Goal: Task Accomplishment & Management: Manage account settings

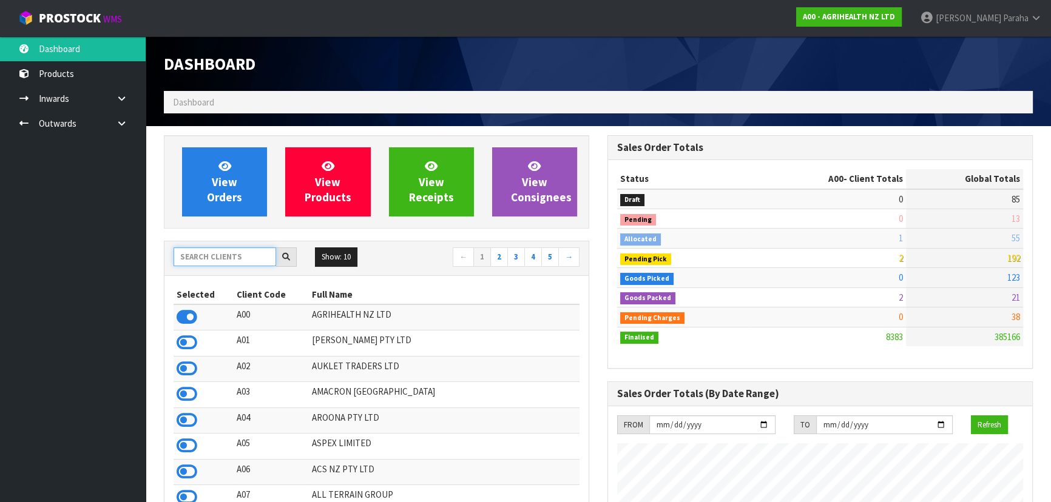
click at [209, 257] on input "text" at bounding box center [225, 257] width 103 height 19
click at [218, 264] on input "text" at bounding box center [225, 257] width 103 height 19
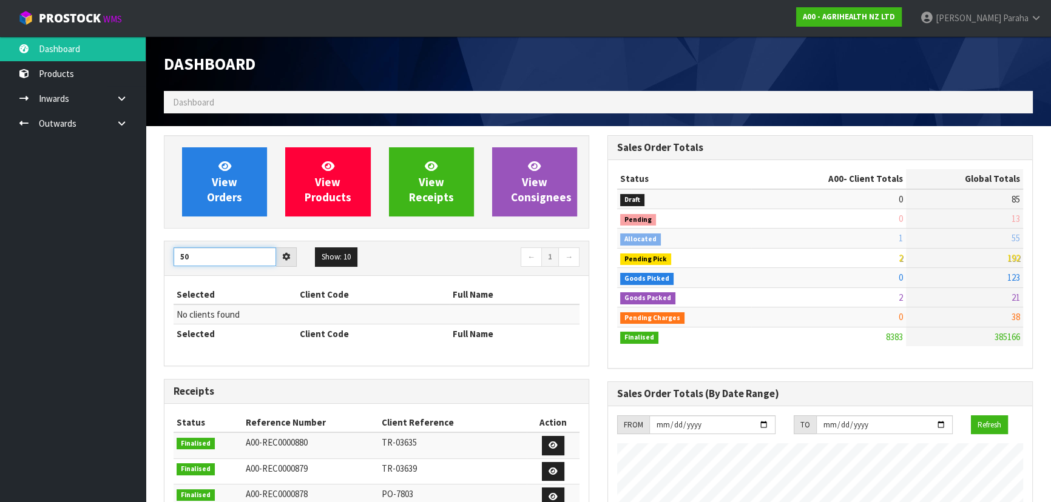
type input "5"
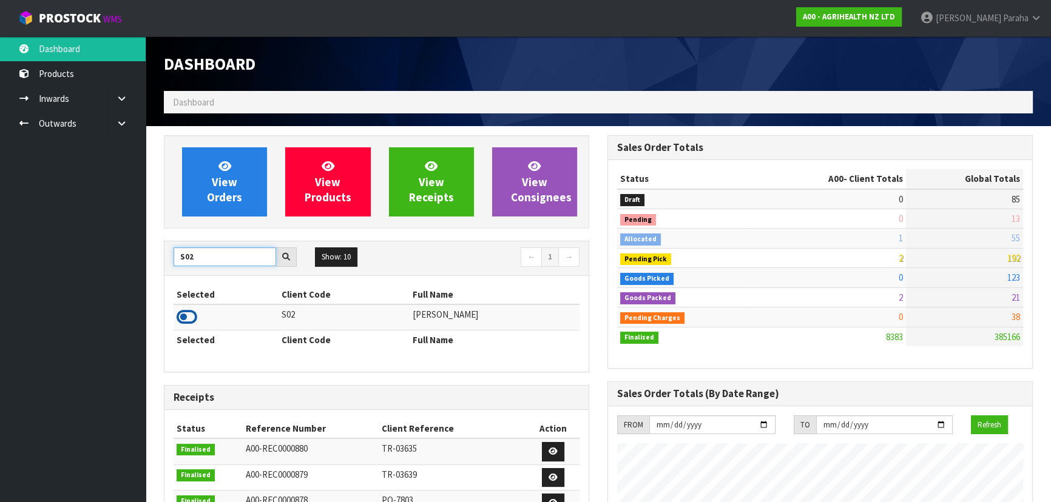
type input "S02"
click at [192, 317] on icon at bounding box center [187, 317] width 21 height 18
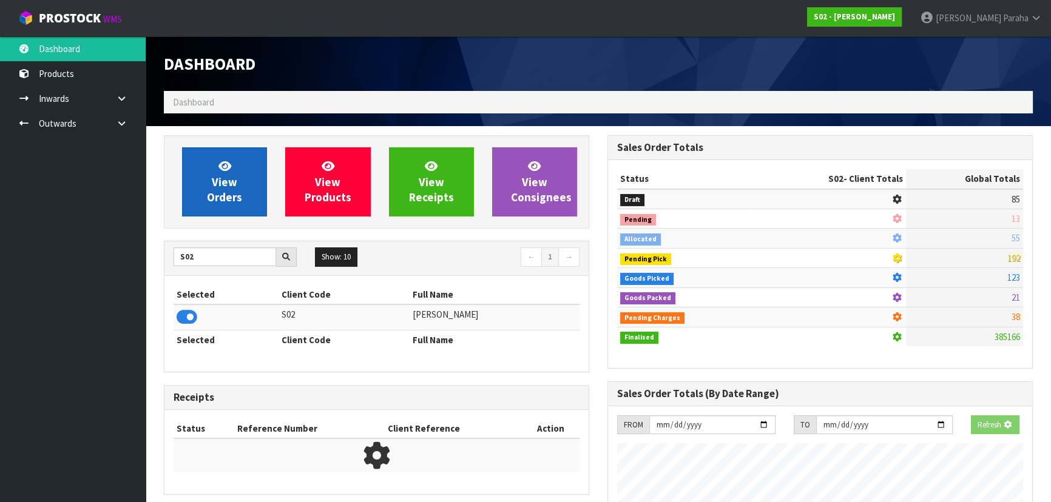
scroll to position [755, 443]
click at [183, 188] on link "View Orders" at bounding box center [224, 181] width 85 height 69
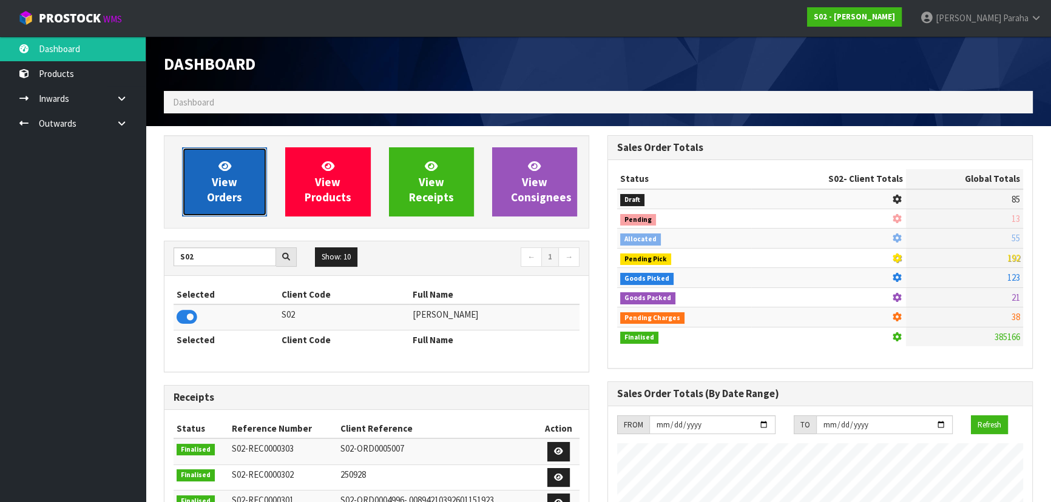
scroll to position [917, 443]
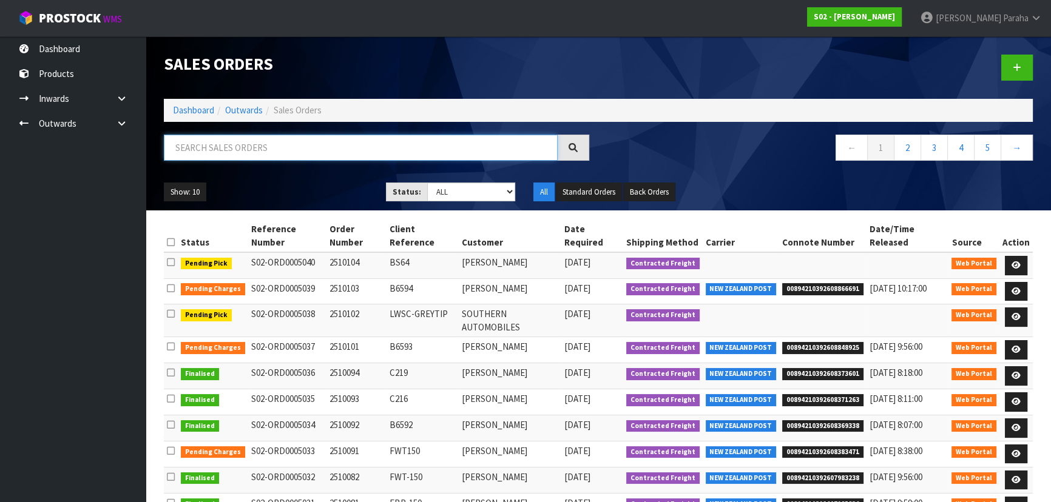
click at [208, 145] on input "text" at bounding box center [361, 148] width 394 height 26
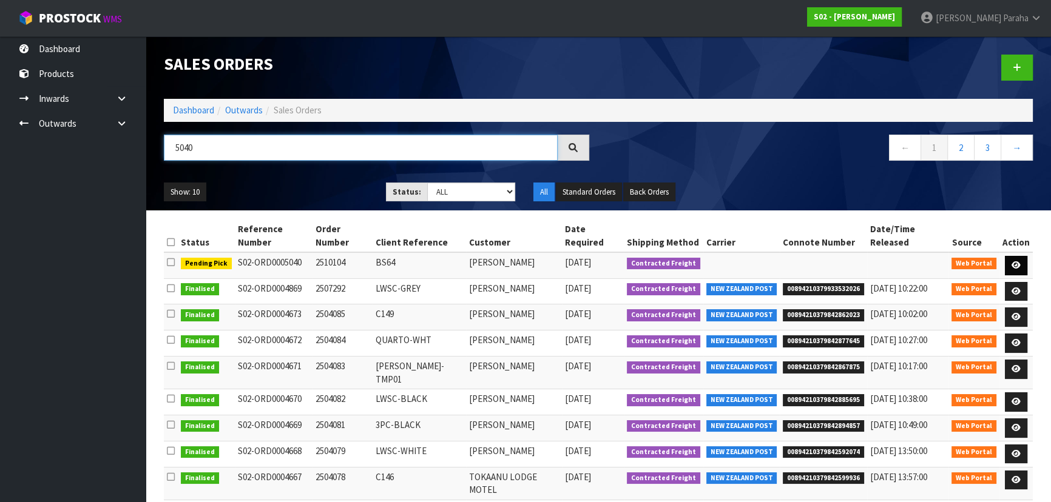
type input "5040"
click at [1019, 262] on icon at bounding box center [1016, 266] width 9 height 8
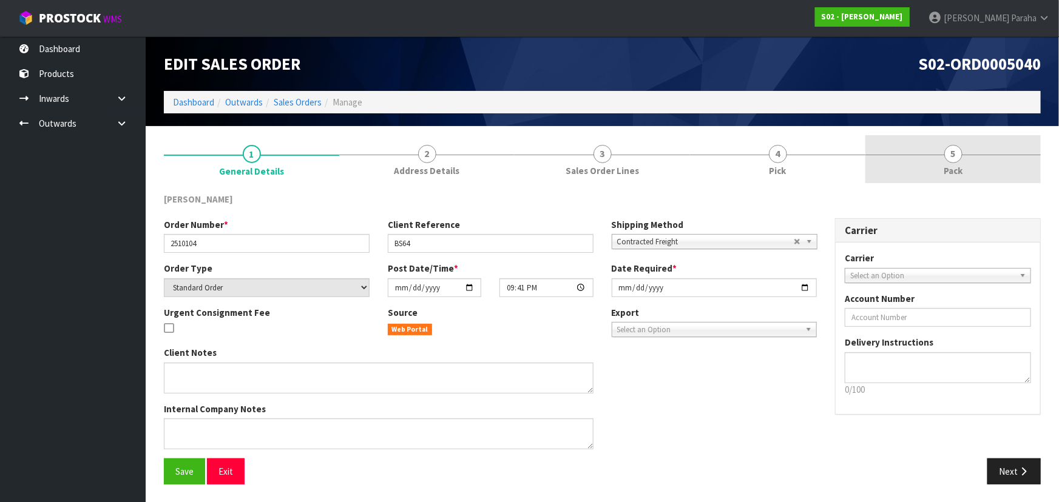
click at [948, 157] on span "5" at bounding box center [953, 154] width 18 height 18
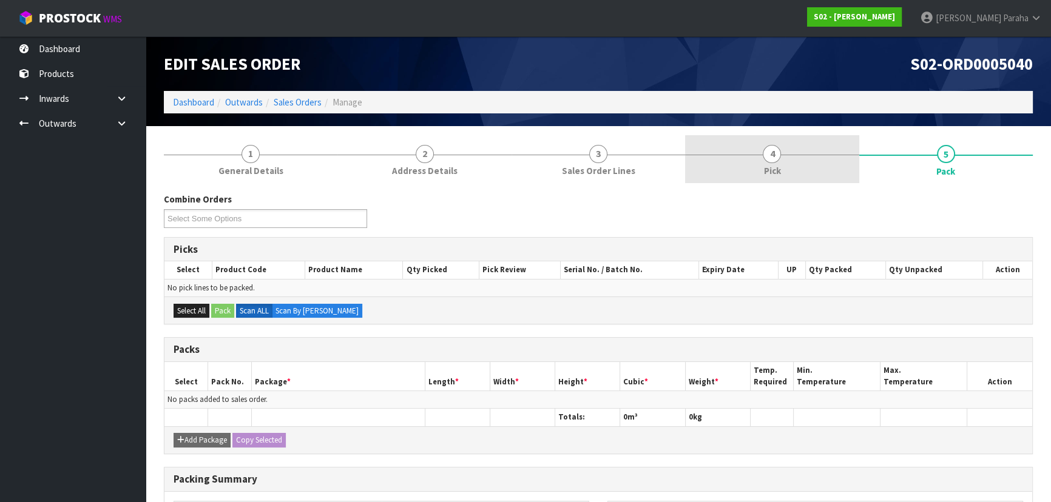
click at [769, 150] on span "4" at bounding box center [772, 154] width 18 height 18
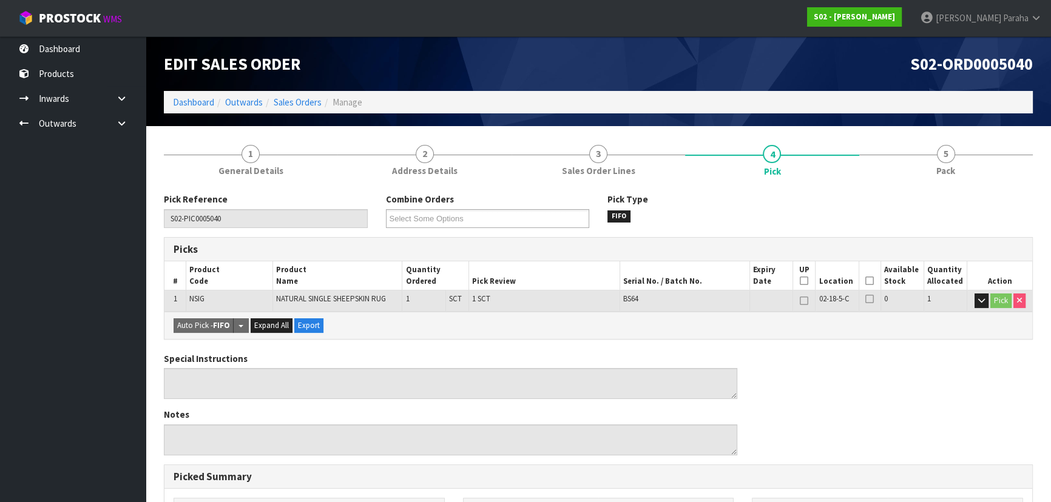
click at [868, 282] on icon at bounding box center [869, 281] width 8 height 1
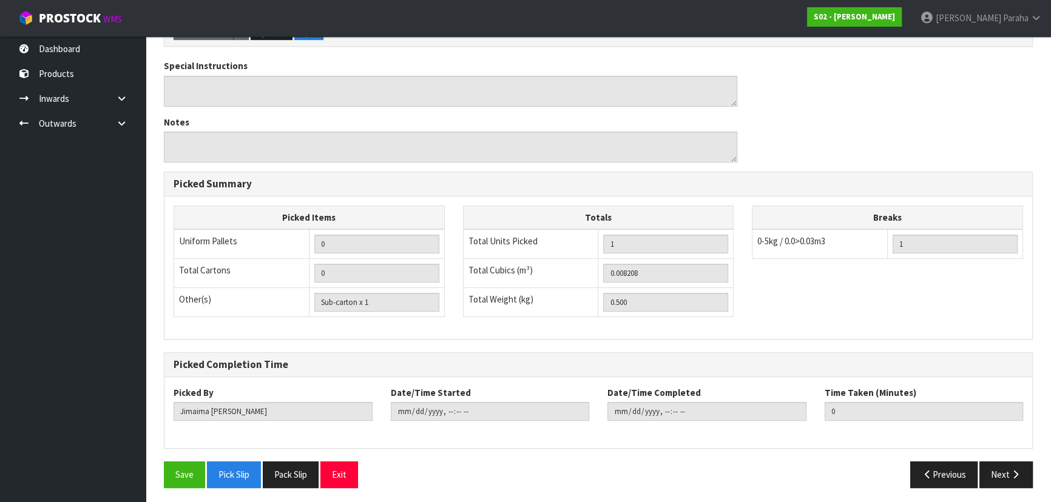
scroll to position [339, 0]
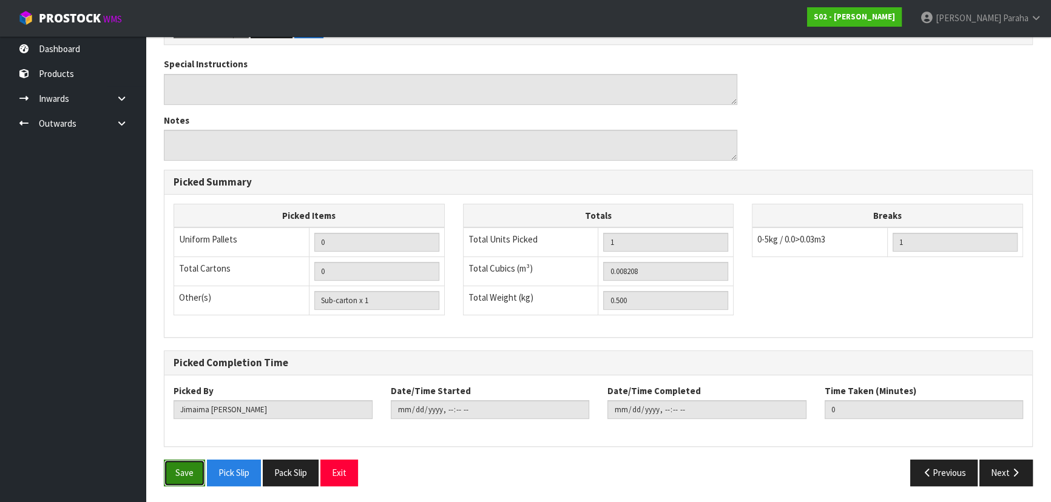
click at [186, 468] on button "Save" at bounding box center [184, 473] width 41 height 26
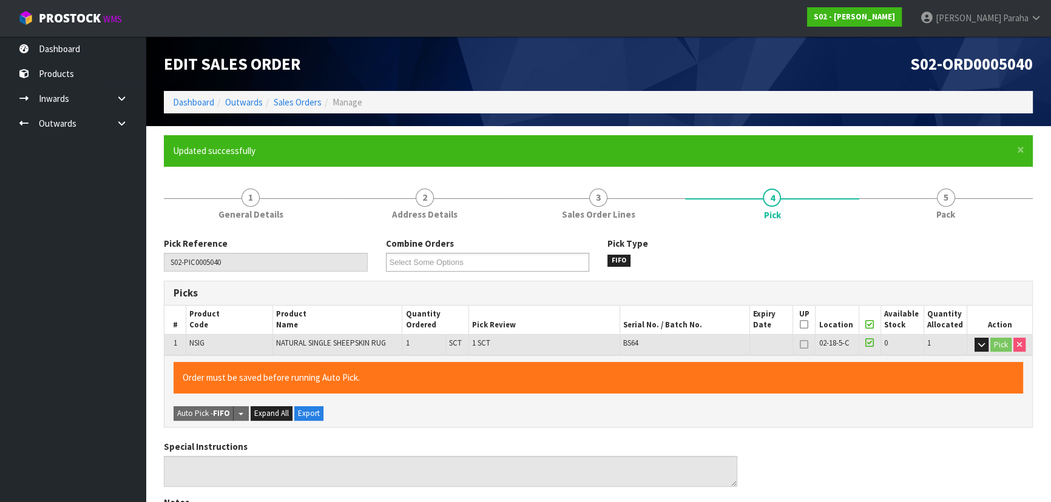
type input "[PERSON_NAME]"
type input "[DATE]T10:28:27"
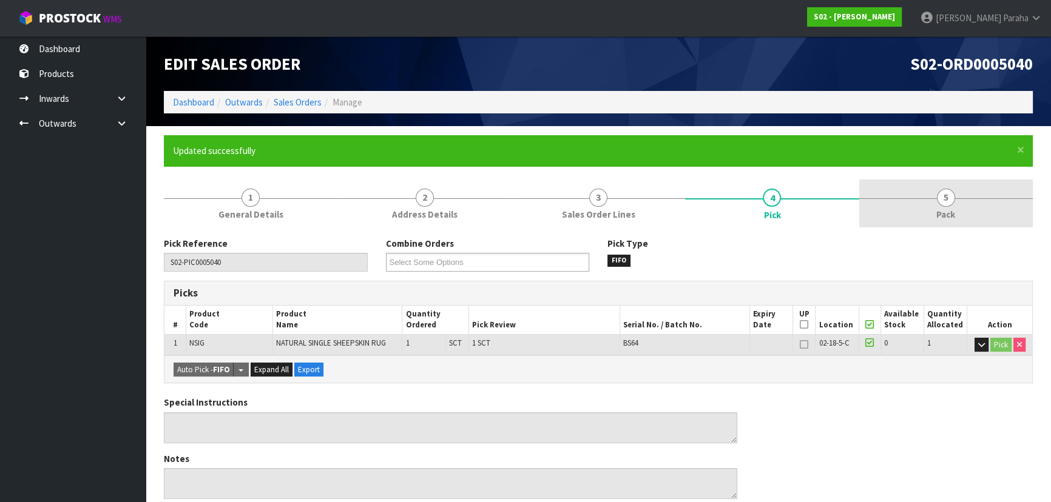
click at [950, 206] on link "5 Pack" at bounding box center [946, 204] width 174 height 48
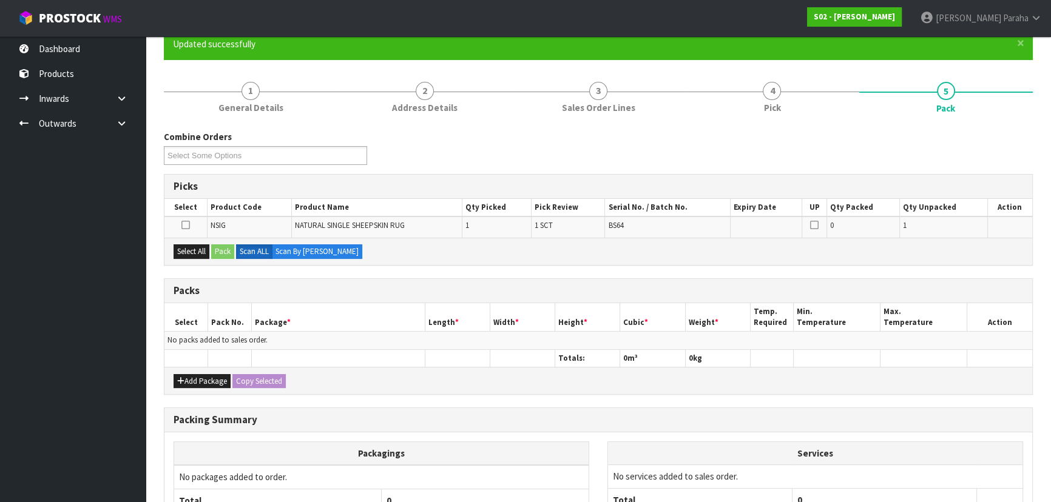
scroll to position [110, 0]
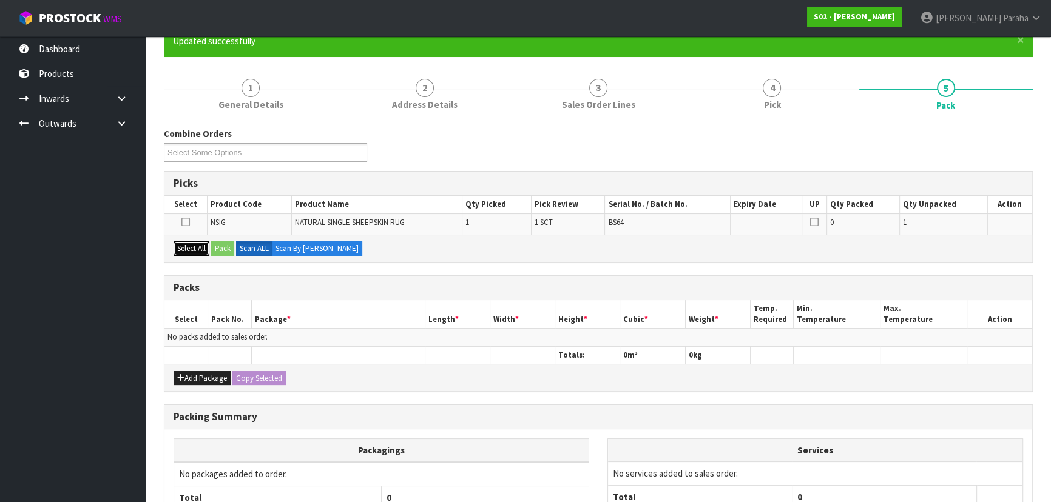
click at [194, 245] on button "Select All" at bounding box center [192, 249] width 36 height 15
click at [219, 247] on button "Pack" at bounding box center [222, 249] width 23 height 15
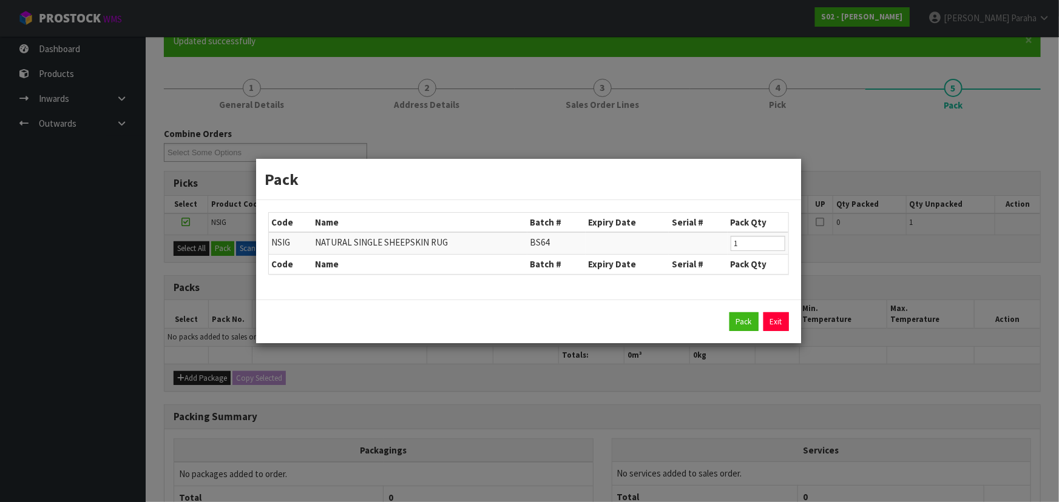
click at [727, 322] on div "Pack Exit" at bounding box center [528, 321] width 521 height 19
click at [743, 322] on button "Pack" at bounding box center [743, 321] width 29 height 19
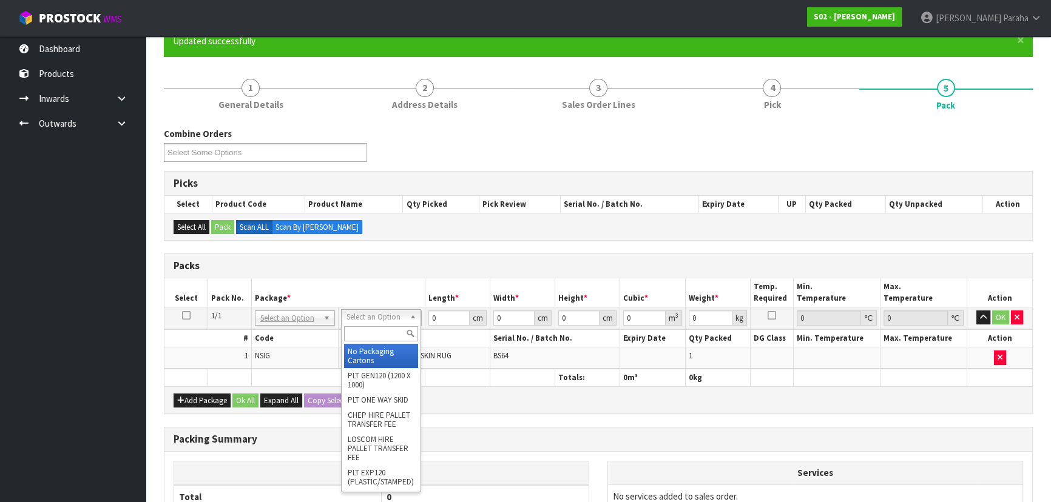
click at [388, 331] on input "text" at bounding box center [381, 333] width 74 height 15
type input "OC"
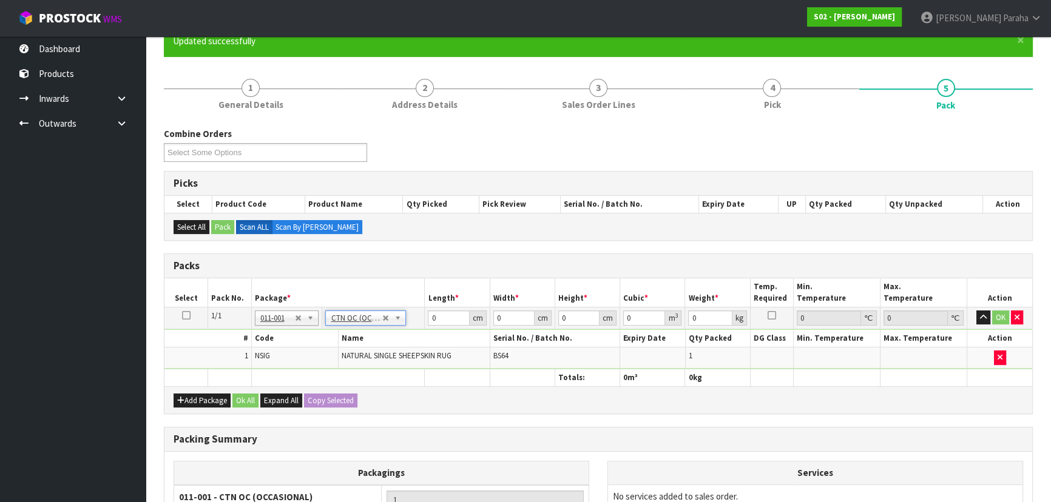
type input "0.5"
click at [443, 319] on input "0" at bounding box center [448, 318] width 41 height 15
type input "23"
type input "18"
type input "1"
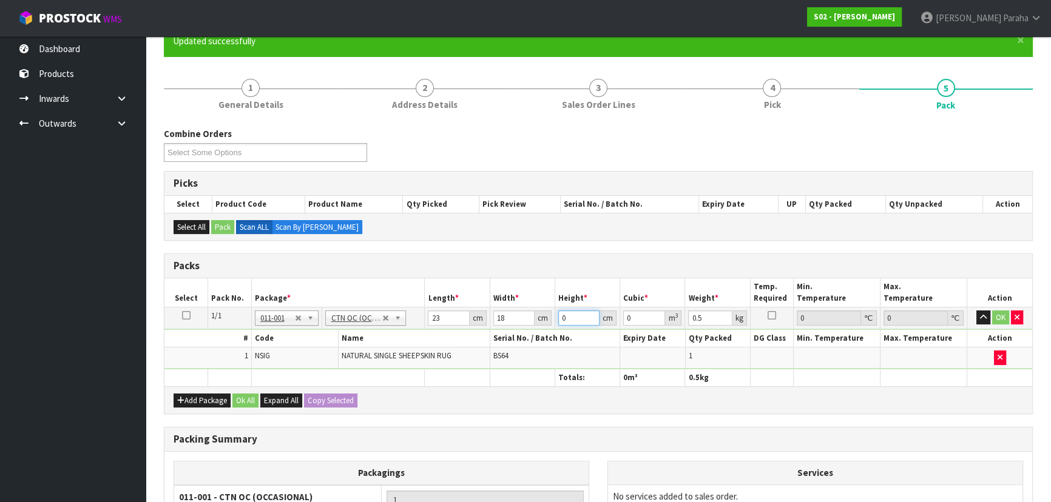
type input "0.000414"
type input "18"
type input "0.007452"
type input "18"
type input "1"
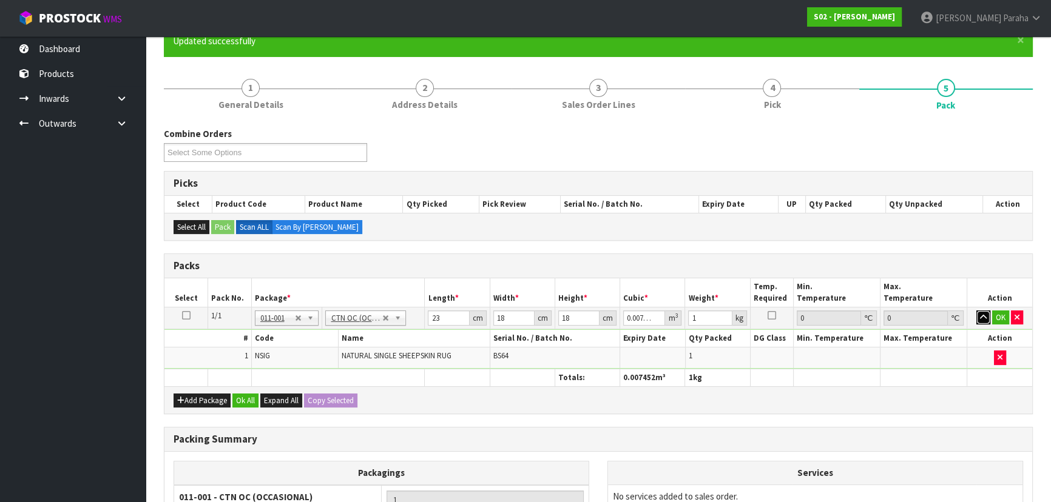
click at [976, 311] on button "button" at bounding box center [983, 318] width 14 height 15
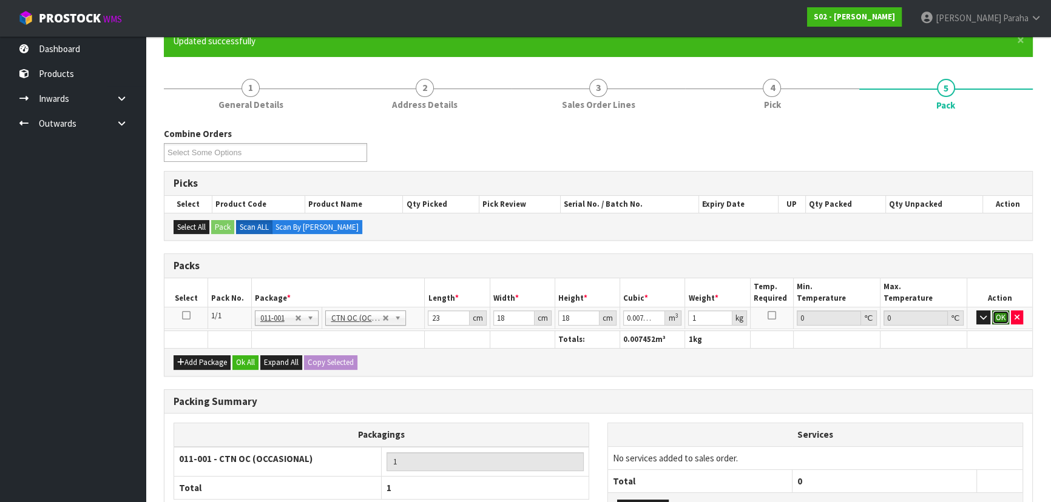
click button "OK" at bounding box center [1000, 318] width 17 height 15
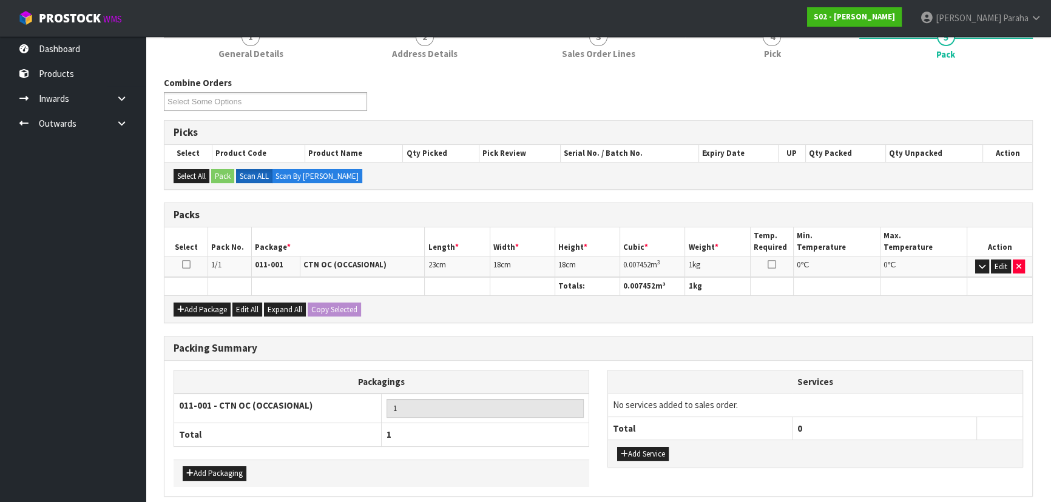
scroll to position [209, 0]
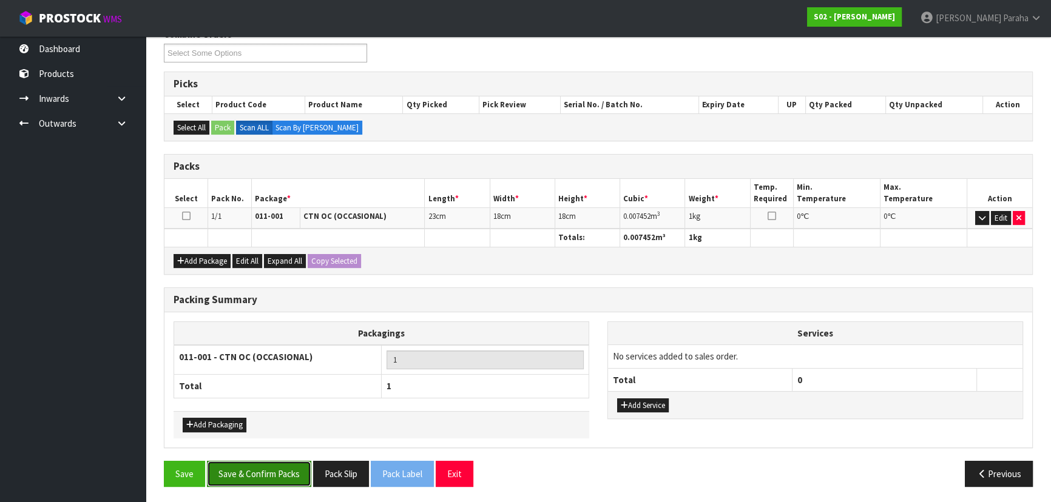
click at [262, 464] on button "Save & Confirm Packs" at bounding box center [259, 474] width 104 height 26
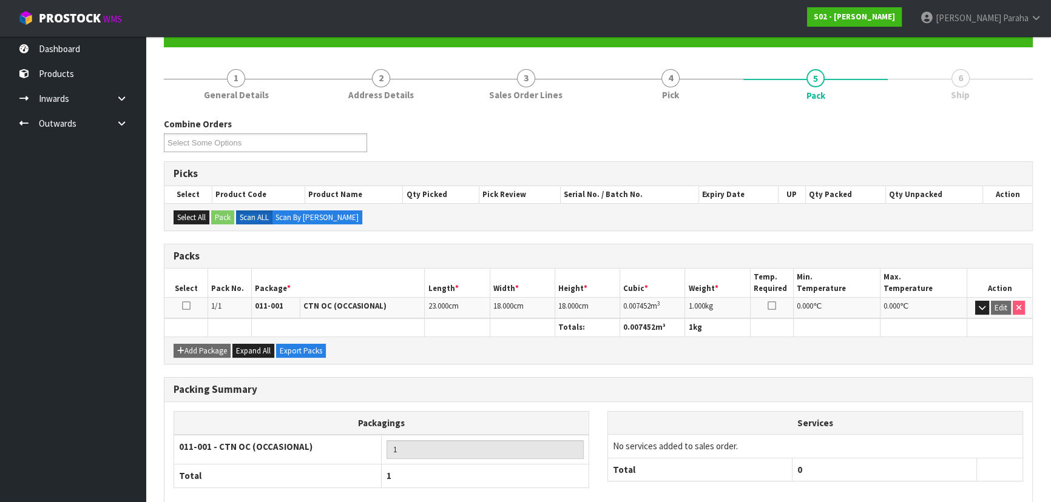
scroll to position [182, 0]
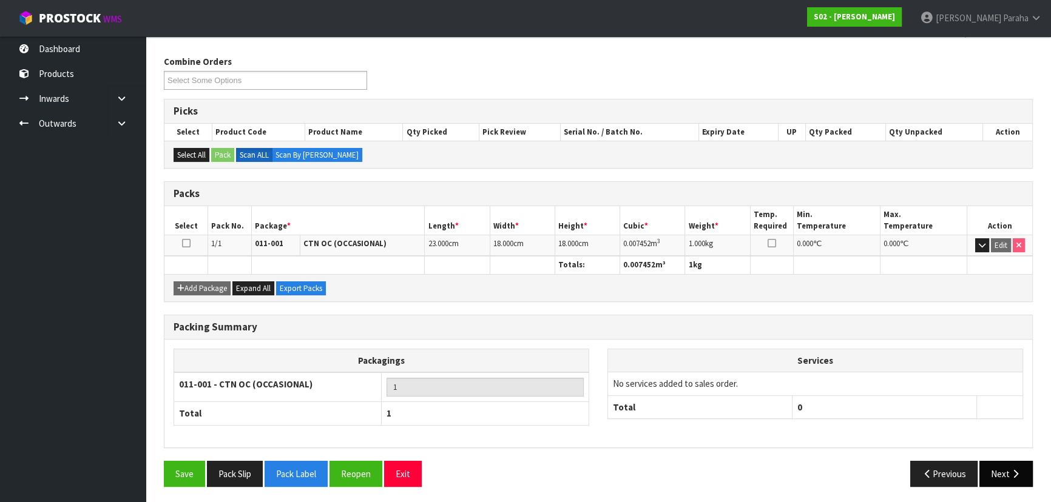
click at [1007, 472] on button "Next" at bounding box center [1005, 474] width 53 height 26
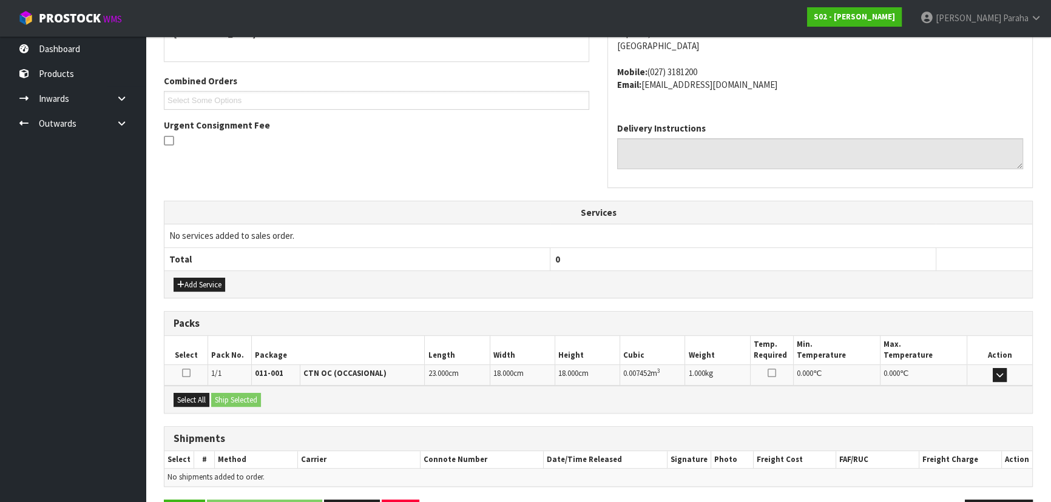
scroll to position [323, 0]
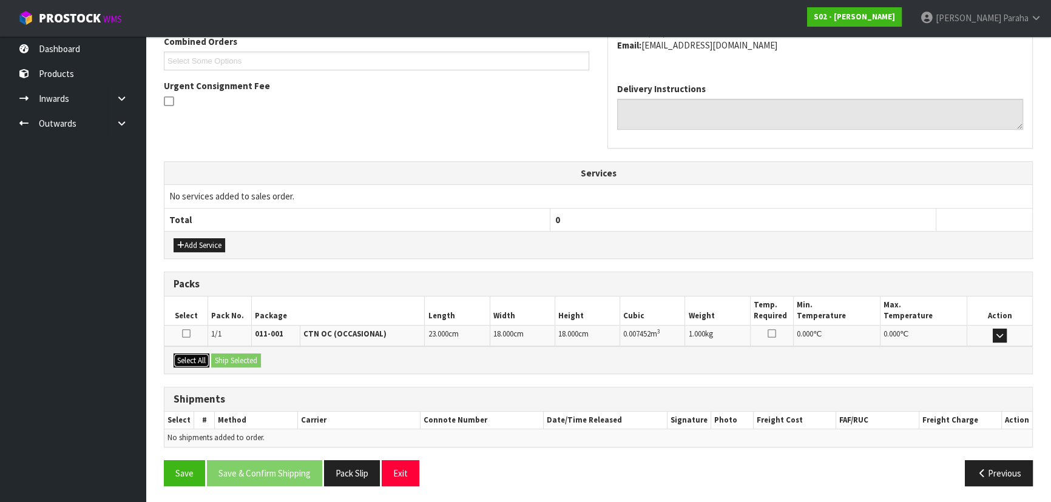
drag, startPoint x: 184, startPoint y: 355, endPoint x: 237, endPoint y: 354, distance: 53.4
click at [189, 354] on button "Select All" at bounding box center [192, 361] width 36 height 15
click at [238, 354] on button "Ship Selected" at bounding box center [236, 361] width 50 height 15
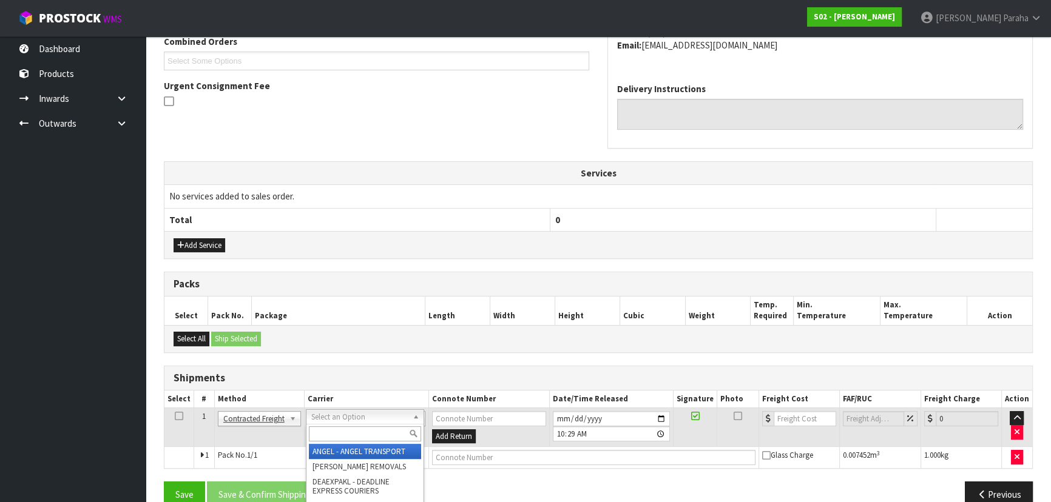
click at [373, 430] on input "text" at bounding box center [365, 434] width 112 height 15
type input "NZP"
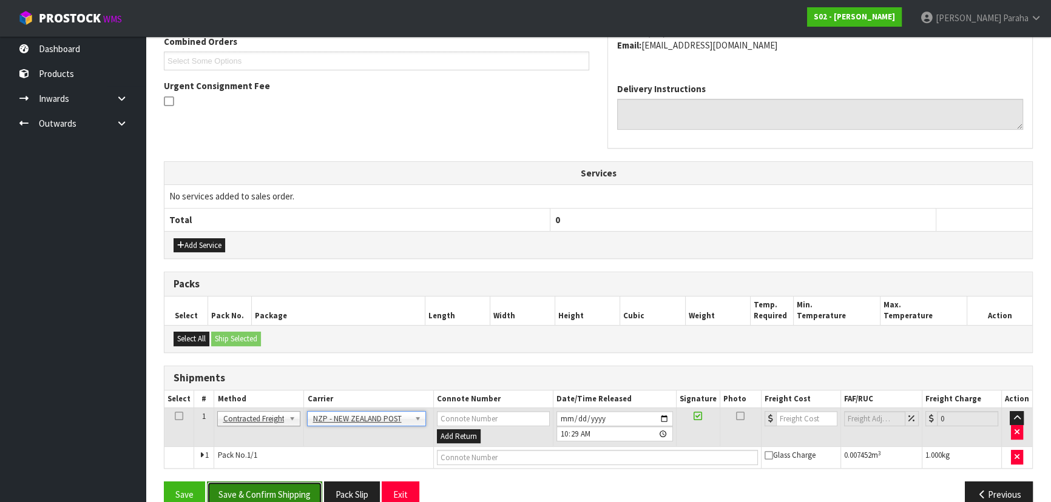
click at [279, 491] on button "Save & Confirm Shipping" at bounding box center [264, 495] width 115 height 26
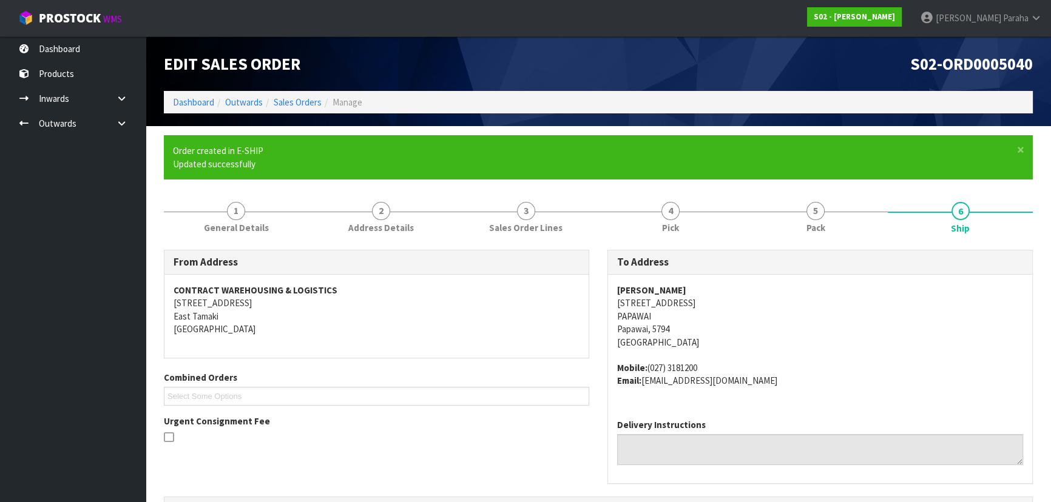
click at [870, 332] on address "[PERSON_NAME] [STREET_ADDRESS][DEMOGRAPHIC_DATA]" at bounding box center [820, 316] width 406 height 65
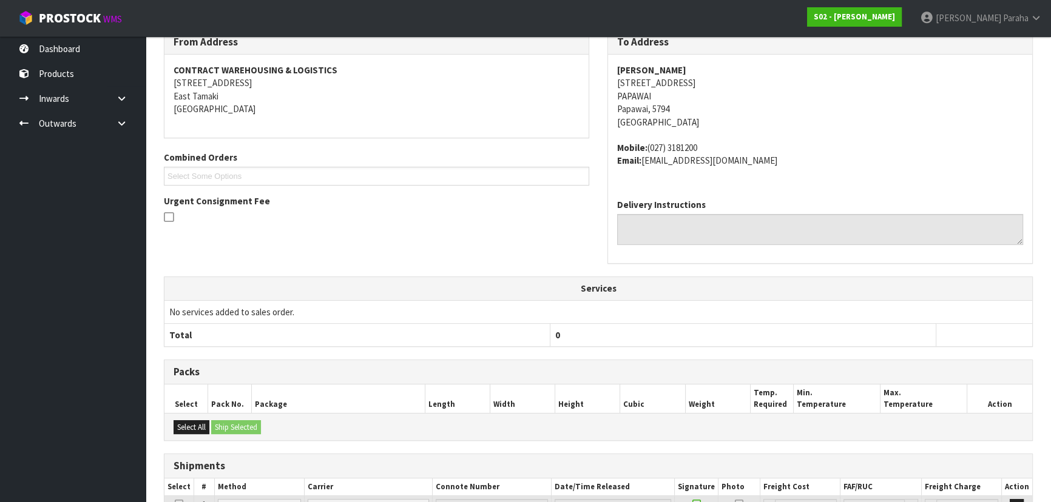
scroll to position [328, 0]
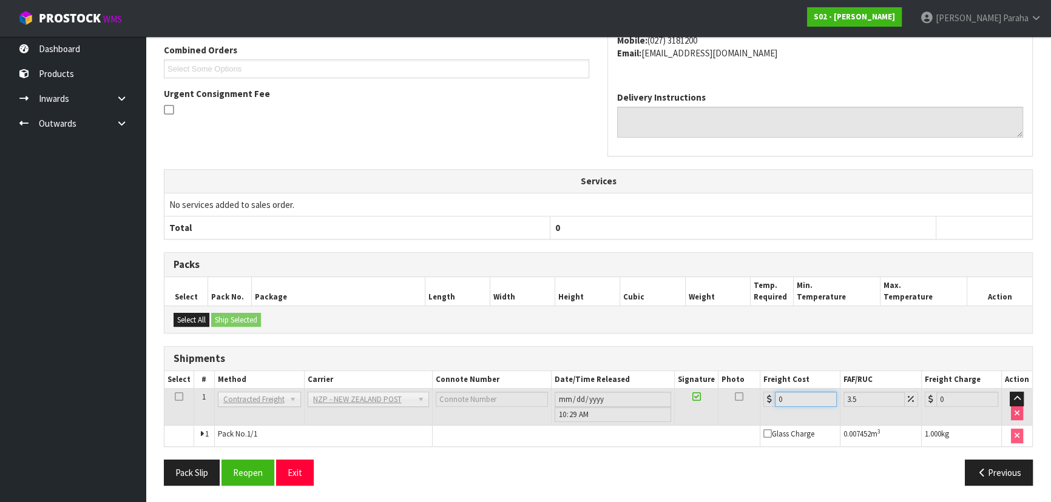
click at [802, 396] on input "0" at bounding box center [806, 399] width 62 height 15
click at [255, 467] on button "Reopen" at bounding box center [247, 473] width 53 height 26
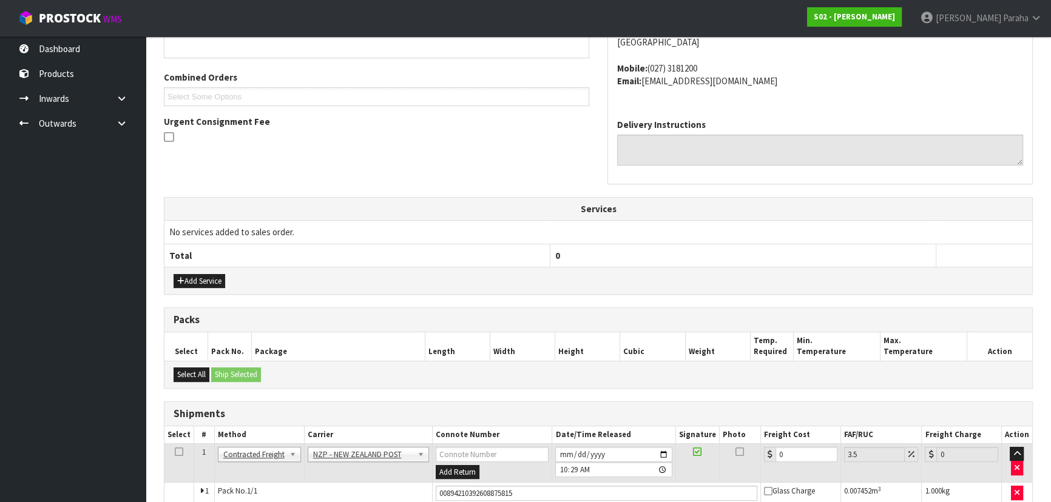
scroll to position [356, 0]
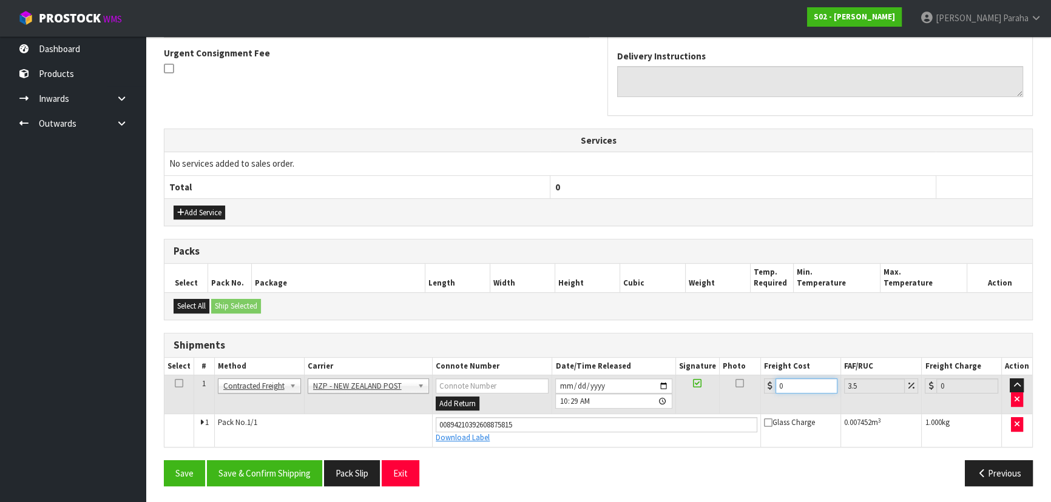
click at [795, 383] on input "0" at bounding box center [806, 386] width 62 height 15
type input "1"
type input "1.03"
type input "13"
type input "13.45"
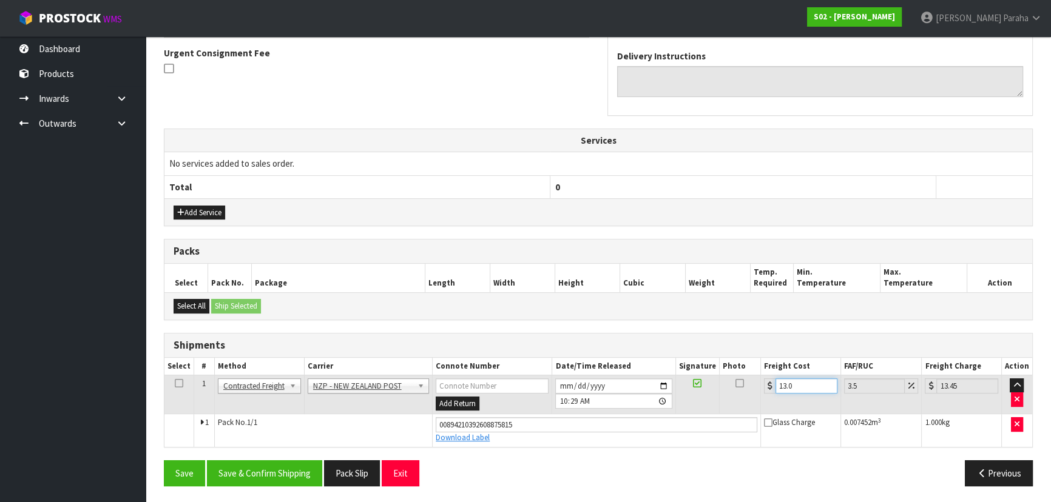
type input "13.04"
type input "13.5"
type input "13.04"
click at [292, 467] on button "Save & Confirm Shipping" at bounding box center [264, 474] width 115 height 26
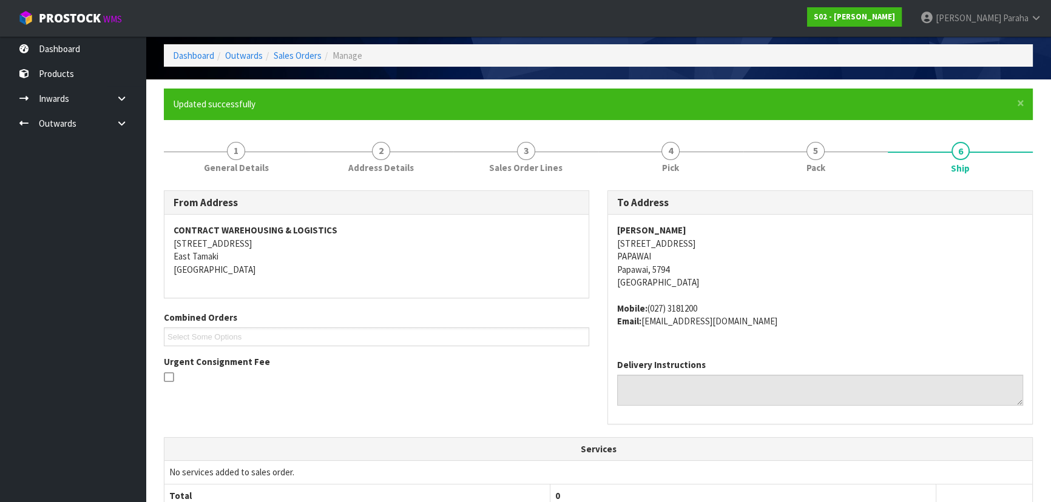
scroll to position [0, 0]
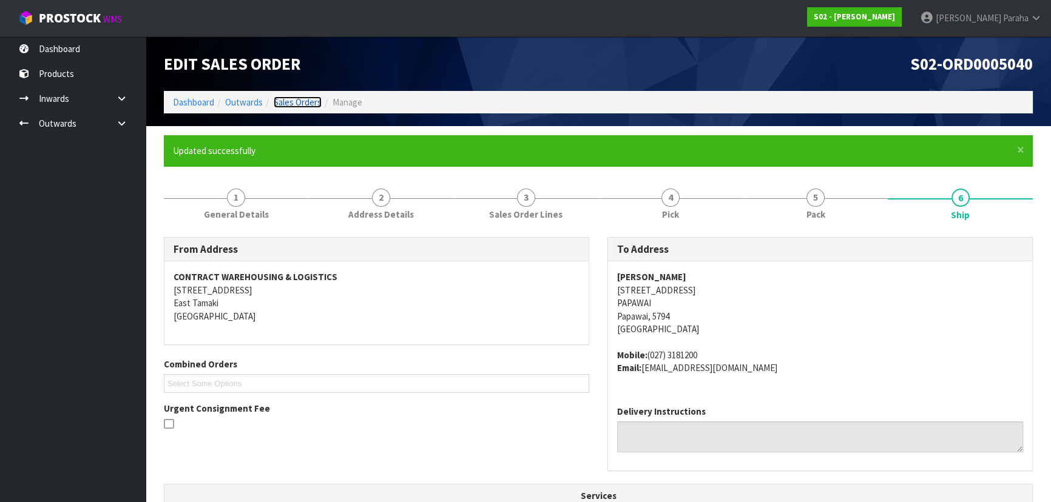
click at [314, 101] on link "Sales Orders" at bounding box center [298, 102] width 48 height 12
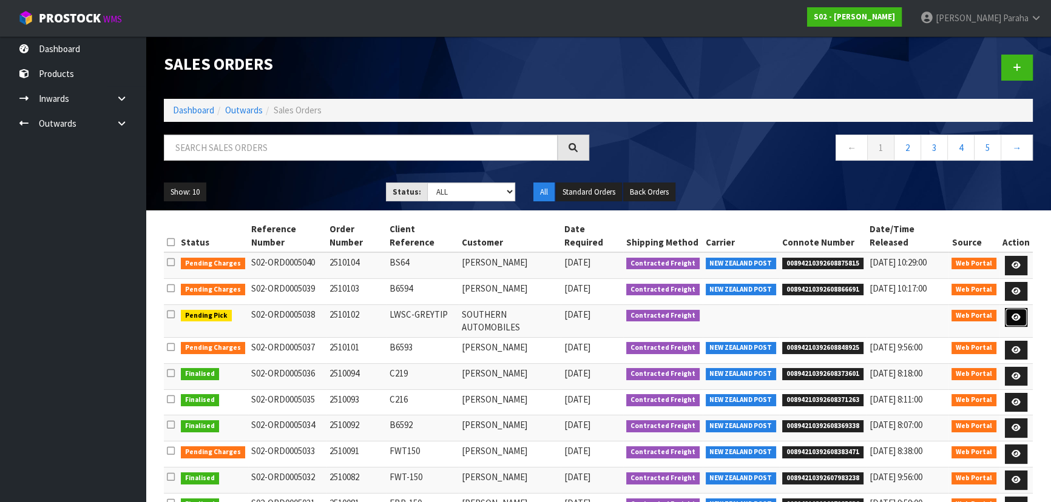
click at [1019, 314] on icon at bounding box center [1016, 318] width 9 height 8
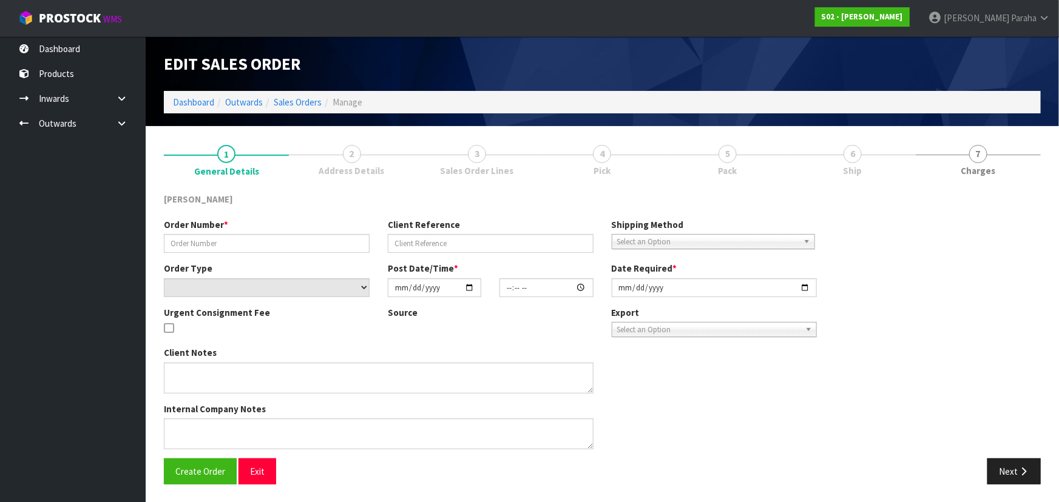
type input "2510102"
type input "LWSC-GREYTIP"
select select "number:0"
type input "[DATE]"
type input "17:12:00.000"
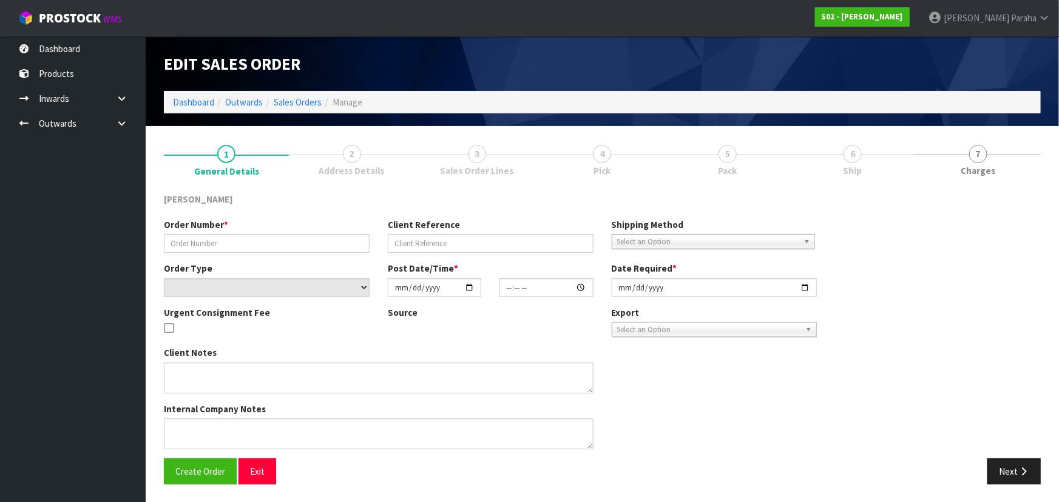
type input "[DATE]"
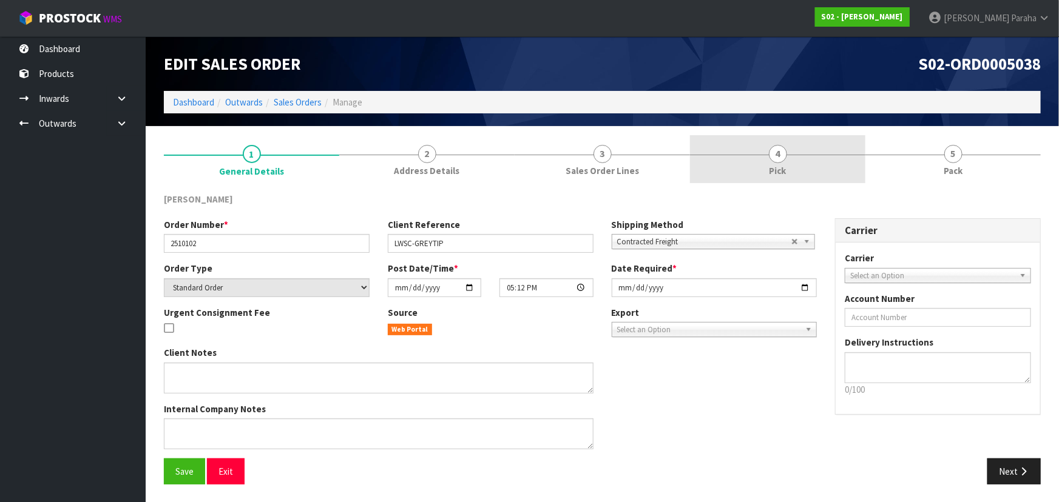
click at [769, 155] on span "4" at bounding box center [778, 154] width 18 height 18
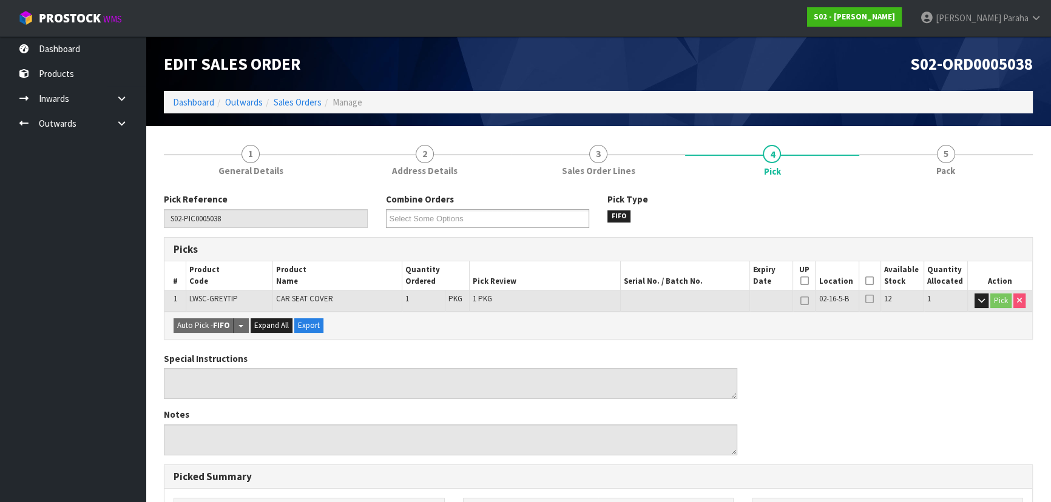
click at [869, 282] on icon at bounding box center [869, 281] width 8 height 1
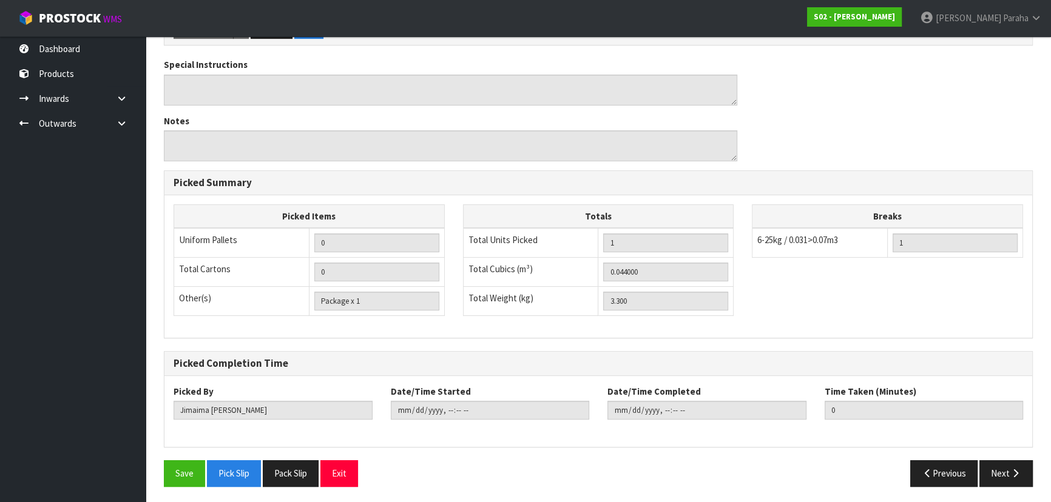
scroll to position [339, 0]
click at [186, 470] on button "Save" at bounding box center [184, 473] width 41 height 26
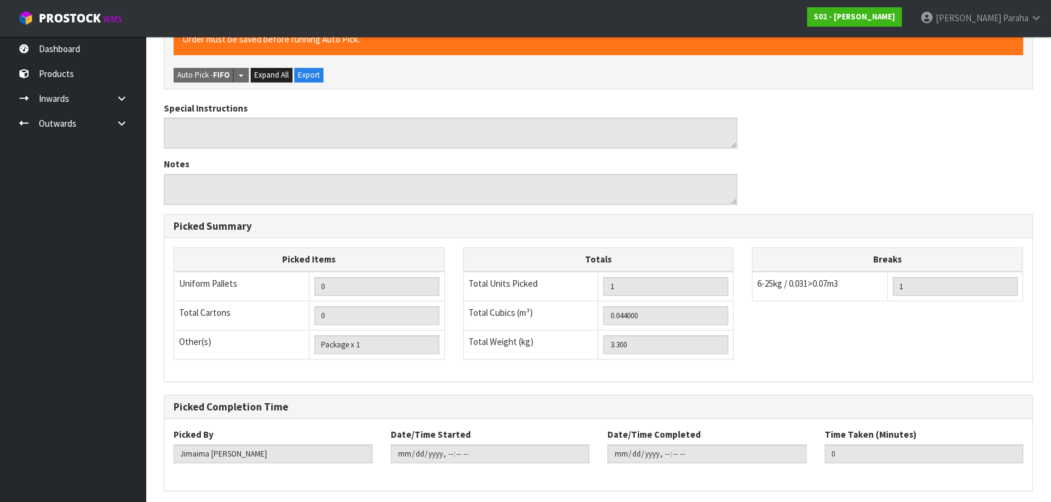
scroll to position [0, 0]
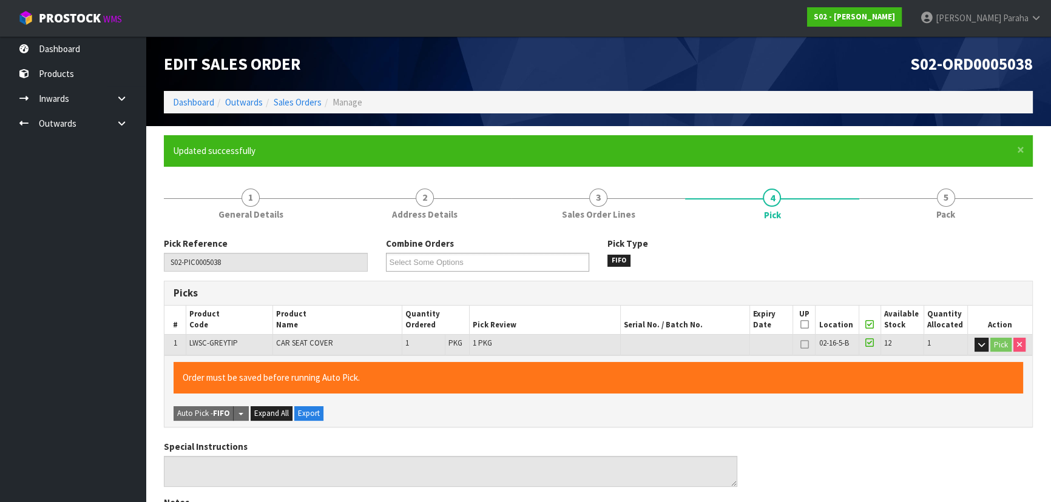
type input "[PERSON_NAME]"
type input "[DATE]T10:31:58"
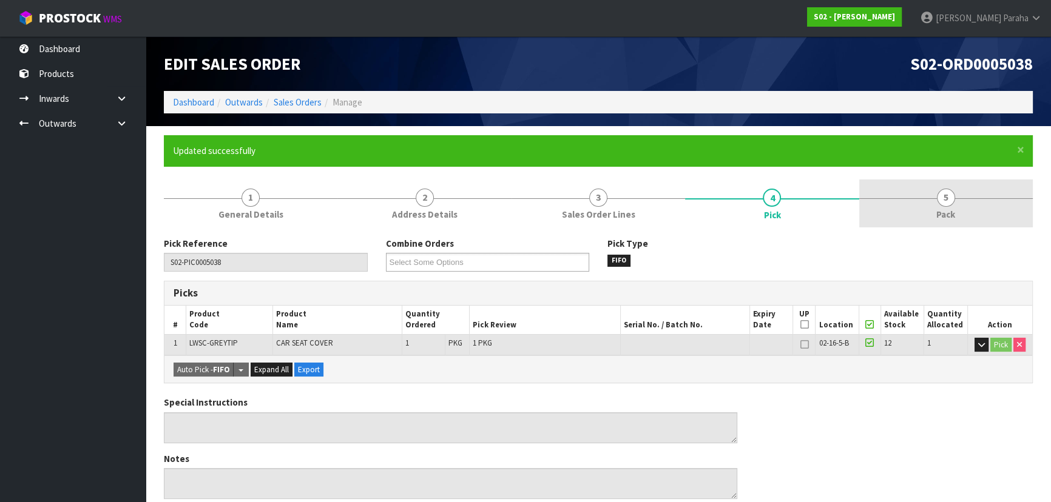
click at [956, 201] on link "5 Pack" at bounding box center [946, 204] width 174 height 48
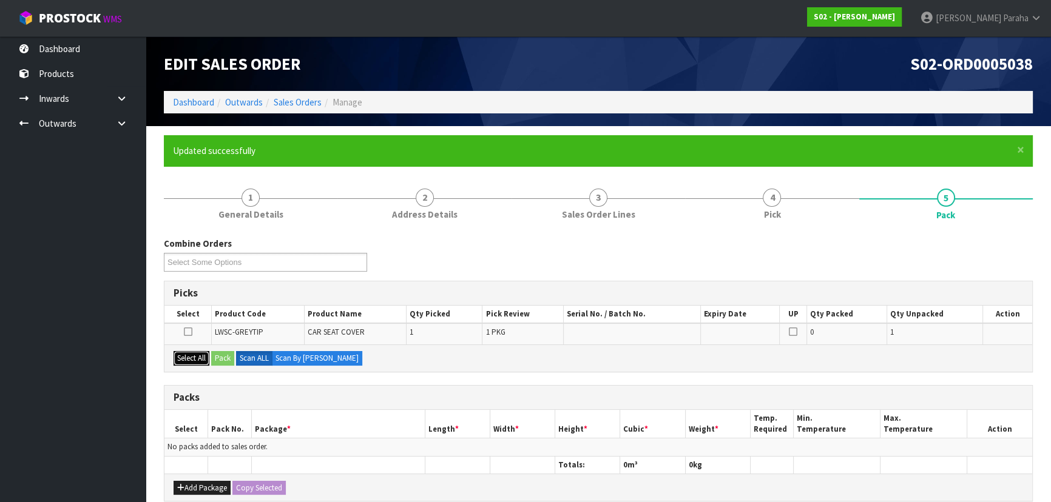
click at [197, 360] on button "Select All" at bounding box center [192, 358] width 36 height 15
click at [219, 357] on button "Pack" at bounding box center [222, 358] width 23 height 15
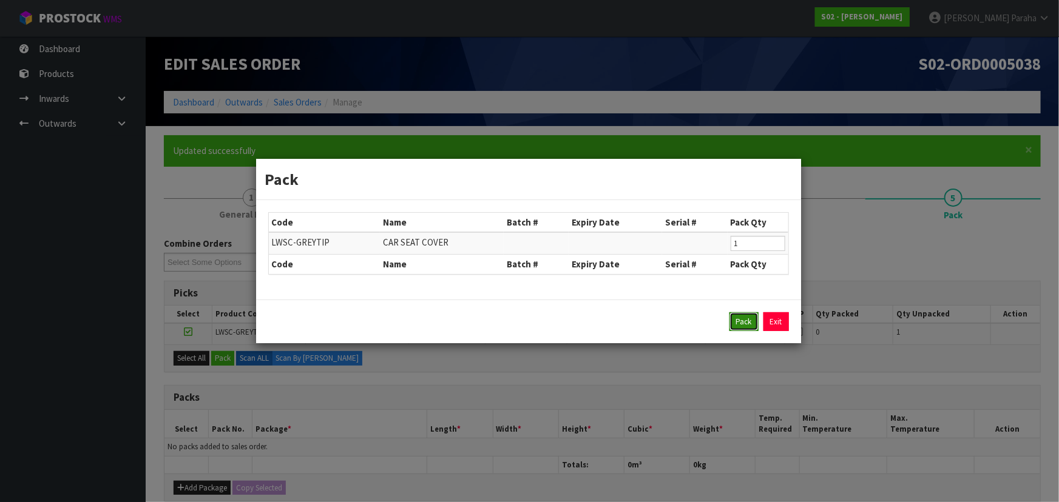
click at [733, 322] on button "Pack" at bounding box center [743, 321] width 29 height 19
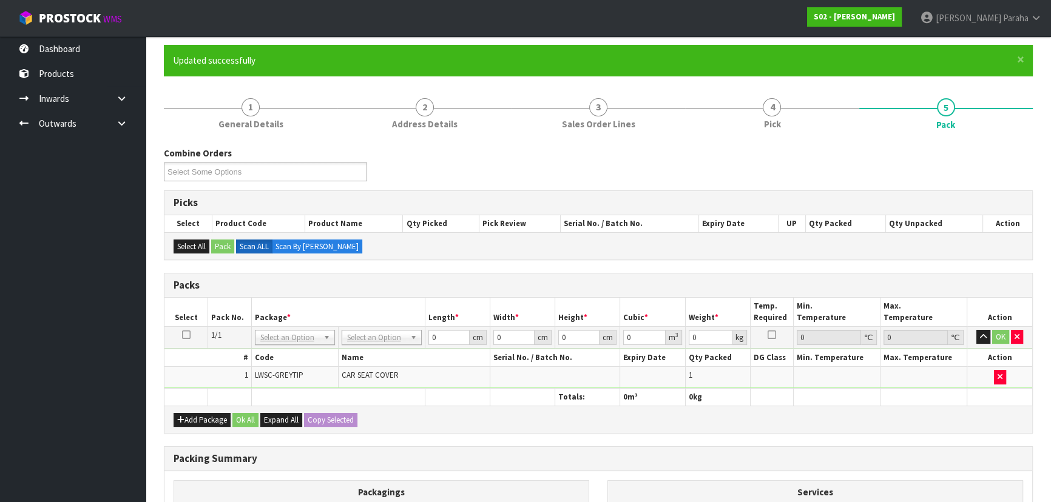
scroll to position [110, 0]
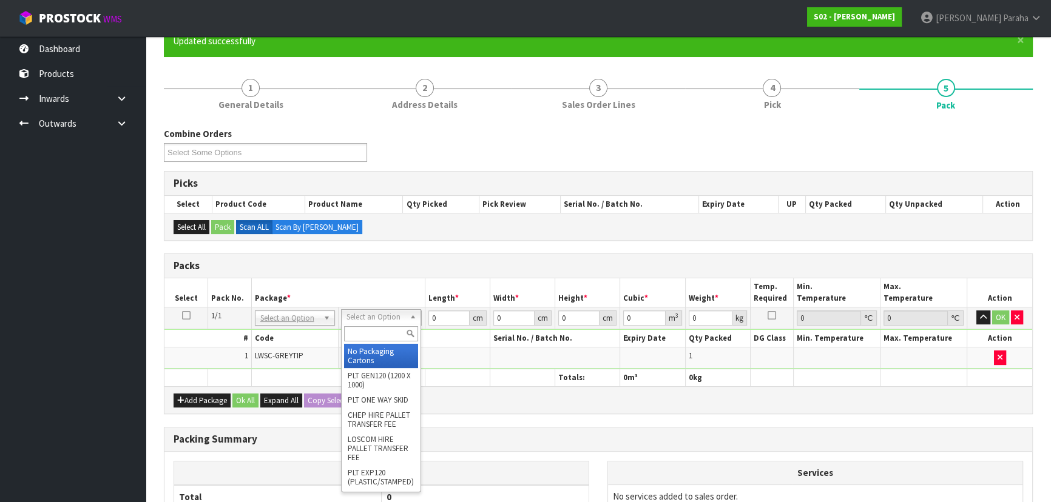
click at [370, 339] on input "text" at bounding box center [381, 333] width 74 height 15
type input "OC"
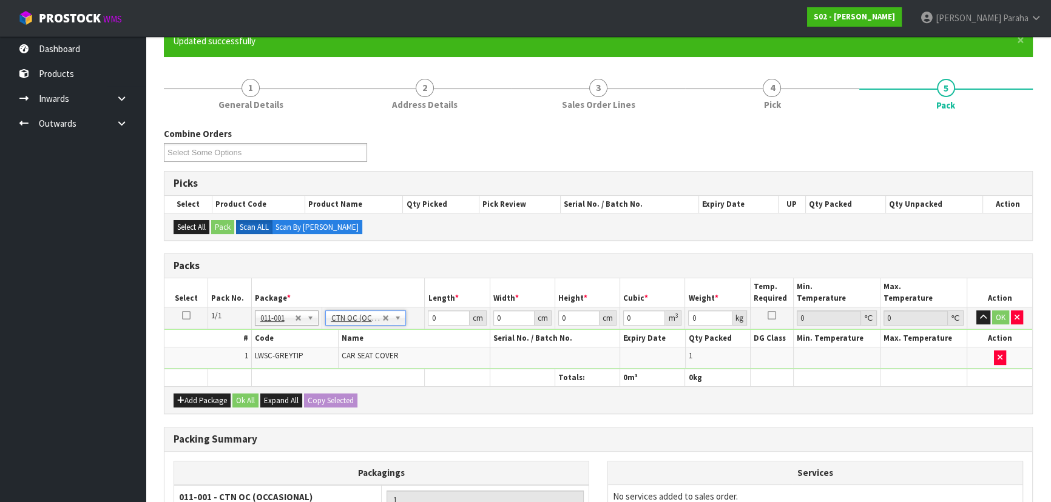
type input "3.3"
click at [440, 312] on input "0" at bounding box center [448, 318] width 41 height 15
type input "51"
type input "33"
type input "3"
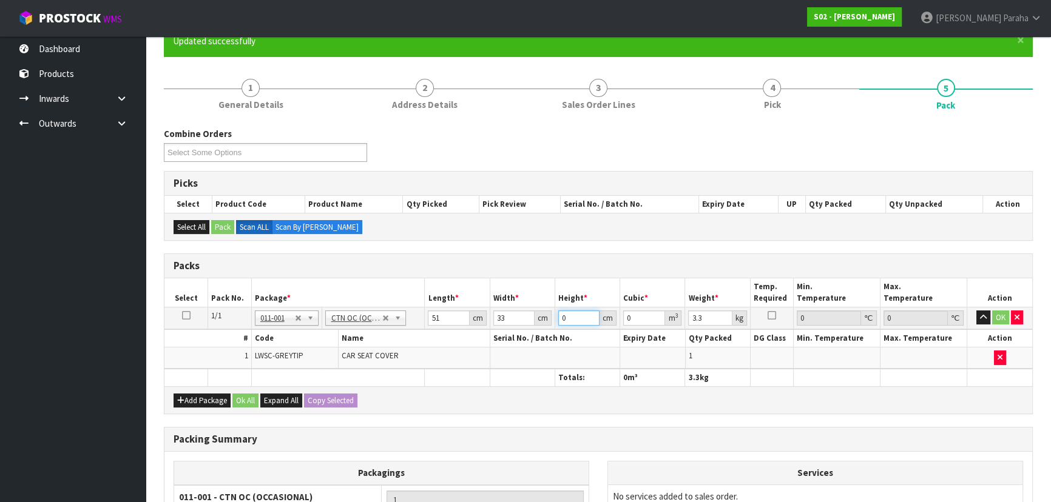
type input "0.005049"
type input "30"
type input "0.05049"
type input "30"
type input "6"
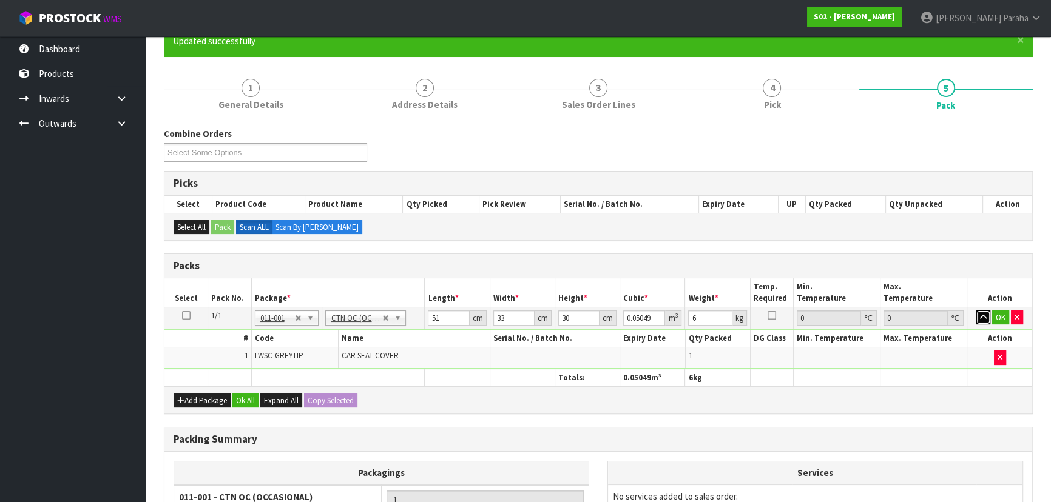
click at [976, 311] on button "button" at bounding box center [983, 318] width 14 height 15
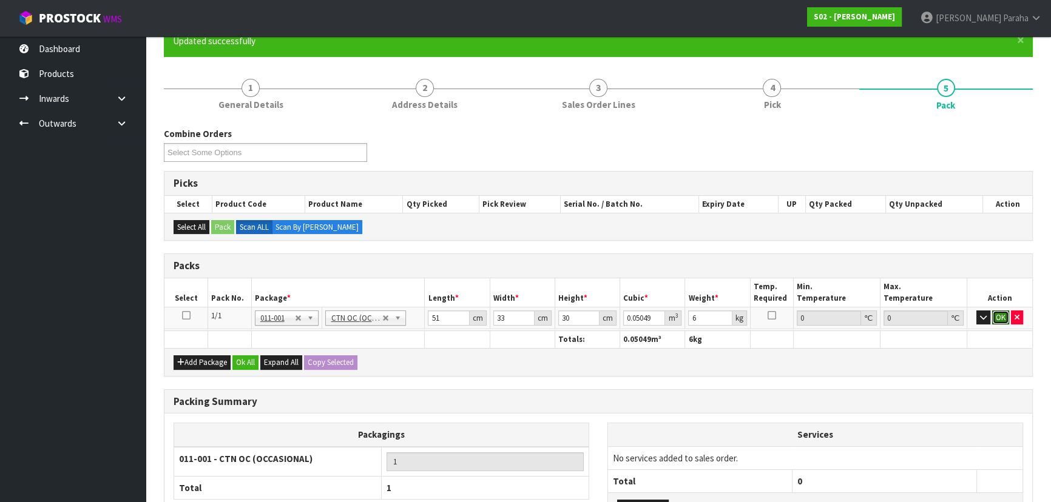
click button "OK" at bounding box center [1000, 318] width 17 height 15
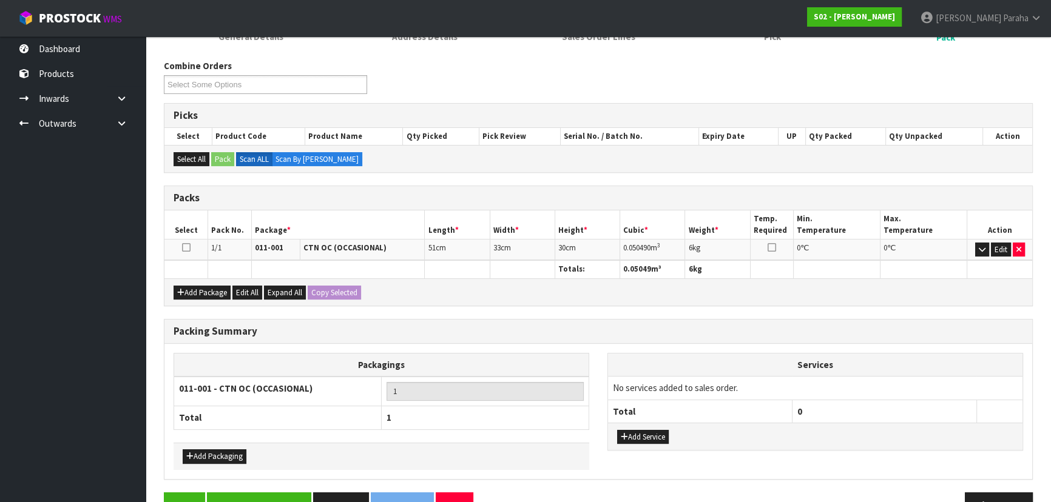
scroll to position [209, 0]
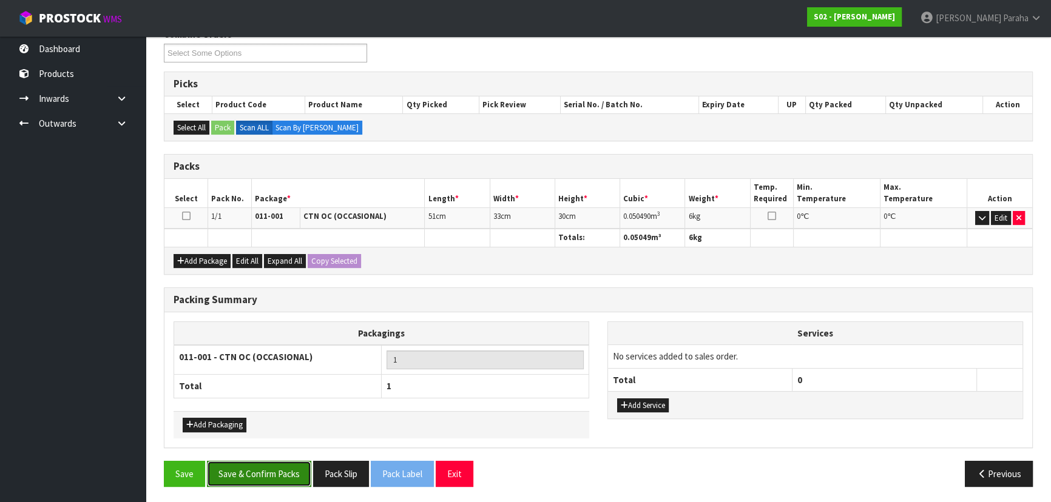
click at [274, 469] on button "Save & Confirm Packs" at bounding box center [259, 474] width 104 height 26
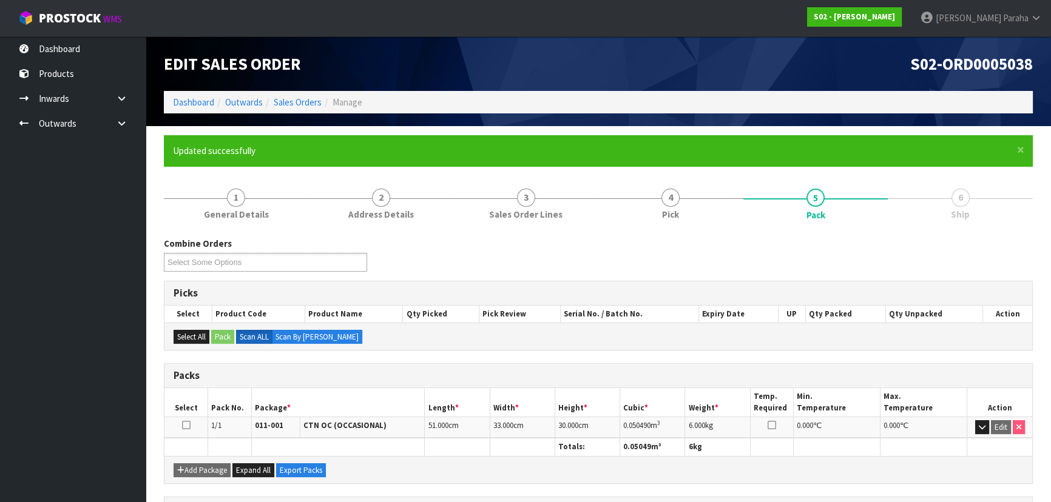
scroll to position [182, 0]
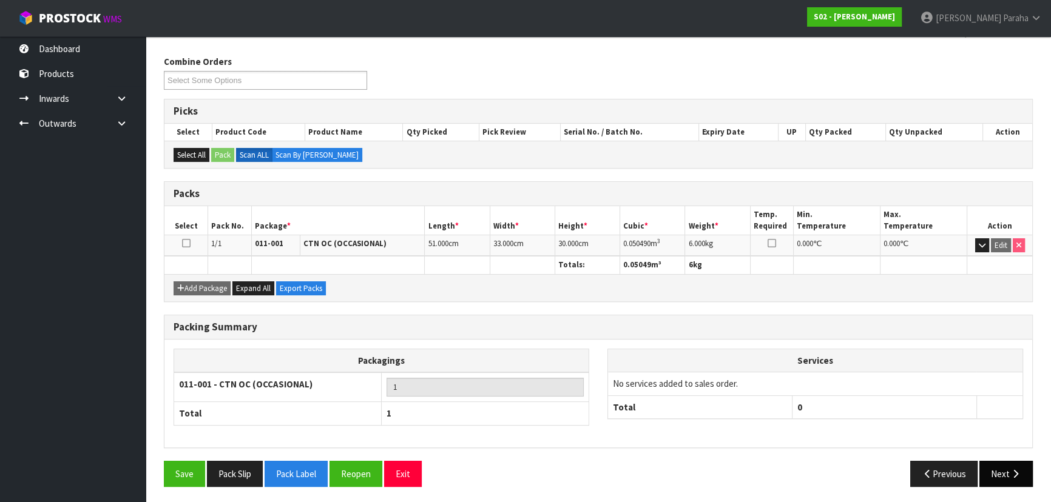
click at [1012, 470] on icon "button" at bounding box center [1016, 474] width 12 height 9
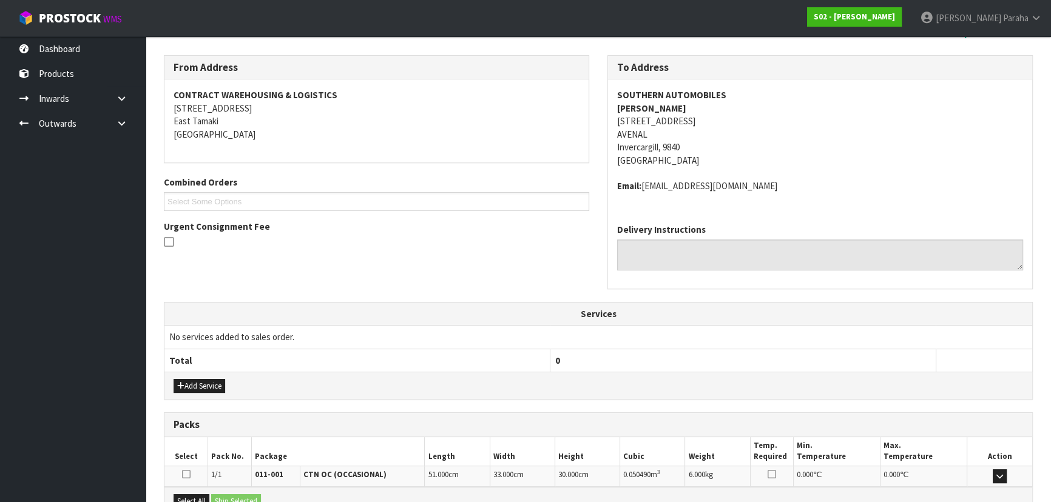
click at [947, 182] on address "Email: [EMAIL_ADDRESS][DOMAIN_NAME]" at bounding box center [820, 186] width 406 height 13
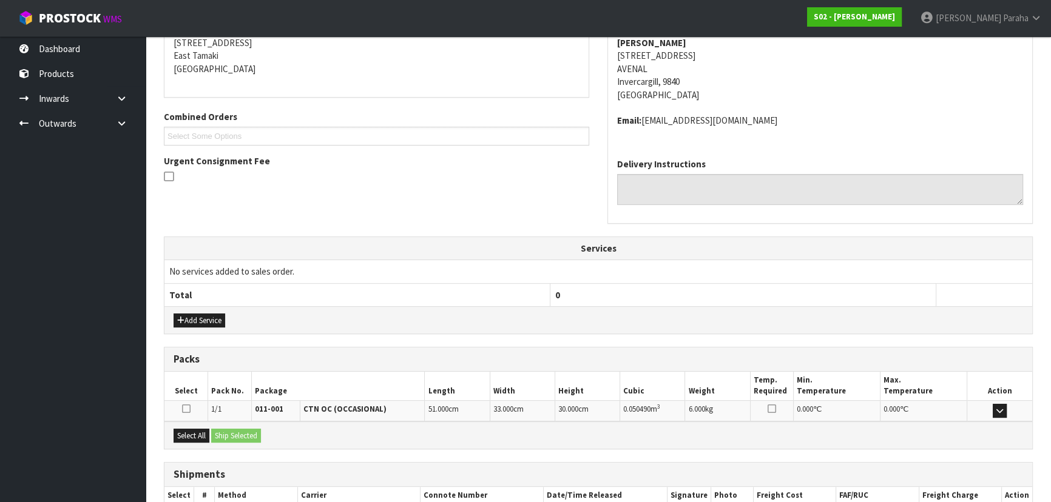
scroll to position [323, 0]
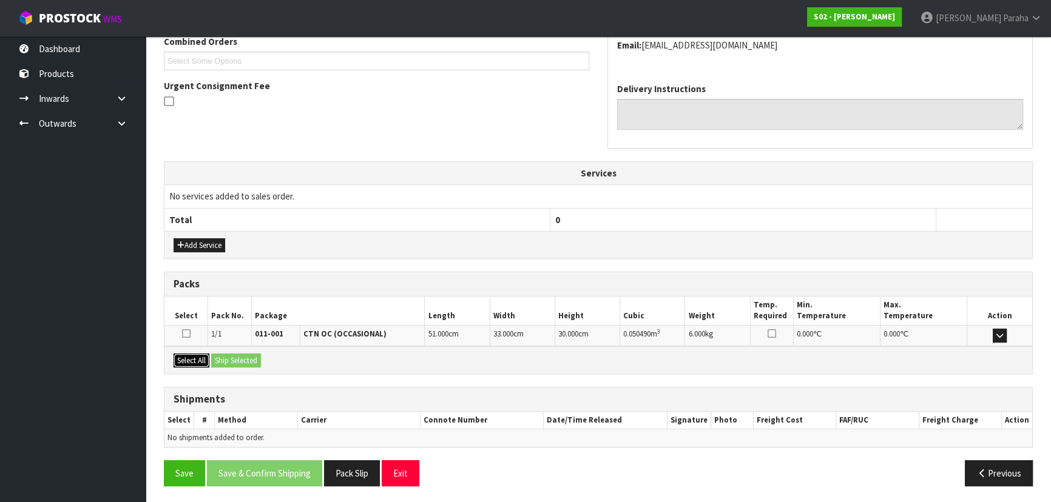
click at [176, 354] on button "Select All" at bounding box center [192, 361] width 36 height 15
click at [237, 359] on button "Ship Selected" at bounding box center [236, 361] width 50 height 15
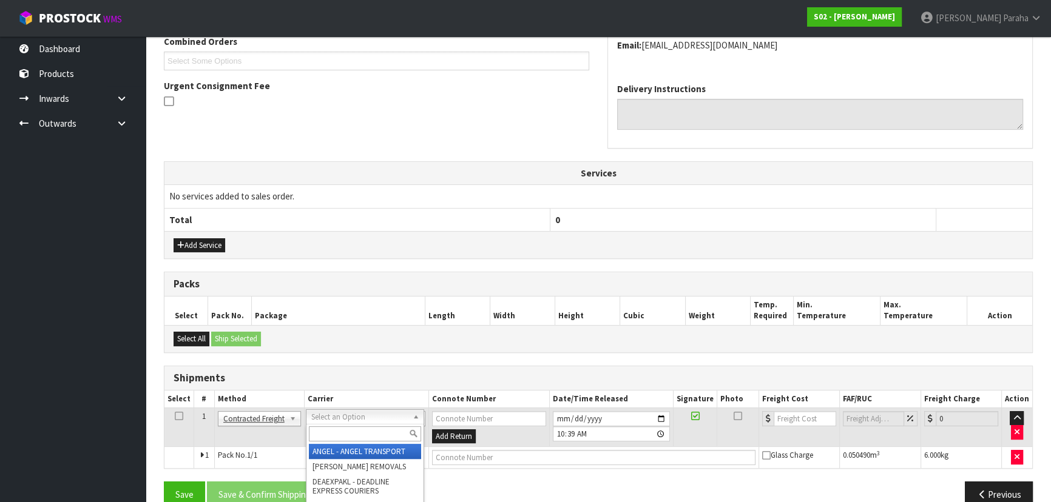
click at [397, 437] on input "text" at bounding box center [365, 434] width 112 height 15
type input "NZP"
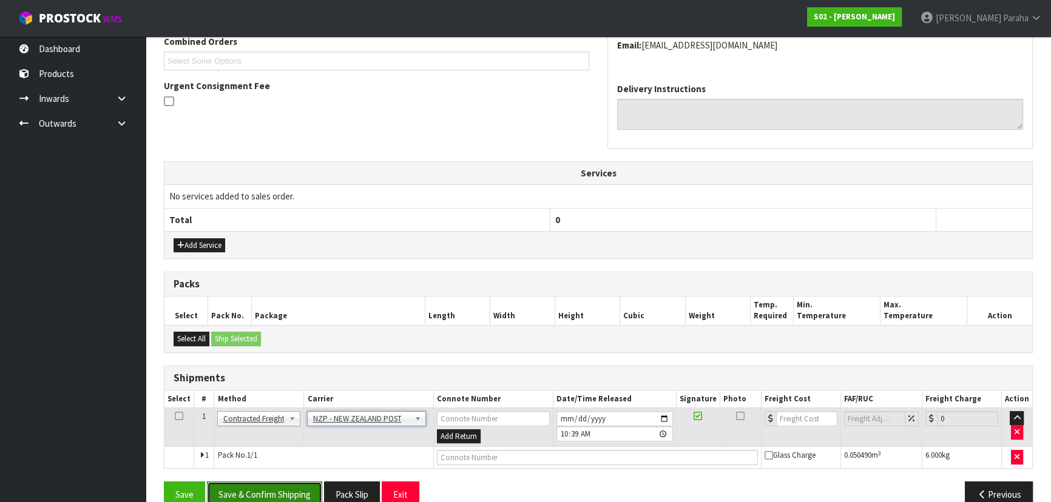
click at [285, 482] on button "Save & Confirm Shipping" at bounding box center [264, 495] width 115 height 26
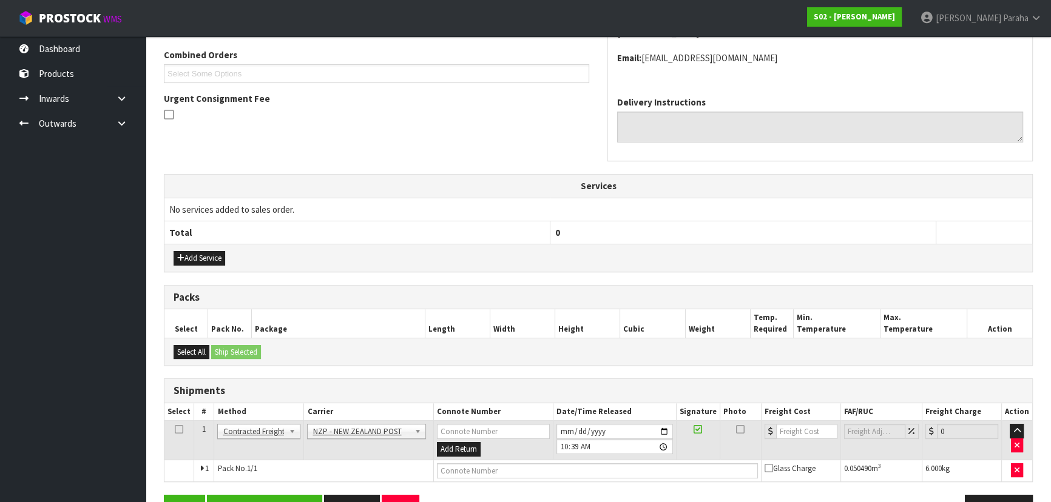
scroll to position [0, 0]
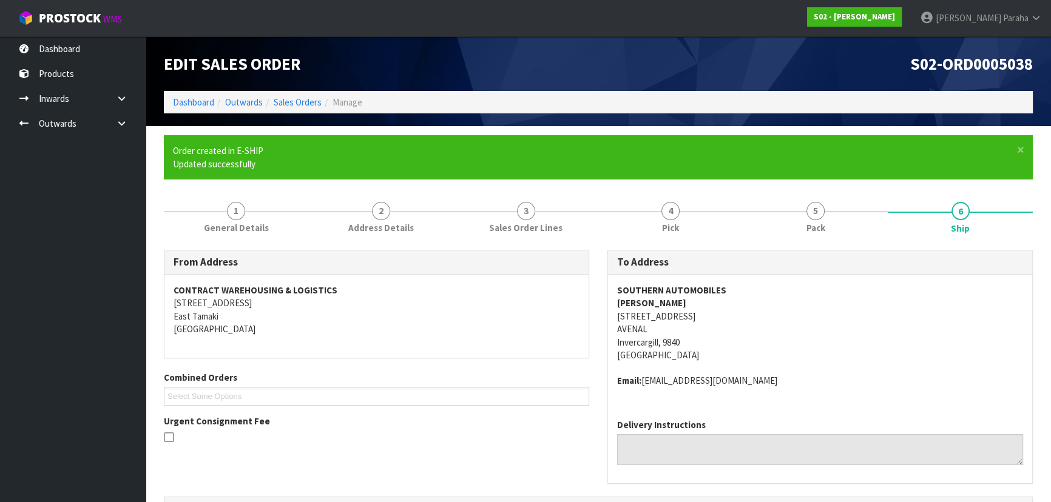
click at [949, 301] on address "SOUTHERN AUTOMOBILES [PERSON_NAME] [STREET_ADDRESS]" at bounding box center [820, 323] width 406 height 78
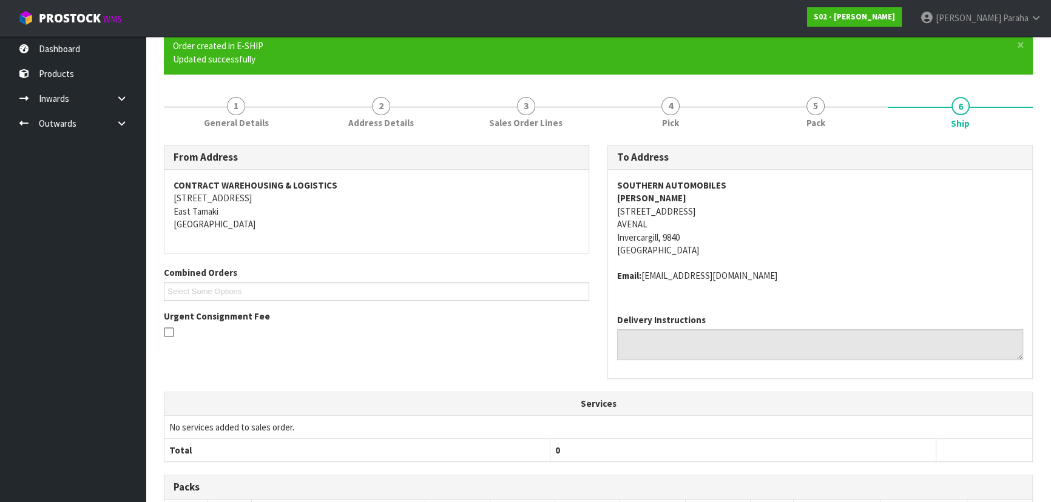
scroll to position [328, 0]
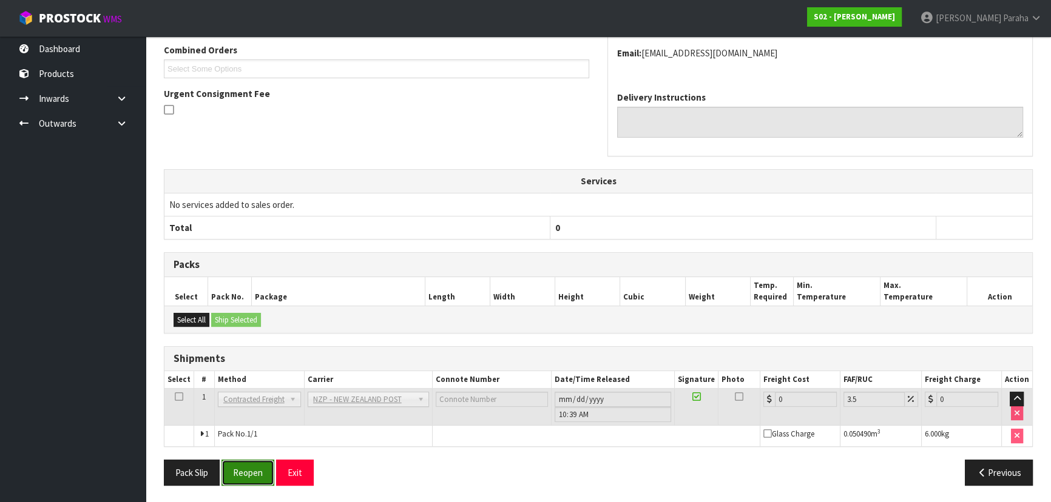
click at [254, 468] on button "Reopen" at bounding box center [247, 473] width 53 height 26
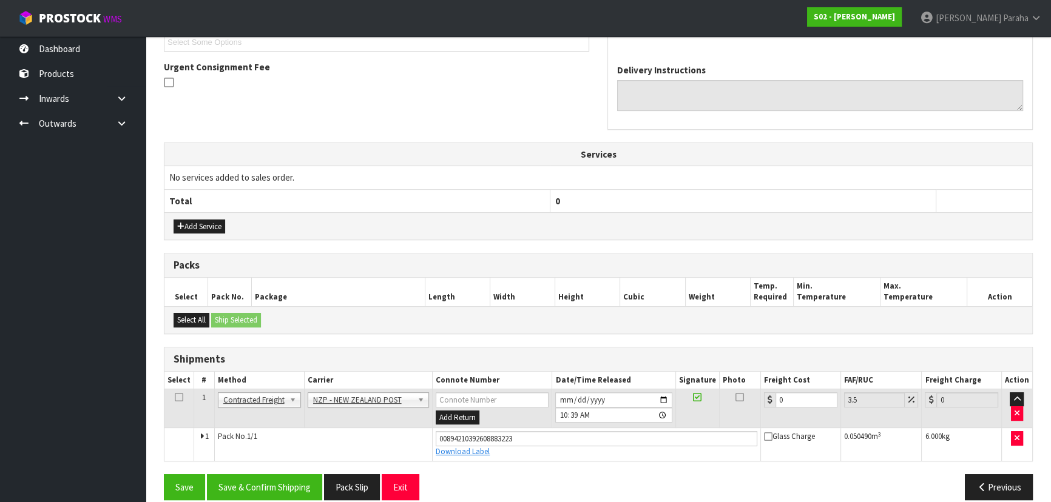
scroll to position [356, 0]
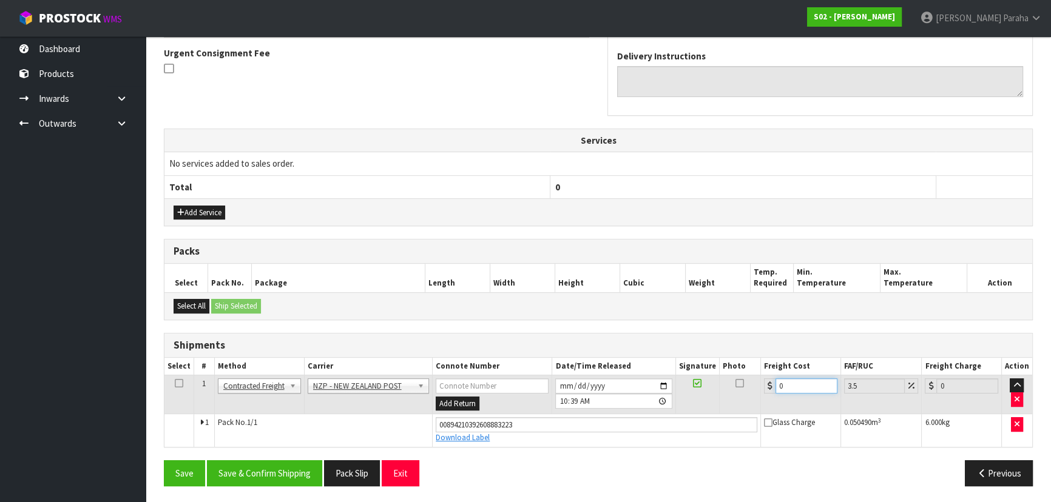
click at [788, 383] on input "0" at bounding box center [806, 386] width 62 height 15
type input "1"
type input "1.03"
type input "11"
type input "11.38"
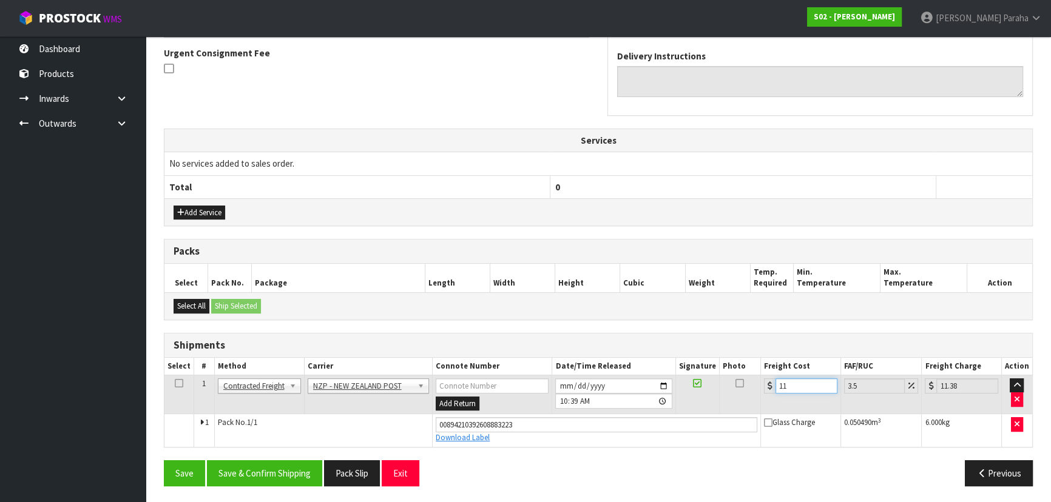
type input "11.6"
type input "12.01"
type input "11.61"
type input "12.02"
type input "11.61"
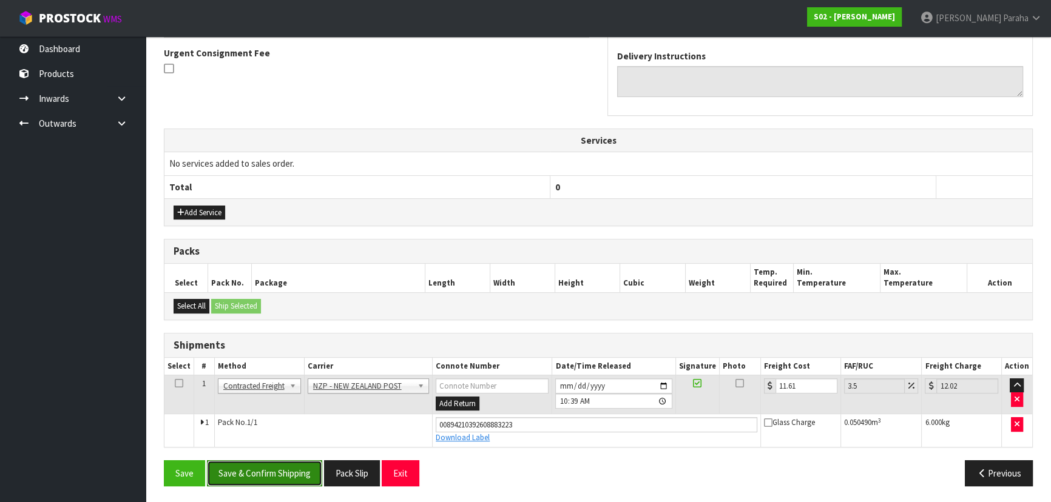
click at [298, 470] on button "Save & Confirm Shipping" at bounding box center [264, 474] width 115 height 26
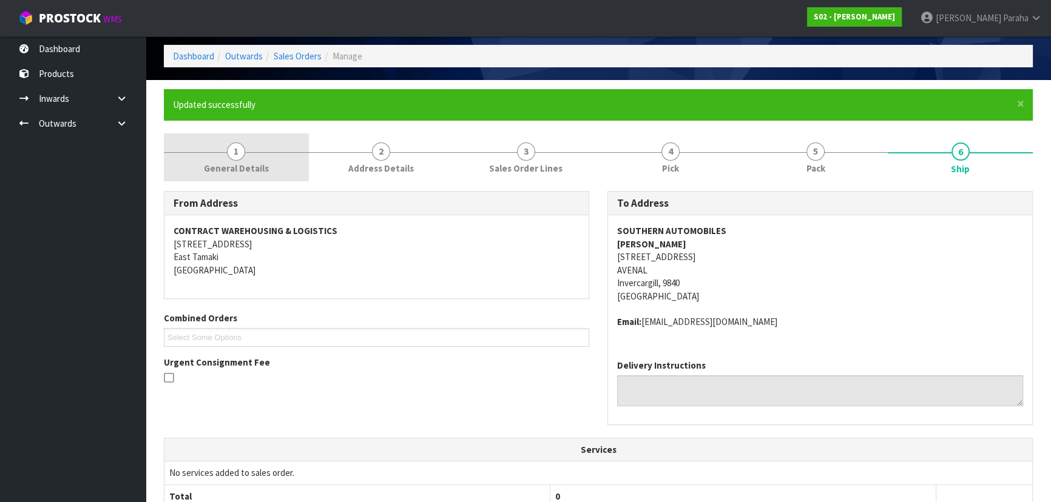
scroll to position [0, 0]
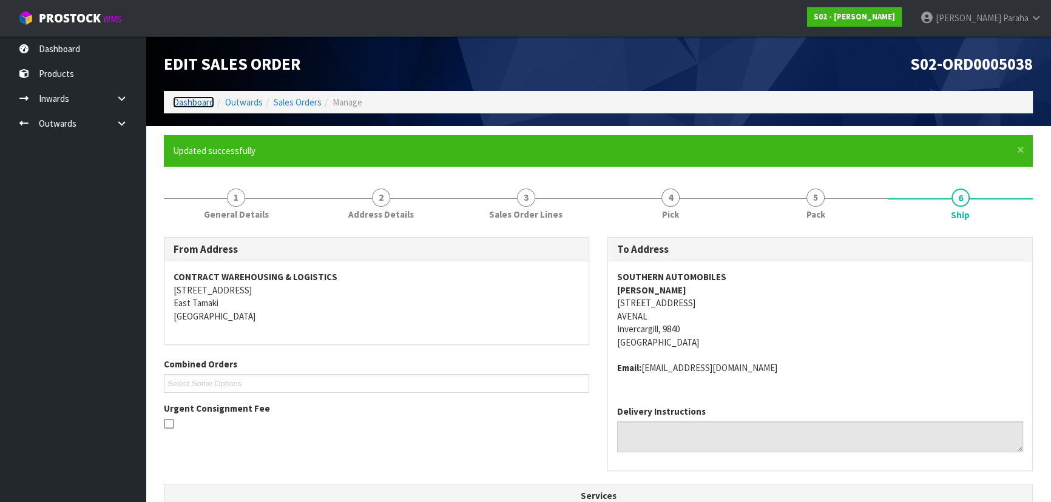
click at [200, 98] on link "Dashboard" at bounding box center [193, 102] width 41 height 12
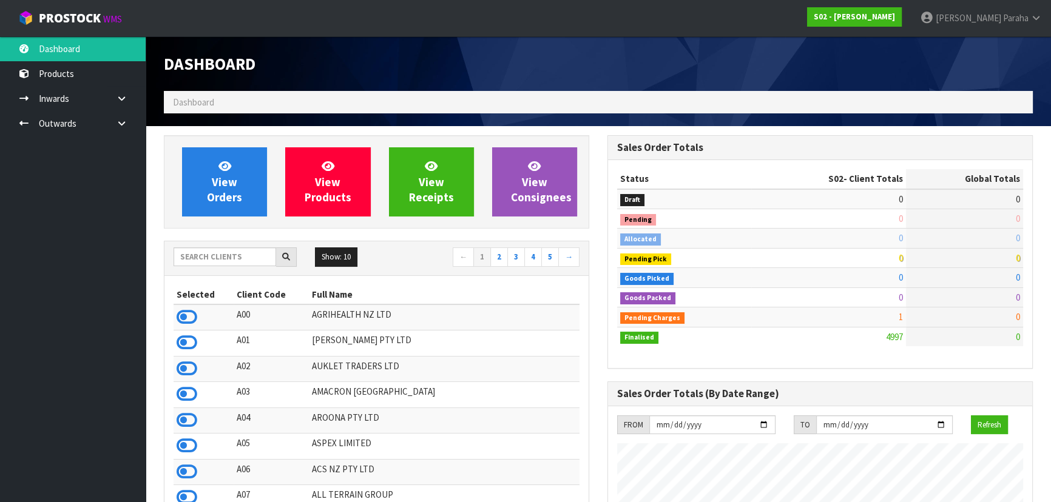
scroll to position [917, 443]
click at [237, 255] on input "text" at bounding box center [225, 257] width 103 height 19
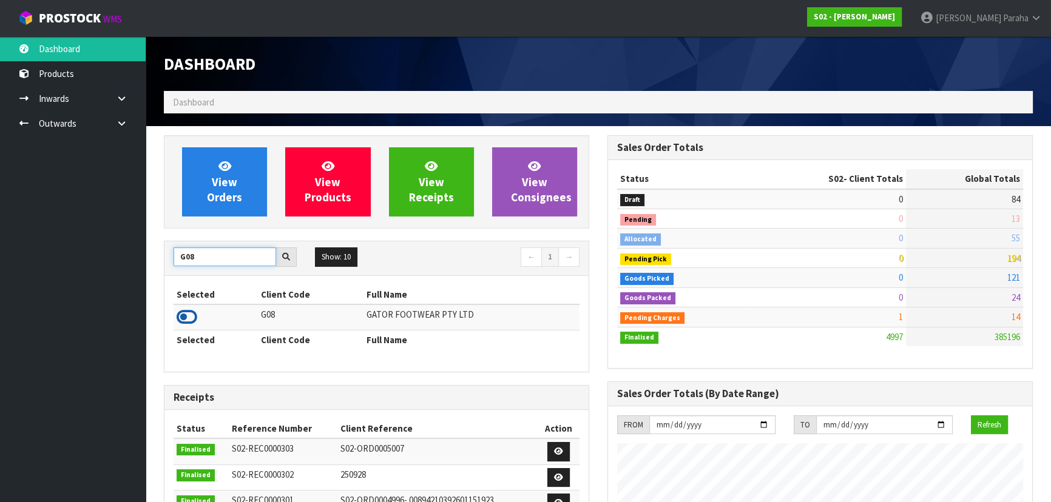
type input "G08"
click at [189, 319] on icon at bounding box center [187, 317] width 21 height 18
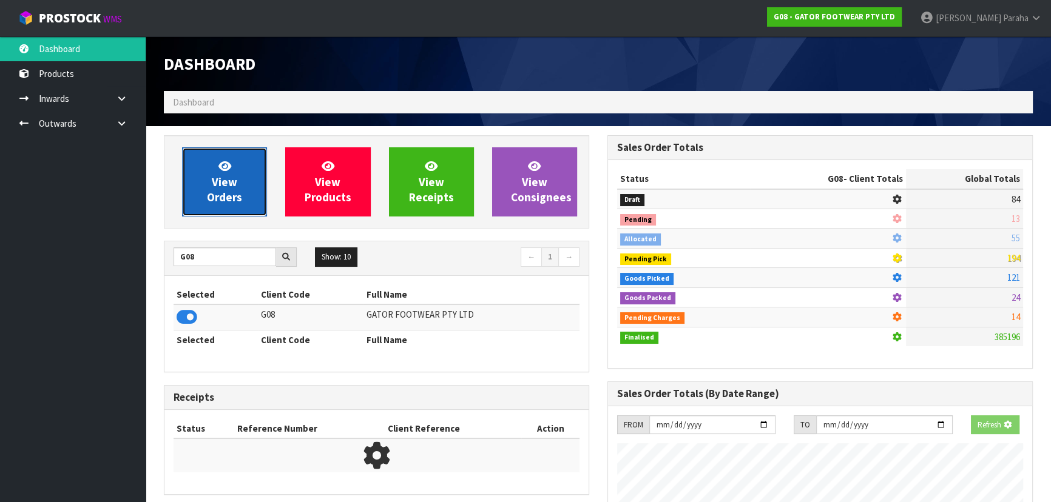
scroll to position [606039, 606351]
click at [220, 212] on link "View Orders" at bounding box center [224, 181] width 85 height 69
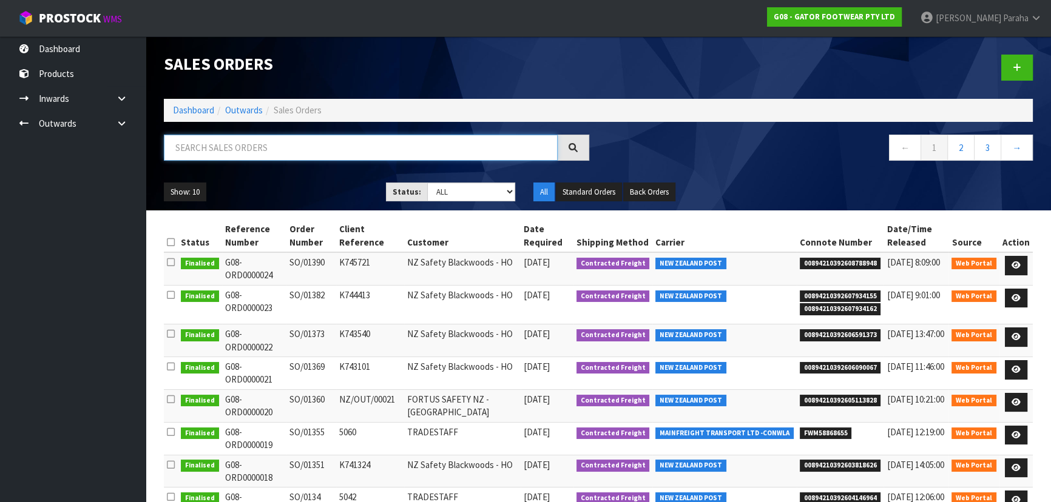
click at [218, 145] on input "text" at bounding box center [361, 148] width 394 height 26
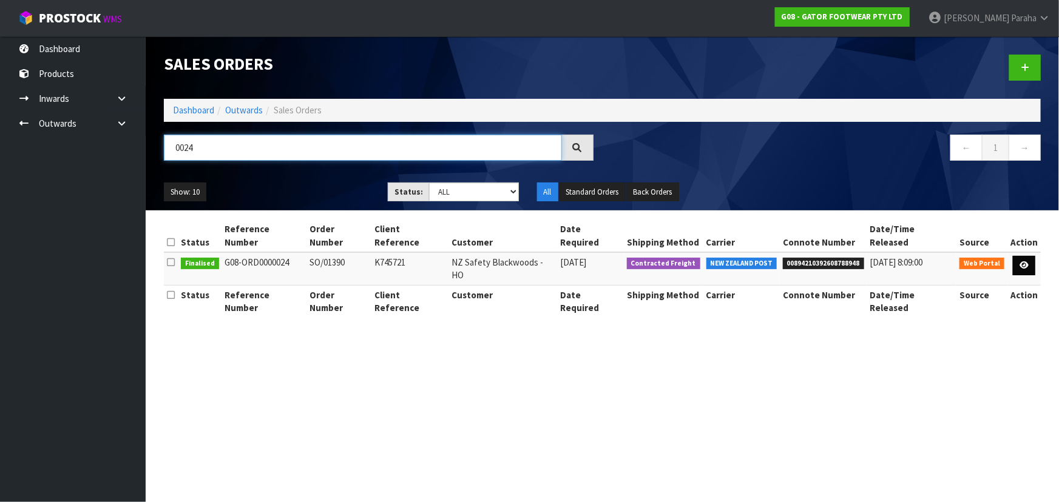
type input "0024"
click at [1025, 262] on icon at bounding box center [1023, 266] width 9 height 8
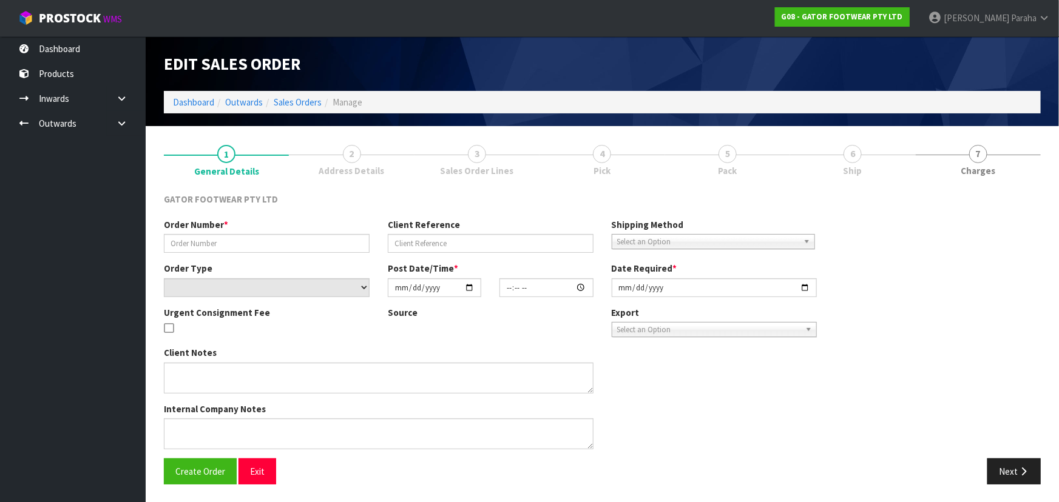
type input "SO/01390"
type input "K745721"
select select "number:0"
type input "[DATE]"
type input "19:16:00.000"
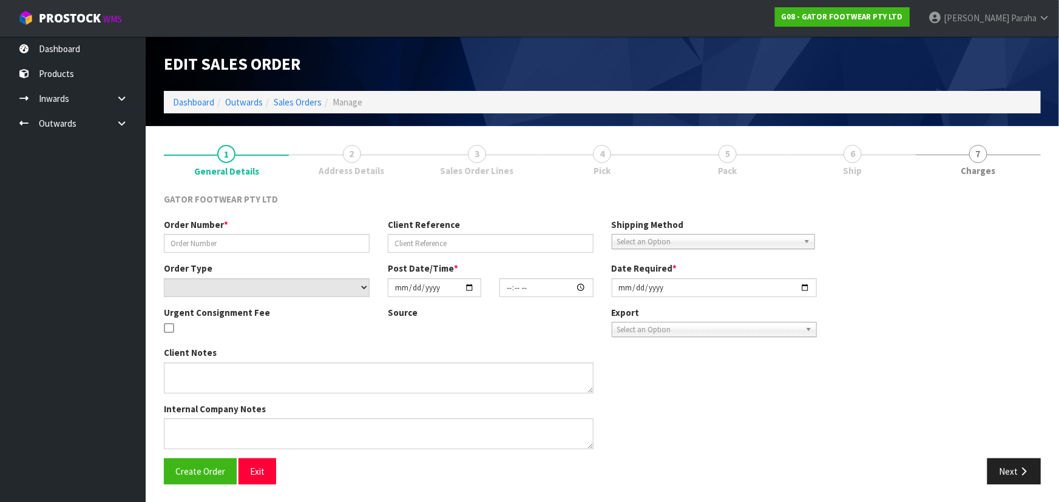
type input "[DATE]"
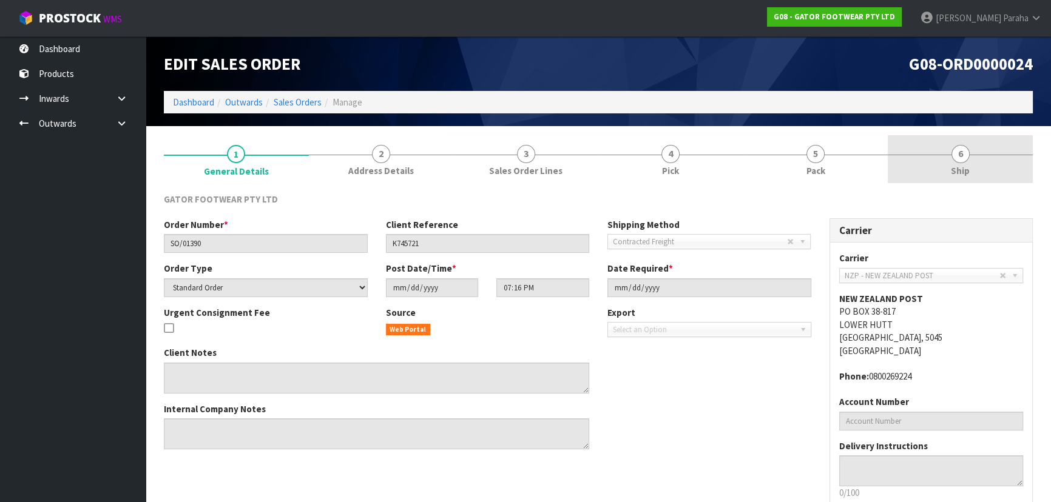
click at [959, 149] on span "6" at bounding box center [960, 154] width 18 height 18
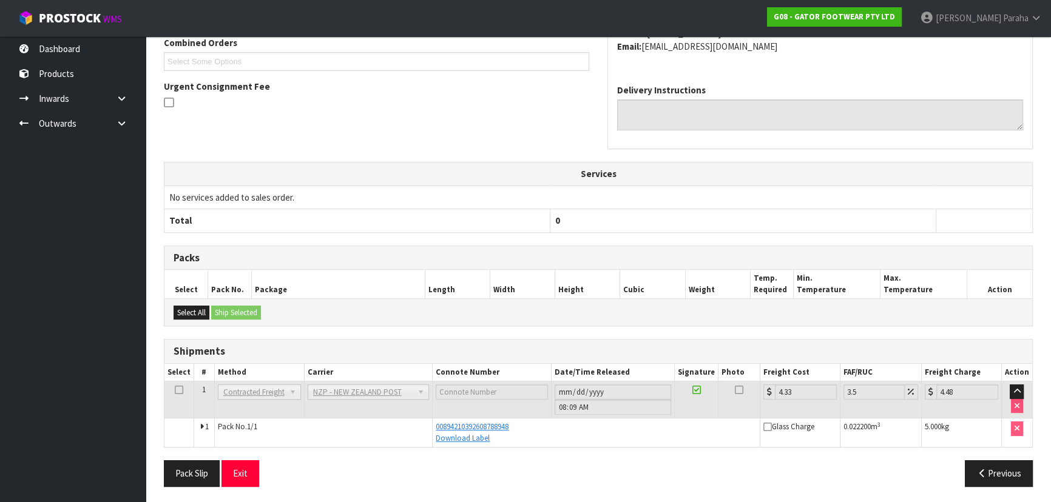
scroll to position [279, 0]
click at [999, 479] on button "Previous" at bounding box center [999, 472] width 68 height 26
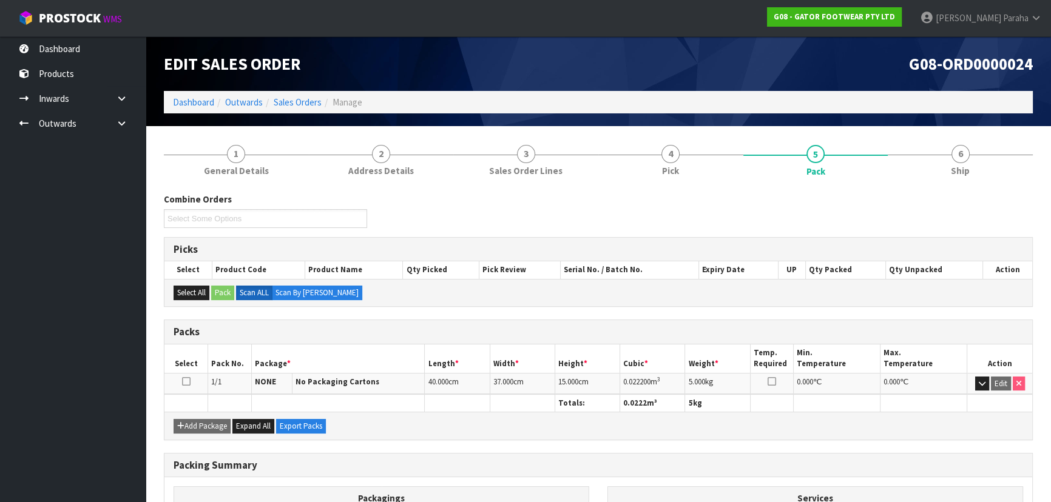
scroll to position [0, 0]
click at [199, 101] on link "Dashboard" at bounding box center [193, 102] width 41 height 12
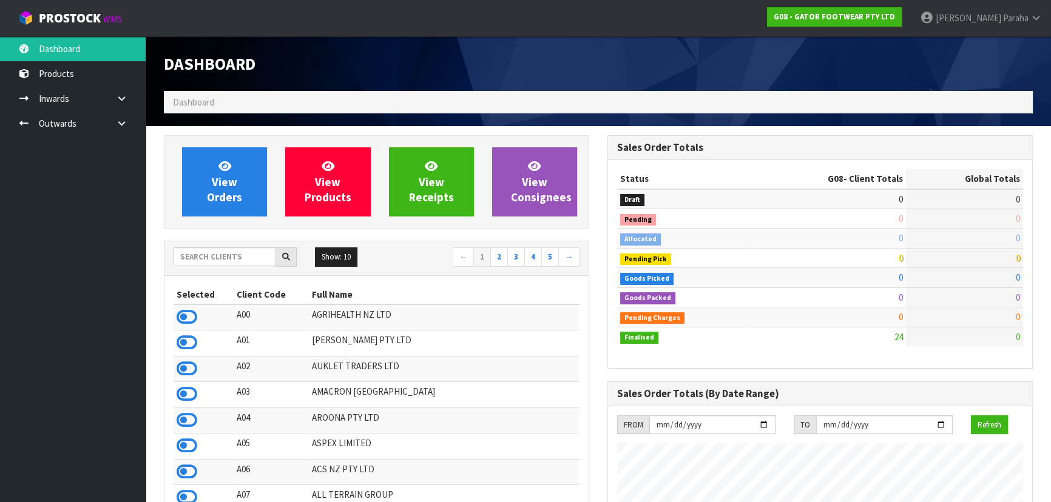
scroll to position [799, 443]
click at [251, 260] on input "text" at bounding box center [225, 257] width 103 height 19
click at [232, 260] on input "text" at bounding box center [225, 257] width 103 height 19
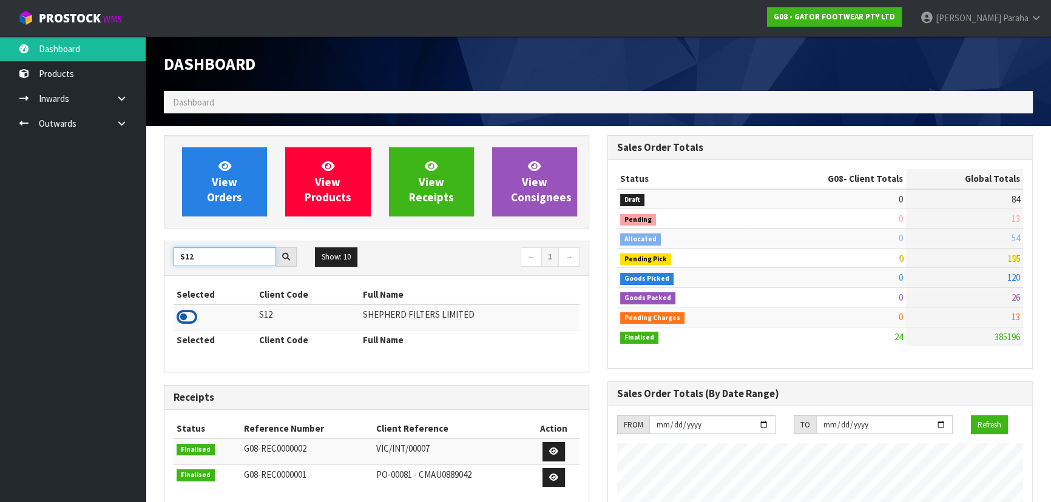
type input "S12"
click at [189, 314] on icon at bounding box center [187, 317] width 21 height 18
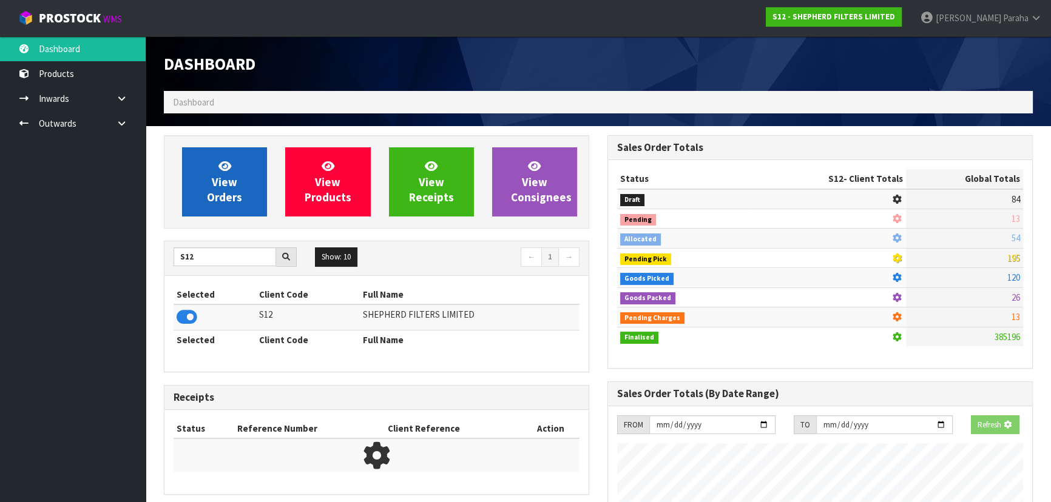
scroll to position [755, 443]
click at [199, 195] on link "View Orders" at bounding box center [224, 181] width 85 height 69
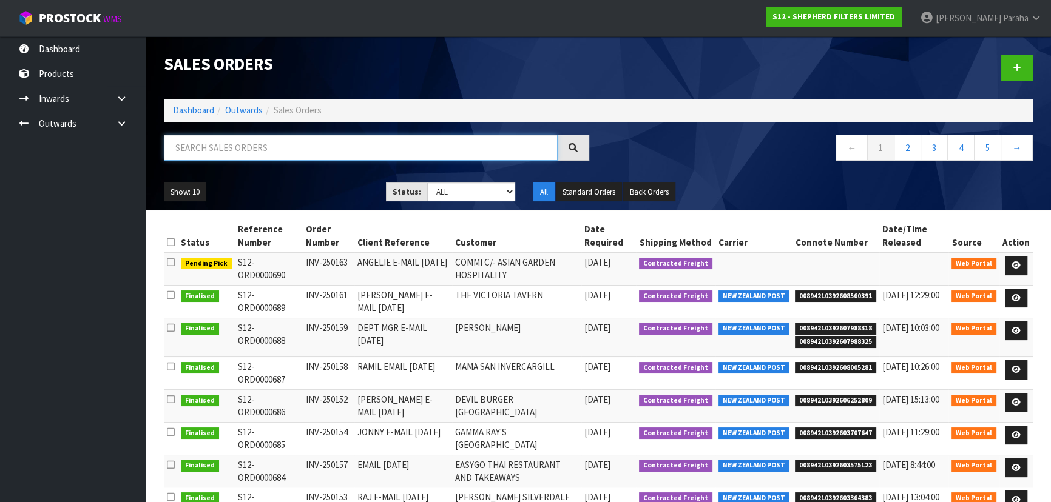
click at [194, 146] on input "text" at bounding box center [361, 148] width 394 height 26
click at [1021, 268] on link at bounding box center [1016, 265] width 22 height 19
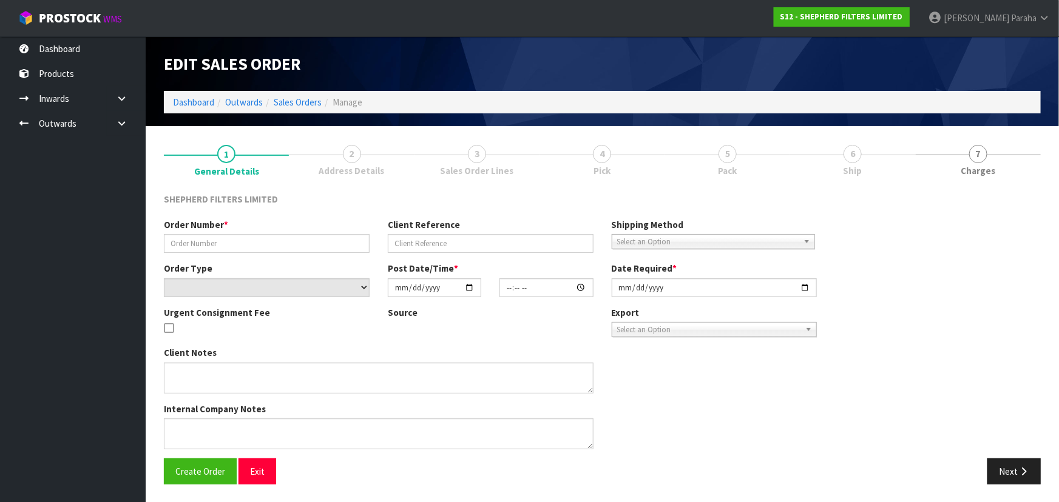
type input "INV-250163"
type input "ANGELIE E-MAIL [DATE]"
select select "number:0"
type input "[DATE]"
type input "07:24:00.000"
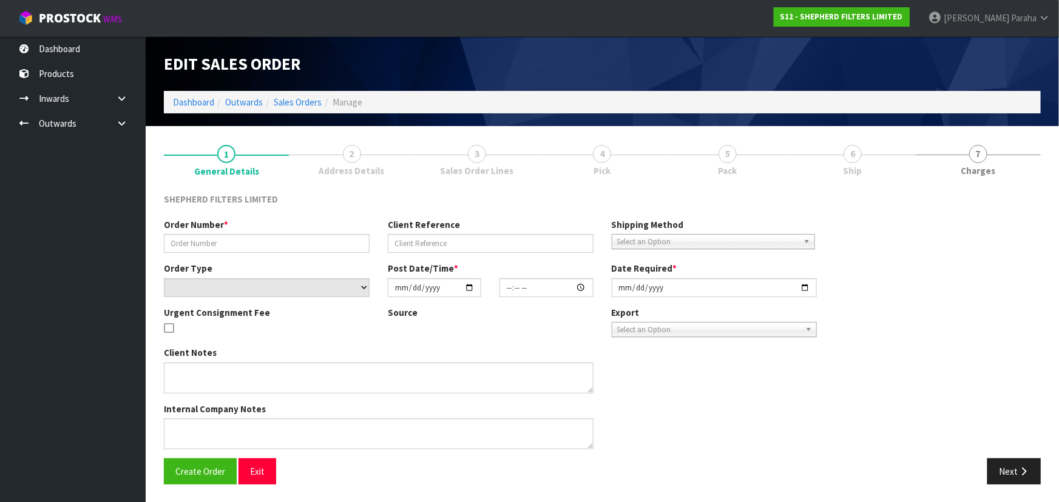
type input "[DATE]"
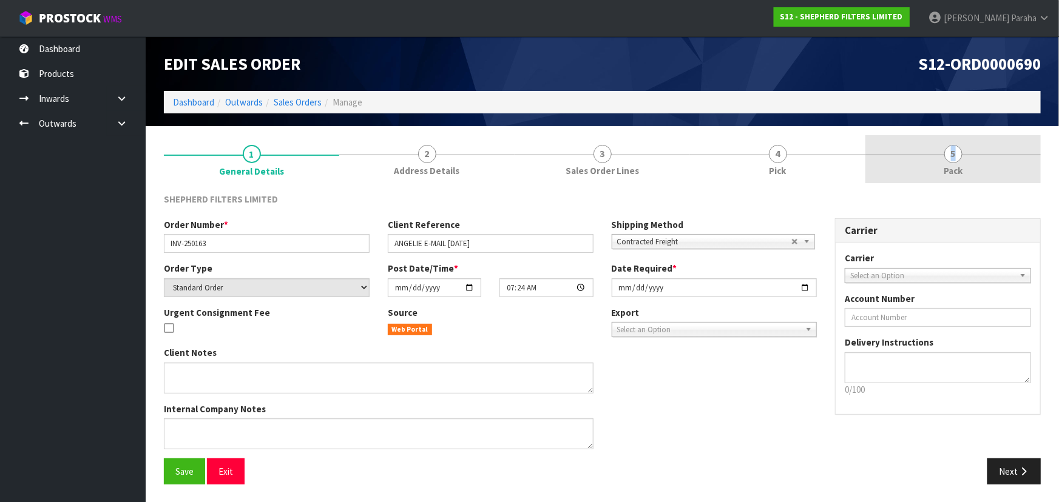
click at [953, 155] on span "5" at bounding box center [953, 154] width 18 height 18
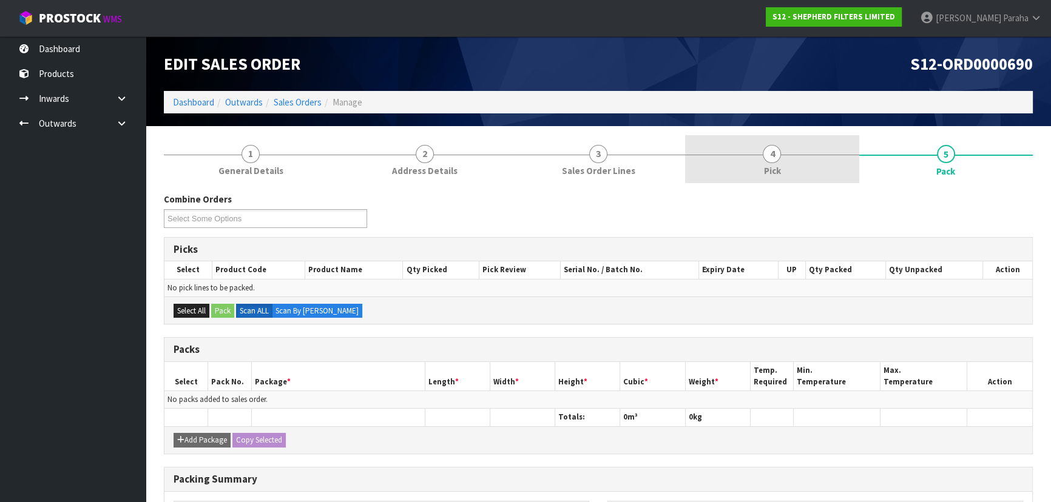
click at [771, 162] on span "4" at bounding box center [772, 154] width 18 height 18
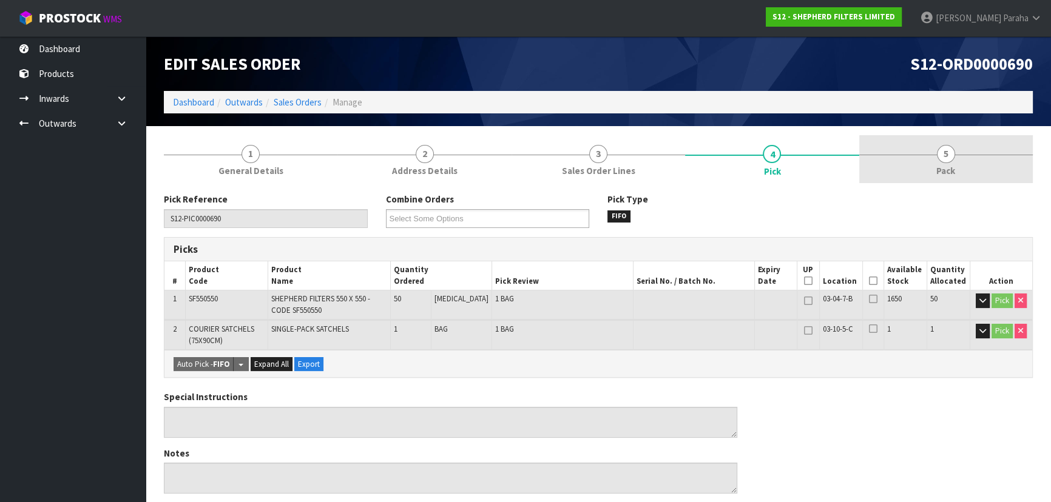
click at [943, 159] on span "5" at bounding box center [946, 154] width 18 height 18
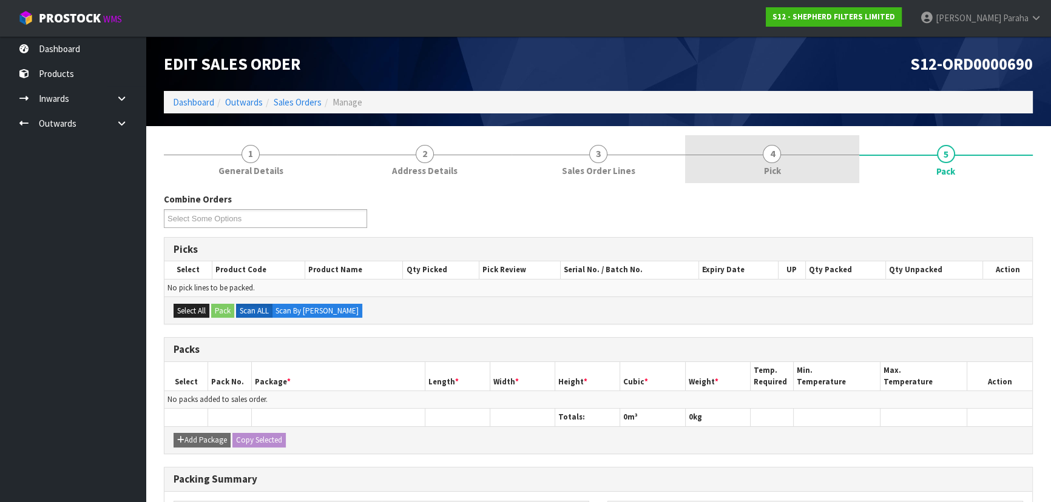
click at [766, 161] on link "4 Pick" at bounding box center [772, 159] width 174 height 48
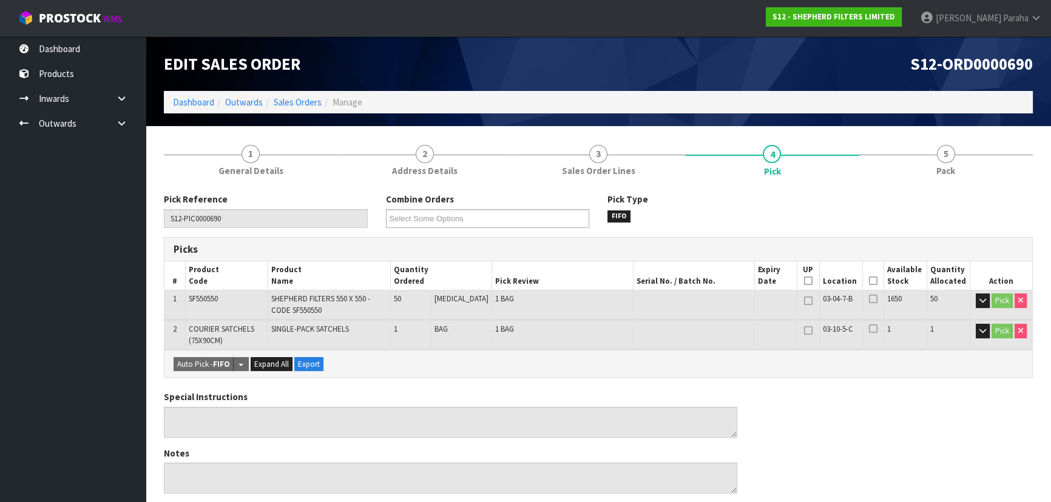
click at [869, 282] on icon at bounding box center [873, 281] width 8 height 1
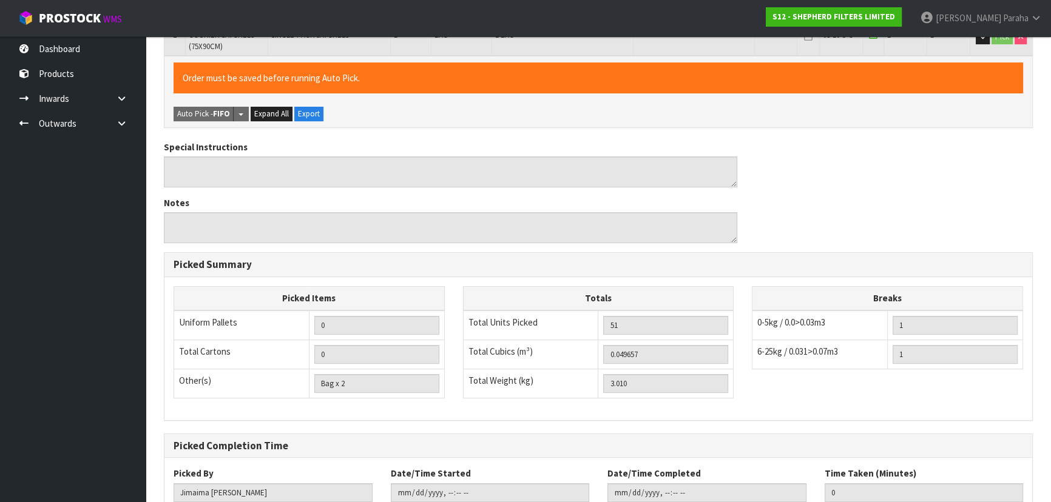
scroll to position [377, 0]
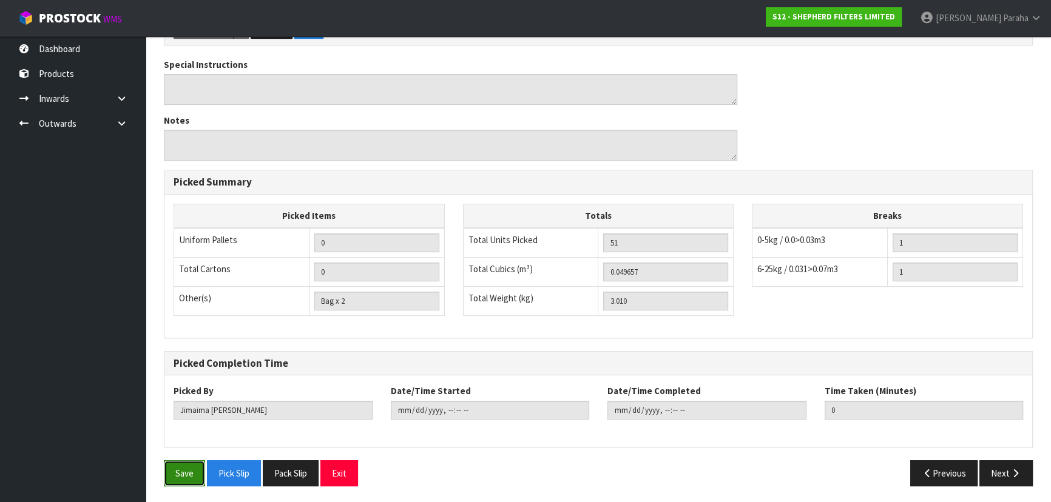
click at [191, 473] on button "Save" at bounding box center [184, 474] width 41 height 26
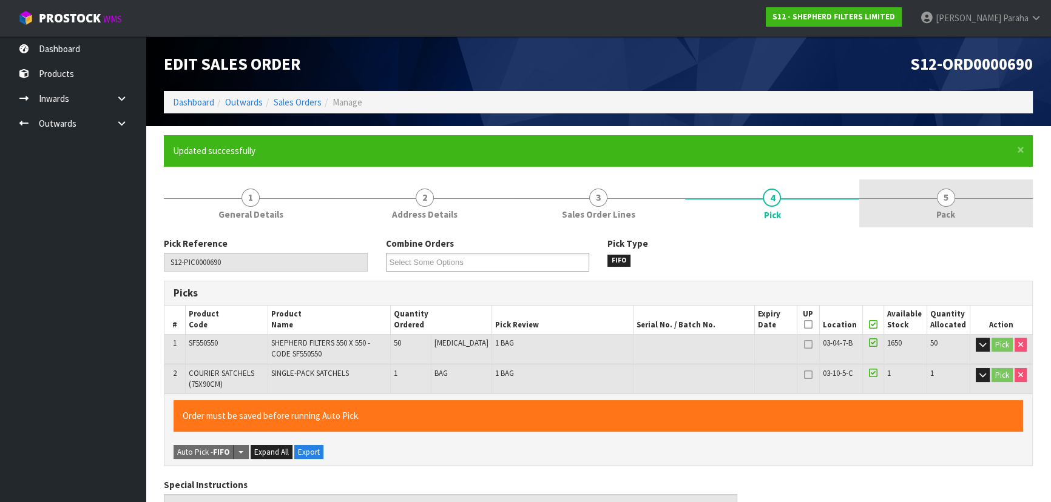
type input "[PERSON_NAME]"
type input "[DATE]T10:44:19"
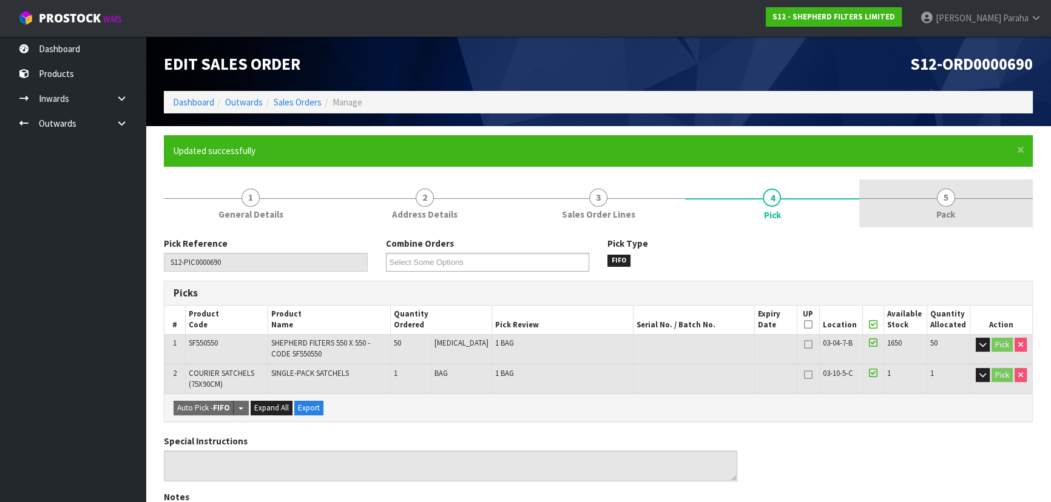
click at [947, 203] on span "5" at bounding box center [946, 198] width 18 height 18
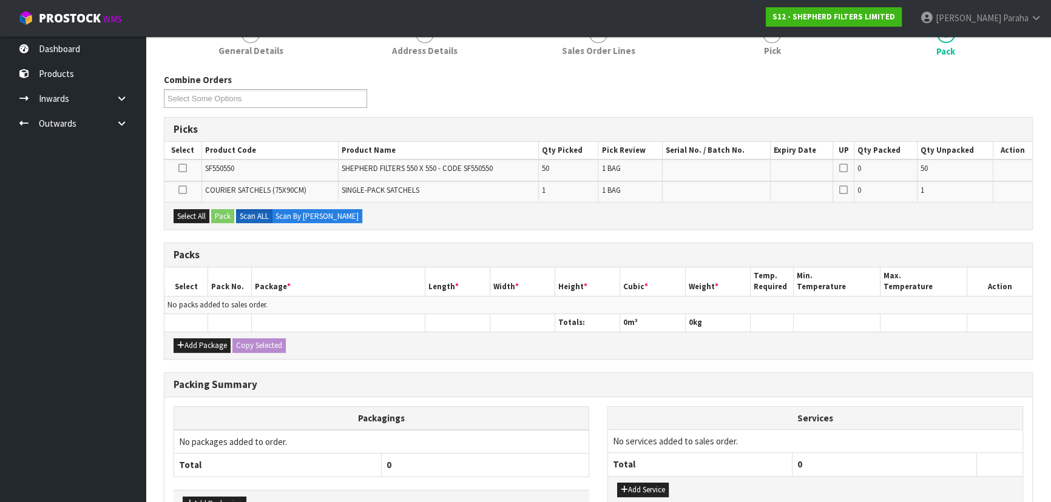
scroll to position [165, 0]
click at [224, 343] on button "Add Package" at bounding box center [202, 344] width 57 height 15
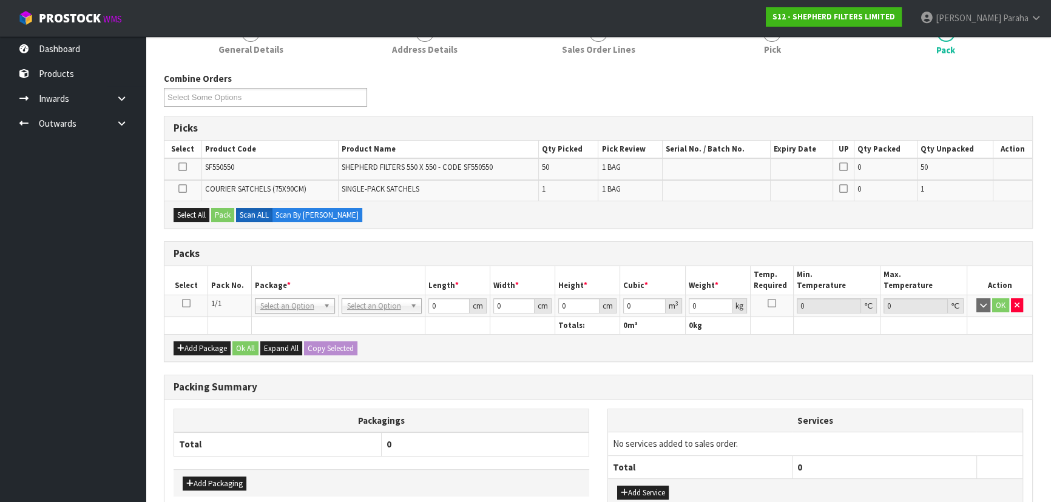
click at [188, 303] on icon at bounding box center [186, 303] width 8 height 1
click at [191, 214] on button "Select All" at bounding box center [192, 215] width 36 height 15
click at [220, 215] on button "Pack" at bounding box center [222, 215] width 23 height 15
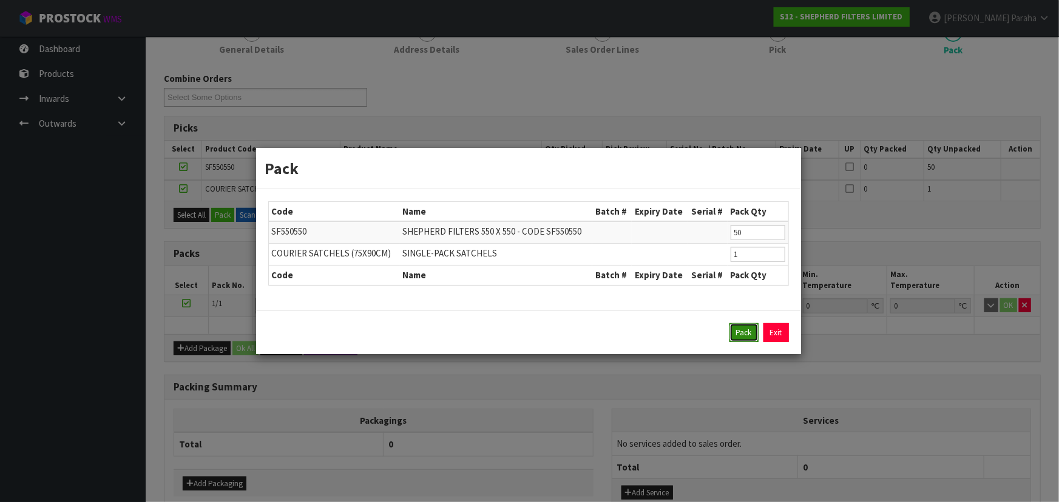
click at [746, 331] on button "Pack" at bounding box center [743, 332] width 29 height 19
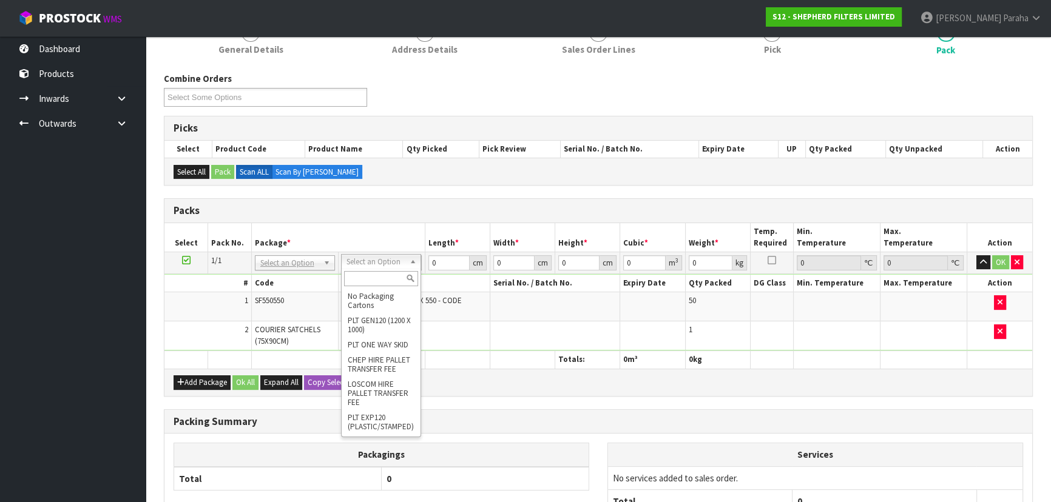
click at [387, 279] on input "text" at bounding box center [381, 278] width 74 height 15
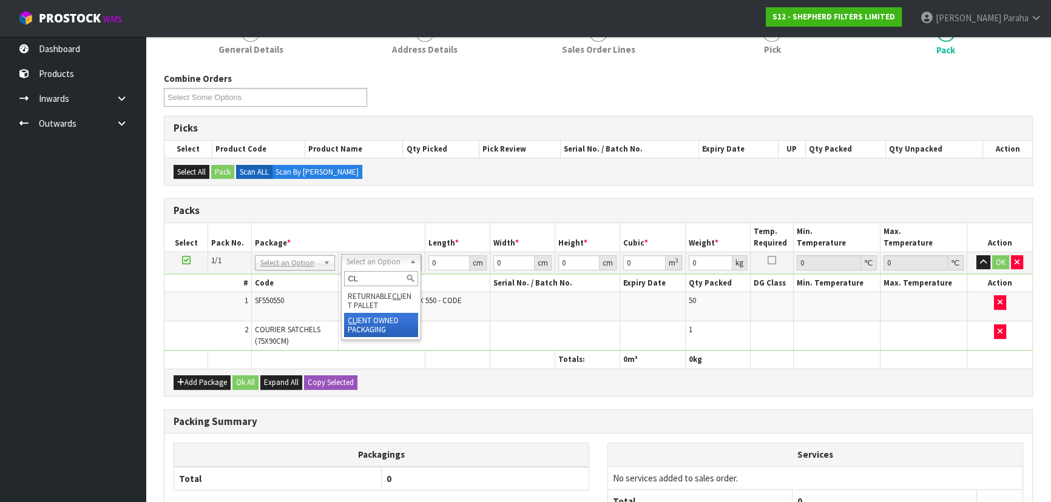
type input "CL"
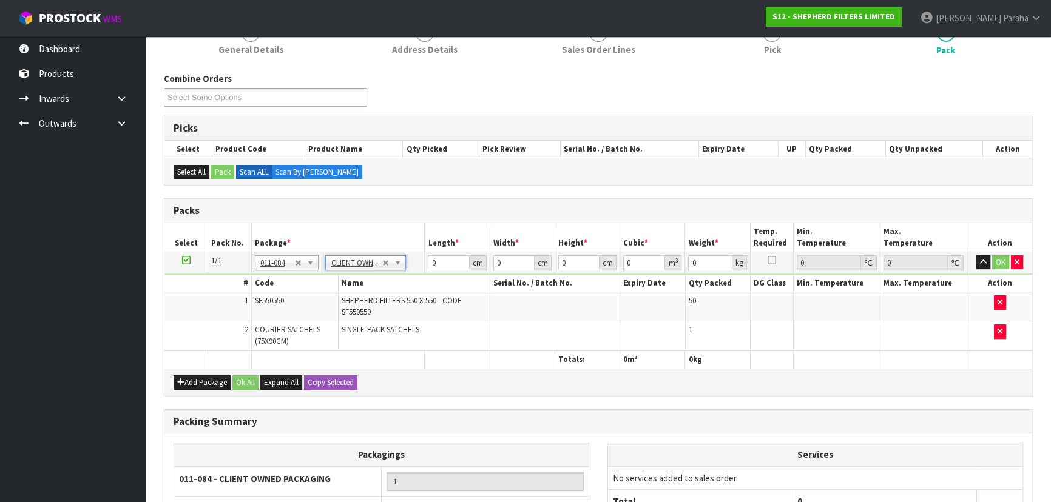
type input "3.01"
click at [443, 258] on input "0" at bounding box center [448, 262] width 41 height 15
type input "56"
type input "28"
type input "2"
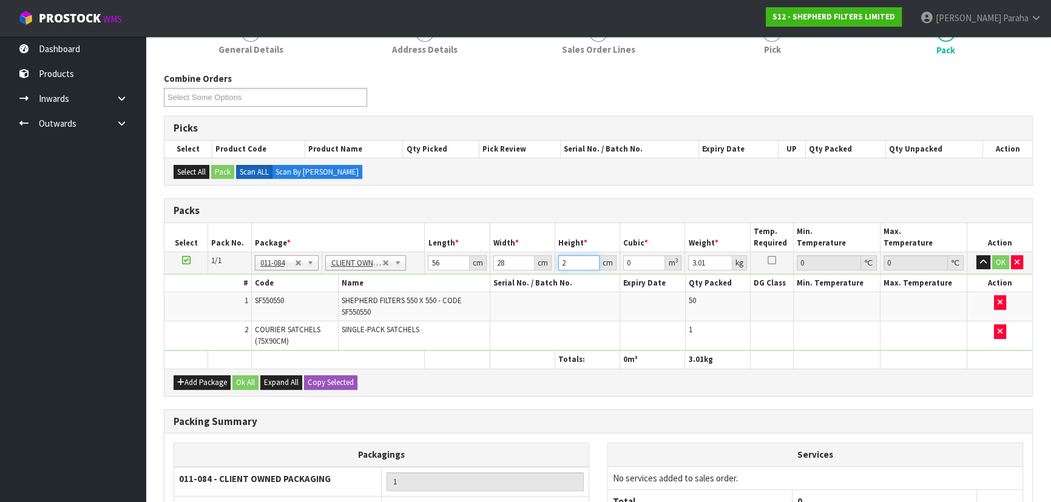
type input "0.003136"
type input "28"
type input "0.043904"
type input "28"
type input "3"
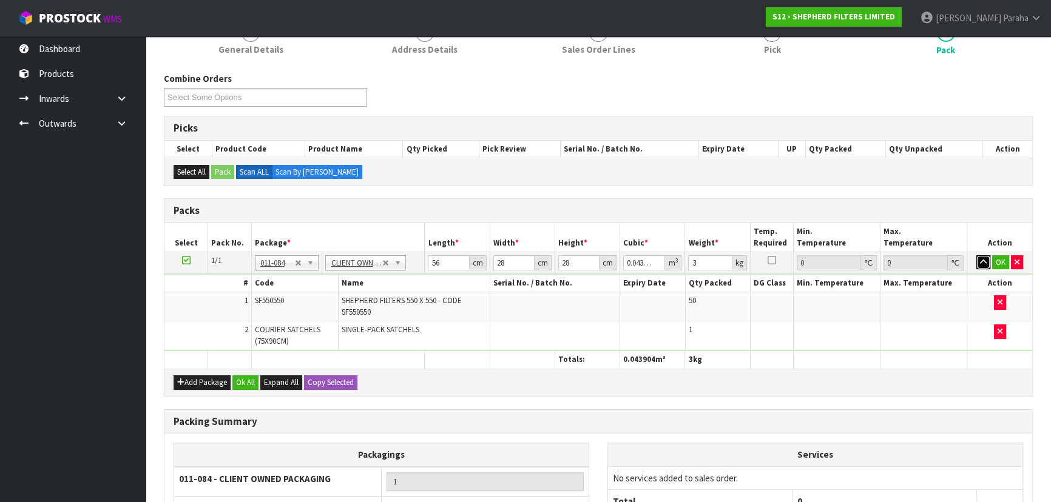
click at [976, 255] on button "button" at bounding box center [983, 262] width 14 height 15
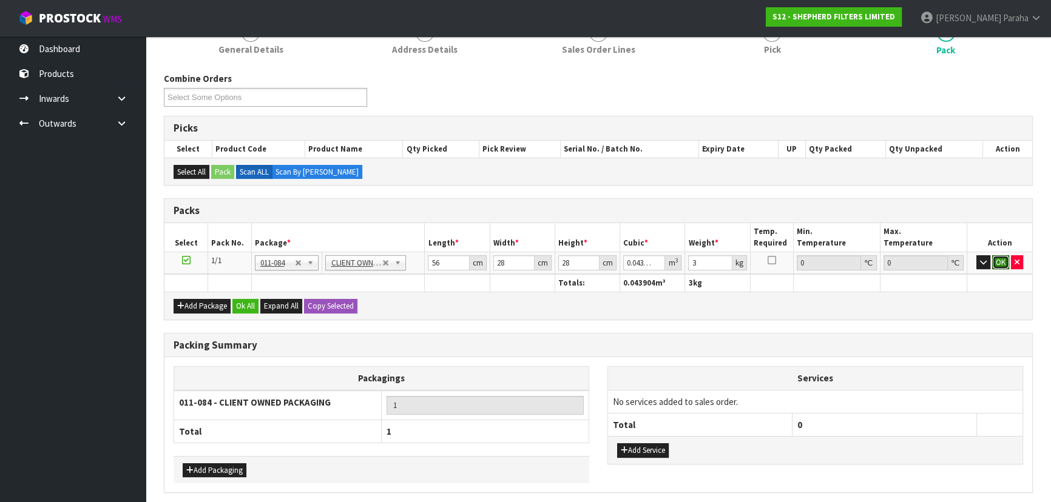
click button "OK" at bounding box center [1000, 262] width 17 height 15
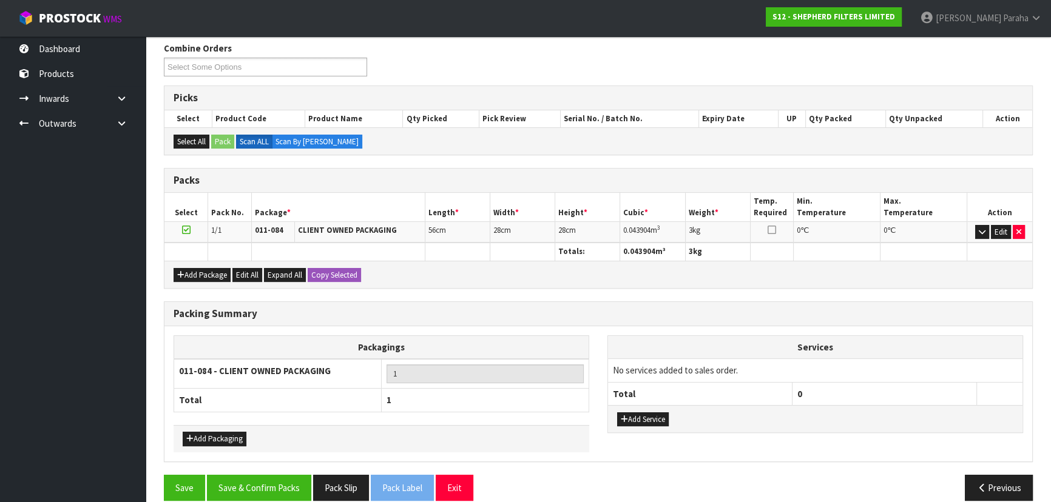
scroll to position [209, 0]
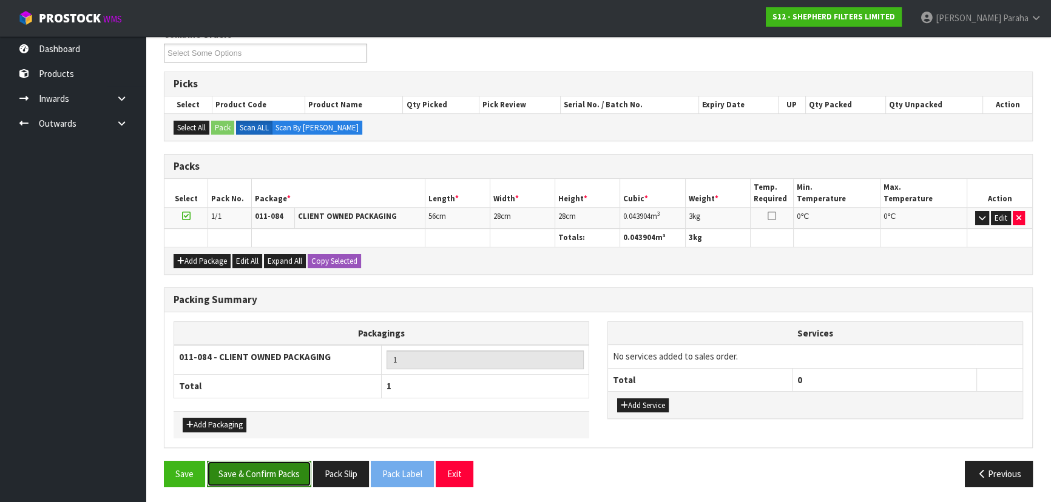
click at [251, 478] on button "Save & Confirm Packs" at bounding box center [259, 474] width 104 height 26
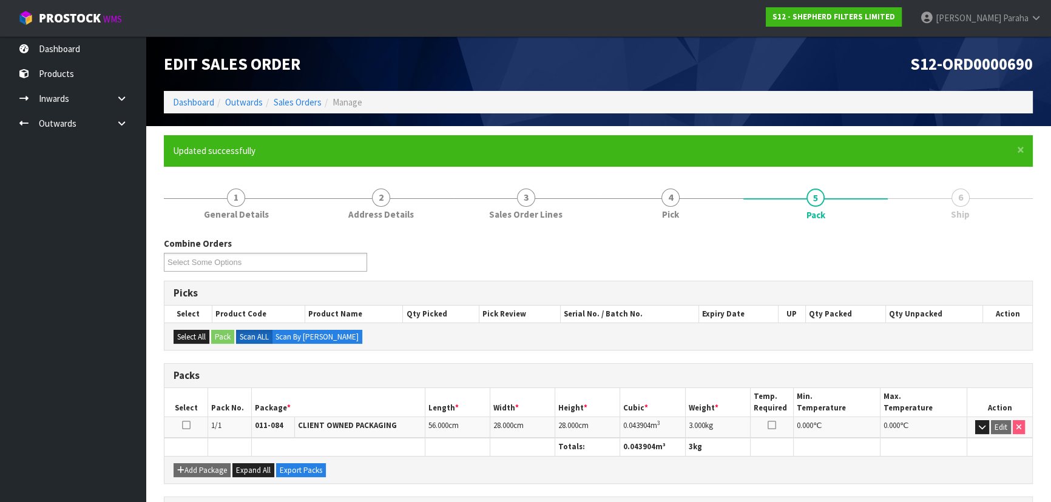
click at [896, 268] on div "Combine Orders S12-ORD0000690 Select Some Options" at bounding box center [598, 259] width 887 height 44
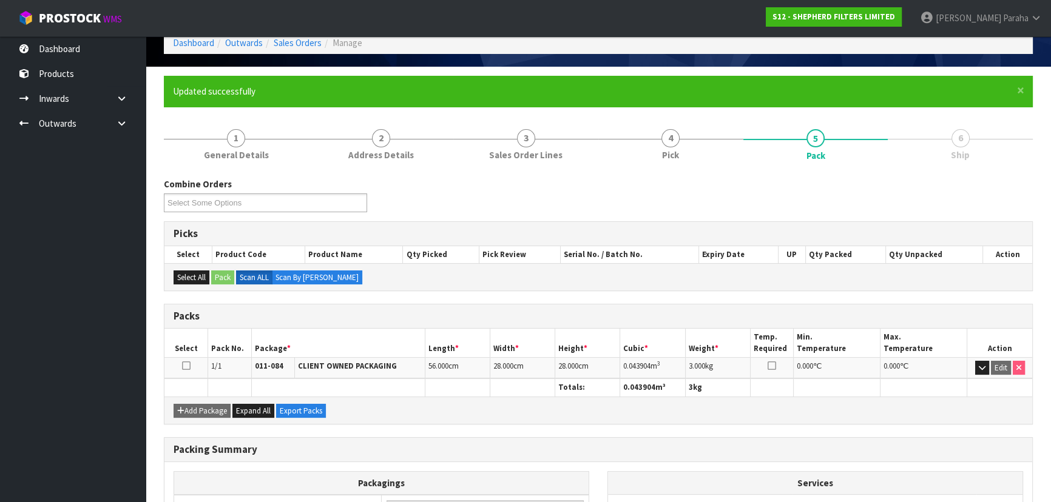
scroll to position [182, 0]
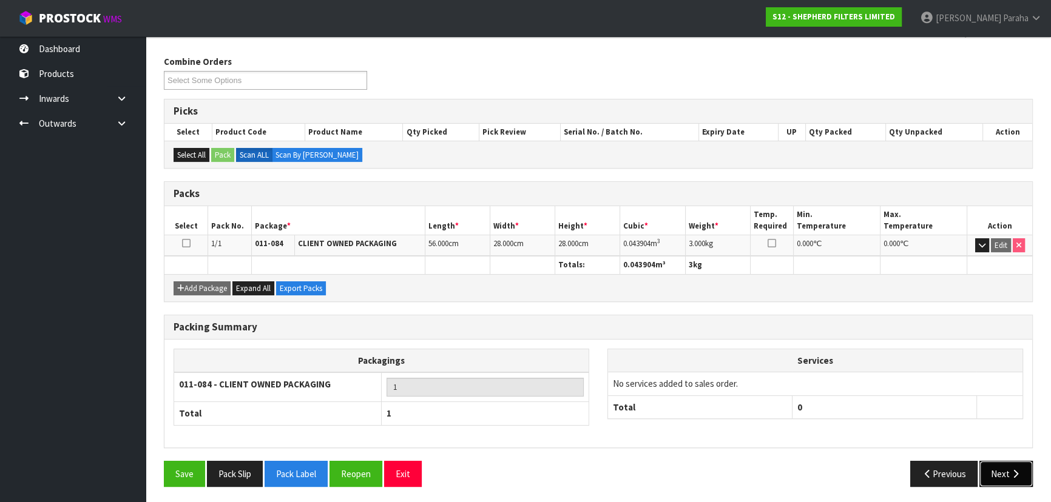
click at [1007, 475] on button "Next" at bounding box center [1005, 474] width 53 height 26
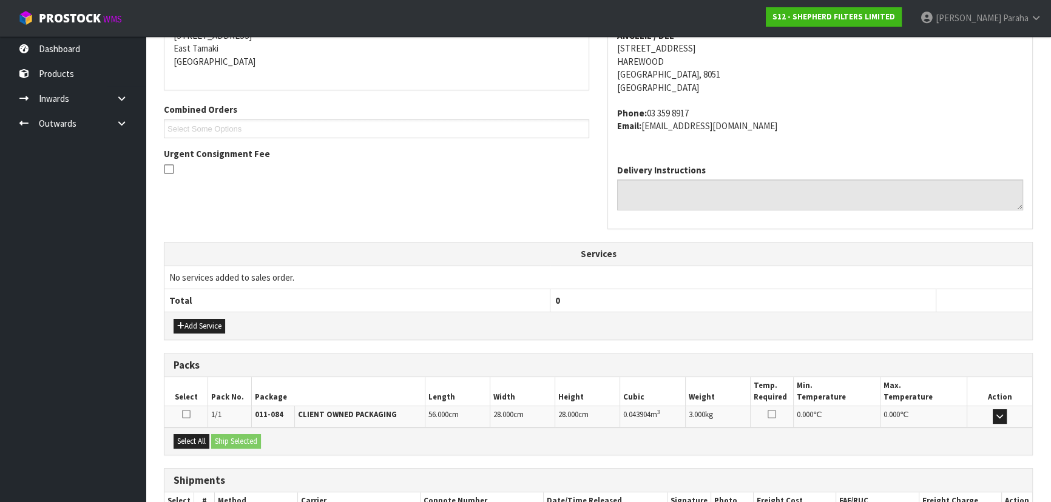
scroll to position [336, 0]
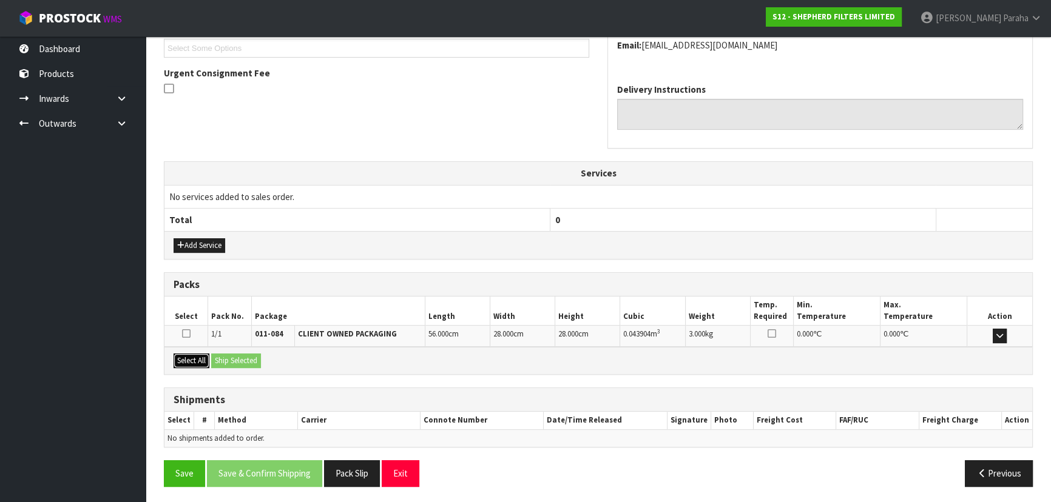
click at [182, 360] on button "Select All" at bounding box center [192, 361] width 36 height 15
click at [257, 357] on button "Ship Selected" at bounding box center [236, 361] width 50 height 15
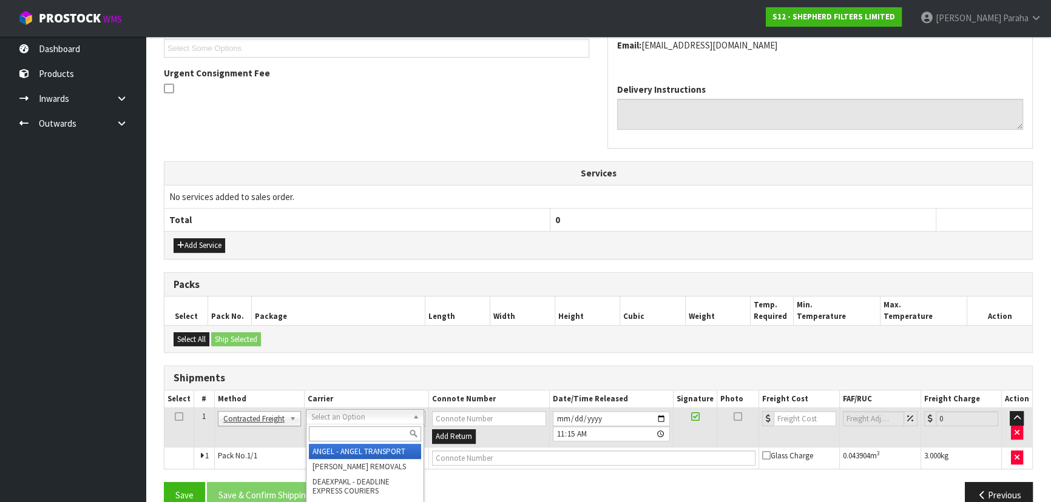
click at [333, 434] on input "text" at bounding box center [365, 434] width 112 height 15
type input "NZP"
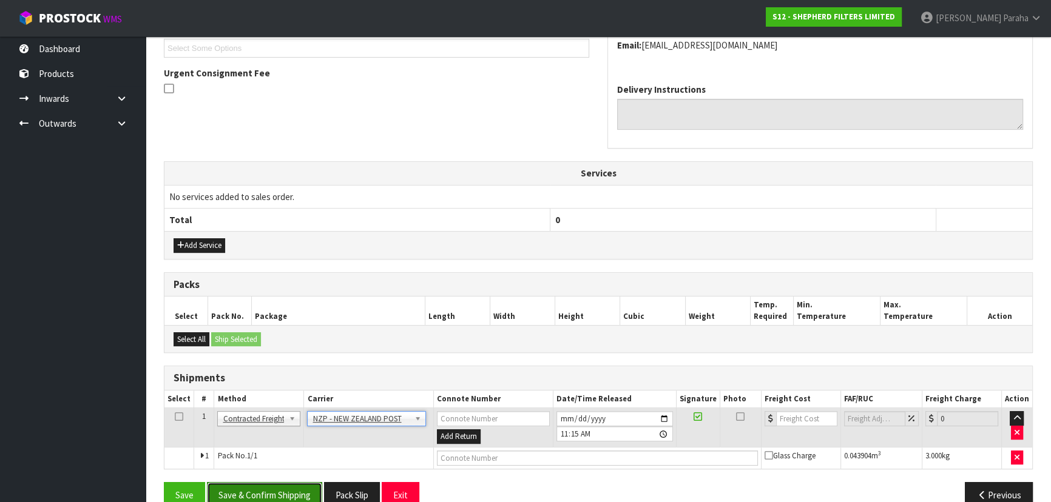
click at [236, 496] on button "Save & Confirm Shipping" at bounding box center [264, 495] width 115 height 26
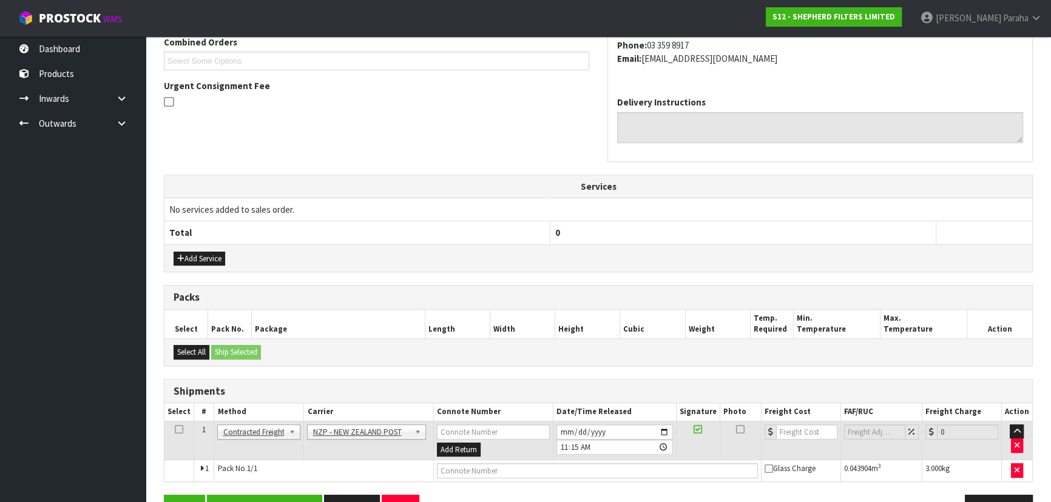
scroll to position [0, 0]
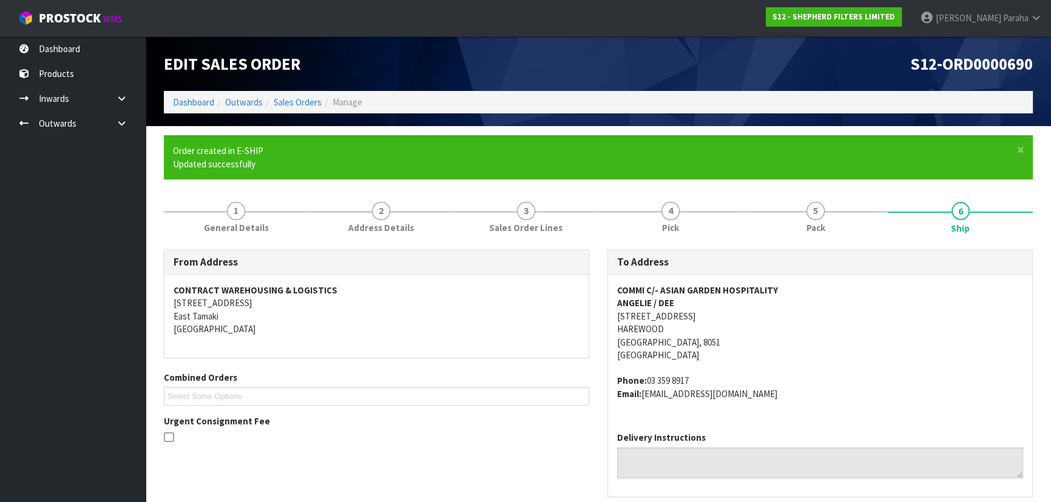
click at [904, 322] on address "COMMI C/- ASIAN GARDEN HOSPITALITY ANGELIE / [STREET_ADDRESS]" at bounding box center [820, 323] width 406 height 78
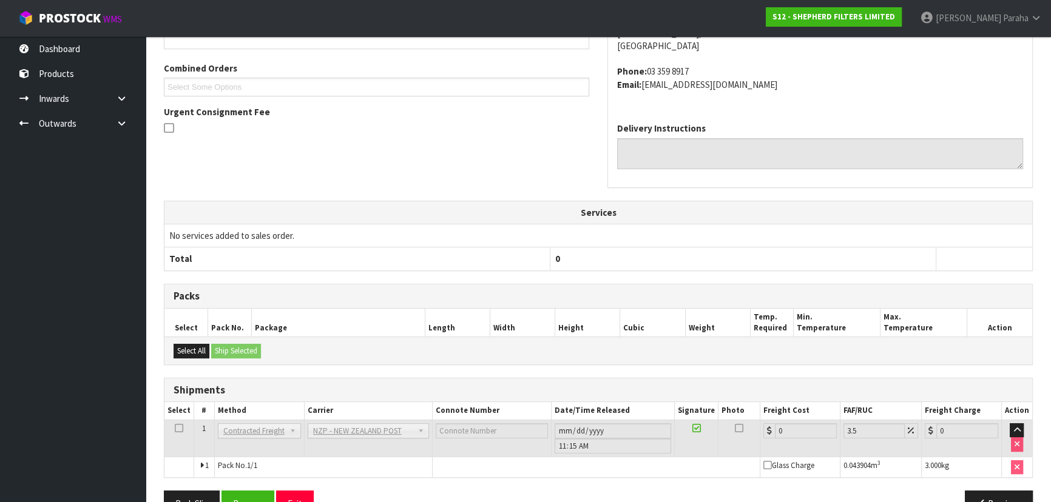
scroll to position [340, 0]
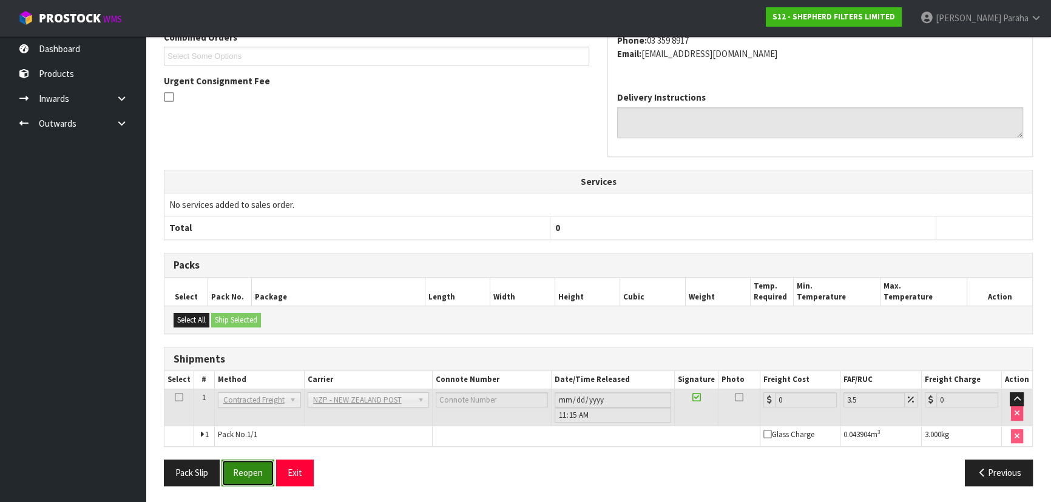
click at [248, 470] on button "Reopen" at bounding box center [247, 473] width 53 height 26
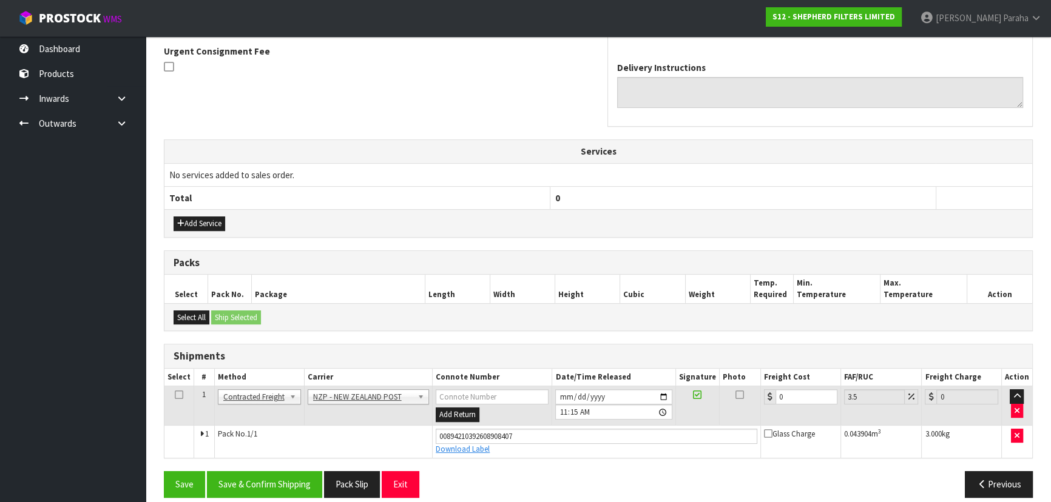
scroll to position [369, 0]
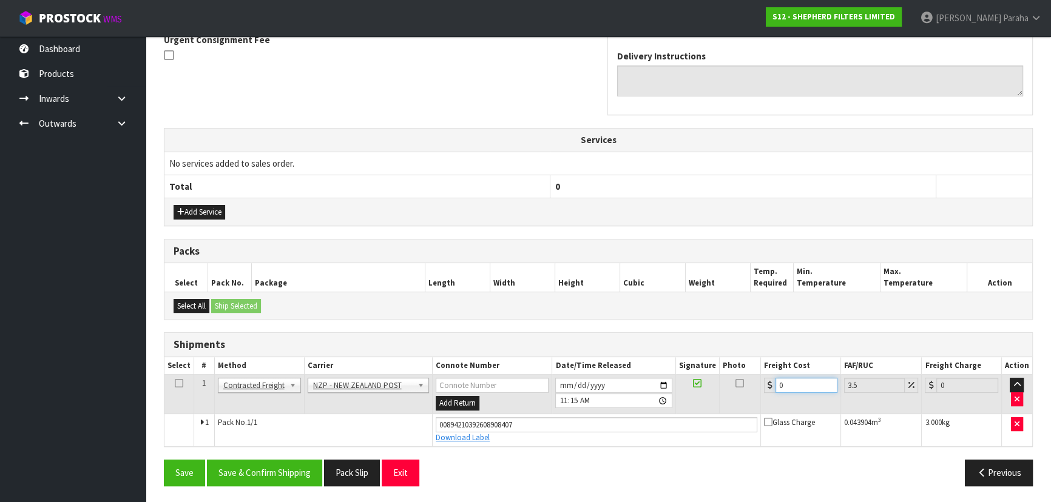
click at [800, 378] on input "0" at bounding box center [806, 385] width 62 height 15
type input "1"
type input "1.03"
type input "11"
type input "11.38"
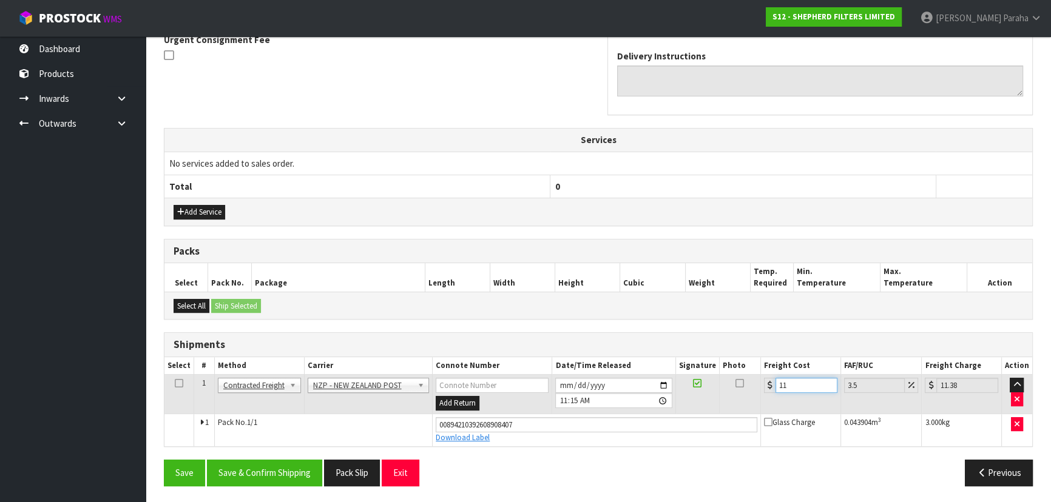
type input "11.6"
type input "12.01"
type input "11.61"
type input "12.02"
type input "11.61"
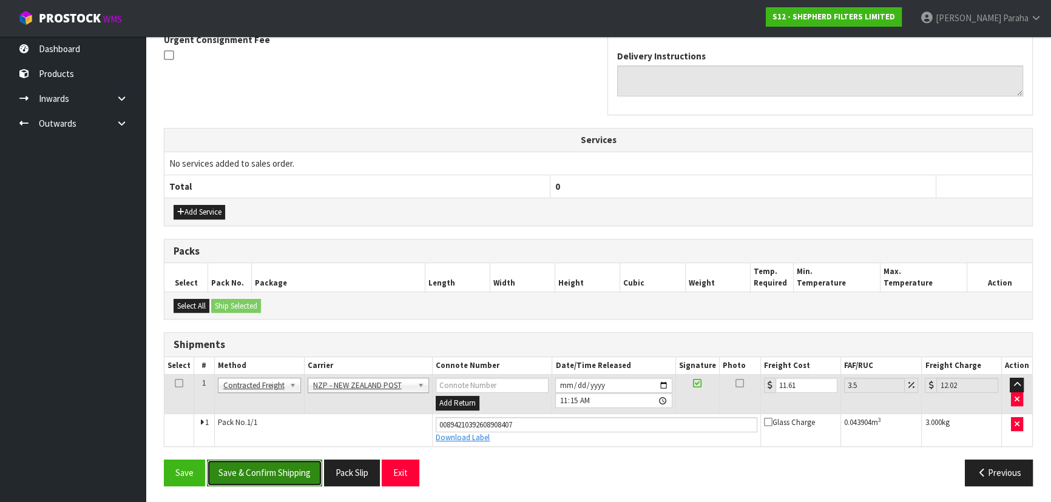
click at [273, 478] on button "Save & Confirm Shipping" at bounding box center [264, 473] width 115 height 26
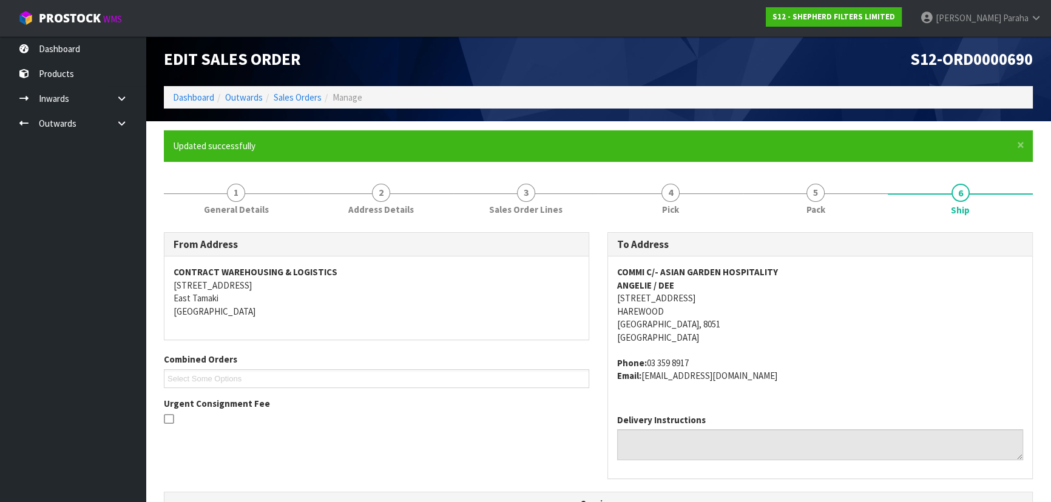
scroll to position [0, 0]
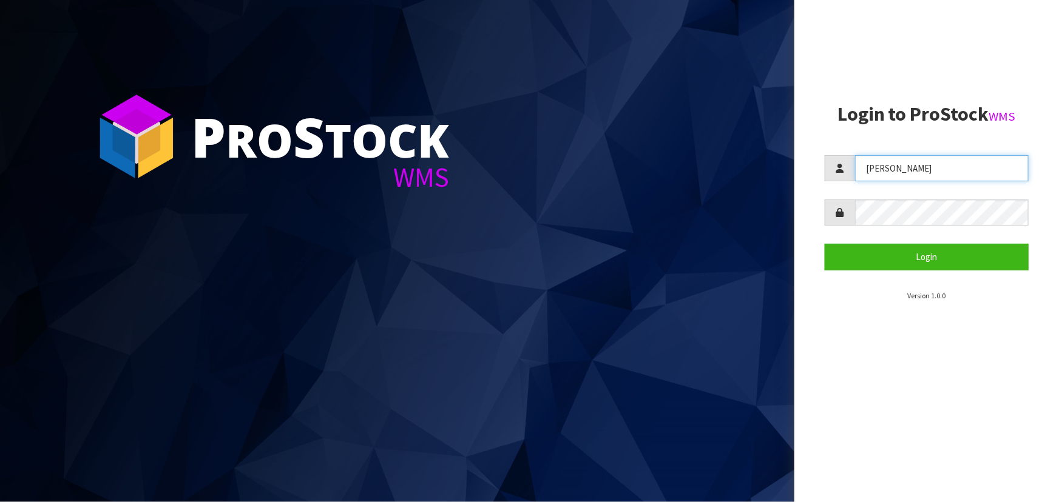
drag, startPoint x: 920, startPoint y: 170, endPoint x: 676, endPoint y: 172, distance: 243.9
click at [676, 172] on div "P ro S tock WMS Login to ProStock WMS Lalisha Login Version 1.0.0" at bounding box center [529, 251] width 1059 height 502
type input "POLLY"
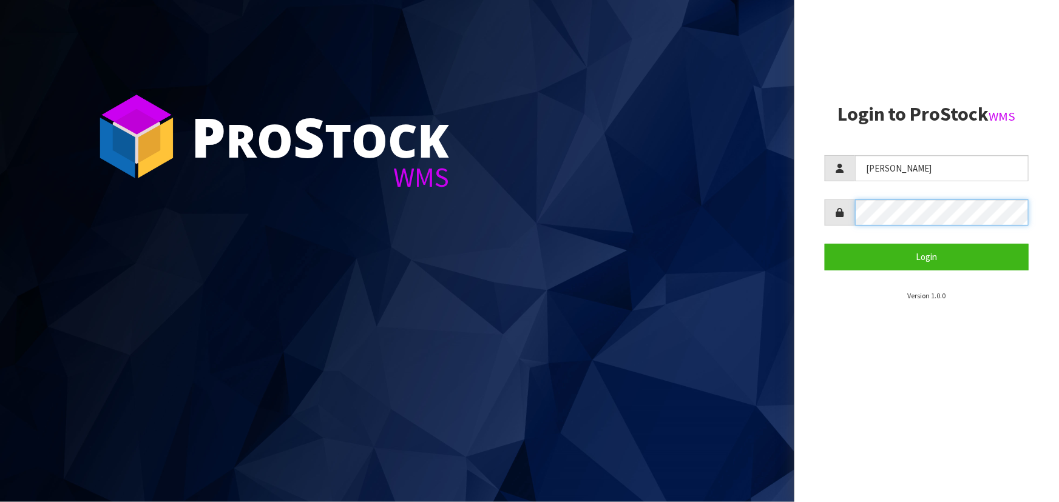
click at [825, 244] on button "Login" at bounding box center [927, 257] width 204 height 26
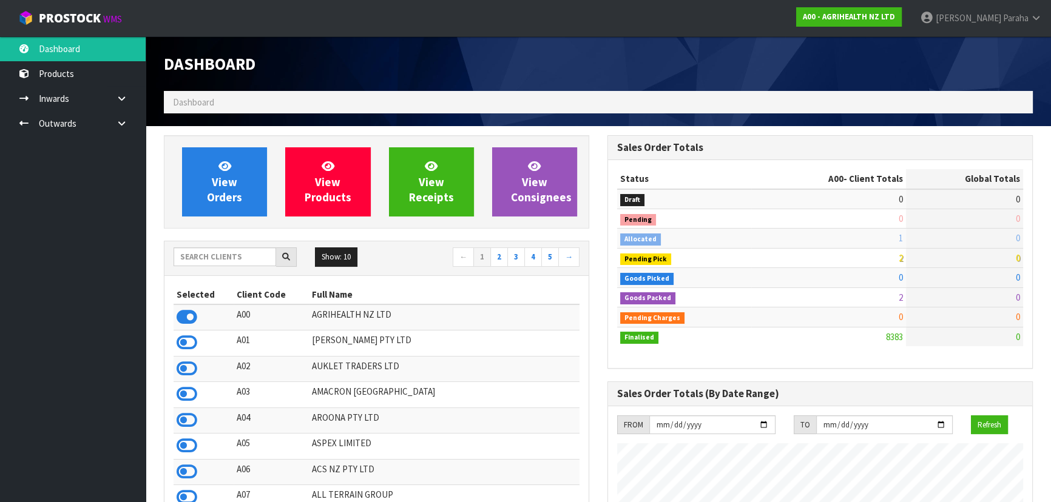
scroll to position [917, 443]
click at [191, 260] on input "text" at bounding box center [225, 257] width 103 height 19
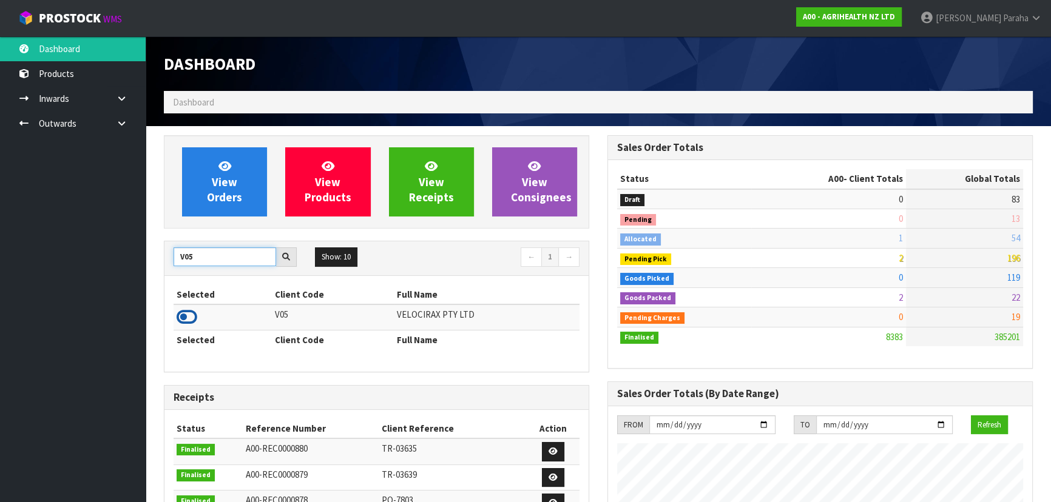
type input "V05"
click at [187, 316] on icon at bounding box center [187, 317] width 21 height 18
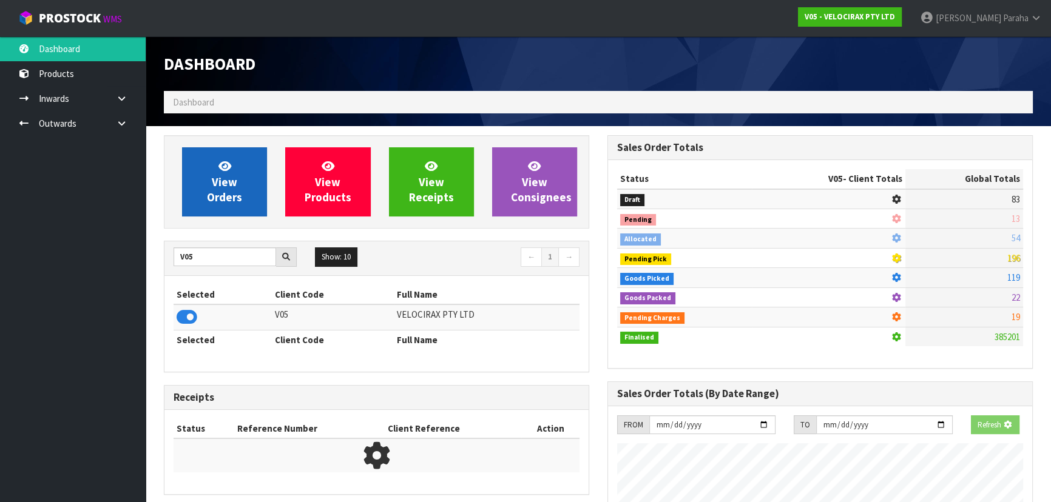
scroll to position [755, 443]
click at [217, 195] on span "View Orders" at bounding box center [224, 182] width 35 height 46
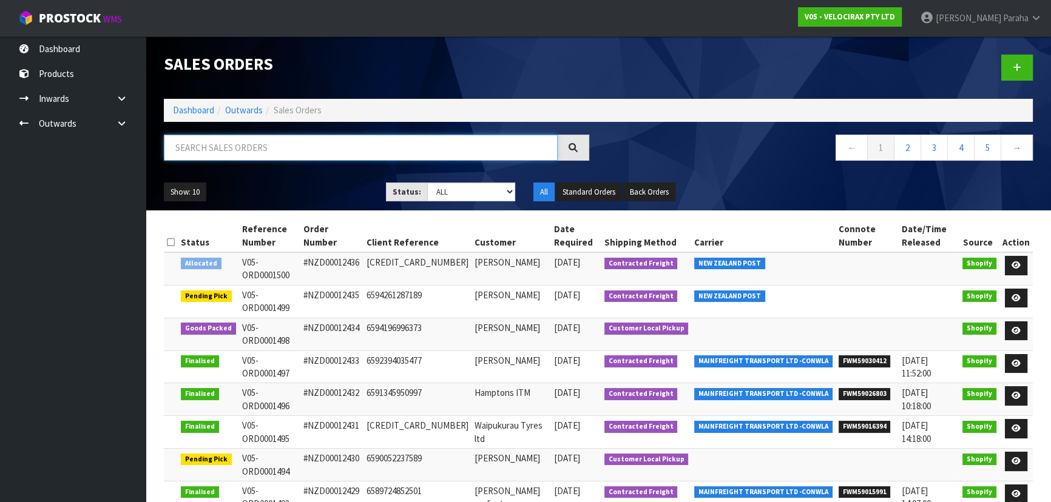
click at [231, 141] on input "text" at bounding box center [361, 148] width 394 height 26
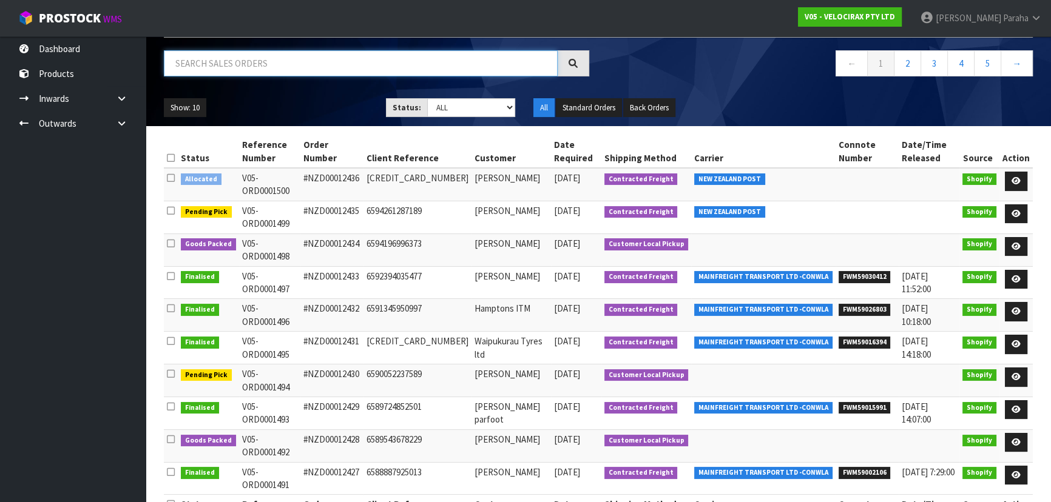
scroll to position [89, 0]
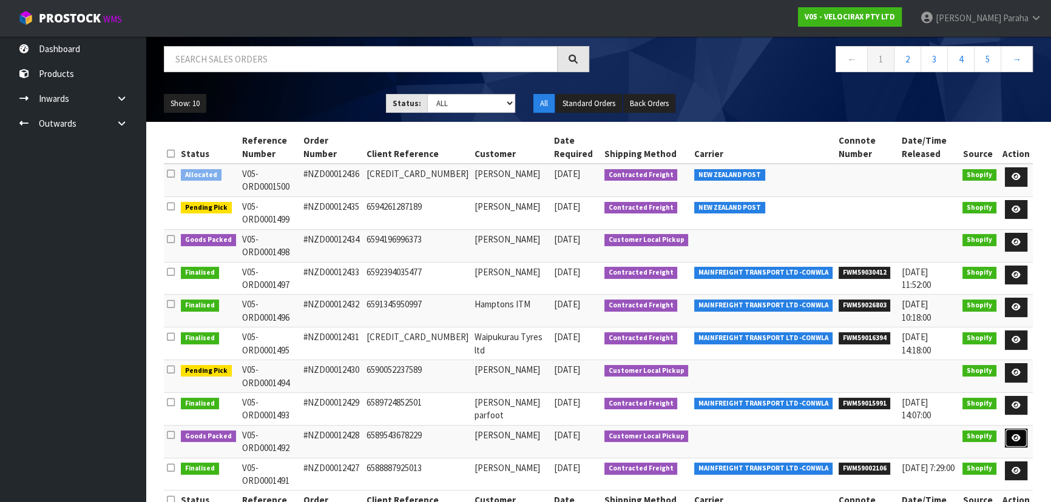
click at [1019, 434] on icon at bounding box center [1016, 438] width 9 height 8
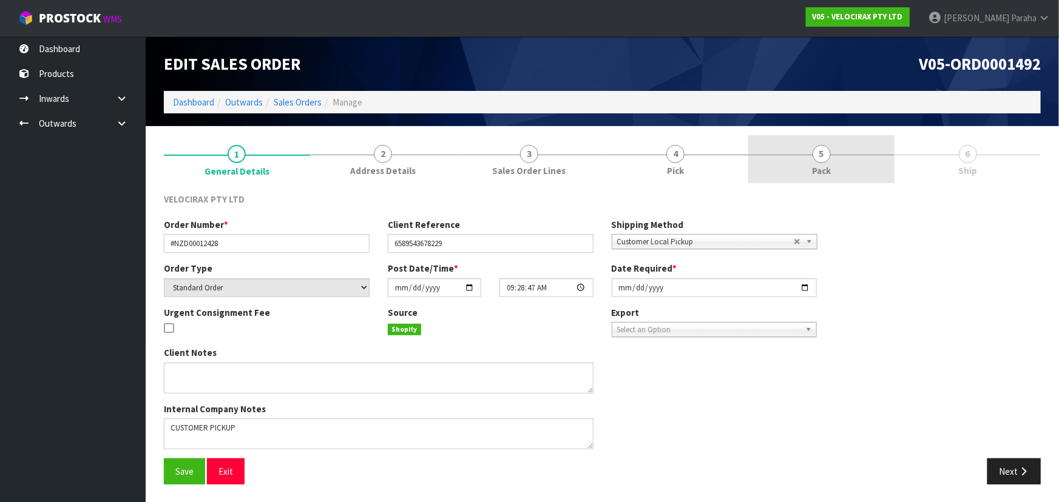
click at [821, 160] on span "5" at bounding box center [821, 154] width 18 height 18
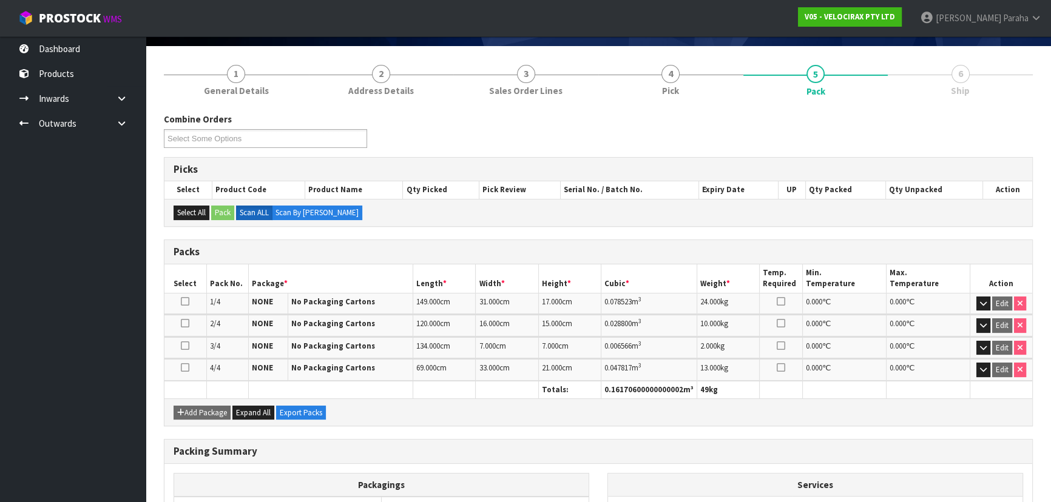
scroll to position [204, 0]
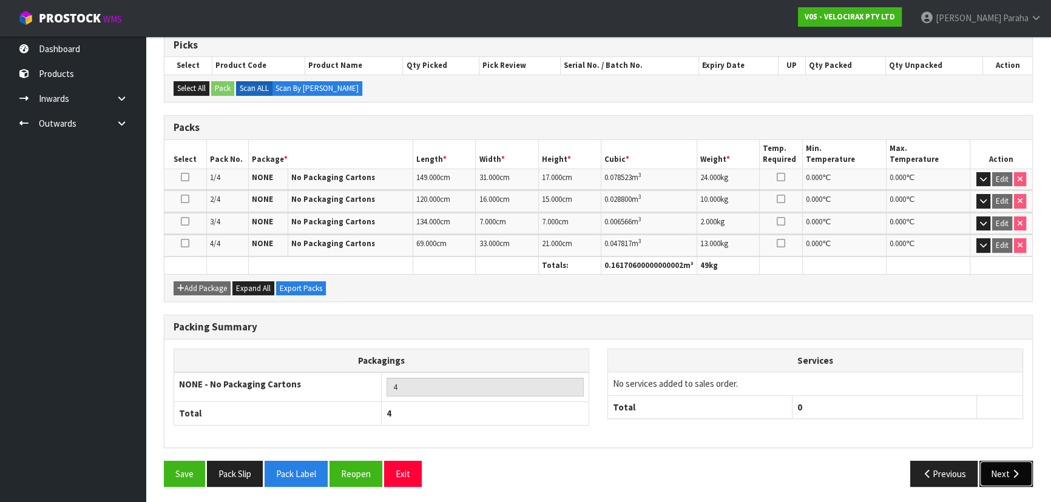
click at [1010, 470] on icon "button" at bounding box center [1016, 474] width 12 height 9
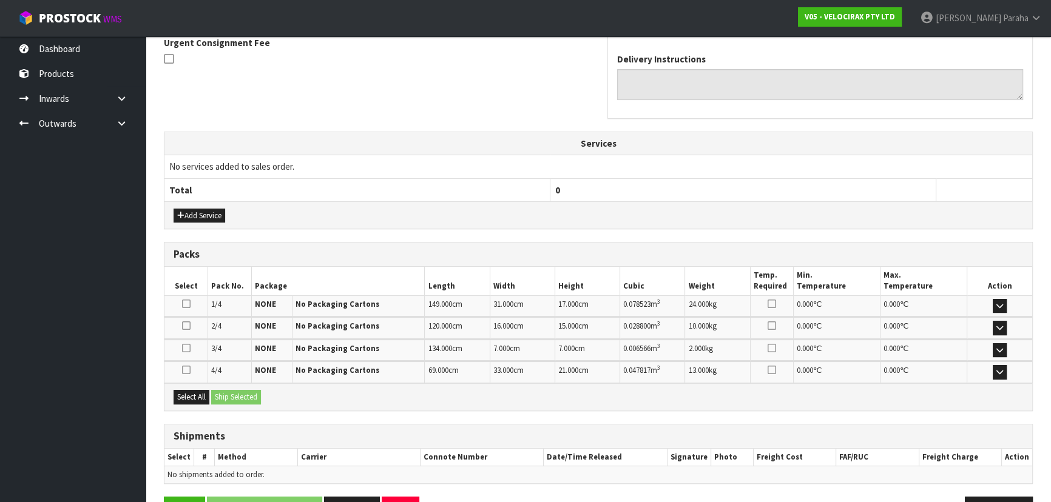
scroll to position [358, 0]
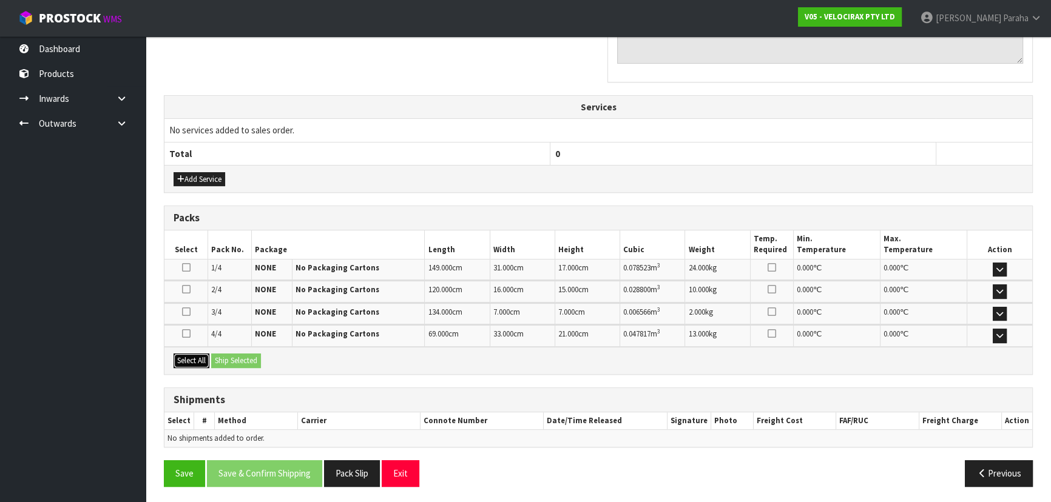
click at [178, 358] on button "Select All" at bounding box center [192, 361] width 36 height 15
click at [229, 357] on button "Ship Selected" at bounding box center [236, 361] width 50 height 15
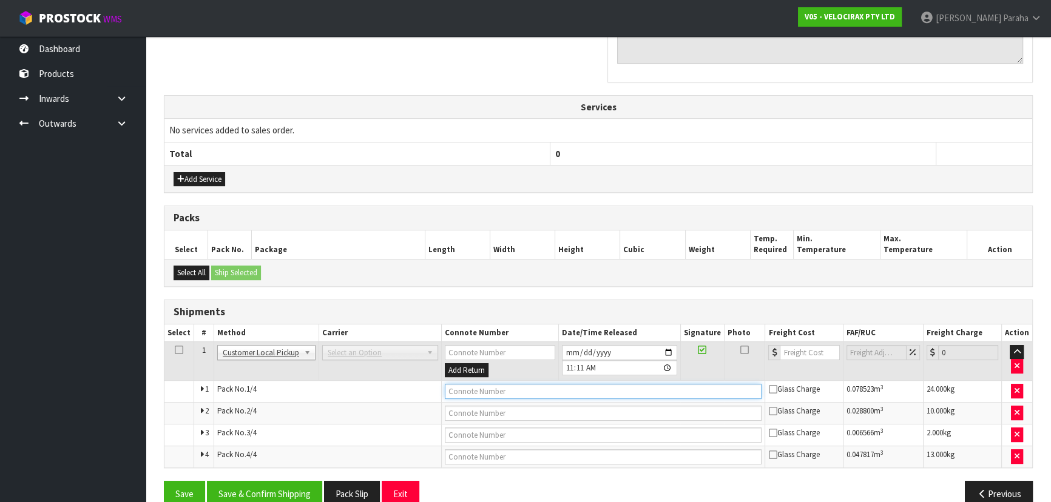
click at [497, 391] on input "text" at bounding box center [603, 391] width 317 height 15
type input "CUSTOMER COLLECTED"
click at [291, 491] on button "Save & Confirm Shipping" at bounding box center [264, 494] width 115 height 26
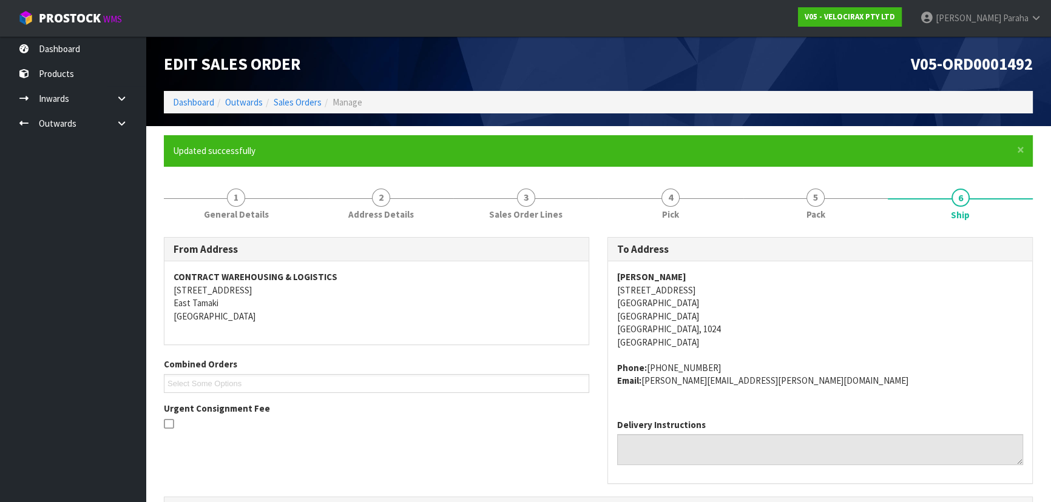
scroll to position [0, 0]
click at [311, 106] on link "Sales Orders" at bounding box center [298, 102] width 48 height 12
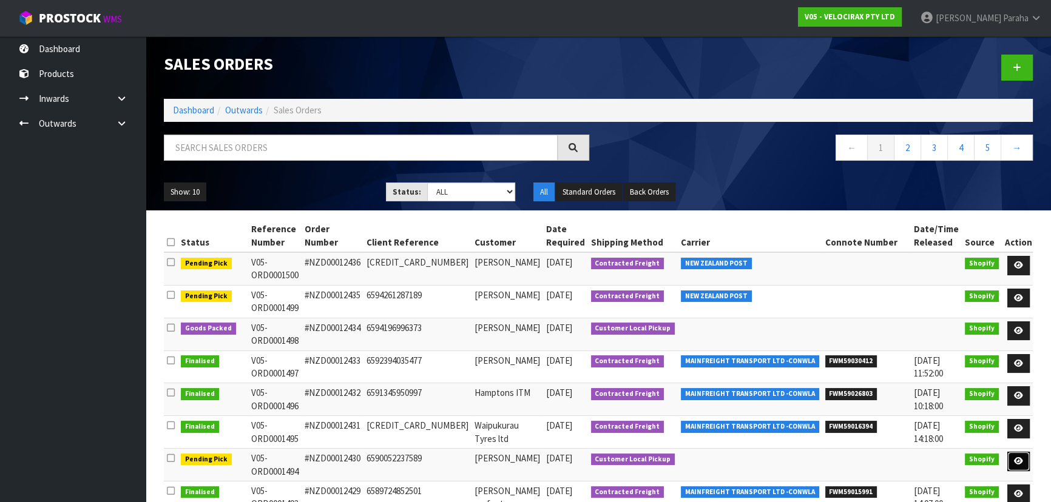
click at [1015, 452] on link at bounding box center [1018, 461] width 22 height 19
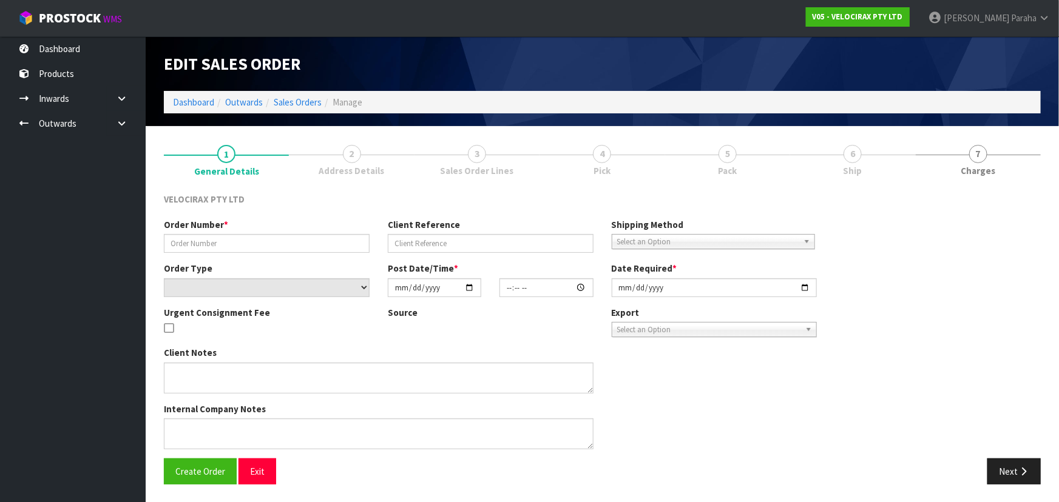
type input "#NZD00012430"
type input "6590052237589"
select select "number:0"
type input "2025-10-07"
type input "19:15:56.000"
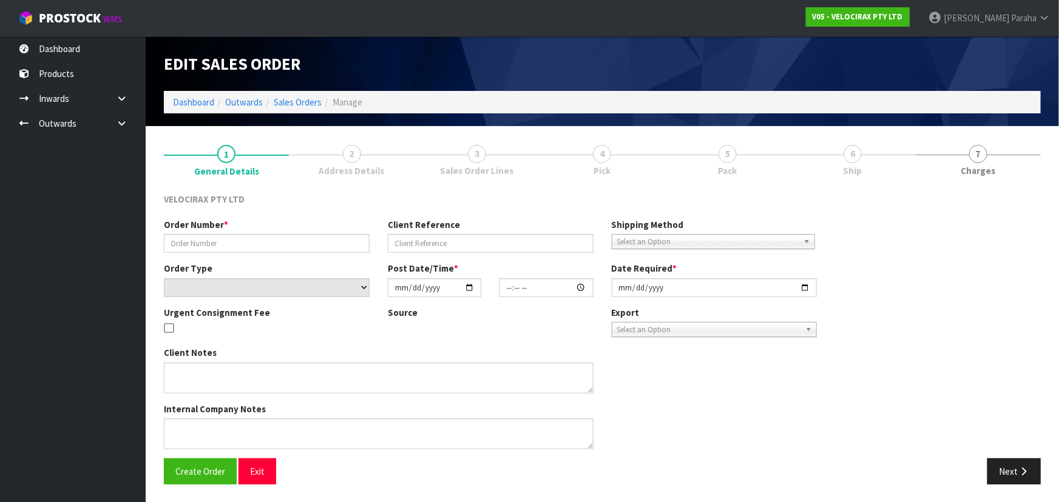
type input "2025-10-08"
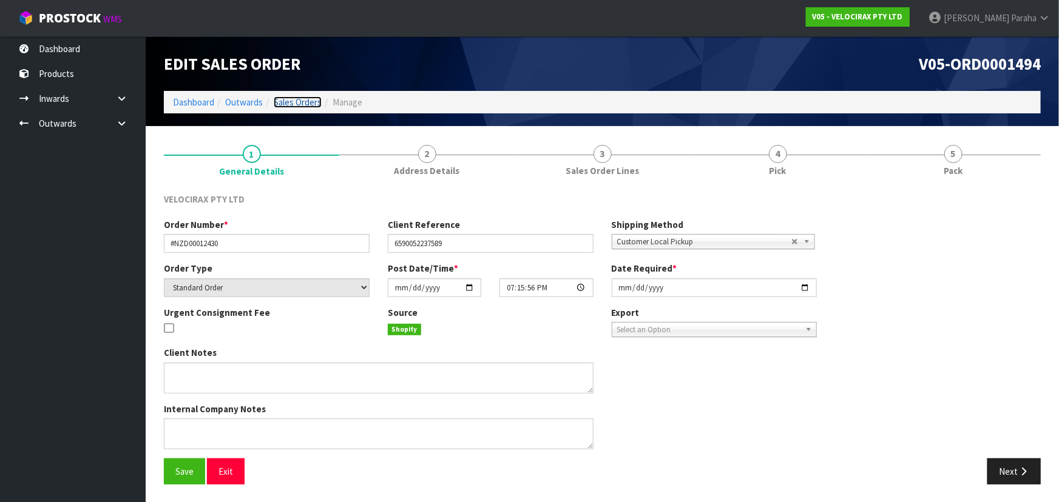
click at [306, 101] on link "Sales Orders" at bounding box center [298, 102] width 48 height 12
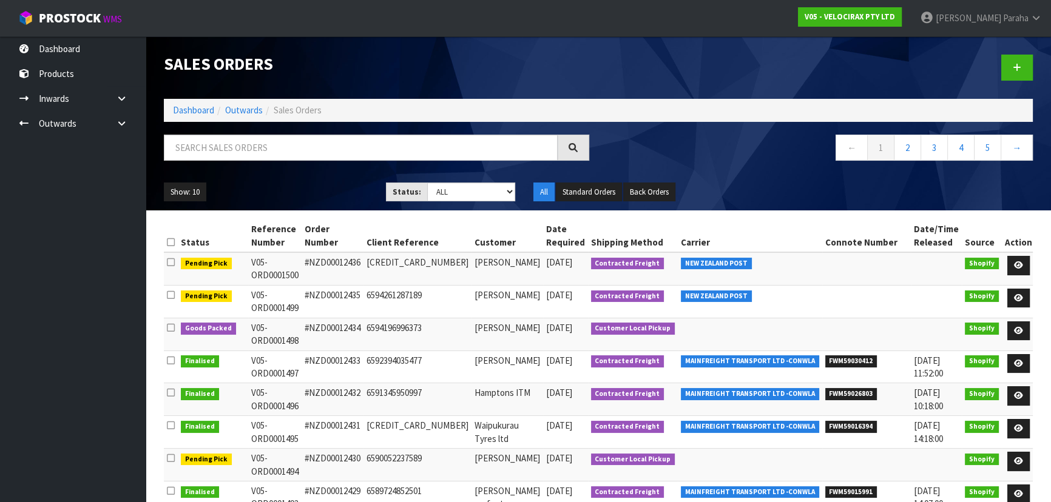
scroll to position [55, 0]
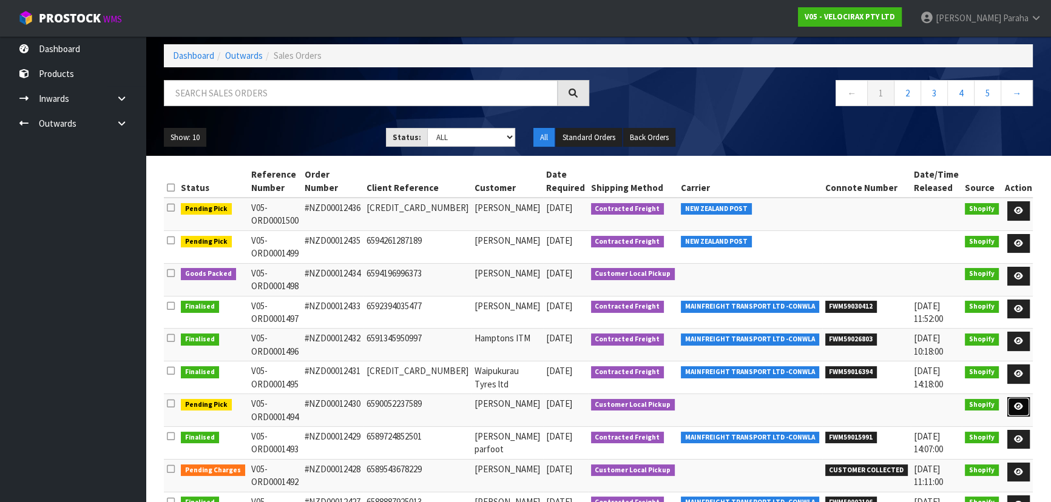
click at [1019, 403] on icon at bounding box center [1018, 407] width 9 height 8
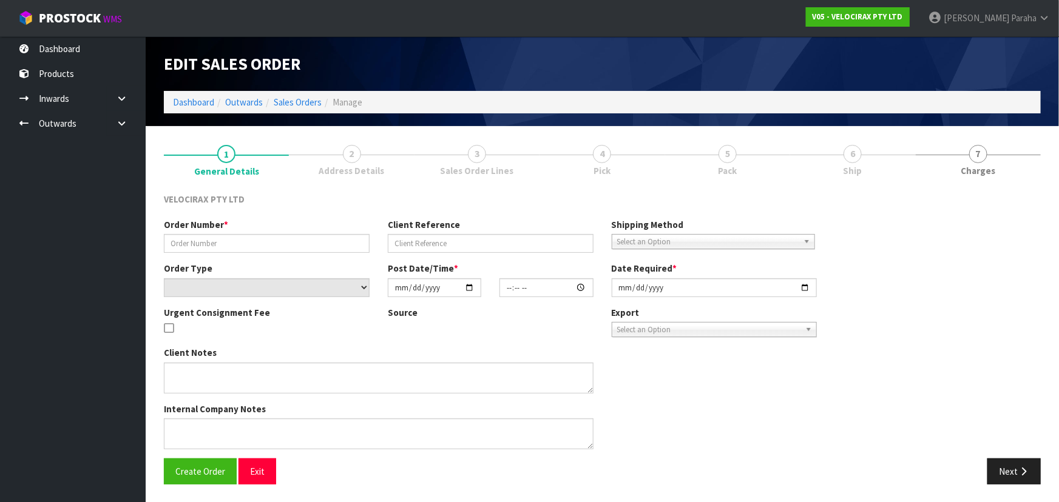
type input "#NZD00012430"
type input "6590052237589"
select select "number:0"
type input "2025-10-07"
type input "19:15:56.000"
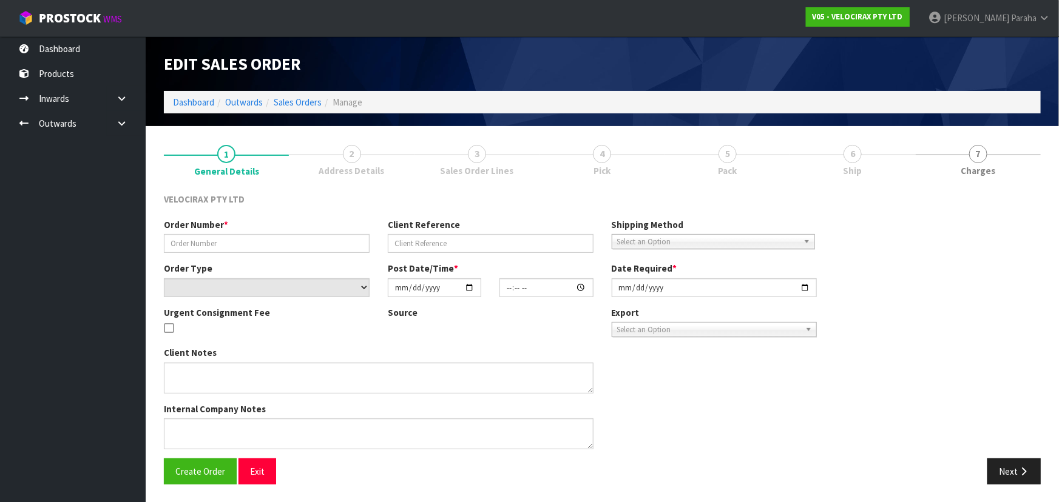
type input "2025-10-08"
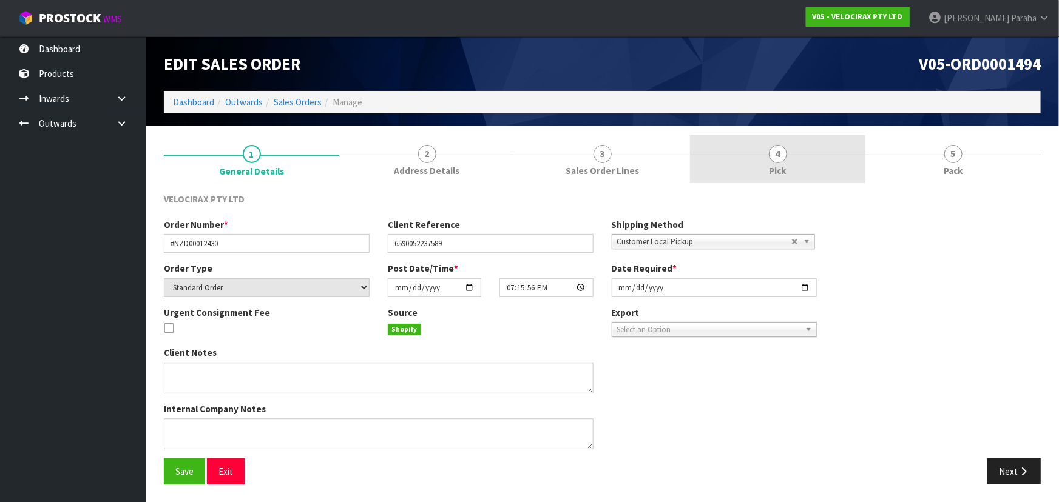
click at [786, 155] on span "4" at bounding box center [778, 154] width 18 height 18
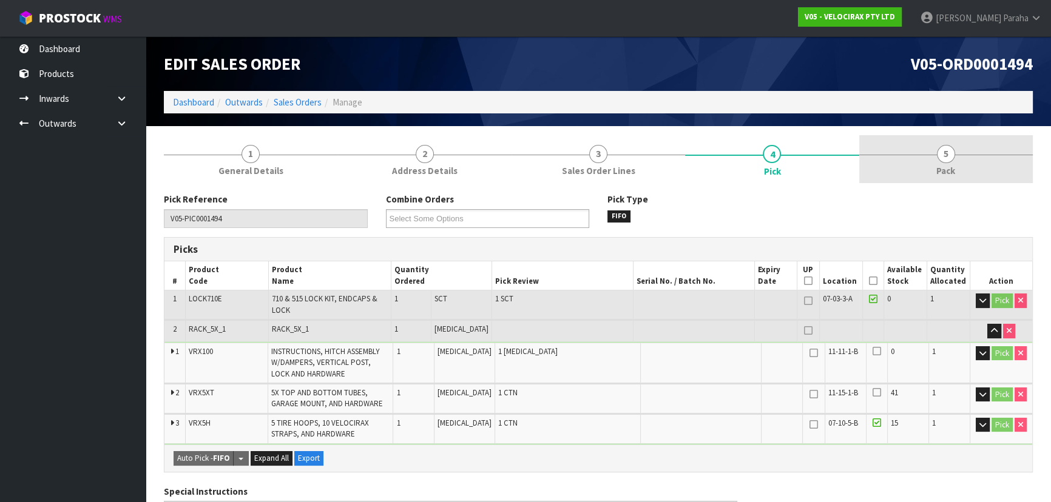
click at [942, 155] on span "5" at bounding box center [946, 154] width 18 height 18
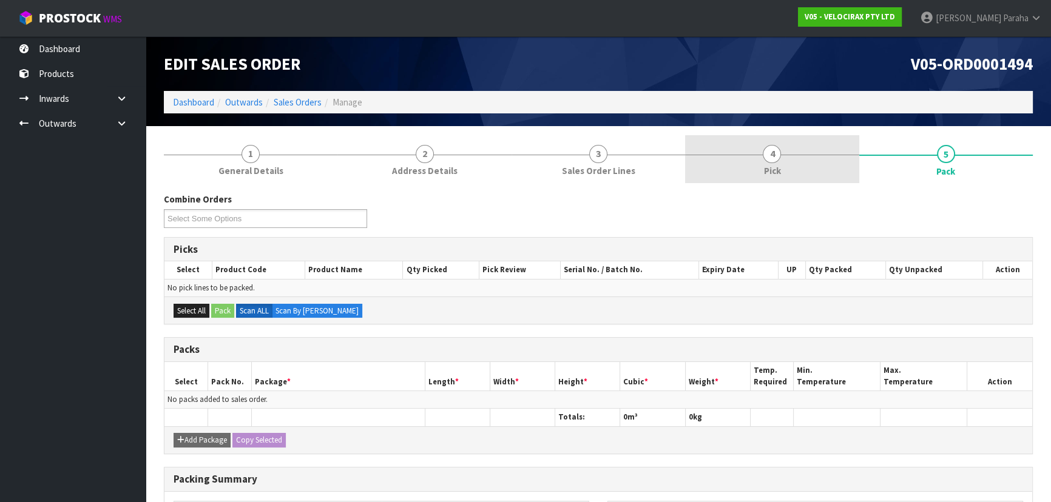
click at [780, 155] on span "4" at bounding box center [772, 154] width 18 height 18
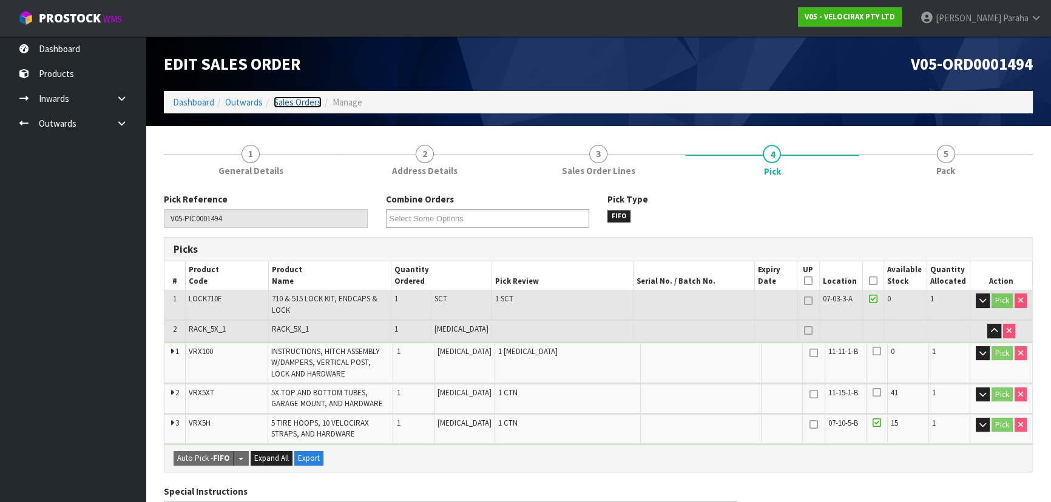
click at [288, 104] on link "Sales Orders" at bounding box center [298, 102] width 48 height 12
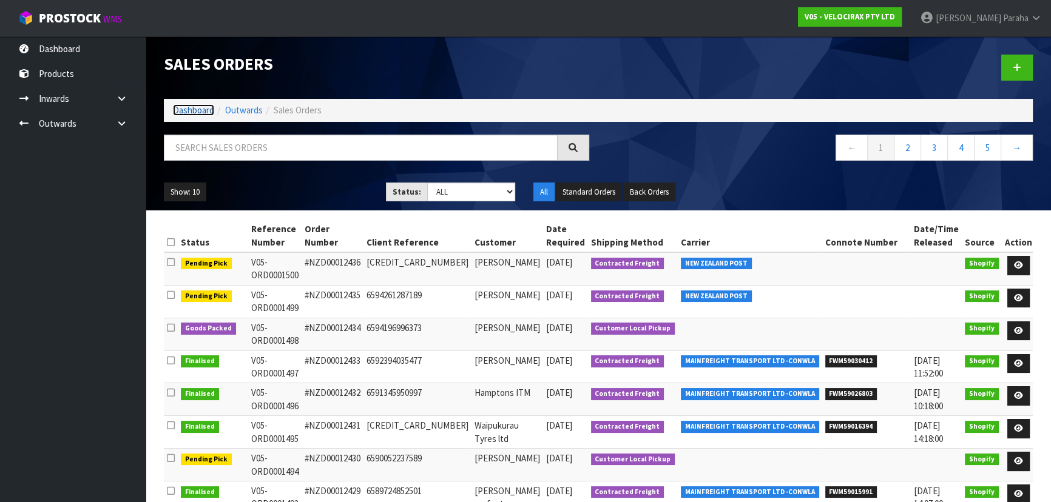
click at [198, 108] on link "Dashboard" at bounding box center [193, 110] width 41 height 12
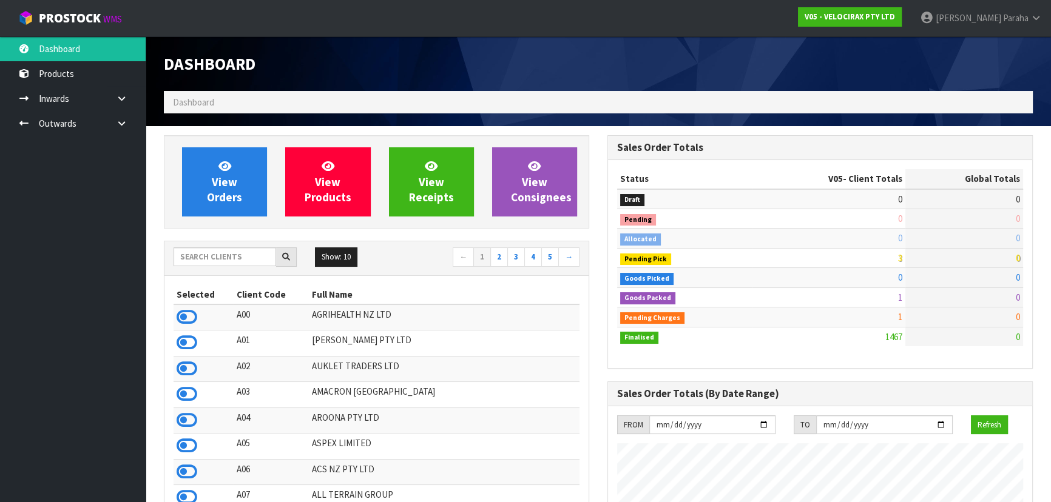
scroll to position [944, 443]
click at [216, 256] on input "text" at bounding box center [225, 257] width 103 height 19
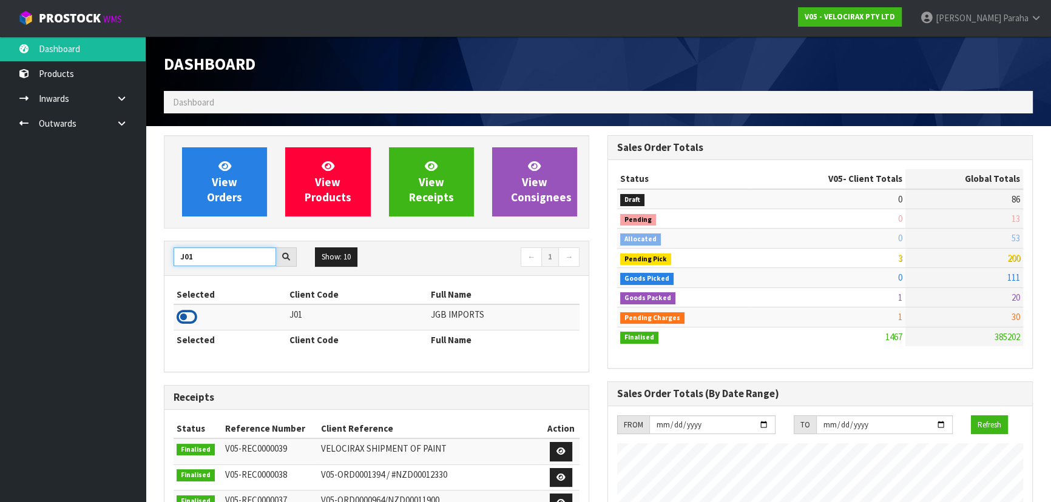
type input "J01"
click at [192, 317] on icon at bounding box center [187, 317] width 21 height 18
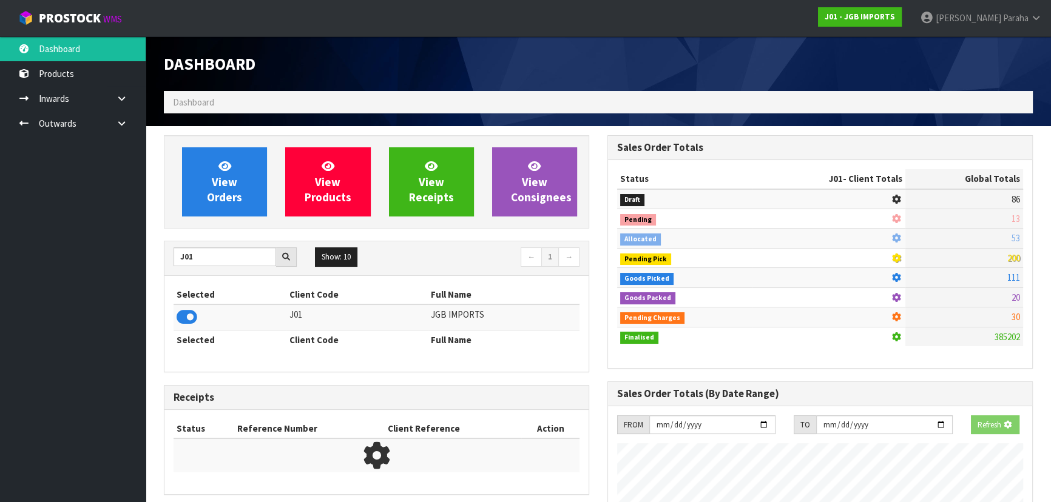
scroll to position [755, 443]
click at [203, 200] on link "View Orders" at bounding box center [224, 181] width 85 height 69
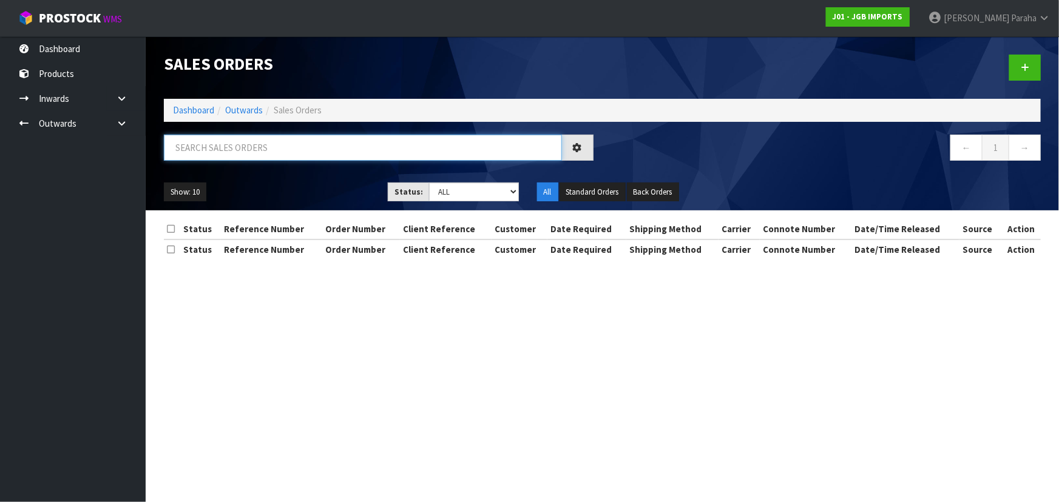
click at [197, 154] on input "text" at bounding box center [363, 148] width 398 height 26
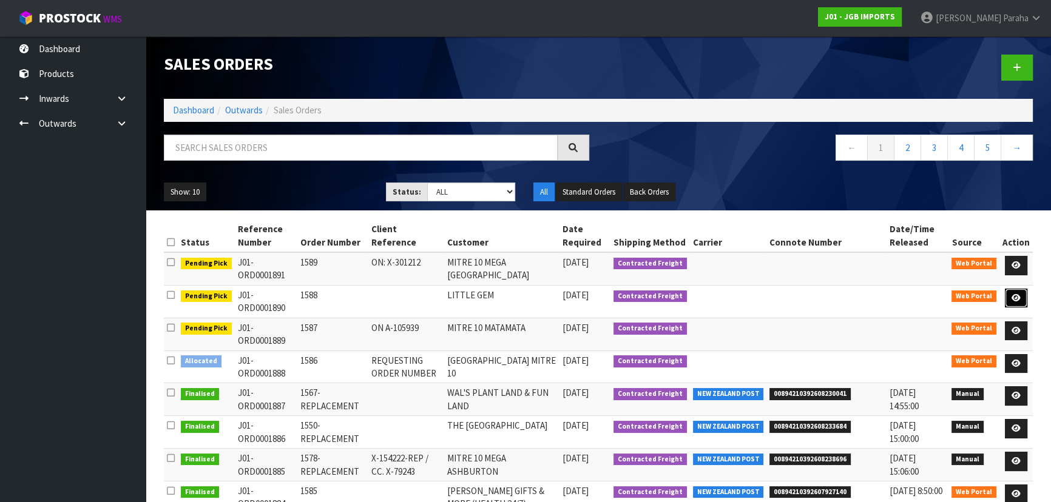
click at [1013, 300] on icon at bounding box center [1016, 298] width 9 height 8
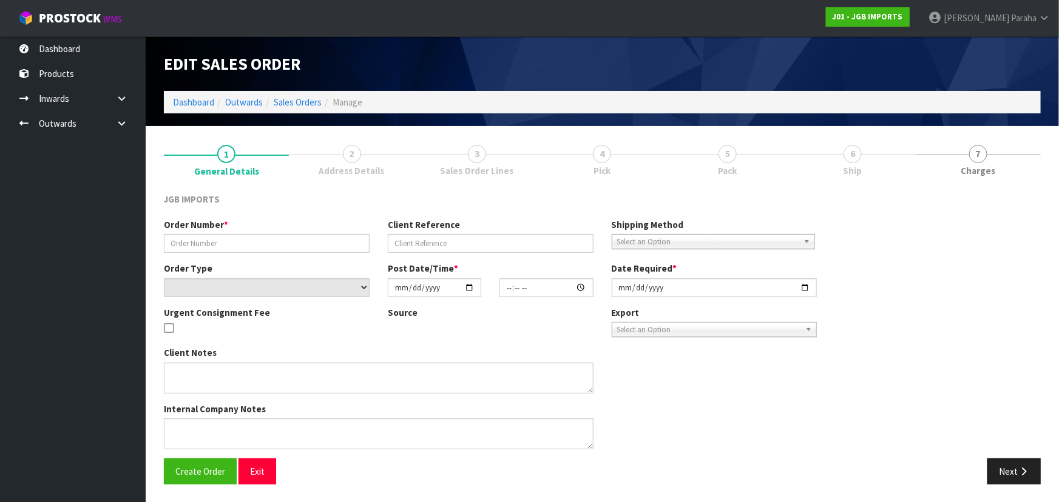
type input "1588"
select select "number:0"
type input "[DATE]"
type input "16:42:00.000"
type input "[DATE]"
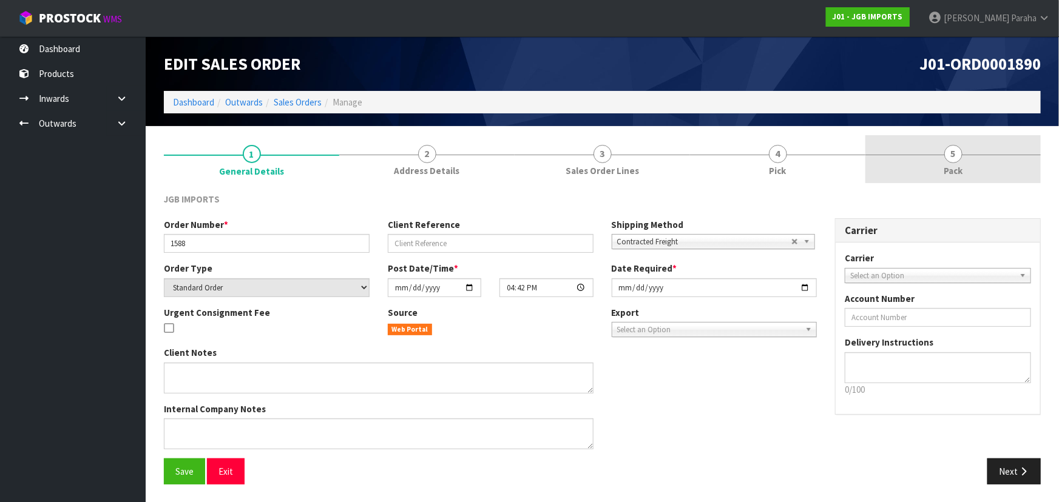
click at [958, 151] on span "5" at bounding box center [953, 154] width 18 height 18
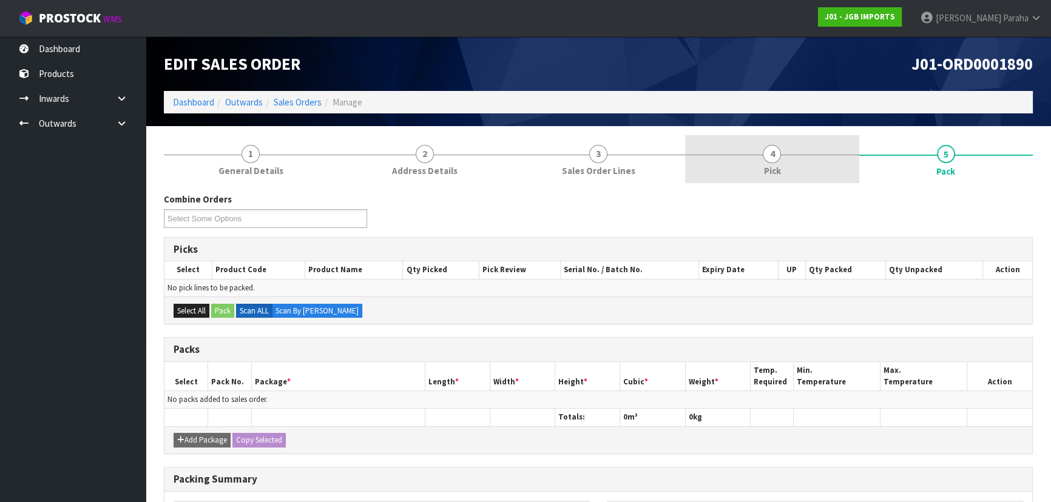
click at [765, 155] on span "4" at bounding box center [772, 154] width 18 height 18
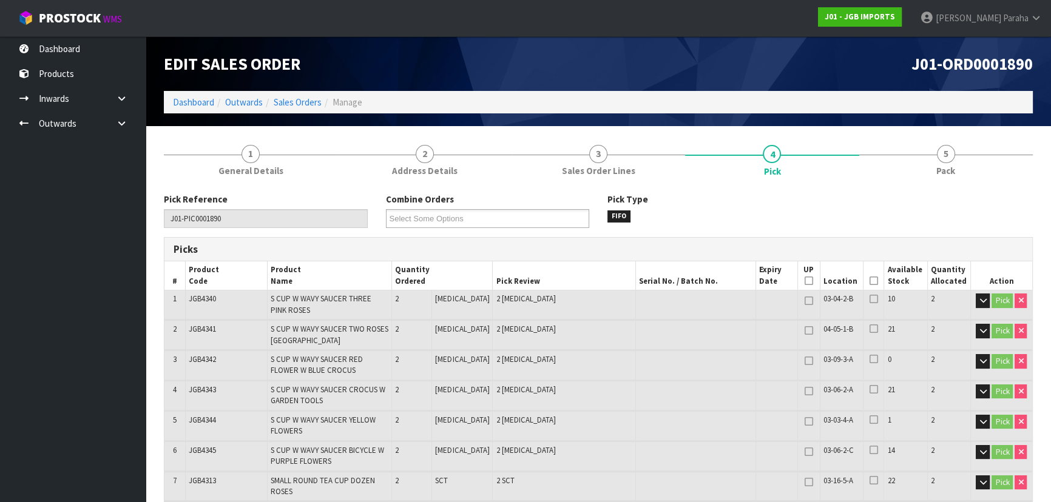
click at [870, 282] on icon at bounding box center [874, 281] width 8 height 1
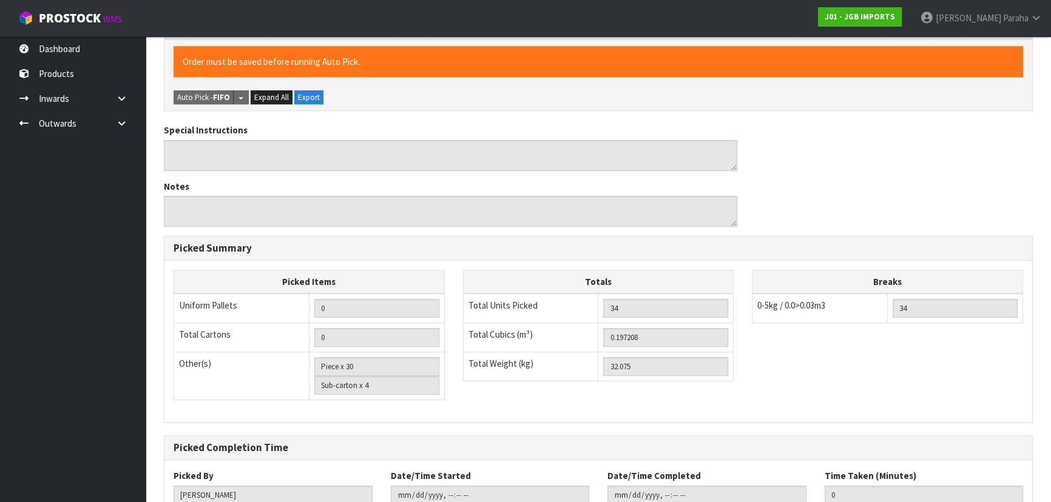
scroll to position [836, 0]
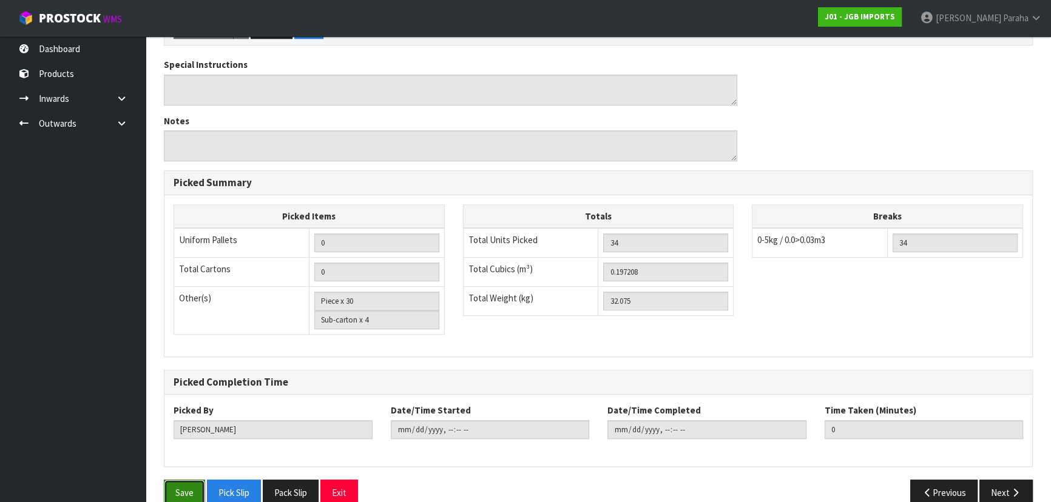
click at [187, 480] on button "Save" at bounding box center [184, 493] width 41 height 26
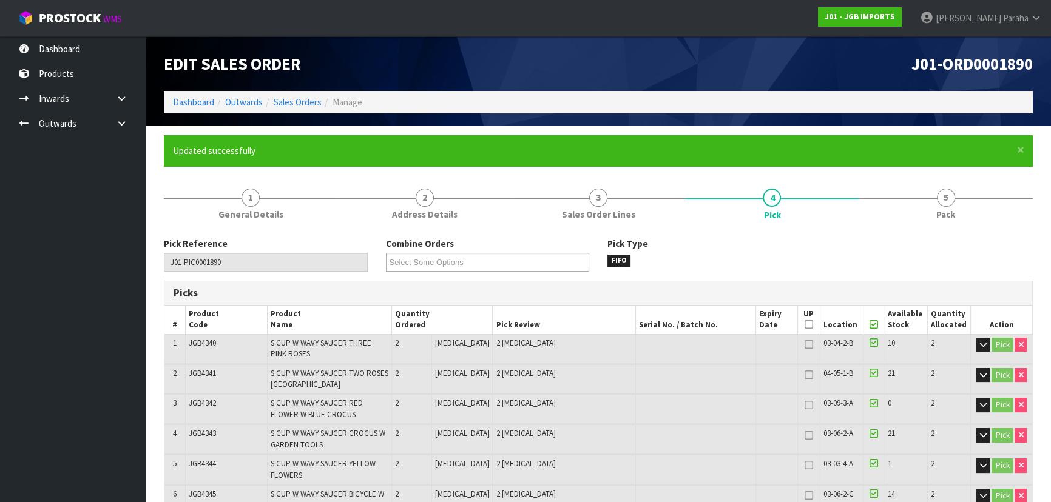
type input "[PERSON_NAME]"
type input "2025-10-10T11:28:18"
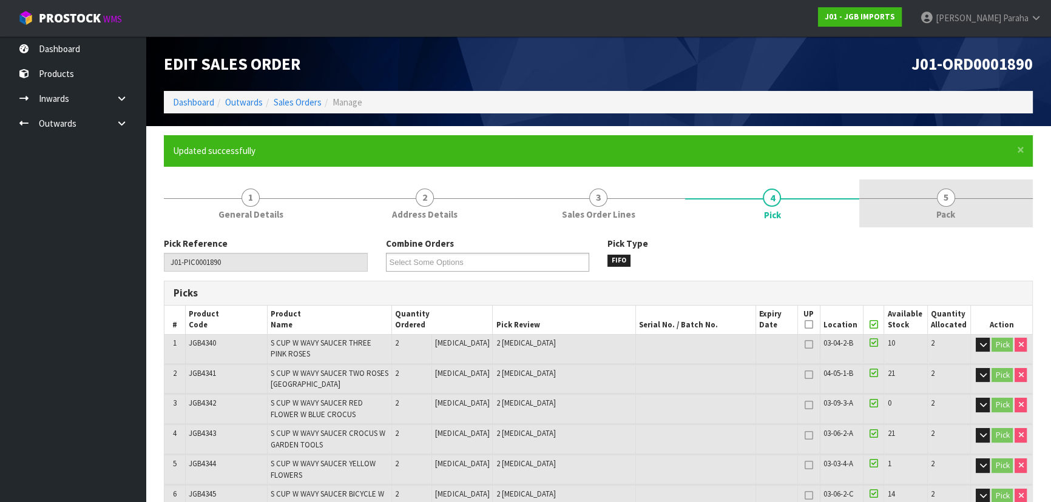
click at [949, 194] on span "5" at bounding box center [946, 198] width 18 height 18
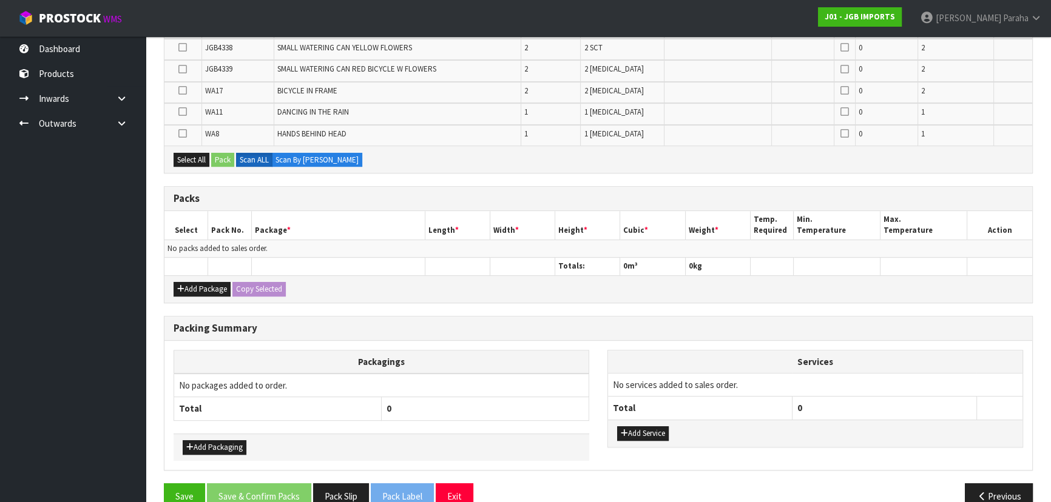
scroll to position [585, 0]
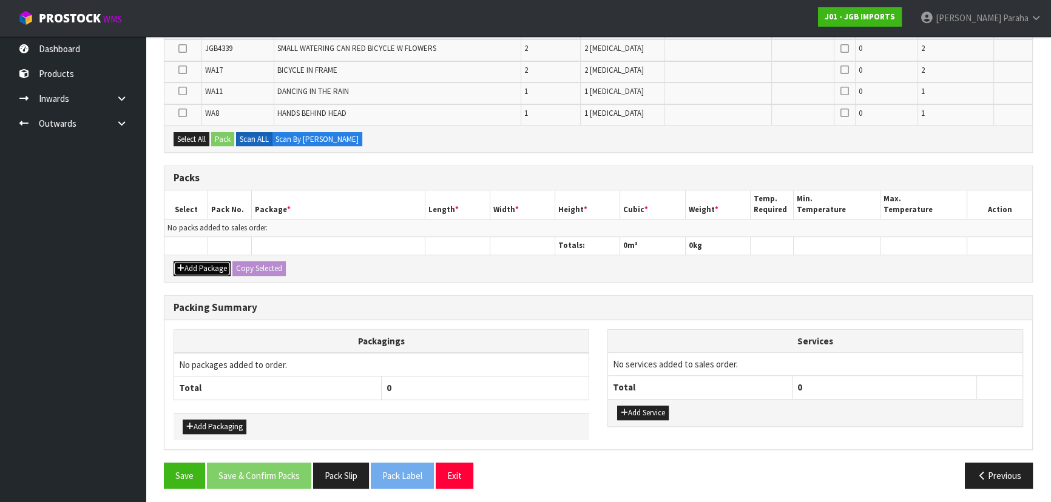
click at [206, 268] on button "Add Package" at bounding box center [202, 269] width 57 height 15
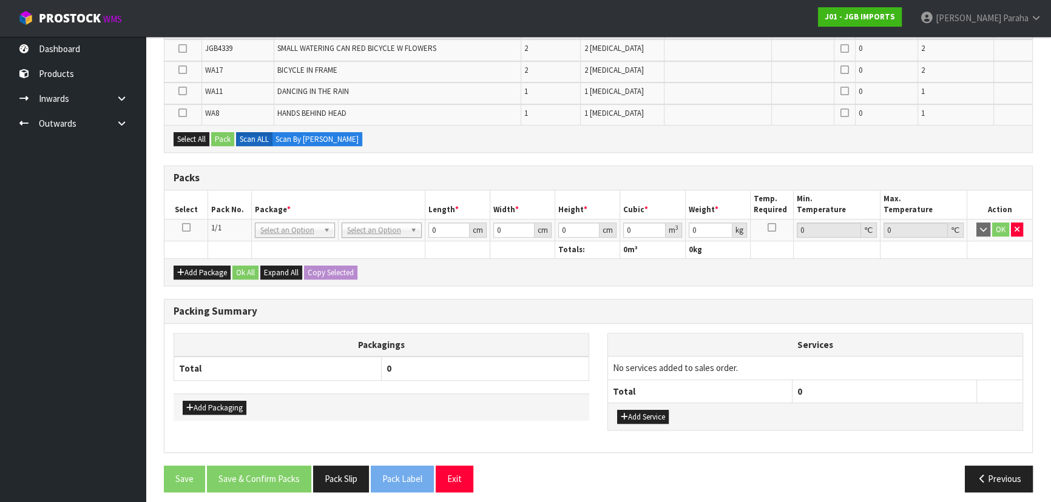
click at [185, 228] on icon at bounding box center [186, 228] width 8 height 1
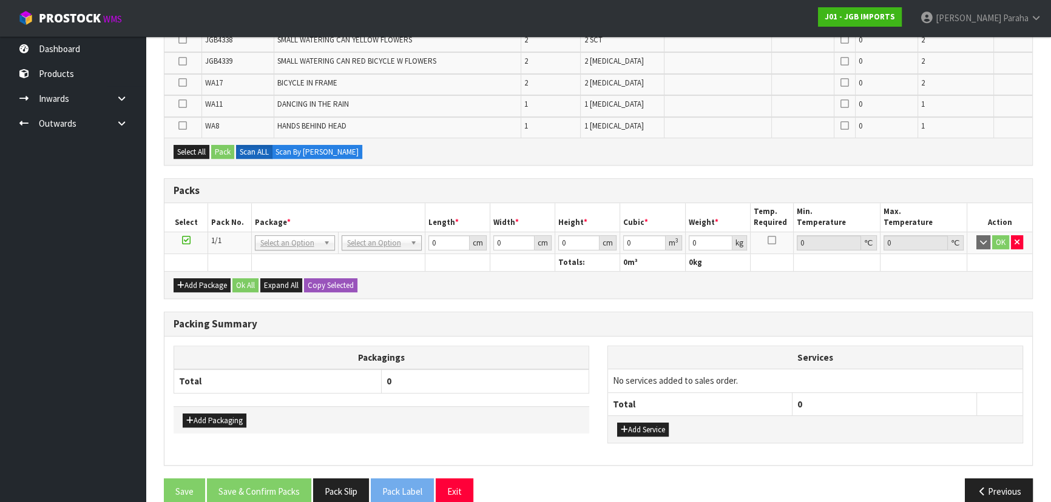
scroll to position [475, 0]
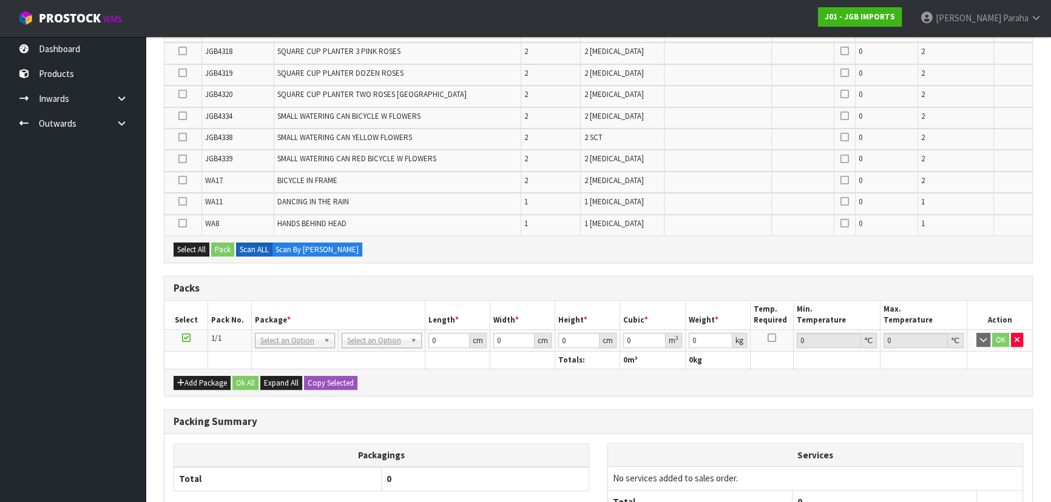
click at [184, 137] on icon at bounding box center [182, 137] width 8 height 1
click at [0, 0] on input "checkbox" at bounding box center [0, 0] width 0 height 0
click at [182, 159] on icon at bounding box center [182, 159] width 8 height 1
click at [0, 0] on input "checkbox" at bounding box center [0, 0] width 0 height 0
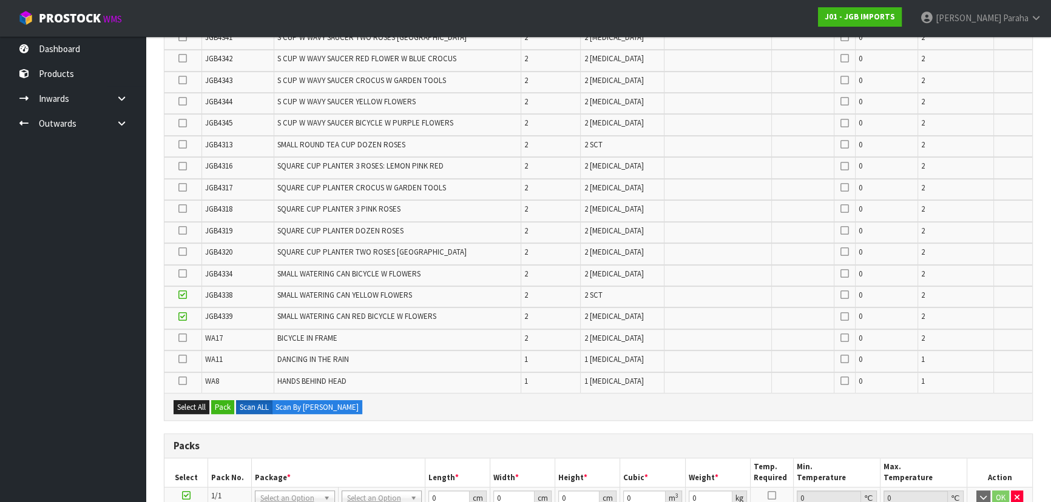
scroll to position [309, 0]
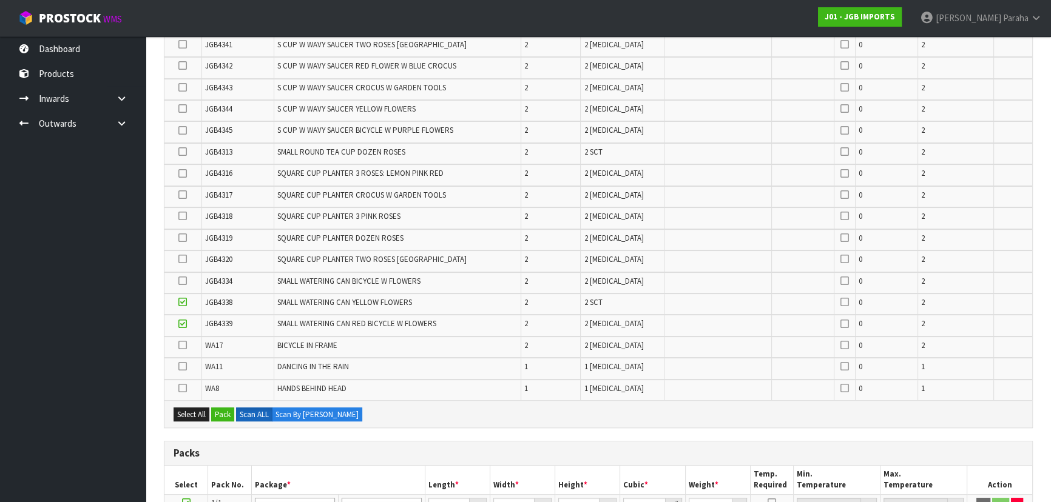
click at [183, 87] on icon at bounding box center [182, 87] width 8 height 1
click at [0, 0] on input "checkbox" at bounding box center [0, 0] width 0 height 0
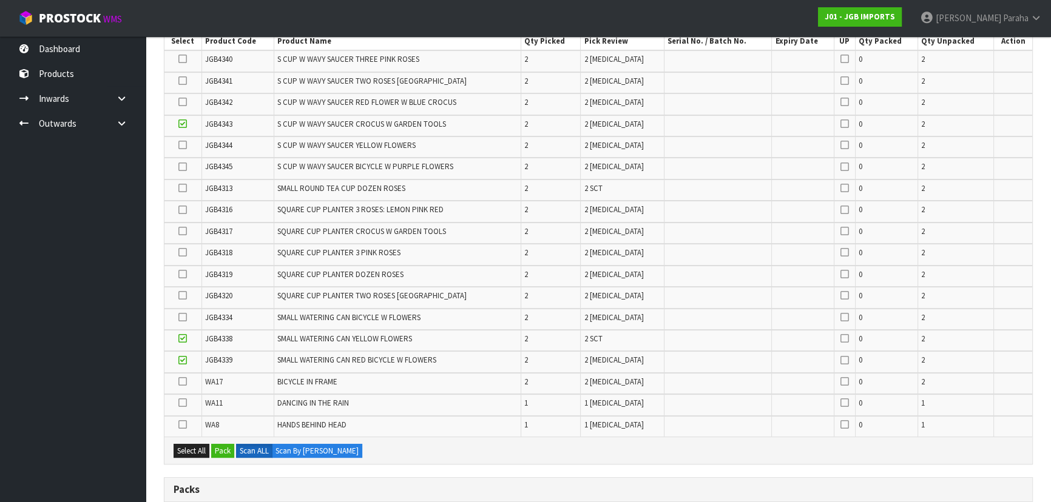
scroll to position [254, 0]
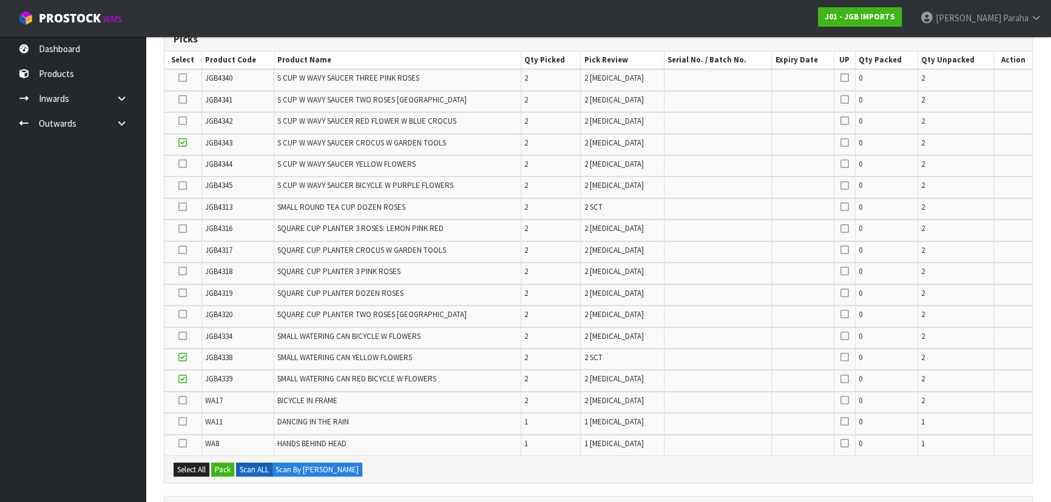
click at [182, 207] on icon at bounding box center [182, 207] width 8 height 1
click at [0, 0] on input "checkbox" at bounding box center [0, 0] width 0 height 0
click at [181, 251] on icon at bounding box center [182, 250] width 8 height 1
click at [0, 0] on input "checkbox" at bounding box center [0, 0] width 0 height 0
click at [183, 336] on icon at bounding box center [182, 336] width 8 height 1
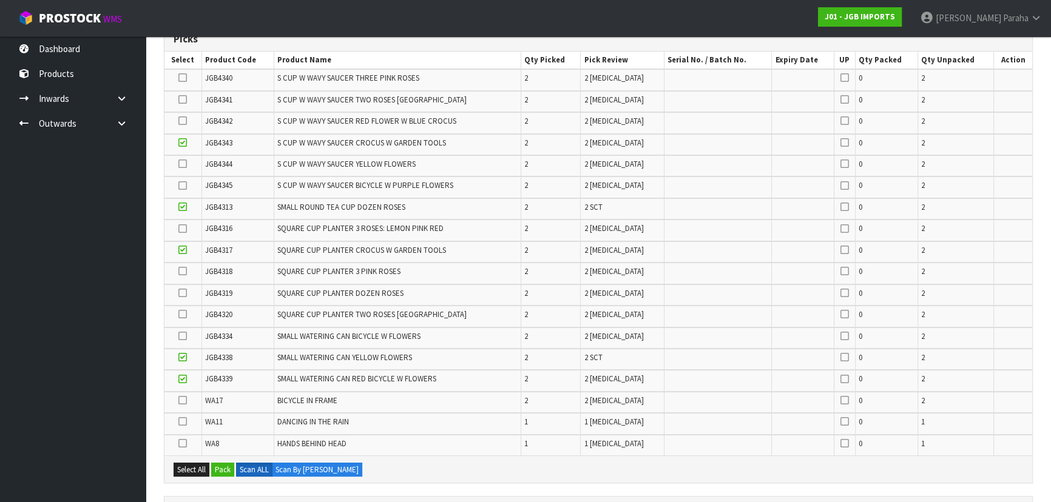
click at [0, 0] on input "checkbox" at bounding box center [0, 0] width 0 height 0
click at [181, 293] on icon at bounding box center [182, 293] width 8 height 1
click at [0, 0] on input "checkbox" at bounding box center [0, 0] width 0 height 0
click at [182, 315] on icon at bounding box center [182, 314] width 8 height 1
click at [0, 0] on input "checkbox" at bounding box center [0, 0] width 0 height 0
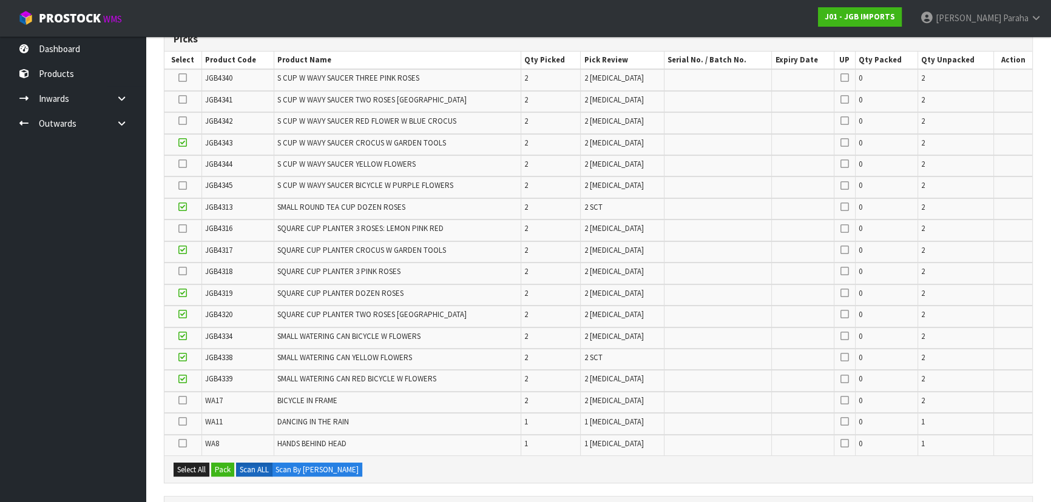
click at [183, 272] on icon at bounding box center [182, 271] width 8 height 1
click at [0, 0] on input "checkbox" at bounding box center [0, 0] width 0 height 0
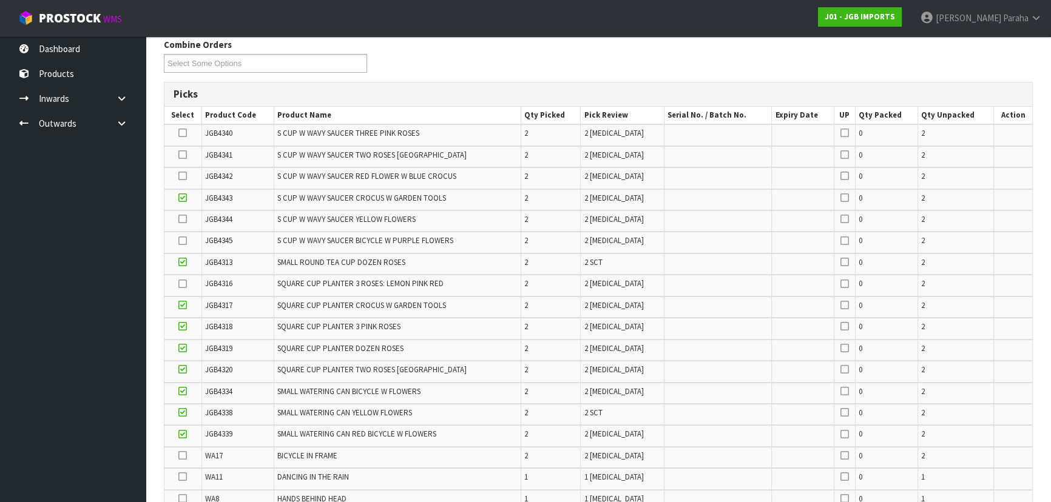
click at [185, 305] on icon at bounding box center [182, 305] width 8 height 1
click at [0, 0] on input "checkbox" at bounding box center [0, 0] width 0 height 0
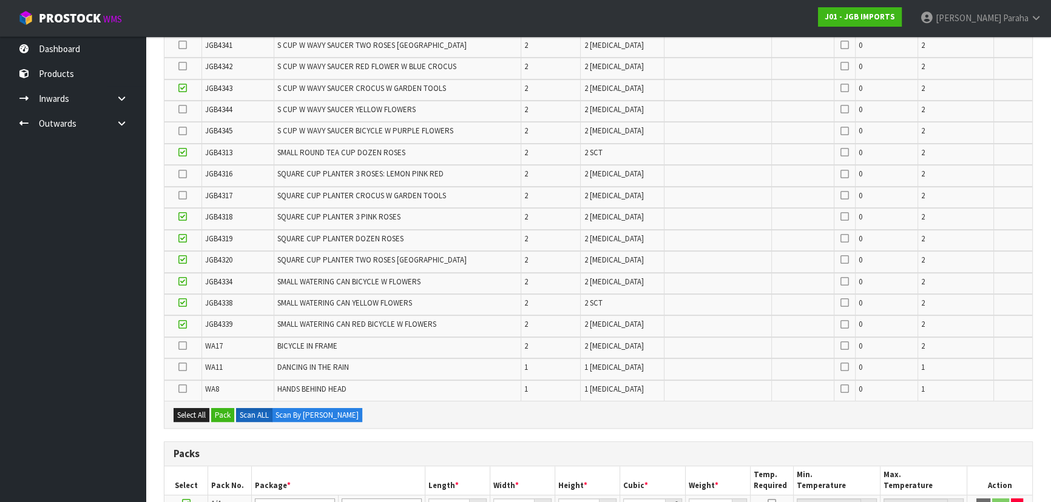
scroll to position [309, 0]
click at [182, 195] on icon at bounding box center [182, 195] width 8 height 1
click at [0, 0] on input "checkbox" at bounding box center [0, 0] width 0 height 0
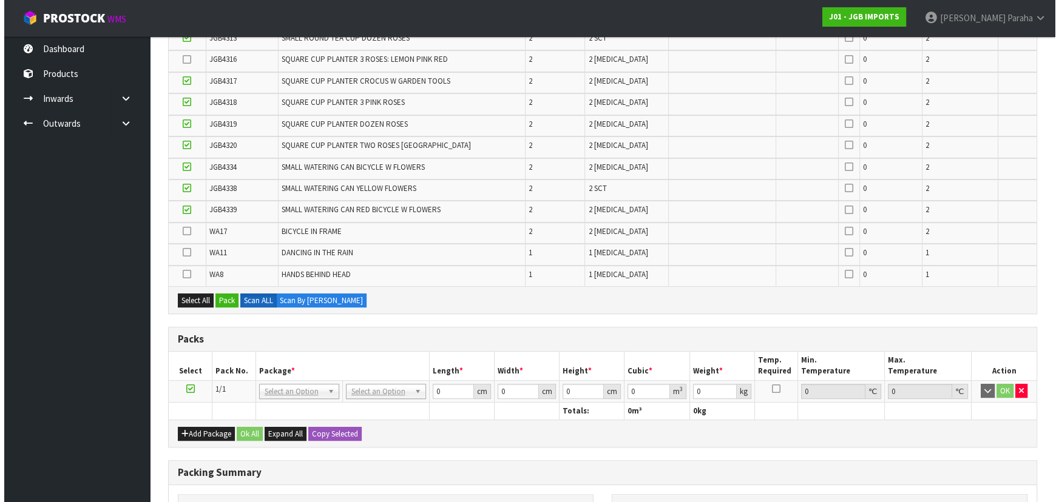
scroll to position [496, 0]
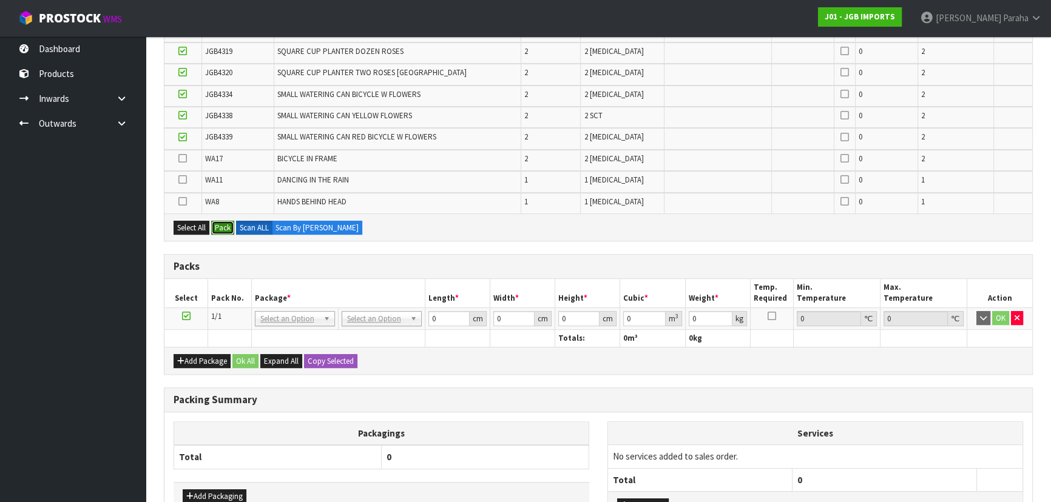
click at [220, 223] on button "Pack" at bounding box center [222, 228] width 23 height 15
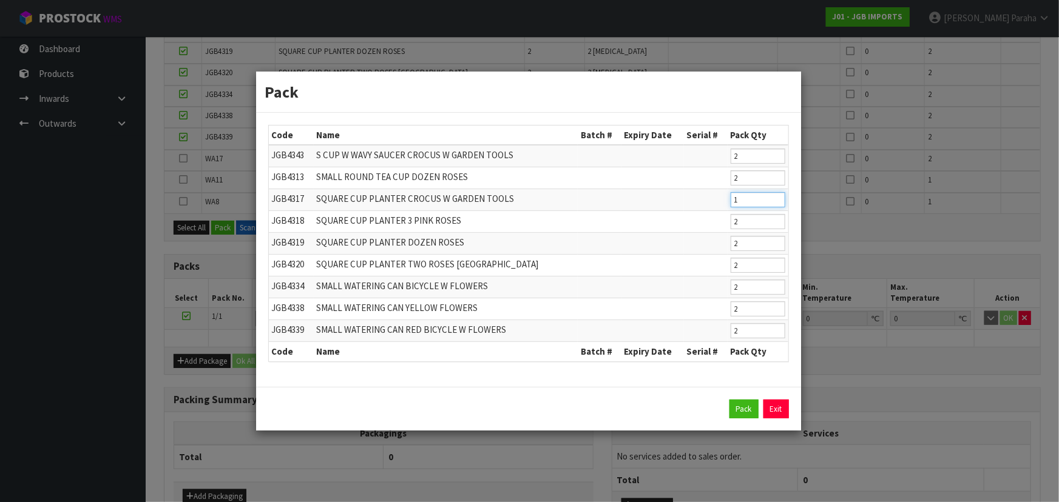
type input "1"
click at [777, 204] on input "1" at bounding box center [758, 199] width 55 height 15
click at [746, 411] on button "Pack" at bounding box center [743, 409] width 29 height 19
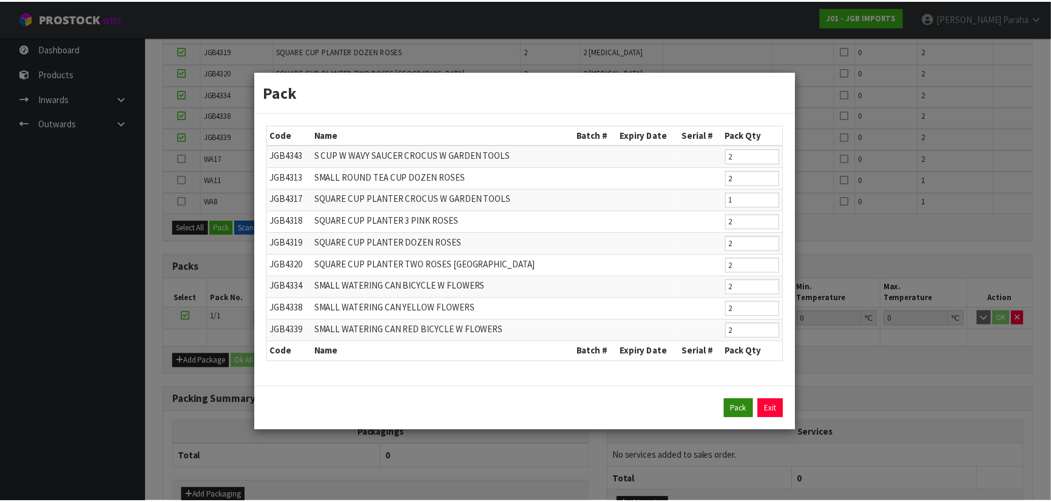
scroll to position [454, 0]
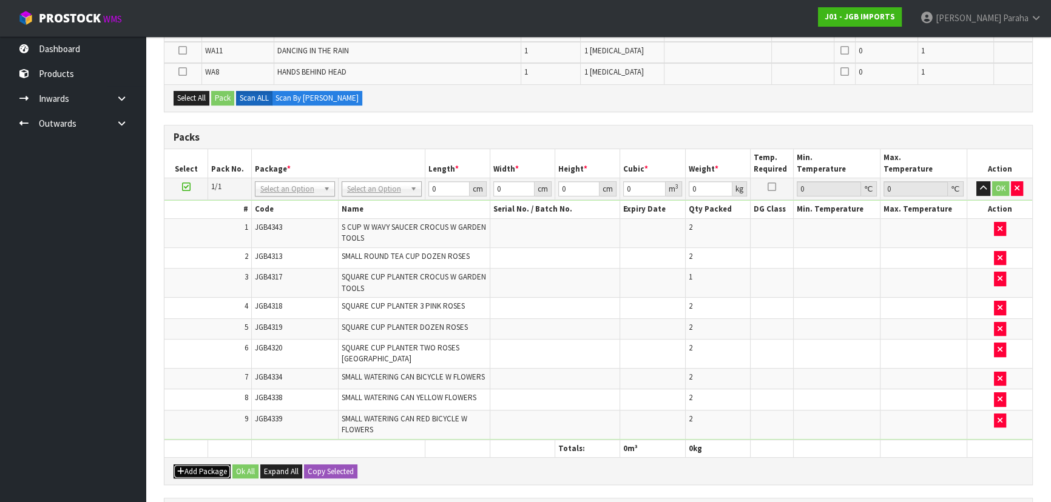
click at [205, 465] on button "Add Package" at bounding box center [202, 472] width 57 height 15
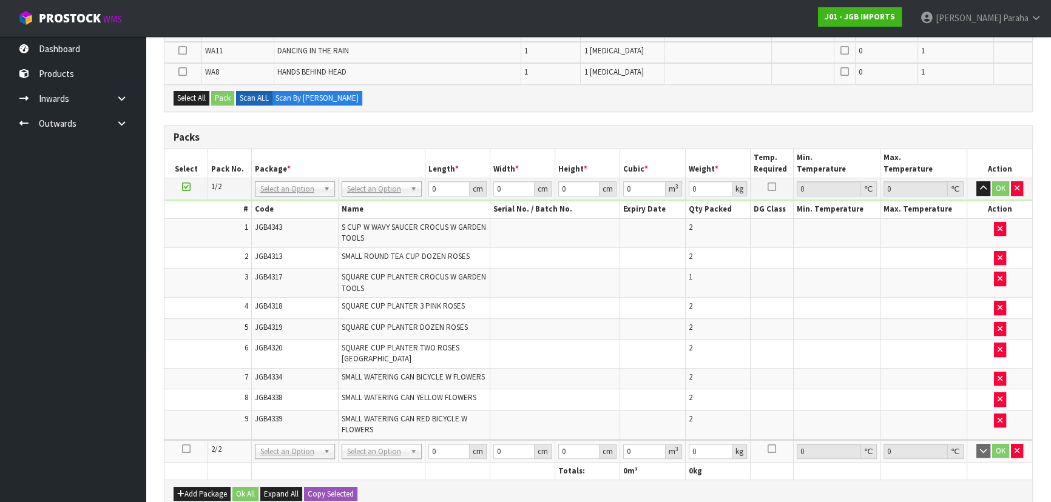
click at [184, 449] on icon at bounding box center [186, 449] width 8 height 1
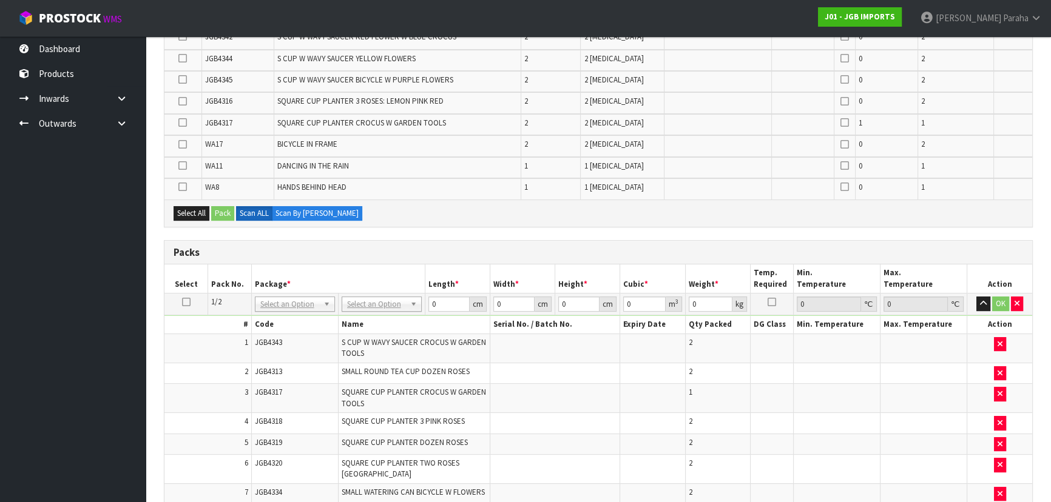
scroll to position [233, 0]
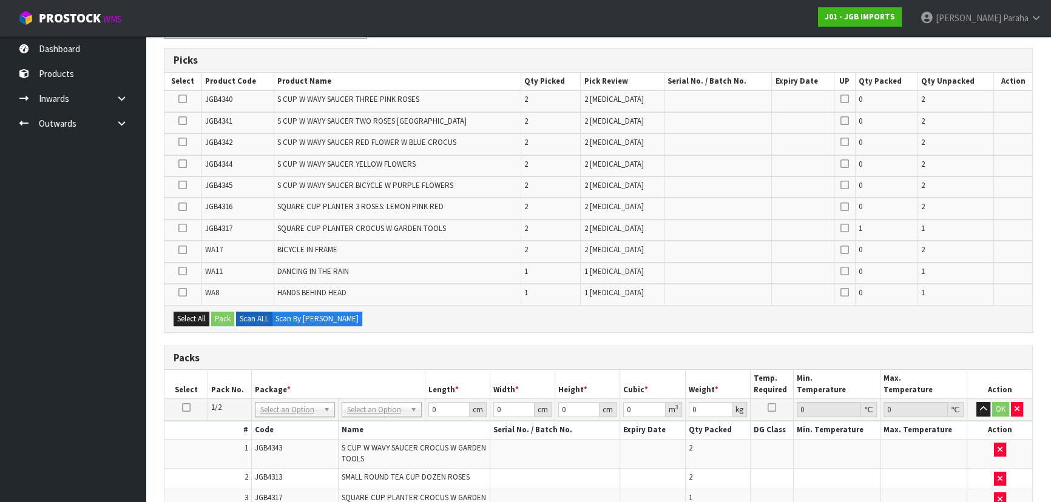
click at [182, 228] on icon at bounding box center [182, 228] width 8 height 1
click at [0, 0] on input "checkbox" at bounding box center [0, 0] width 0 height 0
click at [183, 207] on icon at bounding box center [182, 207] width 8 height 1
click at [0, 0] on input "checkbox" at bounding box center [0, 0] width 0 height 0
click at [187, 185] on icon at bounding box center [182, 185] width 8 height 1
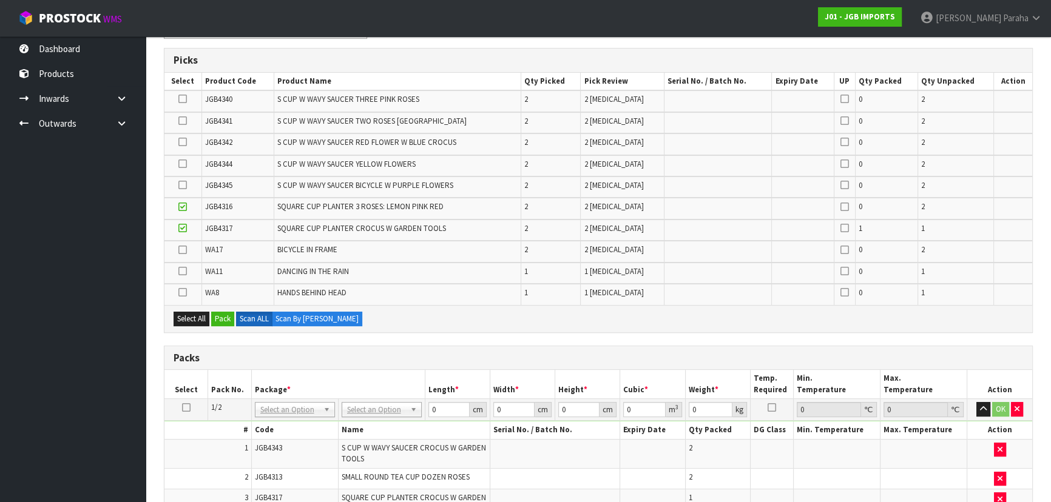
click at [0, 0] on input "checkbox" at bounding box center [0, 0] width 0 height 0
click at [189, 163] on td at bounding box center [182, 165] width 37 height 21
drag, startPoint x: 184, startPoint y: 162, endPoint x: 187, endPoint y: 138, distance: 24.4
click at [183, 164] on icon at bounding box center [182, 164] width 8 height 1
click at [0, 0] on input "checkbox" at bounding box center [0, 0] width 0 height 0
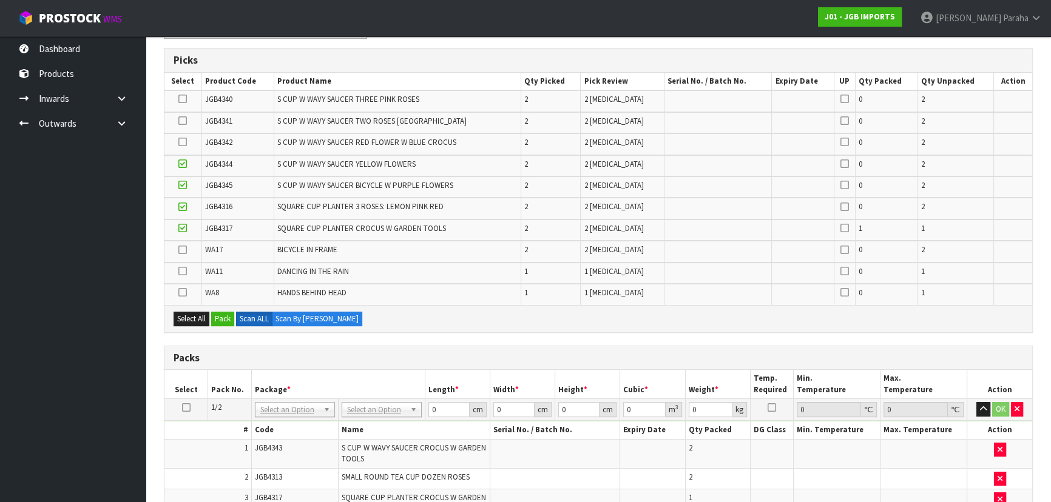
click at [184, 143] on icon at bounding box center [182, 142] width 8 height 1
click at [0, 0] on input "checkbox" at bounding box center [0, 0] width 0 height 0
click at [182, 121] on icon at bounding box center [182, 121] width 8 height 1
click at [0, 0] on input "checkbox" at bounding box center [0, 0] width 0 height 0
click at [182, 99] on icon at bounding box center [182, 99] width 8 height 1
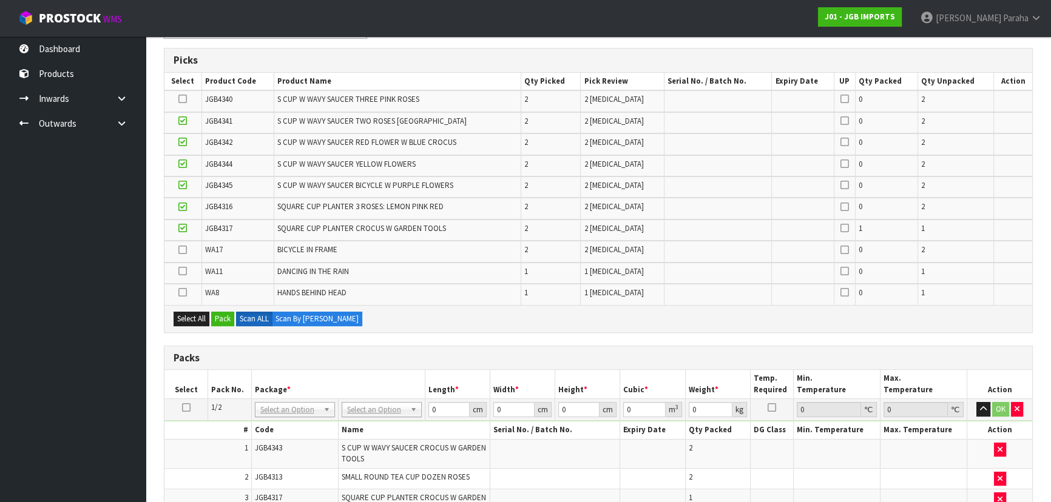
click at [0, 0] on input "checkbox" at bounding box center [0, 0] width 0 height 0
click at [226, 316] on button "Pack" at bounding box center [222, 319] width 23 height 15
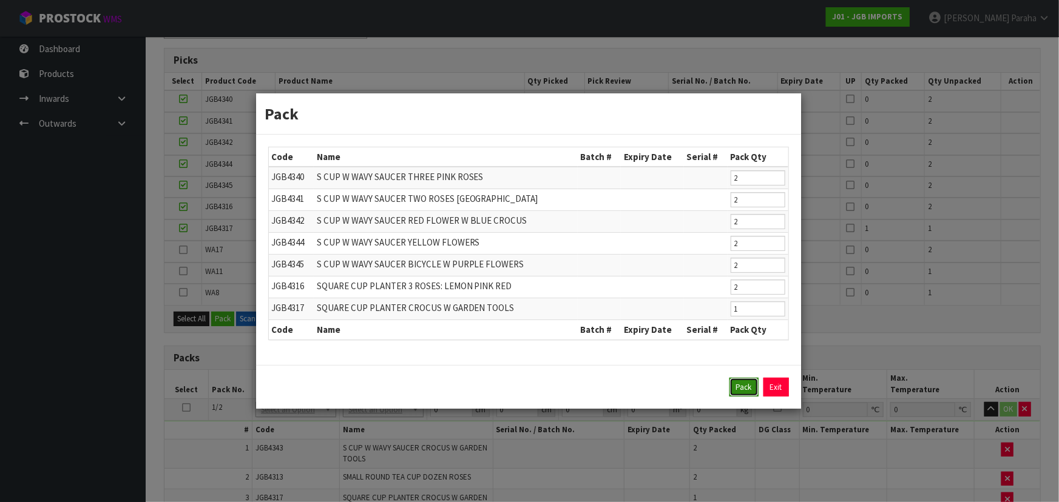
click at [740, 390] on button "Pack" at bounding box center [743, 387] width 29 height 19
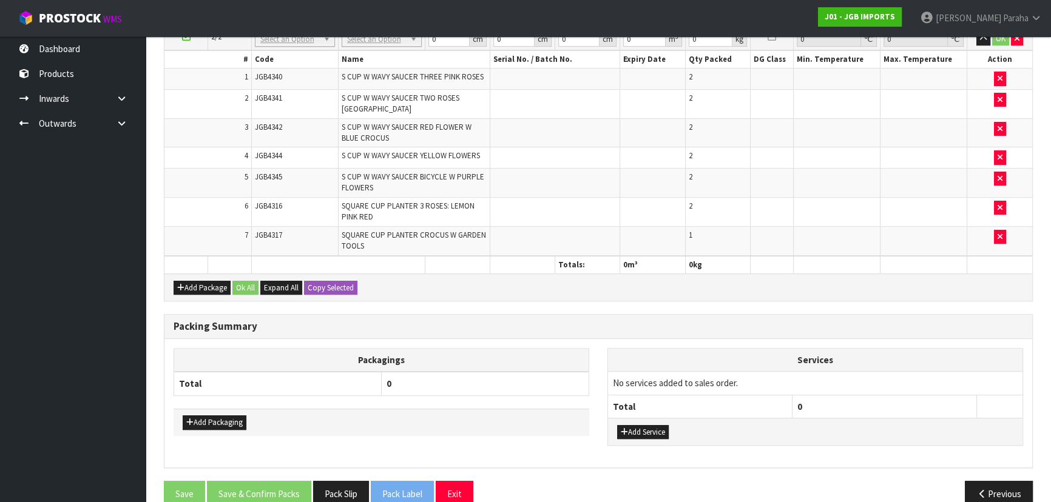
scroll to position [717, 0]
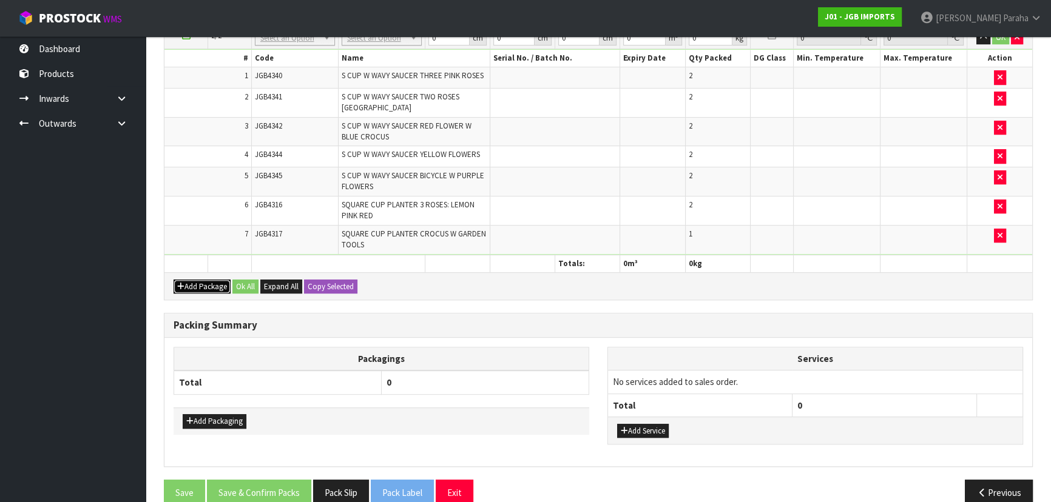
click at [211, 280] on button "Add Package" at bounding box center [202, 287] width 57 height 15
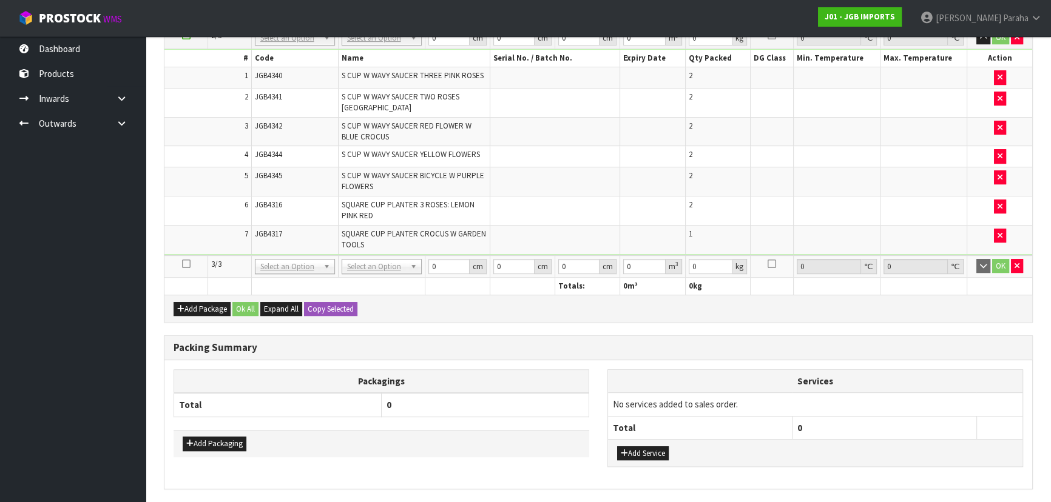
click at [189, 264] on icon at bounding box center [186, 264] width 8 height 1
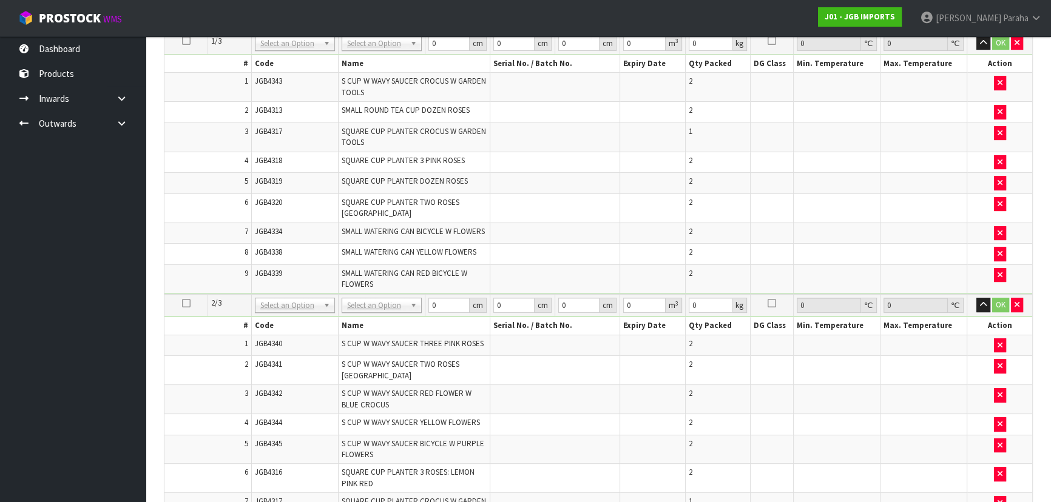
scroll to position [322, 0]
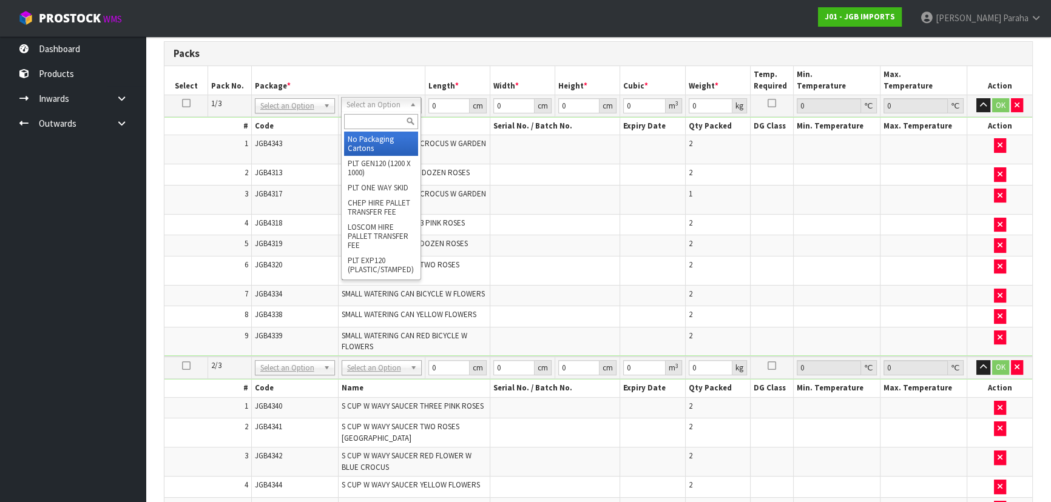
click at [392, 123] on input "text" at bounding box center [381, 121] width 74 height 15
type input "CTN9"
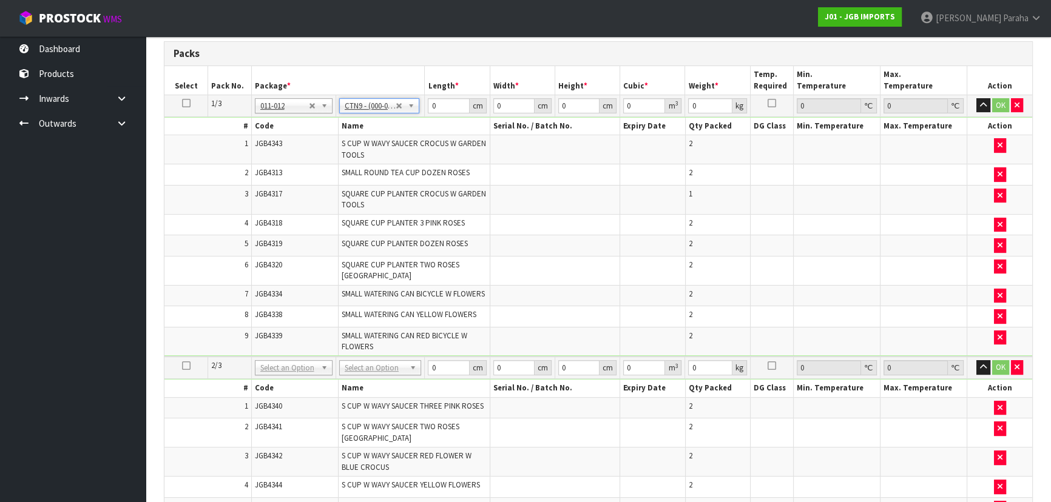
type input "51"
type input "38"
type input "58.5"
type input "0.113373"
type input "14.5"
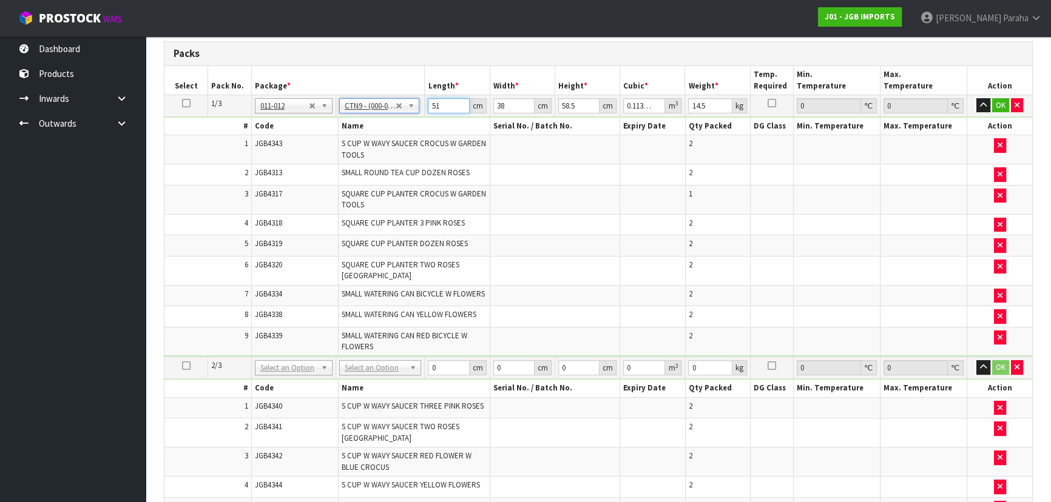
click at [449, 103] on input "51" at bounding box center [448, 105] width 41 height 15
type input "5"
type input "0.011115"
type input "53"
type input "0.117819"
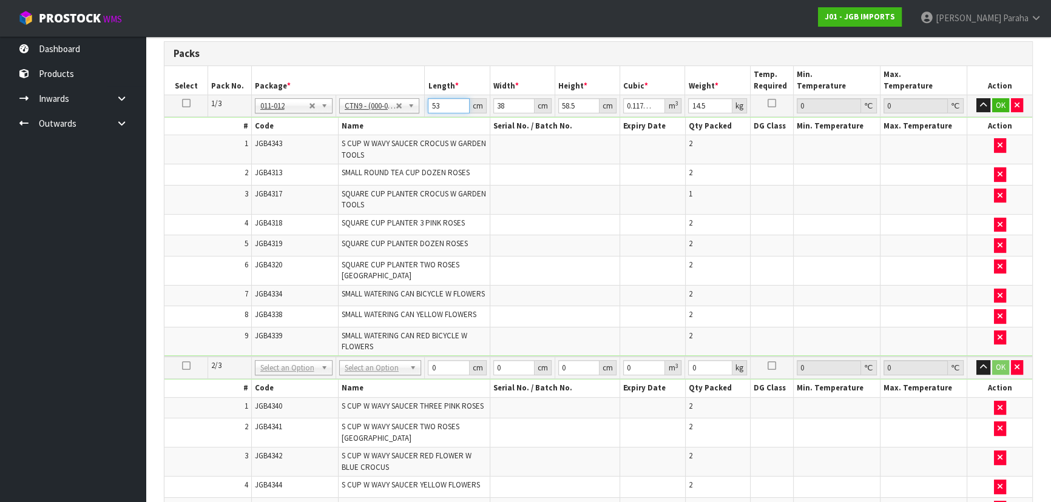
type input "53"
type input "4"
type input "0.012402"
type input "41"
type input "0.12712"
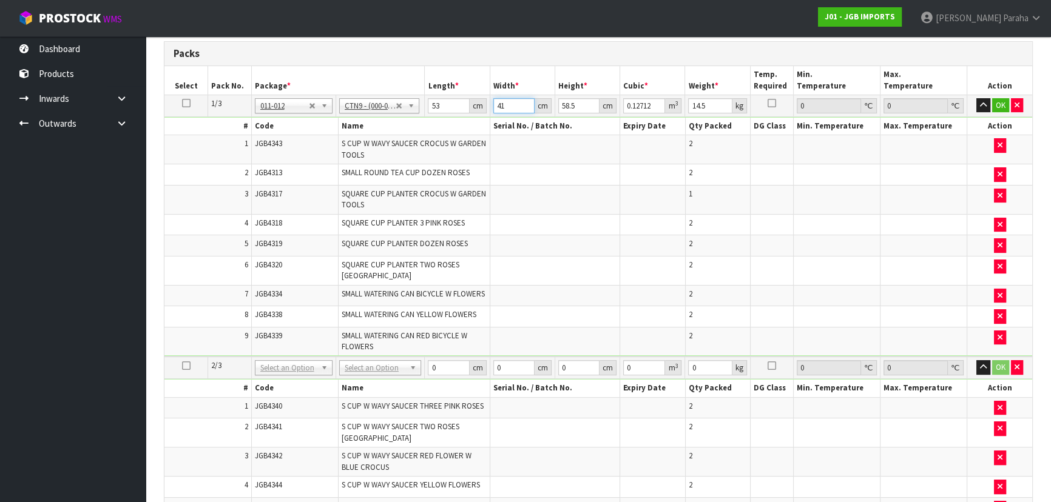
type input "41"
type input "5"
type input "0.010865"
type input "50"
type input "0.10865"
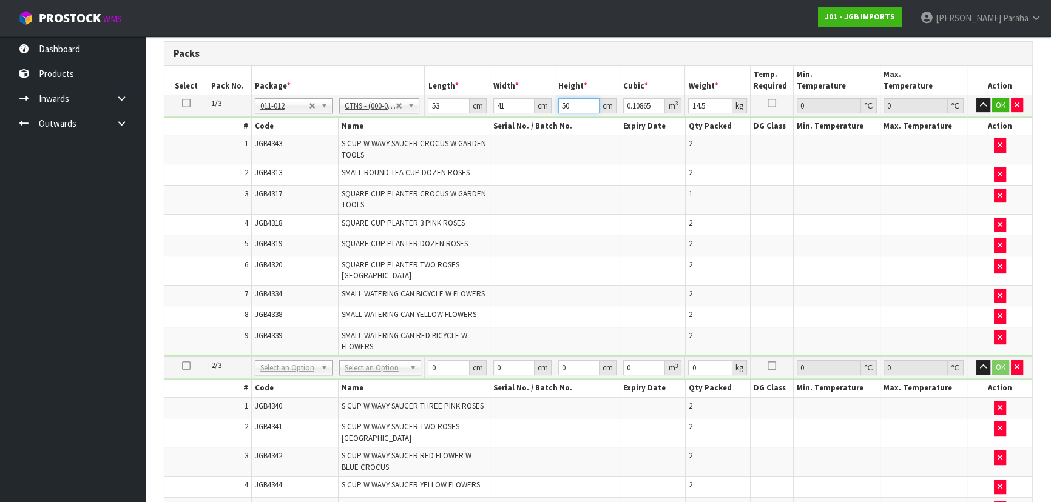
type input "50"
type input "15"
click at [976, 98] on button "button" at bounding box center [983, 105] width 14 height 15
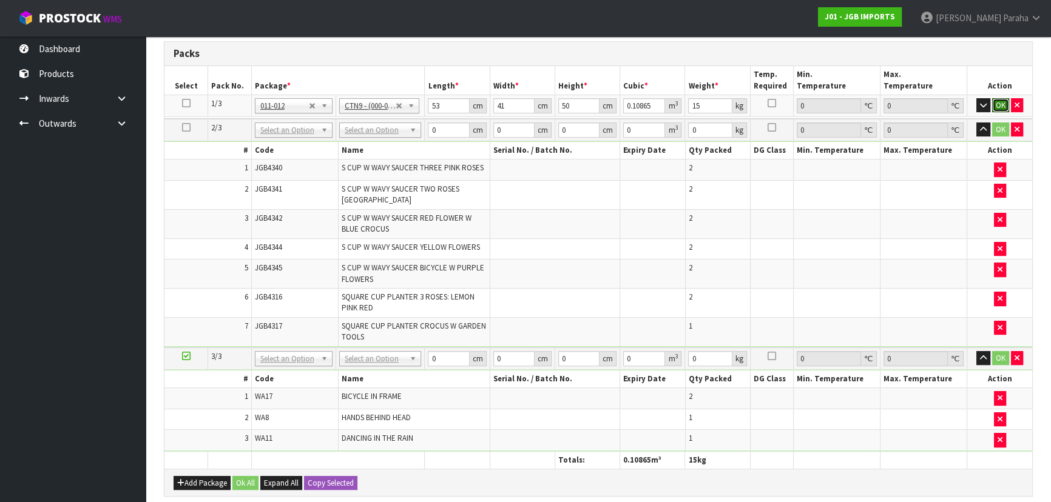
click button "OK" at bounding box center [1000, 105] width 17 height 15
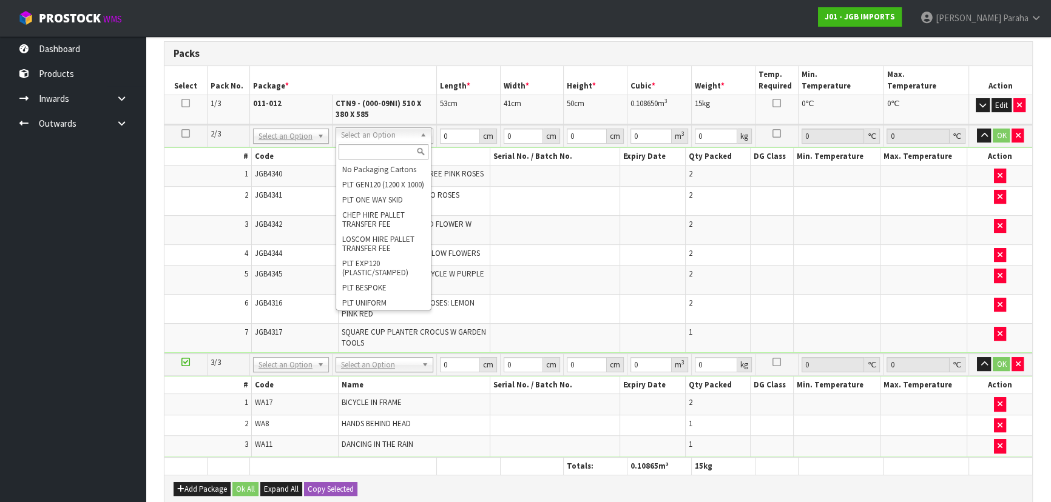
click at [392, 154] on input "text" at bounding box center [384, 151] width 90 height 15
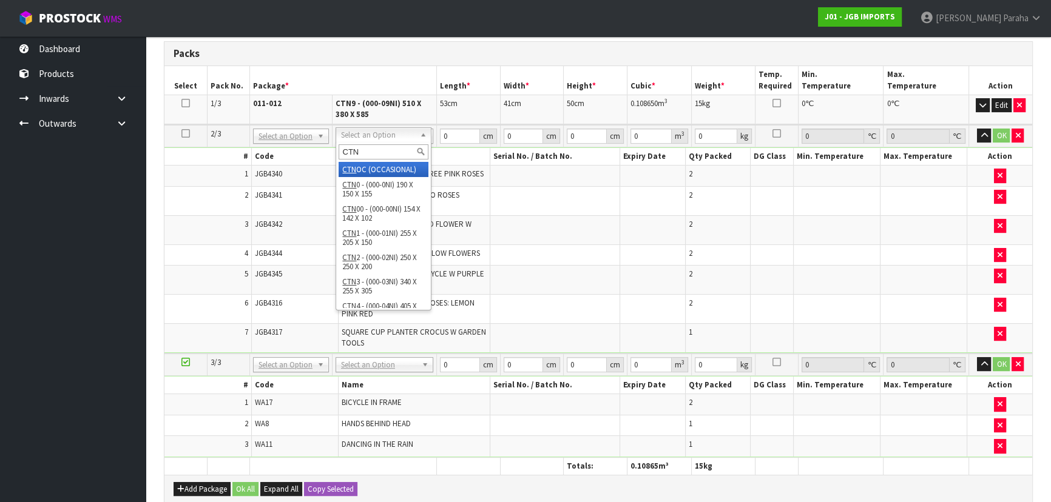
type input "CTN7"
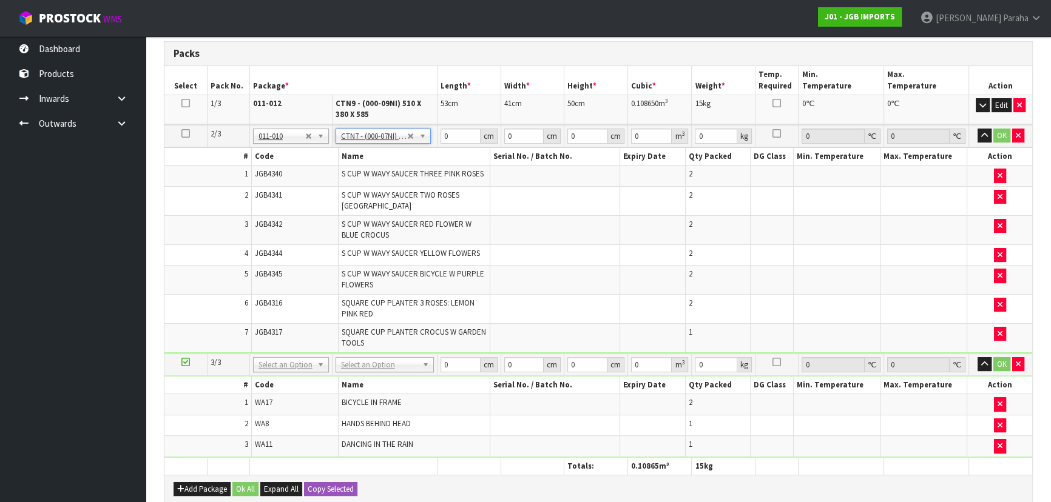
type input "45.5"
type input "35"
type input "0.072459"
type input "12.6"
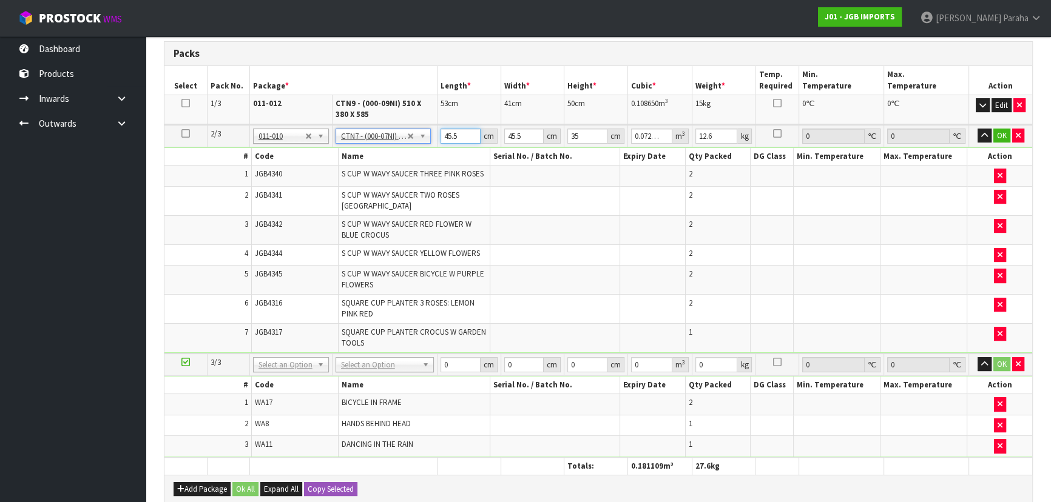
click at [460, 133] on input "45.5" at bounding box center [461, 136] width 40 height 15
type input "45"
type input "0.071663"
type input "4"
type input "0.00637"
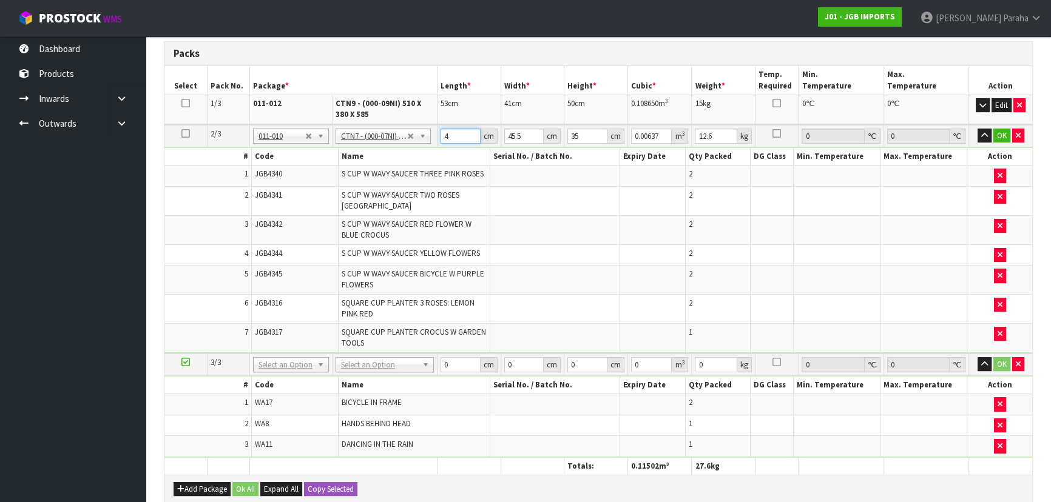
type input "49"
type input "0.078033"
type input "49"
type input "4"
type input "0.00686"
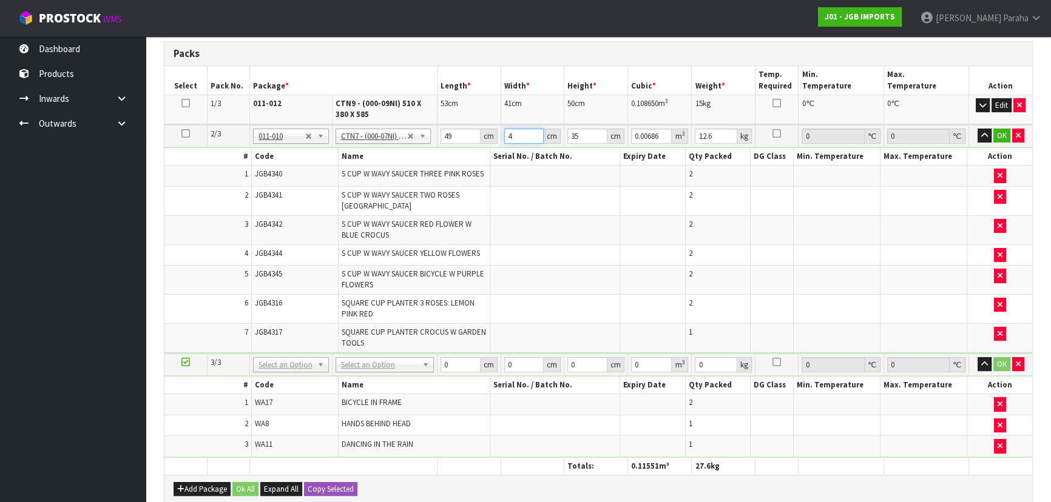
type input "49"
type input "0.084035"
type input "49"
type input "3"
type input "0.007203"
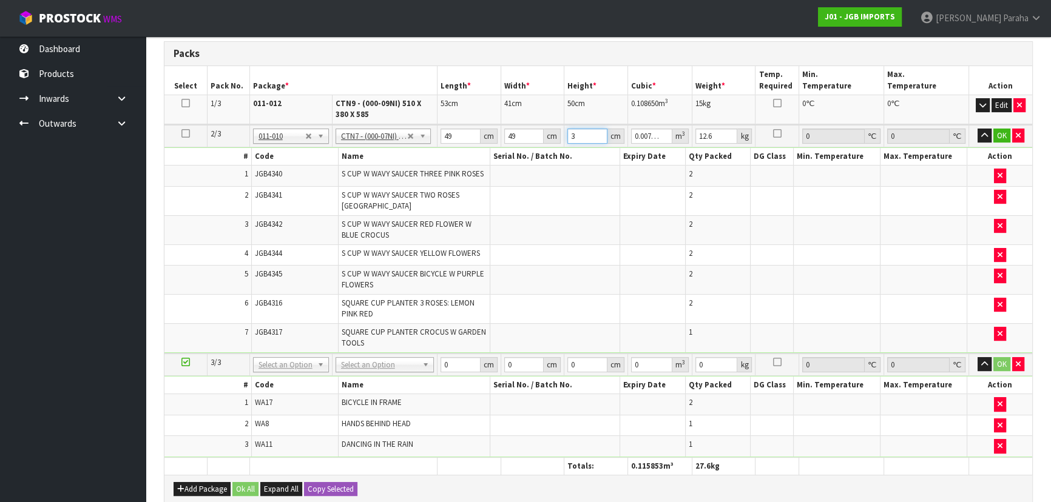
type input "32"
type input "0.076832"
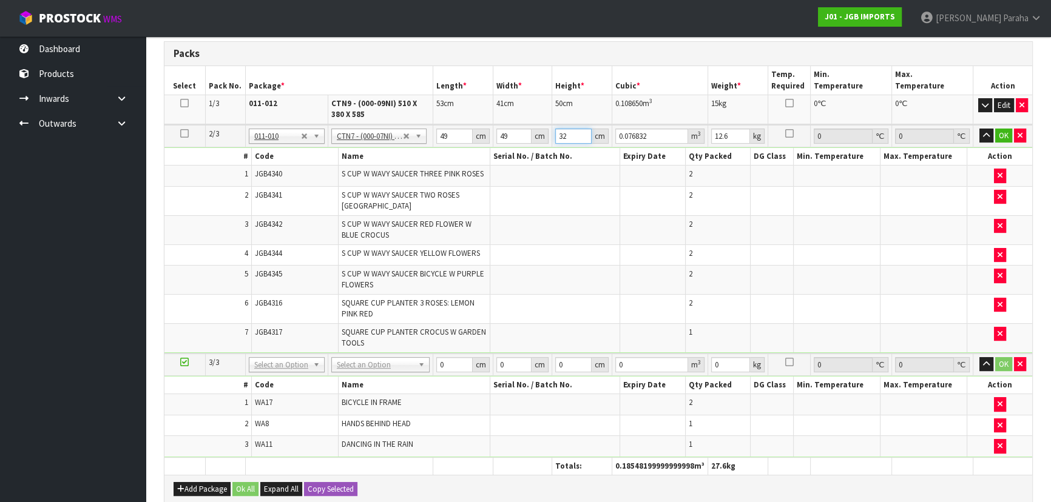
type input "32"
type input "12"
click at [979, 129] on button "button" at bounding box center [986, 136] width 14 height 15
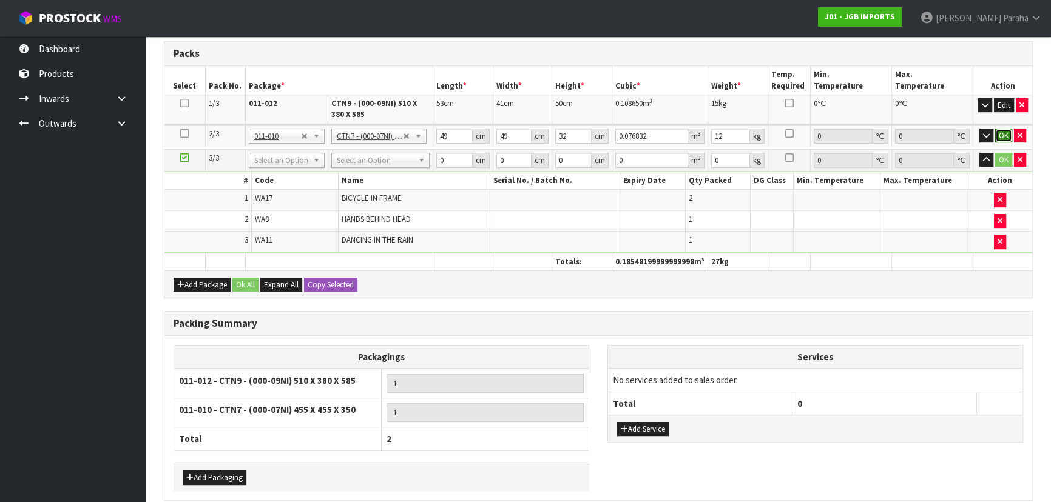
click button "OK" at bounding box center [1003, 136] width 17 height 15
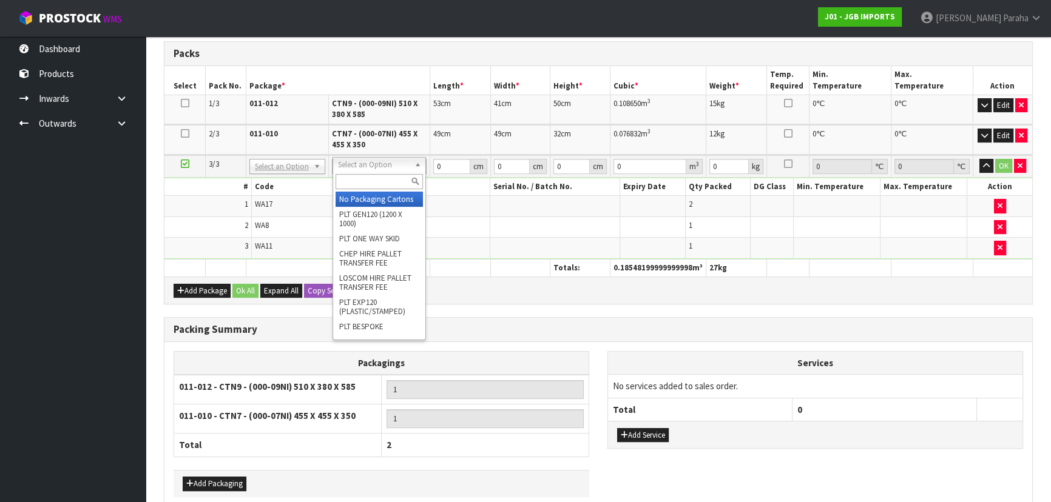
click at [399, 180] on input "text" at bounding box center [379, 181] width 87 height 15
type input "OC"
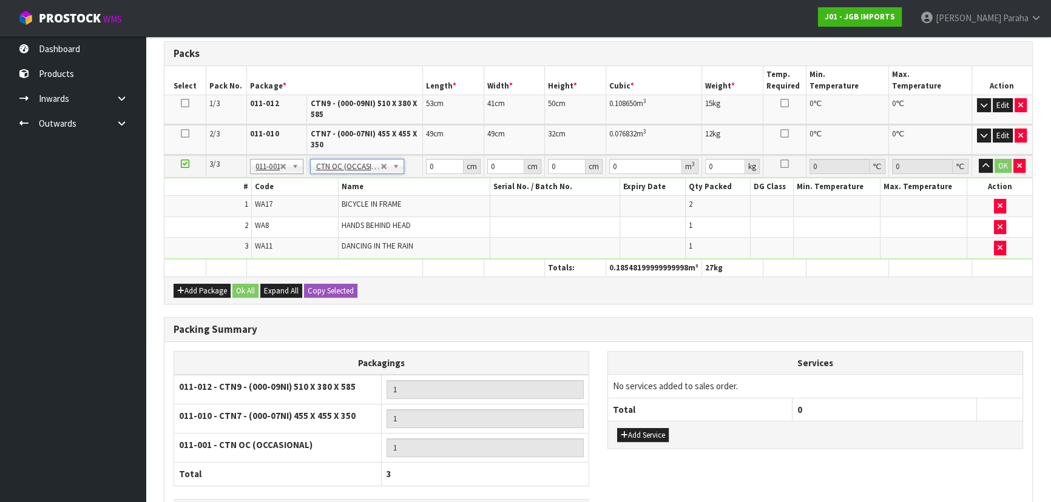
type input "5.375"
click at [443, 164] on input "0" at bounding box center [445, 166] width 38 height 15
type input "80"
type input "22"
type input "5"
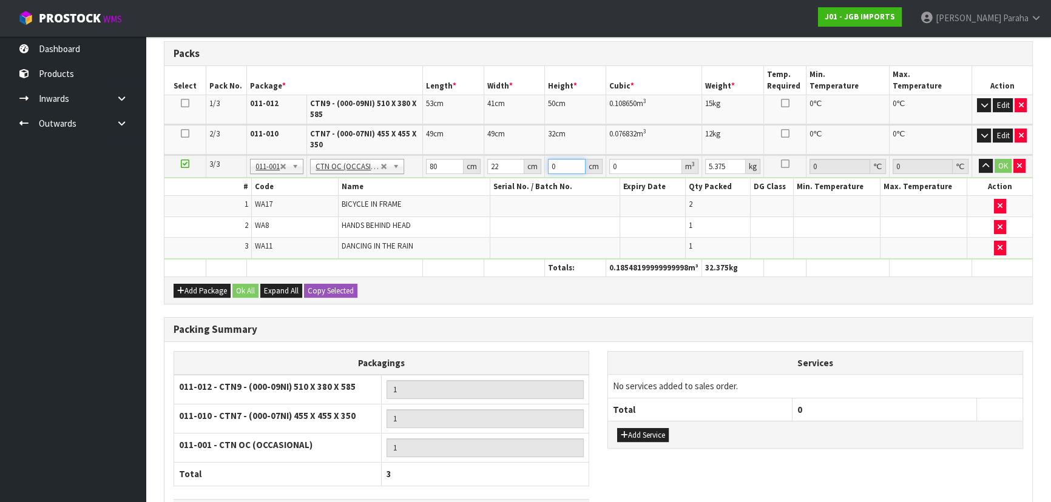
type input "0.0088"
type input "55"
type input "0.0968"
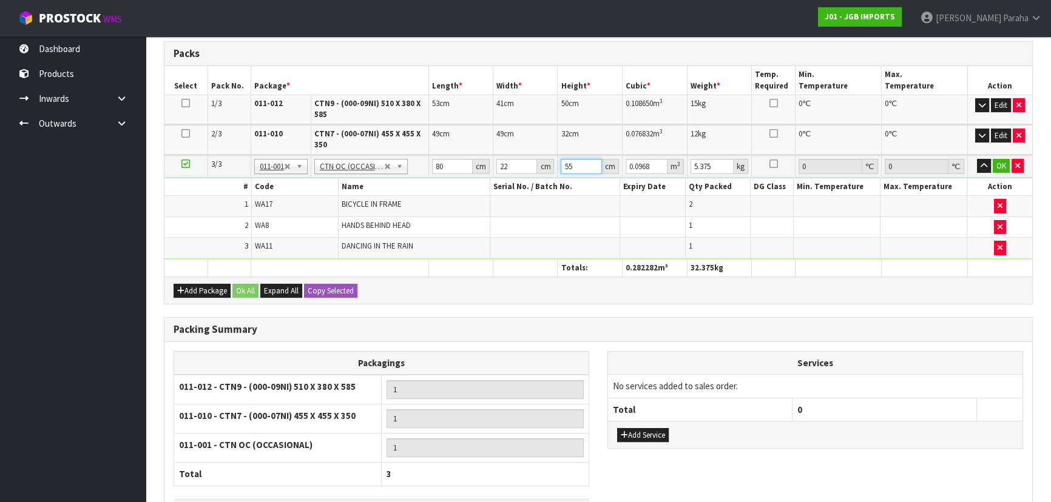
type input "55"
type input "8"
click at [977, 159] on button "button" at bounding box center [984, 166] width 14 height 15
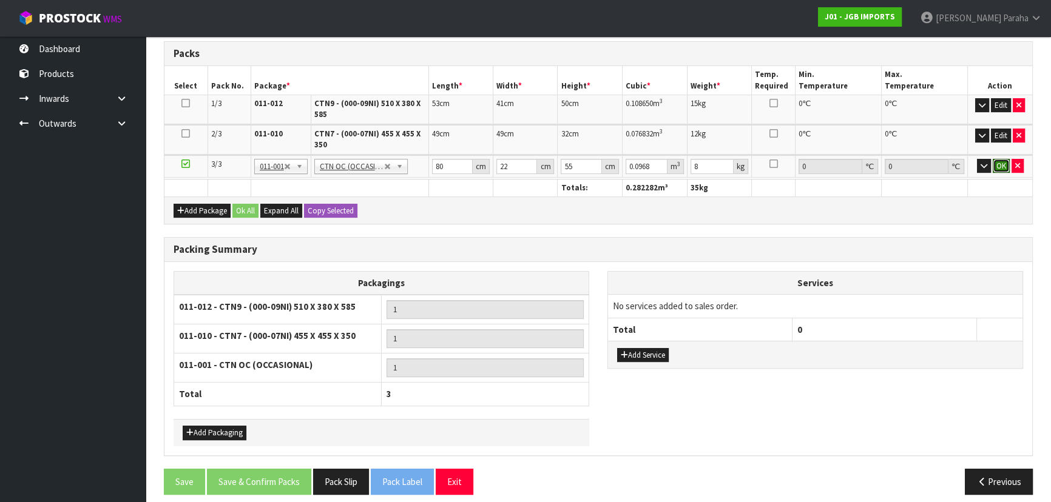
click button "OK" at bounding box center [1001, 166] width 17 height 15
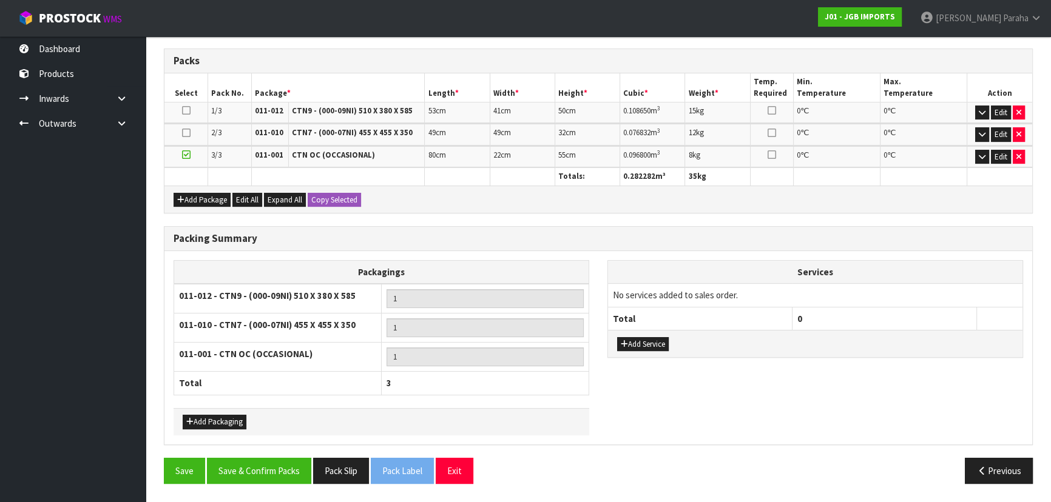
scroll to position [311, 0]
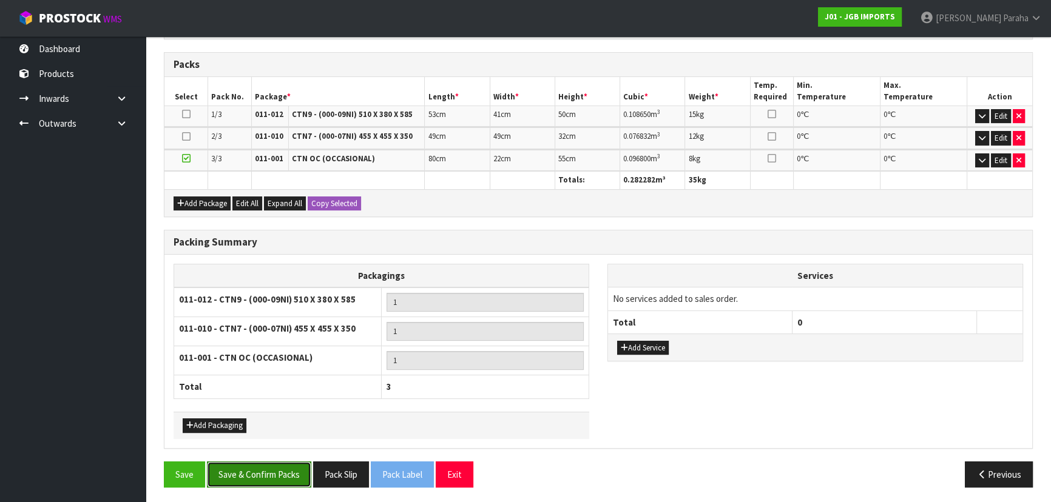
click at [257, 479] on button "Save & Confirm Packs" at bounding box center [259, 475] width 104 height 26
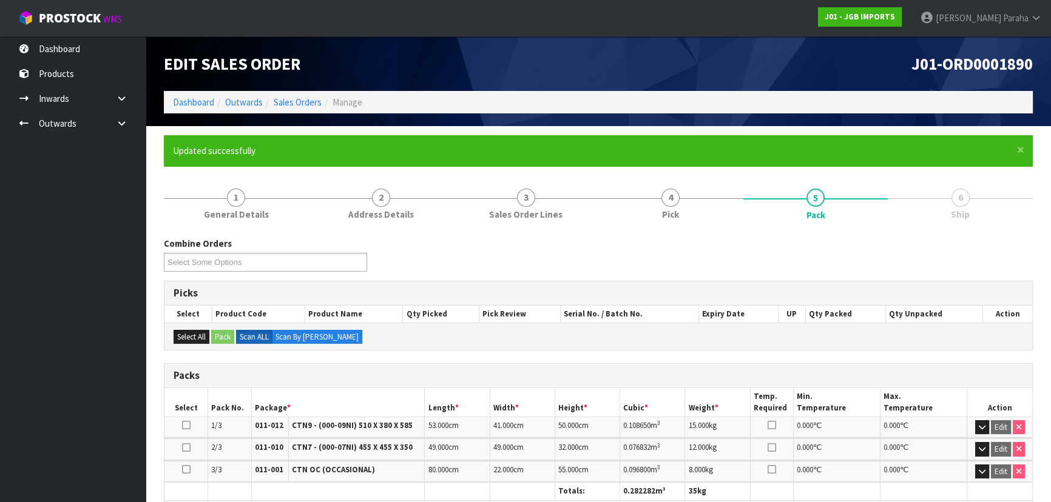
click at [894, 255] on div "Combine Orders J01-ORD0001870 J01-ORD0001878 J01-ORD0001888 J01-ORD0001889 J01-…" at bounding box center [598, 259] width 887 height 44
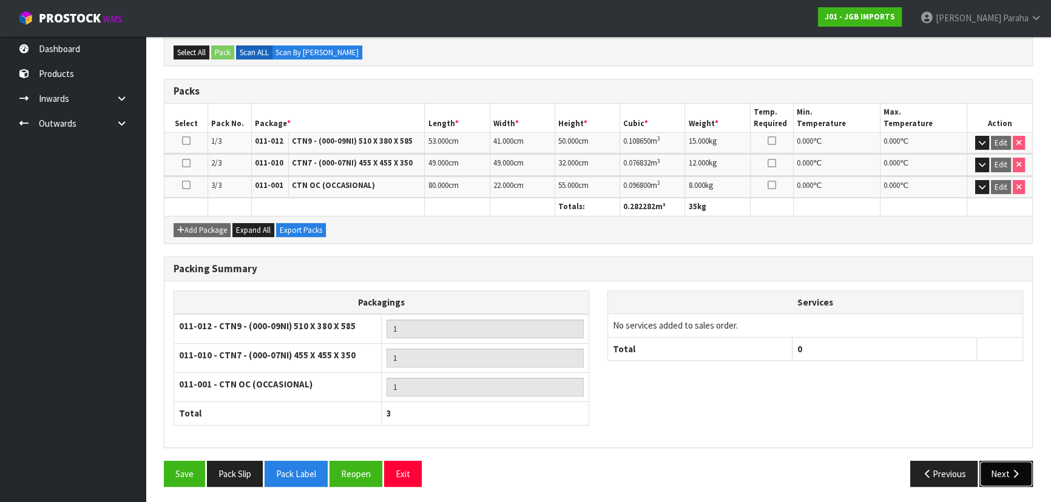
click at [1021, 477] on button "Next" at bounding box center [1005, 474] width 53 height 26
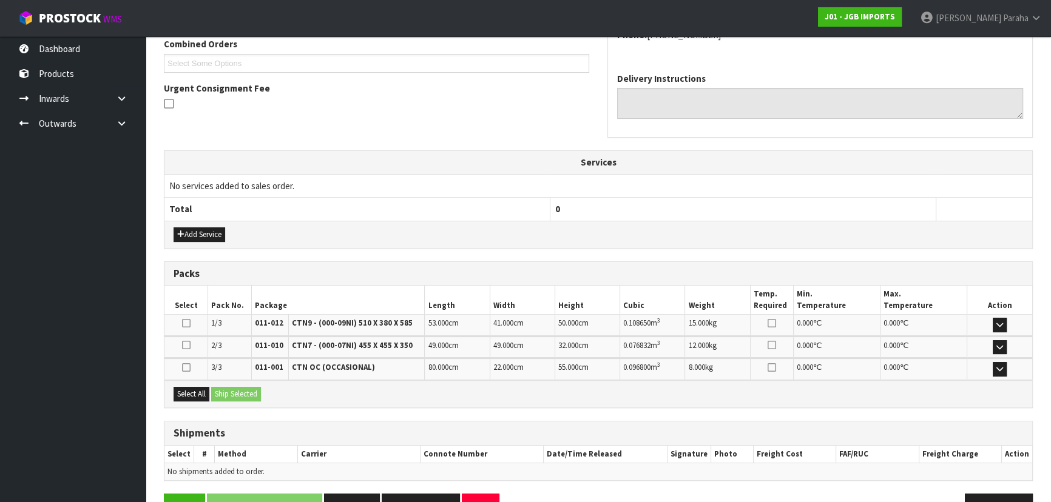
scroll to position [354, 0]
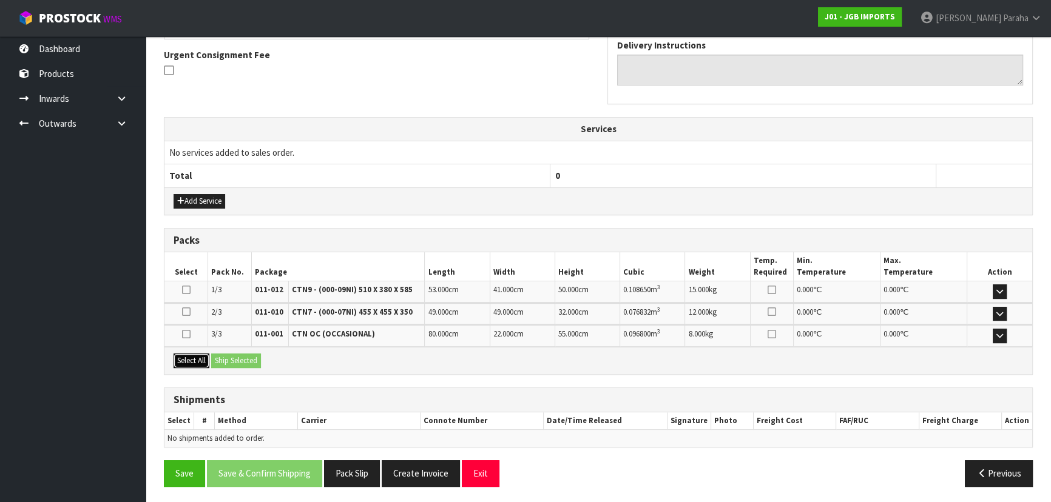
click at [196, 358] on button "Select All" at bounding box center [192, 361] width 36 height 15
click at [241, 361] on button "Ship Selected" at bounding box center [236, 361] width 50 height 15
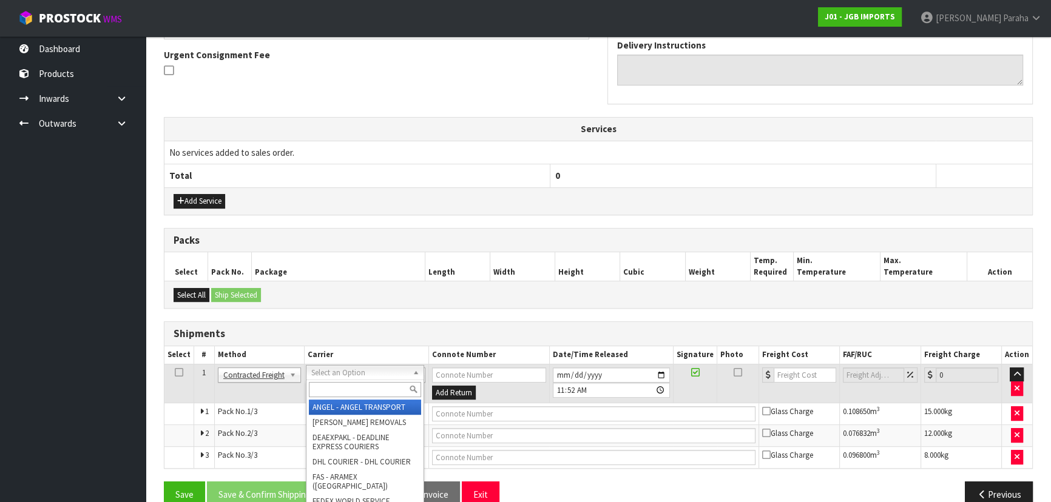
click at [364, 387] on input "text" at bounding box center [365, 389] width 112 height 15
type input "NZP"
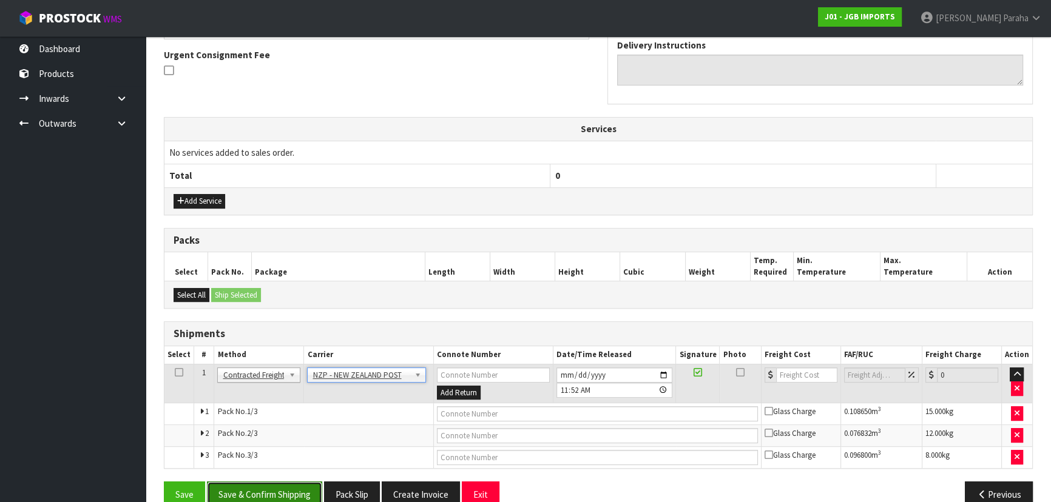
click at [288, 492] on button "Save & Confirm Shipping" at bounding box center [264, 495] width 115 height 26
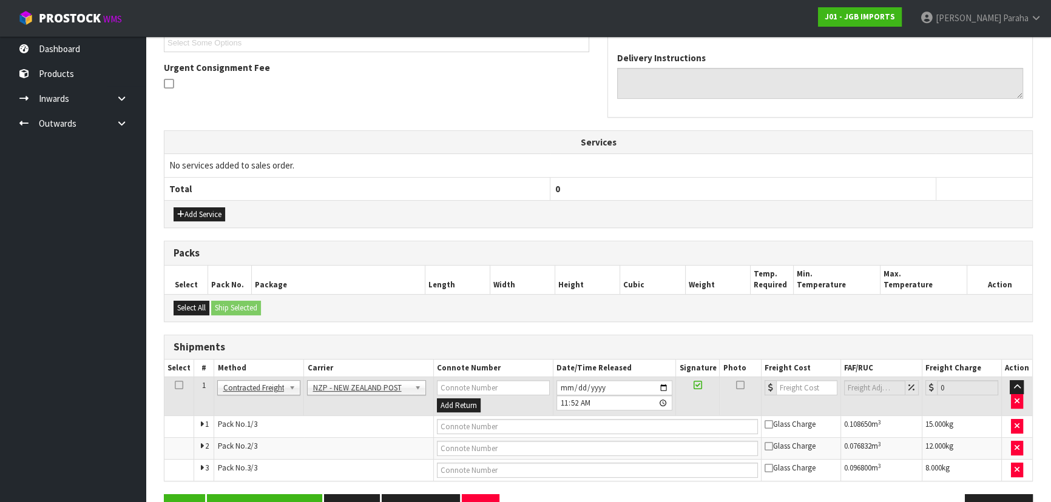
scroll to position [0, 0]
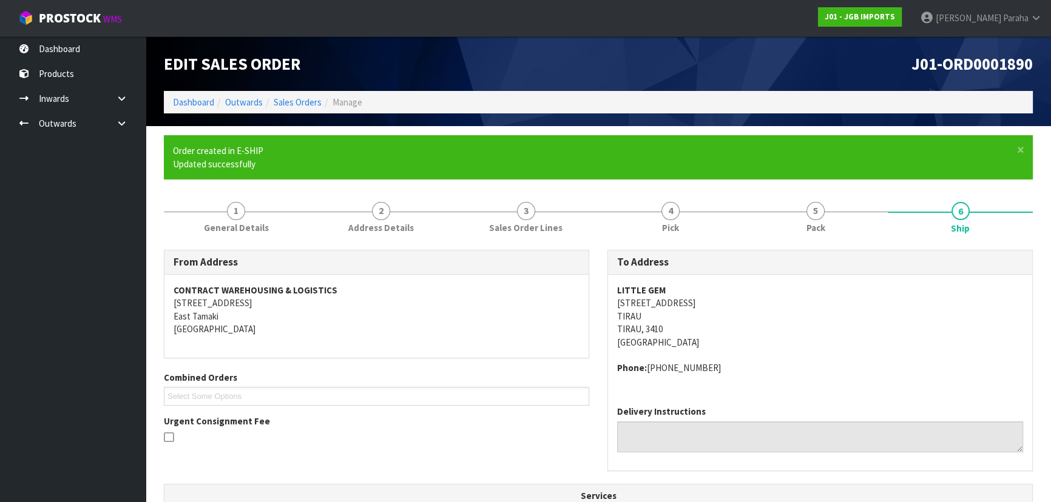
click at [636, 305] on address "LITTLE GEM 35 MAIN ROAD TIRAU TIRAU, 3410 New Zealand" at bounding box center [820, 316] width 406 height 65
copy address "35 MAIN ROAD"
click at [853, 333] on address "LITTLE GEM 35 MAIN ROAD TIRAU TIRAU, 3410 New Zealand" at bounding box center [820, 316] width 406 height 65
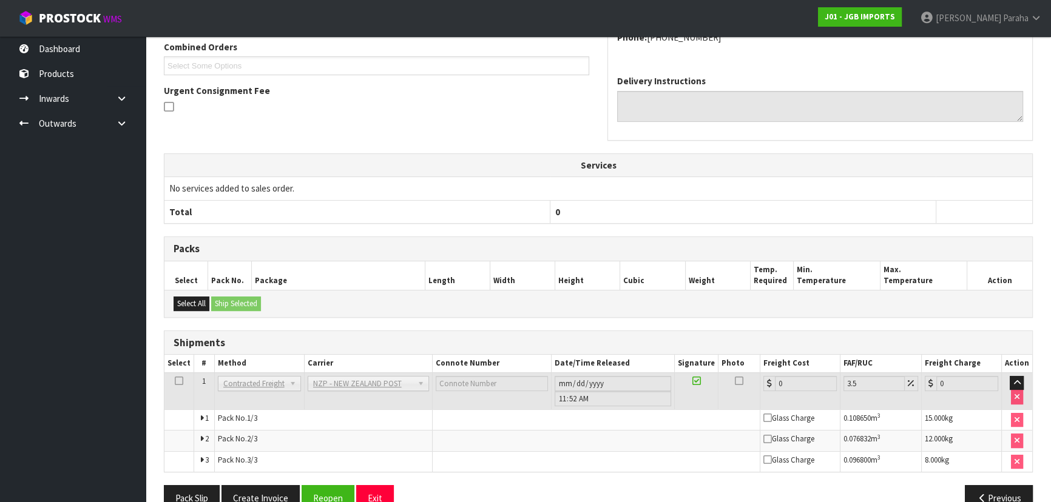
scroll to position [356, 0]
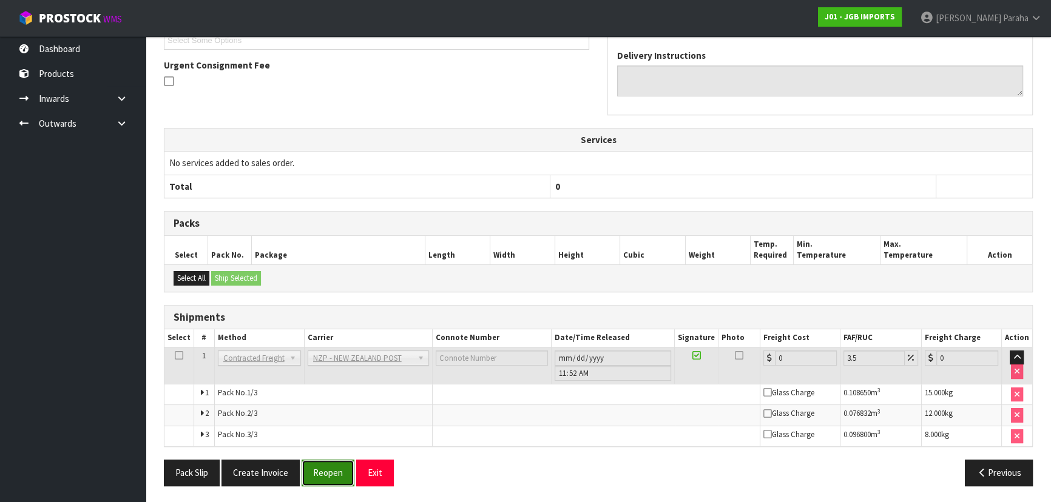
click at [340, 481] on button "Reopen" at bounding box center [328, 473] width 53 height 26
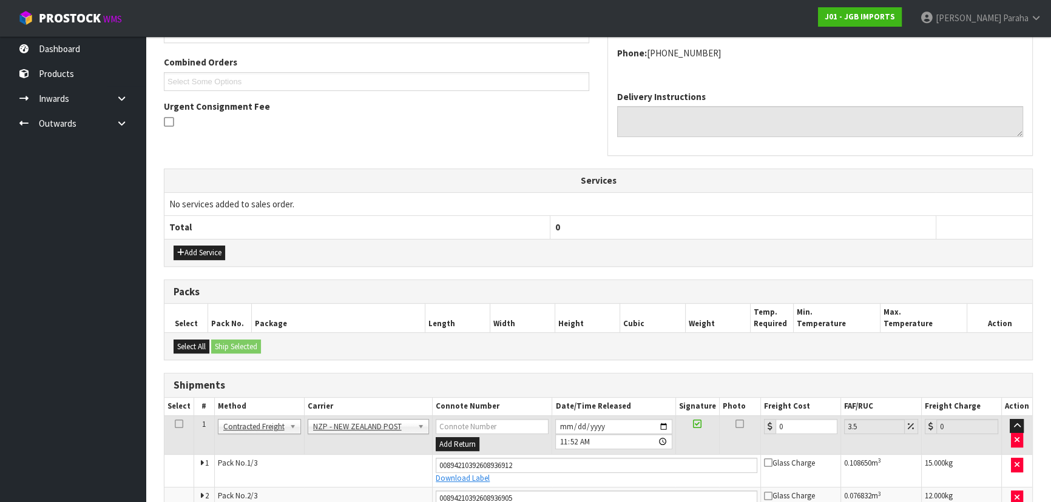
scroll to position [386, 0]
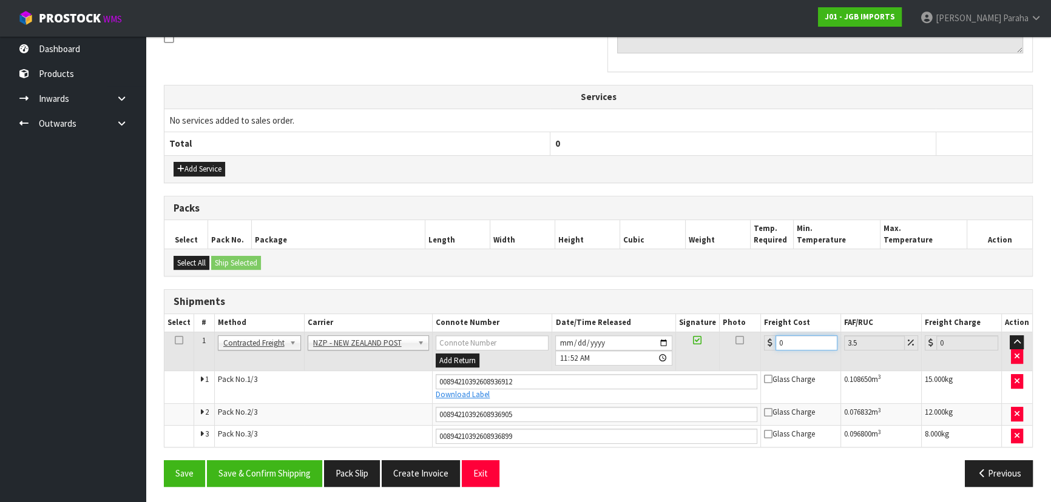
click at [795, 339] on input "0" at bounding box center [806, 343] width 62 height 15
type input "4"
type input "4.14"
type input "48"
type input "49.68"
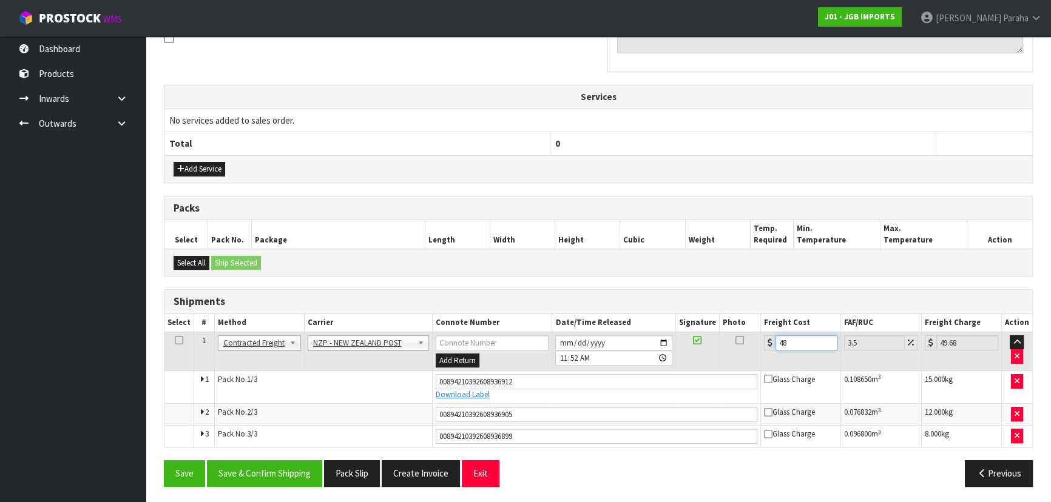
type input "48.1"
type input "49.78"
type input "48.11"
type input "49.79"
type input "48.11"
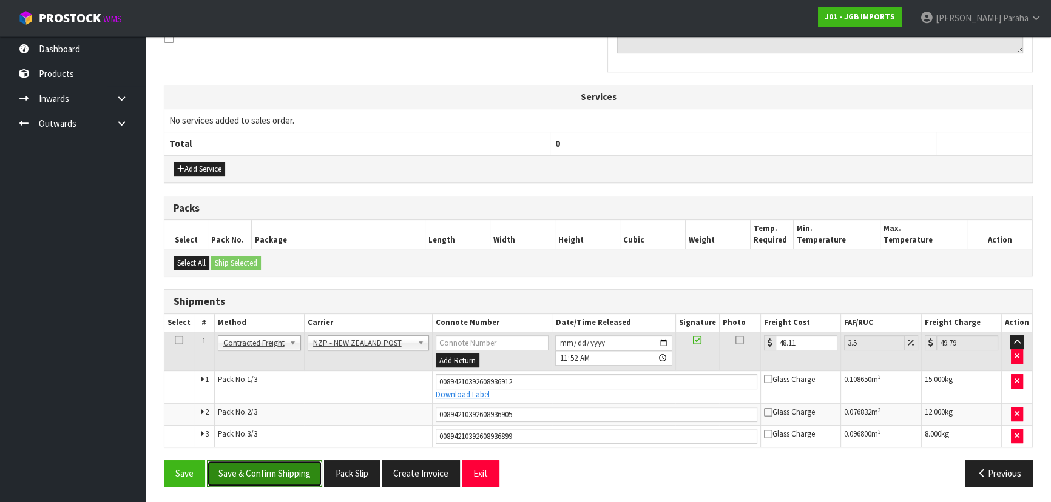
click at [280, 478] on button "Save & Confirm Shipping" at bounding box center [264, 474] width 115 height 26
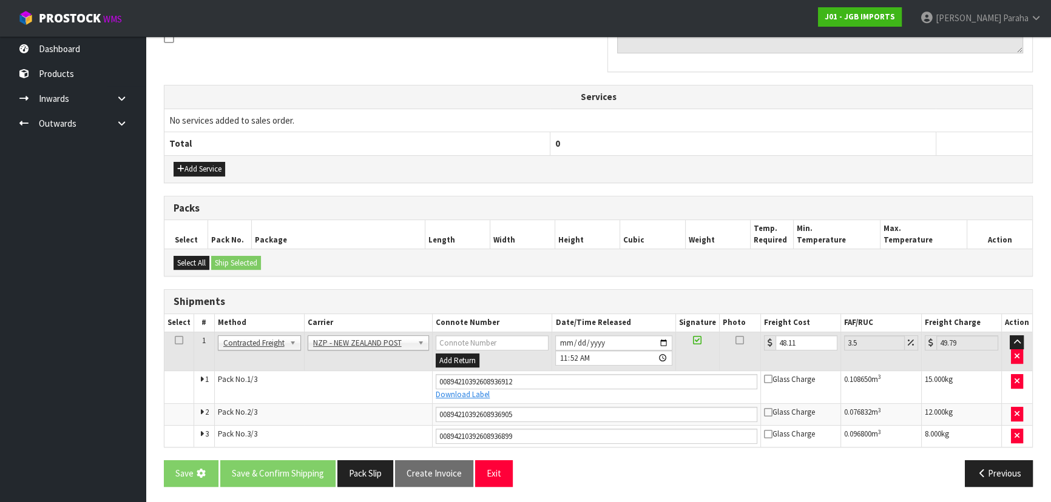
scroll to position [0, 0]
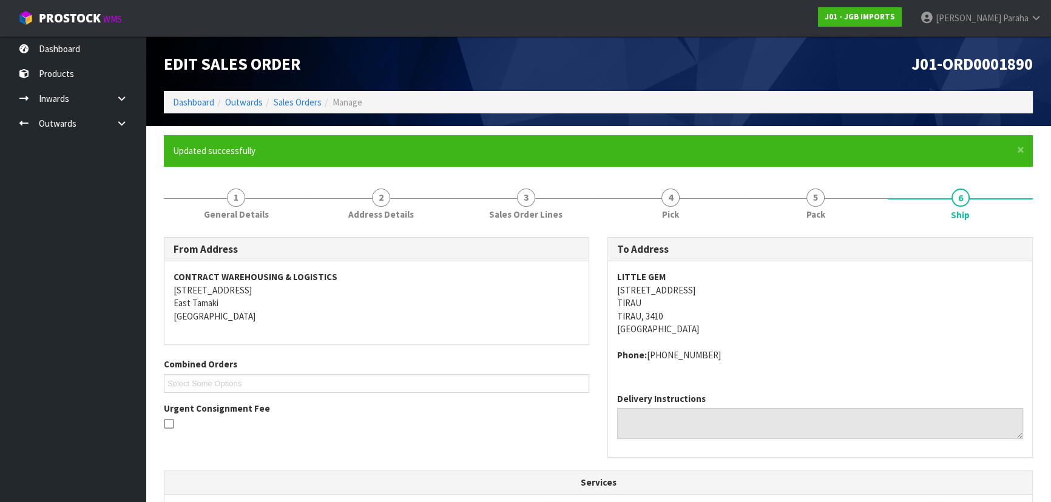
drag, startPoint x: 852, startPoint y: 71, endPoint x: 916, endPoint y: 66, distance: 63.9
click at [853, 70] on h1 "J01-ORD0001890" at bounding box center [819, 64] width 425 height 18
click at [945, 64] on span "J01-ORD0001890" at bounding box center [971, 63] width 121 height 21
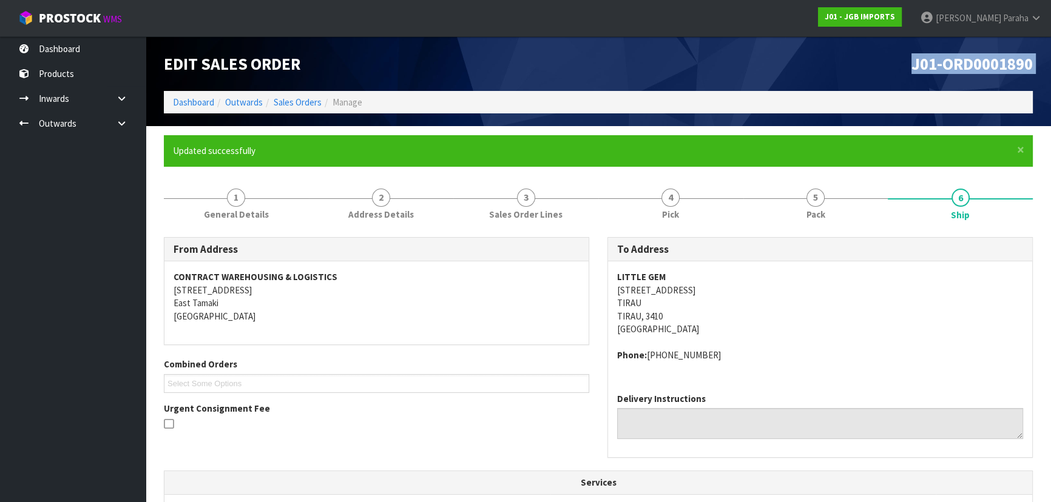
copy div "J01-ORD0001890"
click at [178, 101] on link "Dashboard" at bounding box center [193, 102] width 41 height 12
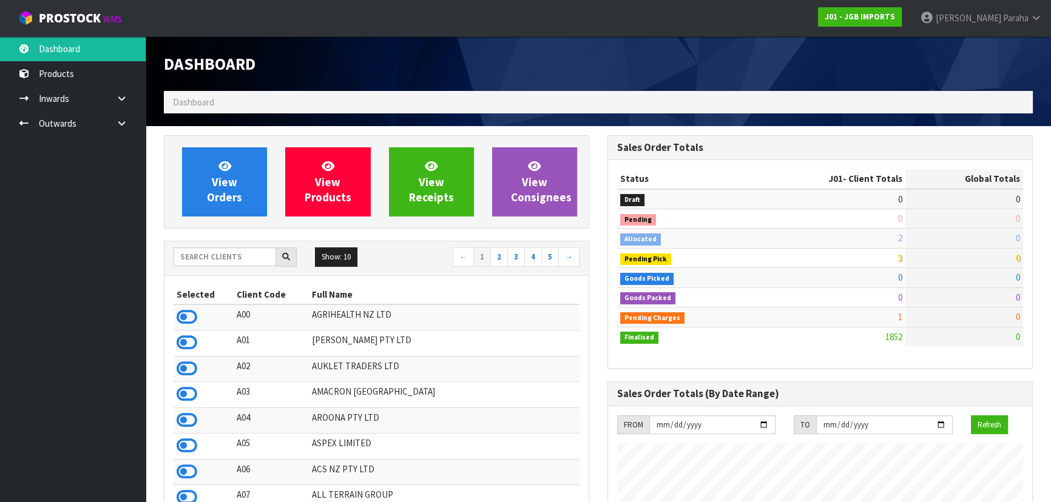
scroll to position [917, 443]
click at [209, 258] on input "text" at bounding box center [225, 257] width 103 height 19
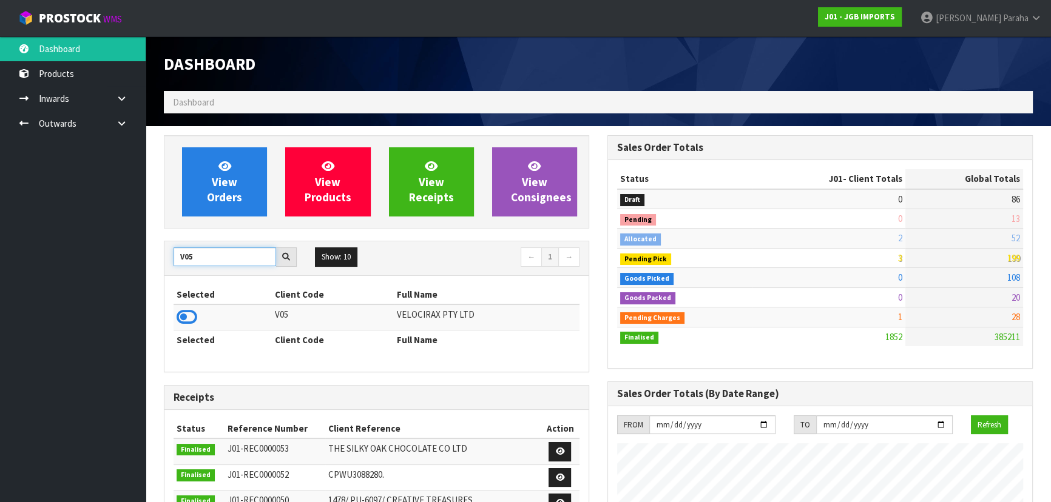
type input "V05"
click at [192, 327] on td at bounding box center [223, 318] width 98 height 26
click at [194, 319] on icon at bounding box center [187, 317] width 21 height 18
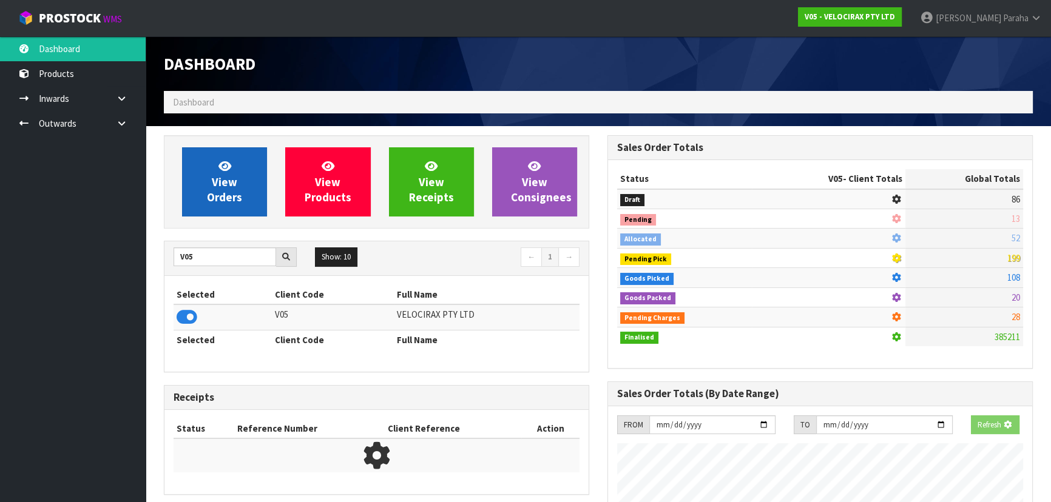
scroll to position [606039, 606351]
click at [243, 170] on link "View Orders" at bounding box center [224, 181] width 85 height 69
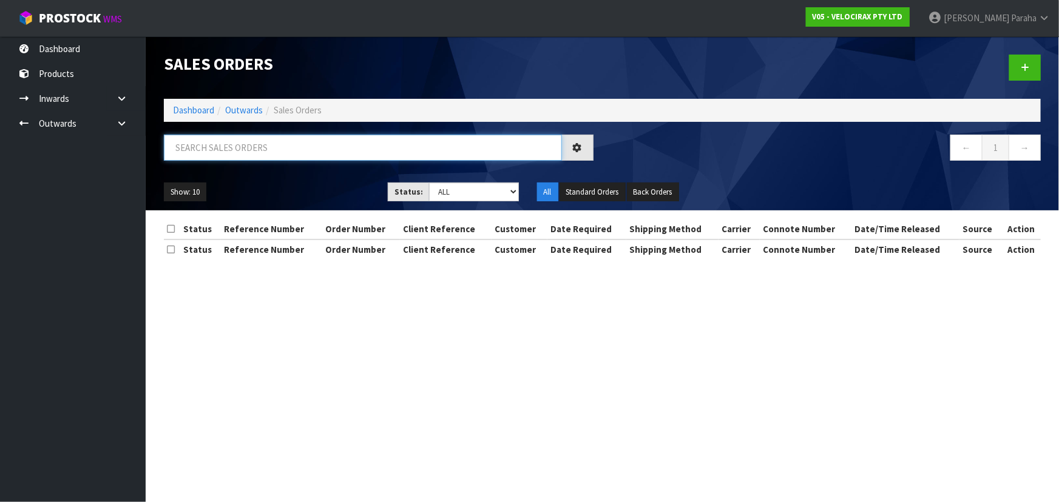
click at [229, 139] on input "text" at bounding box center [363, 148] width 398 height 26
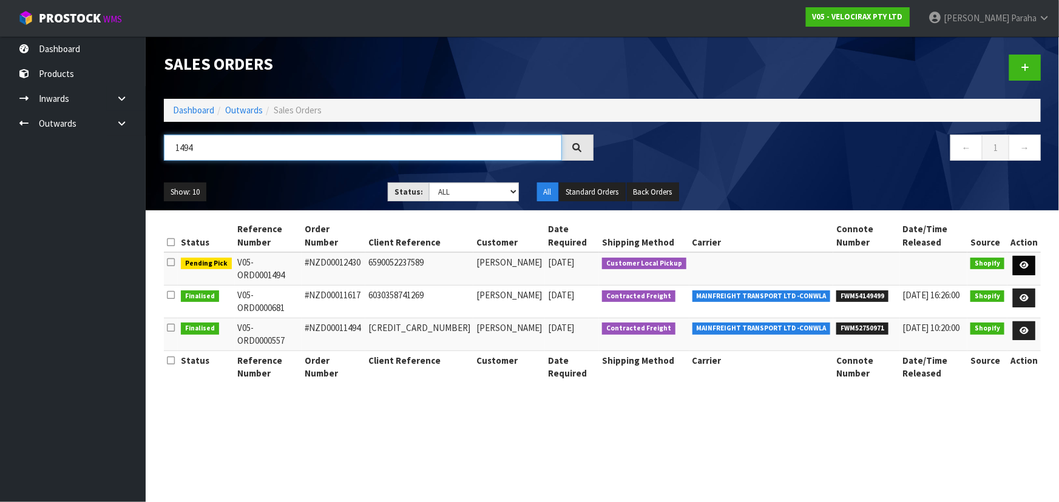
type input "1494"
click at [1022, 264] on icon at bounding box center [1023, 266] width 9 height 8
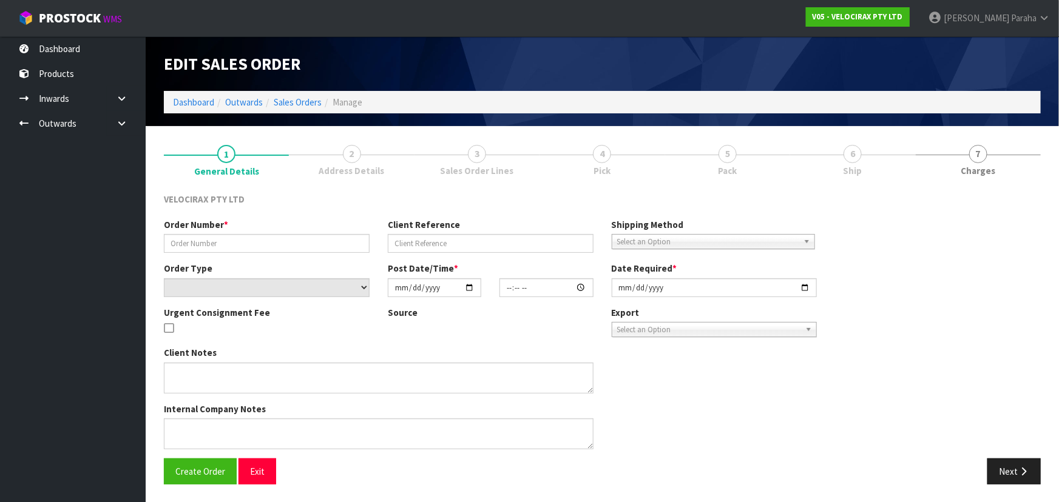
type input "#NZD00012430"
type input "6590052237589"
select select "number:0"
type input "2025-10-07"
type input "19:15:56.000"
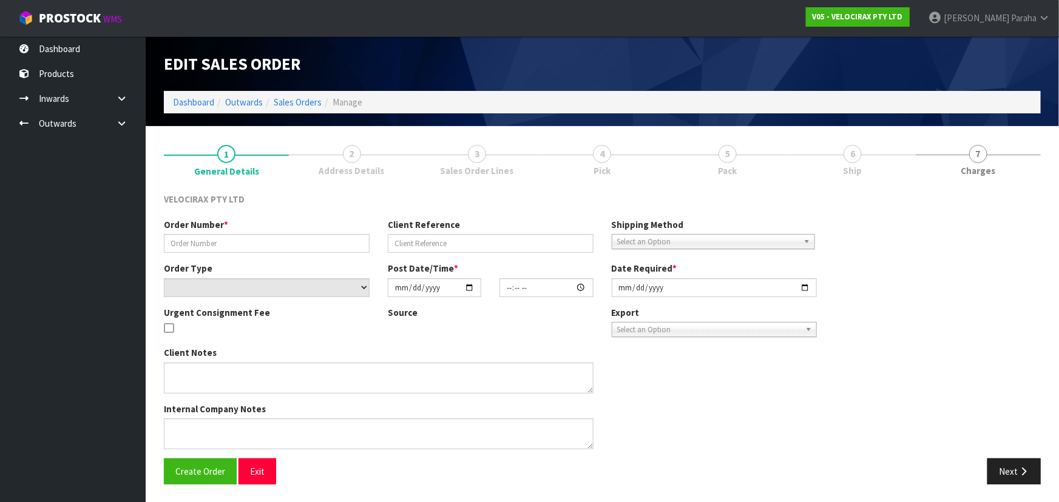
type input "2025-10-08"
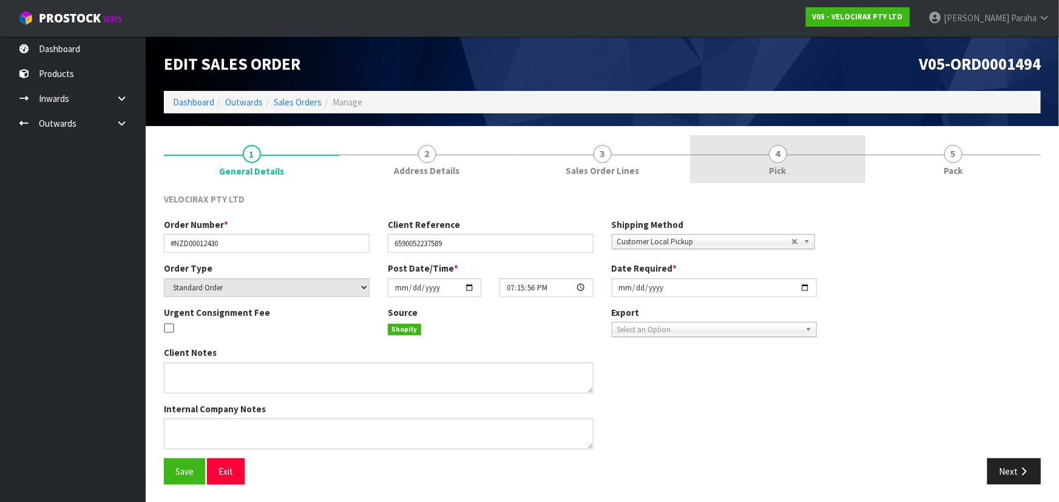
click at [781, 147] on span "4" at bounding box center [778, 154] width 18 height 18
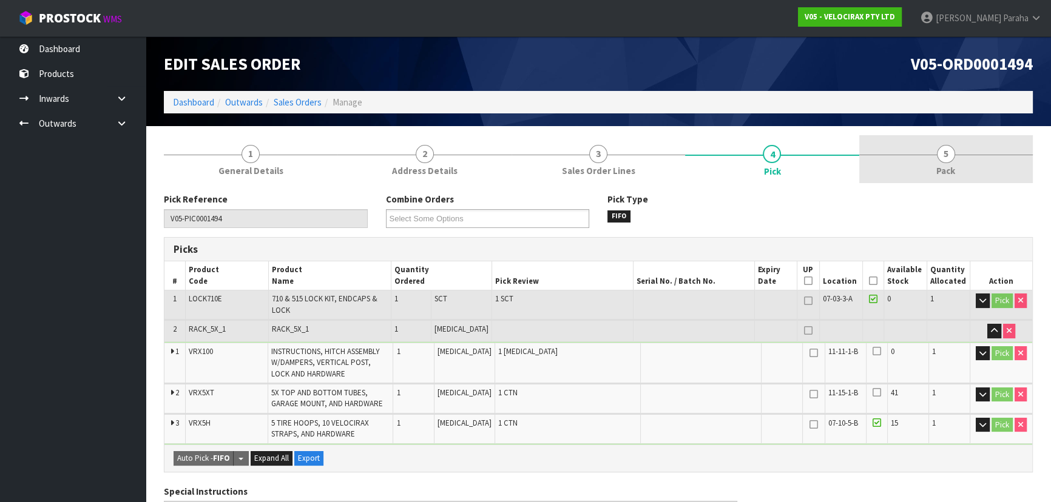
click at [940, 158] on span "5" at bounding box center [946, 154] width 18 height 18
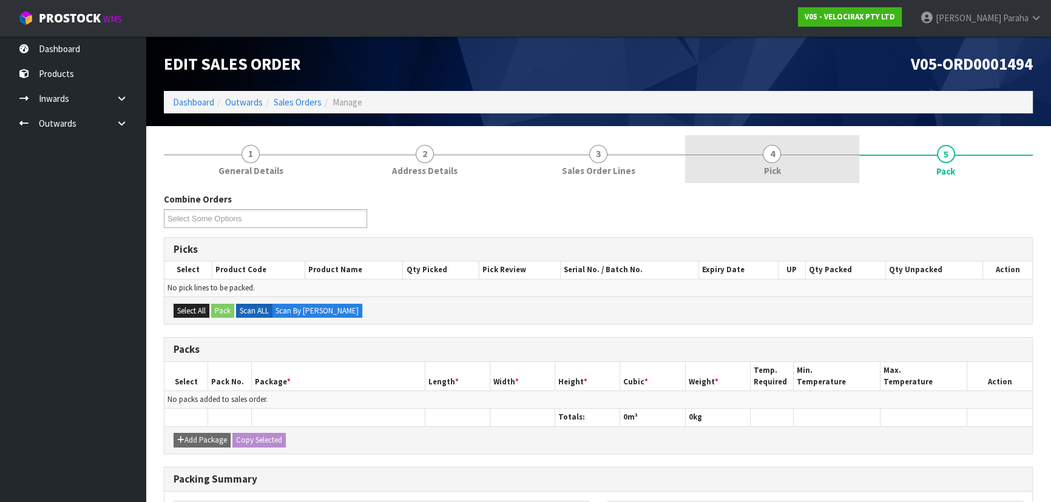
click at [783, 163] on link "4 Pick" at bounding box center [772, 159] width 174 height 48
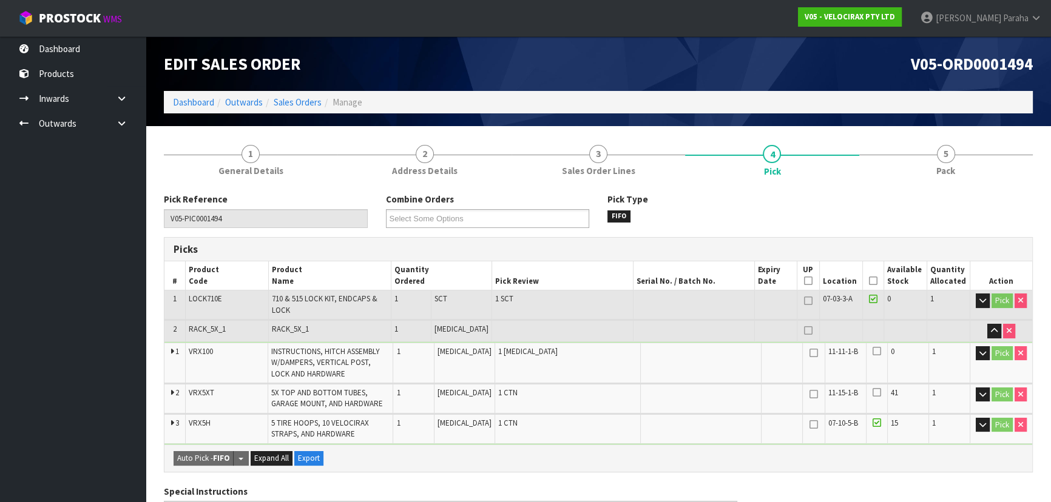
click at [869, 281] on icon at bounding box center [873, 281] width 8 height 1
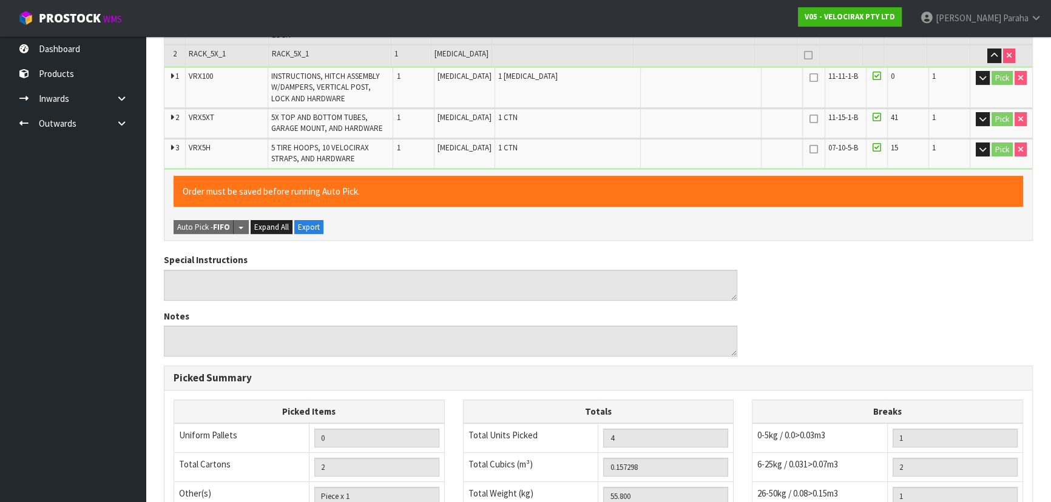
scroll to position [481, 0]
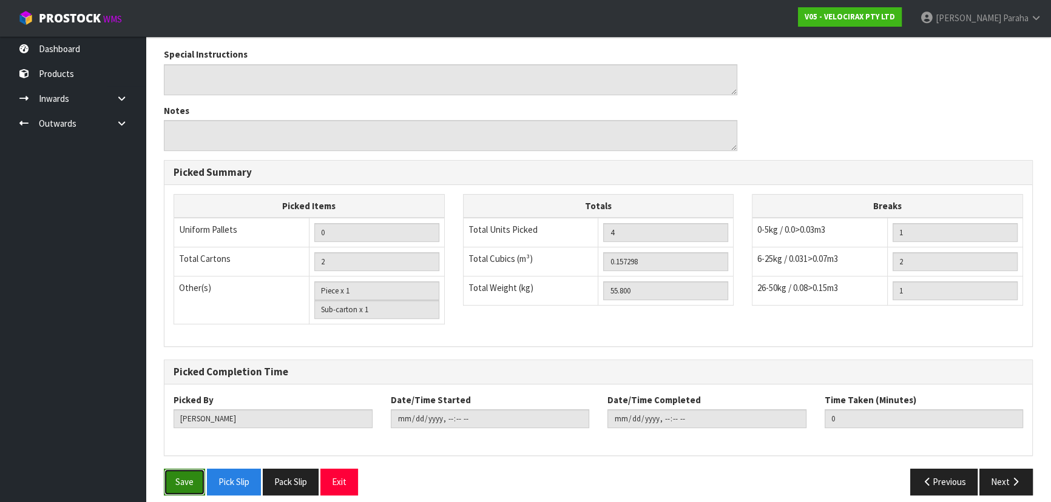
click at [180, 470] on button "Save" at bounding box center [184, 482] width 41 height 26
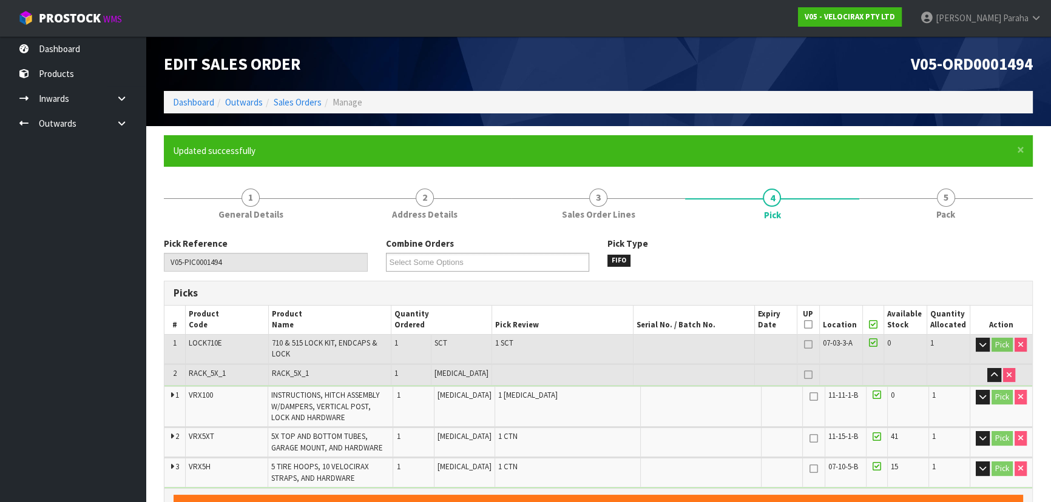
type input "[PERSON_NAME]"
type input "2025-10-10T11:58:30"
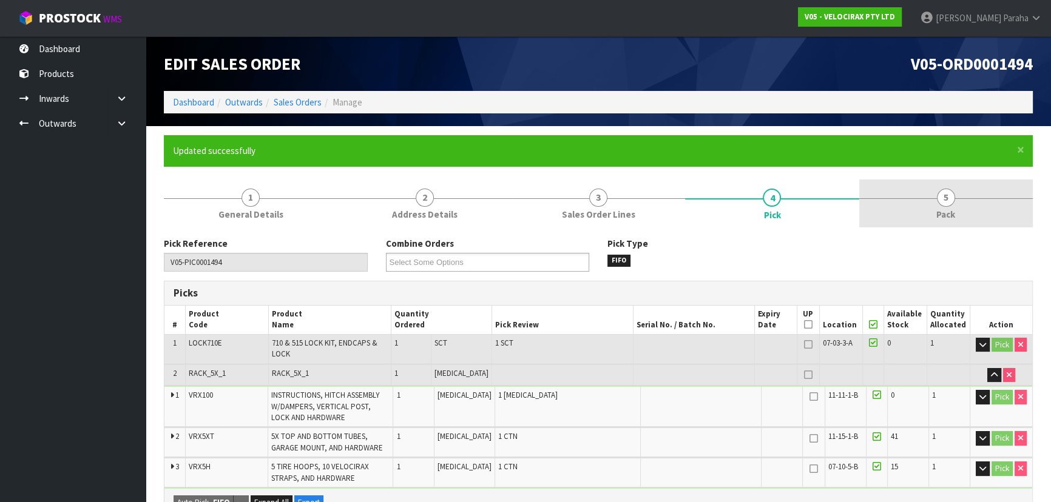
click at [955, 204] on link "5 Pack" at bounding box center [946, 204] width 174 height 48
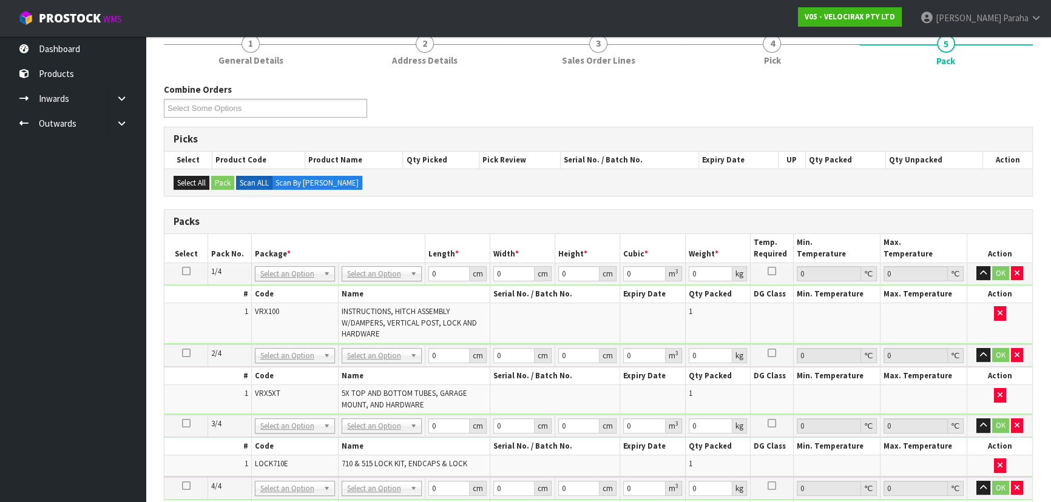
scroll to position [220, 0]
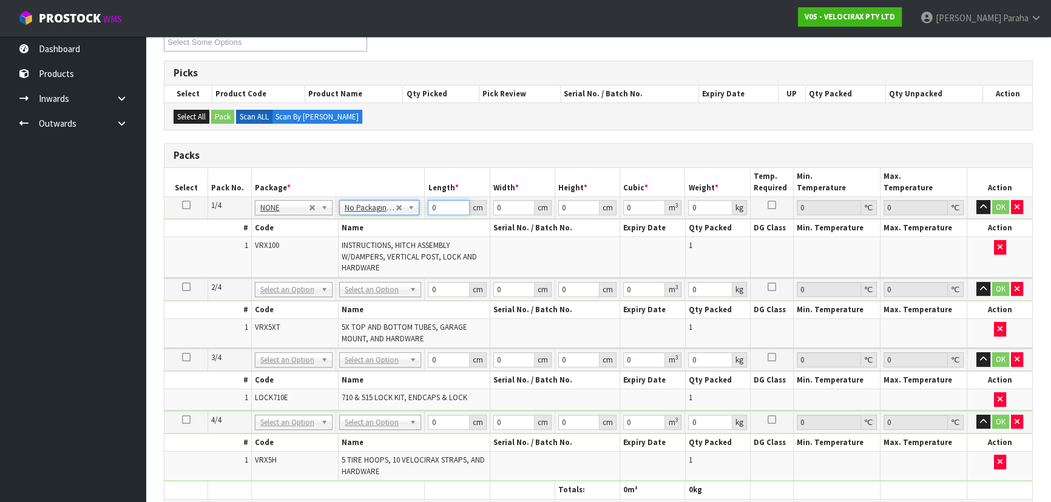
click at [440, 212] on input "0" at bounding box center [448, 207] width 41 height 15
type input "149"
type input "31"
type input "1"
type input "0.004619"
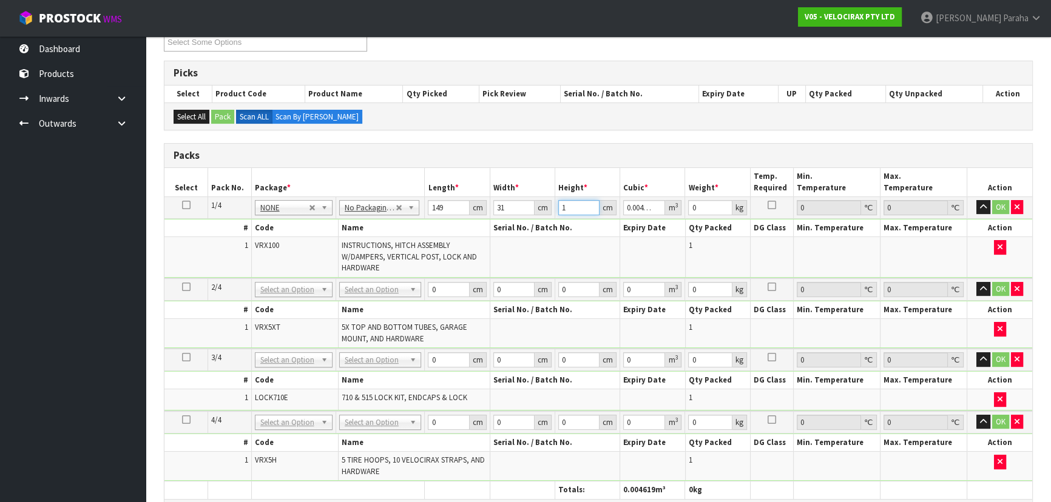
type input "17"
type input "0.078523"
type input "17"
type input "24"
click at [976, 200] on button "button" at bounding box center [983, 207] width 14 height 15
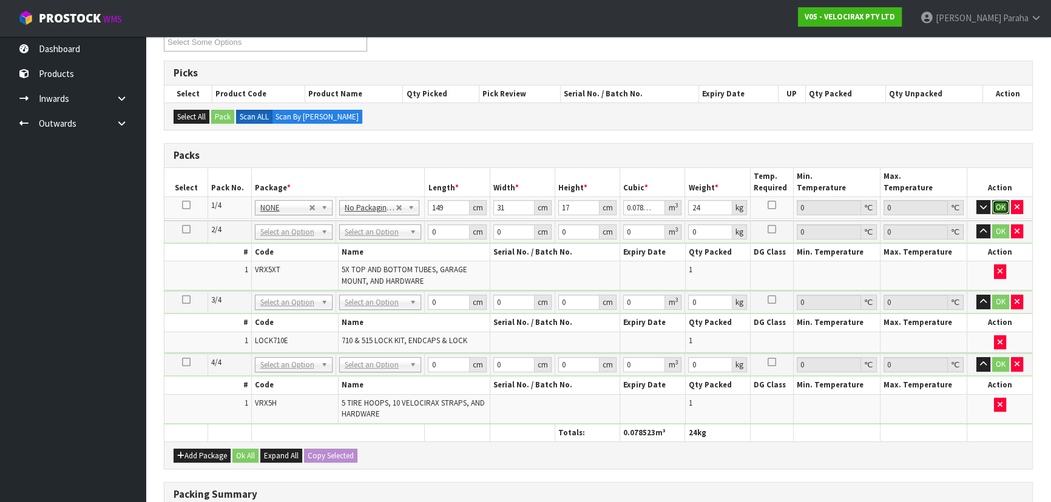
click button "OK" at bounding box center [1000, 207] width 17 height 15
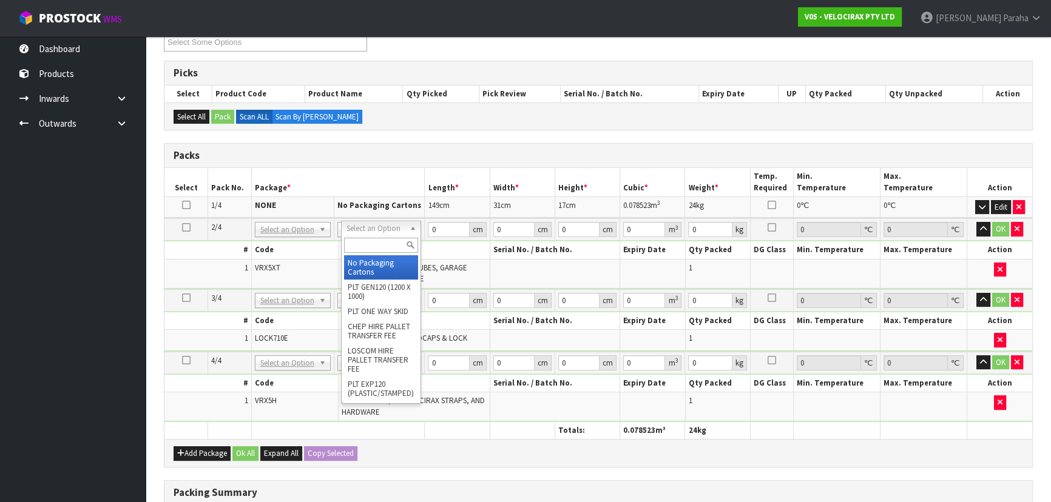
type input "2"
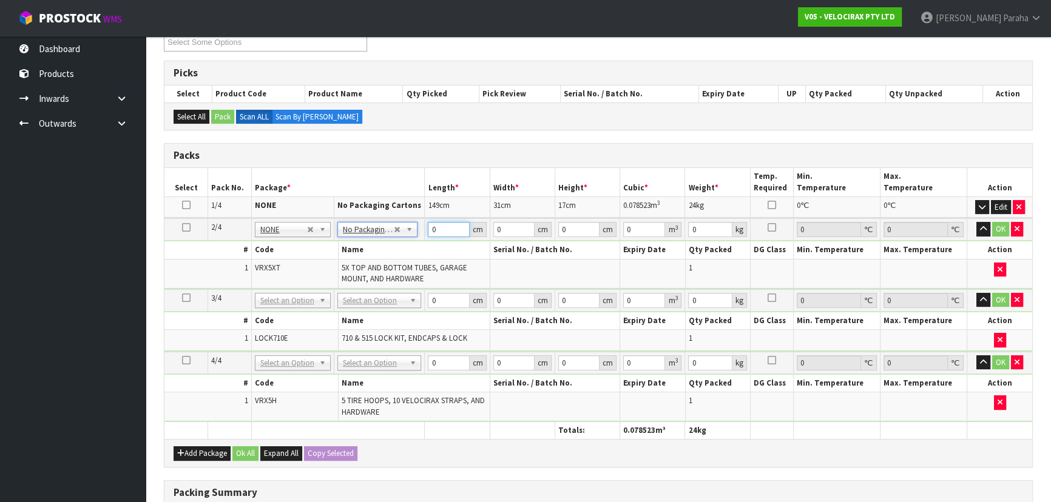
click at [436, 226] on input "0" at bounding box center [448, 229] width 41 height 15
type input "180"
type input "16"
type input "1"
type input "0.00288"
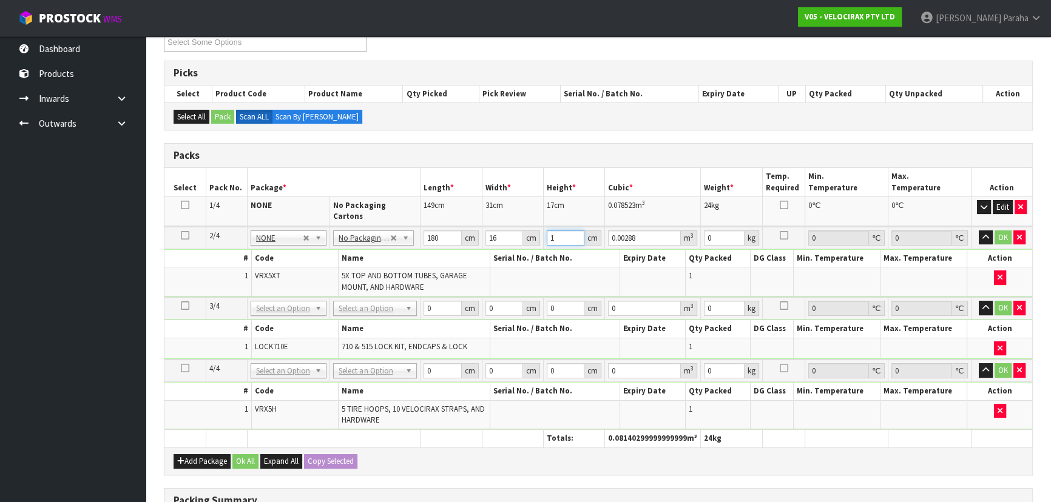
type input "14"
type input "0.04032"
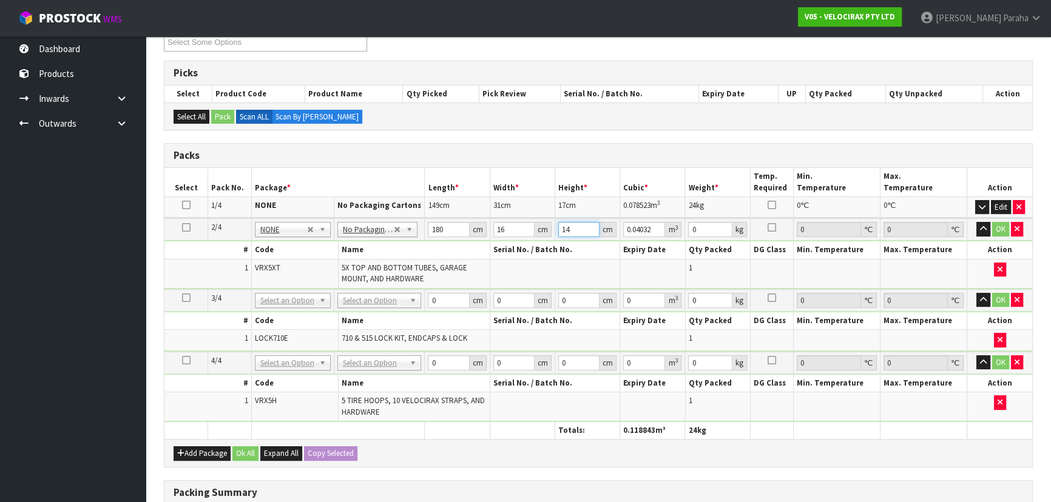
type input "14"
type input "15"
click at [976, 222] on button "button" at bounding box center [983, 229] width 14 height 15
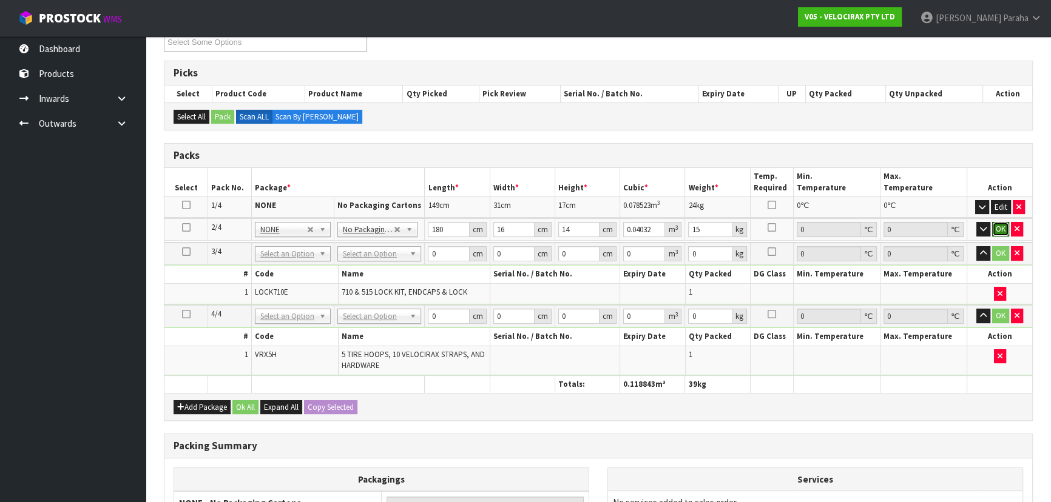
click button "OK" at bounding box center [1000, 229] width 17 height 15
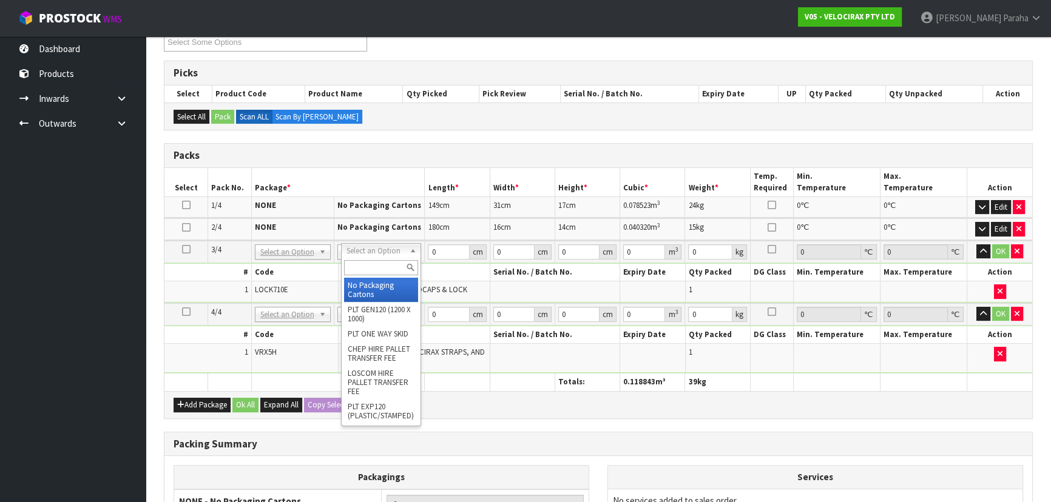
type input "3"
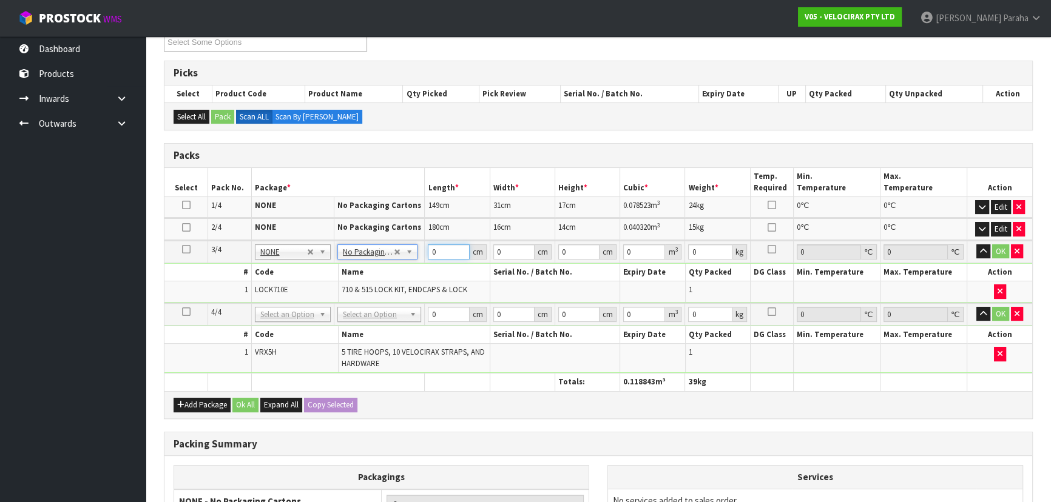
click at [448, 249] on input "0" at bounding box center [448, 252] width 41 height 15
type input "194"
type input "7"
type input "6"
type input "0.008148"
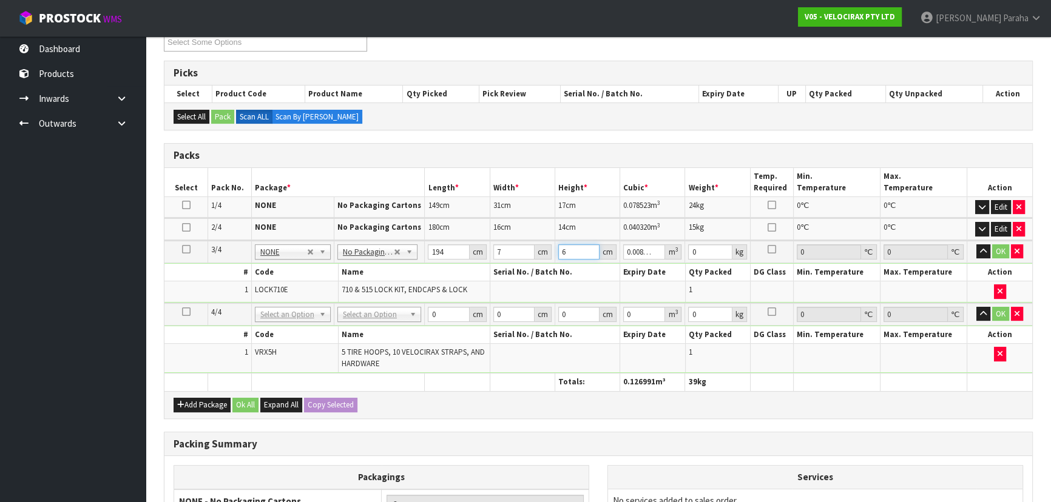
type input "6"
type input "3"
click at [976, 245] on button "button" at bounding box center [983, 252] width 14 height 15
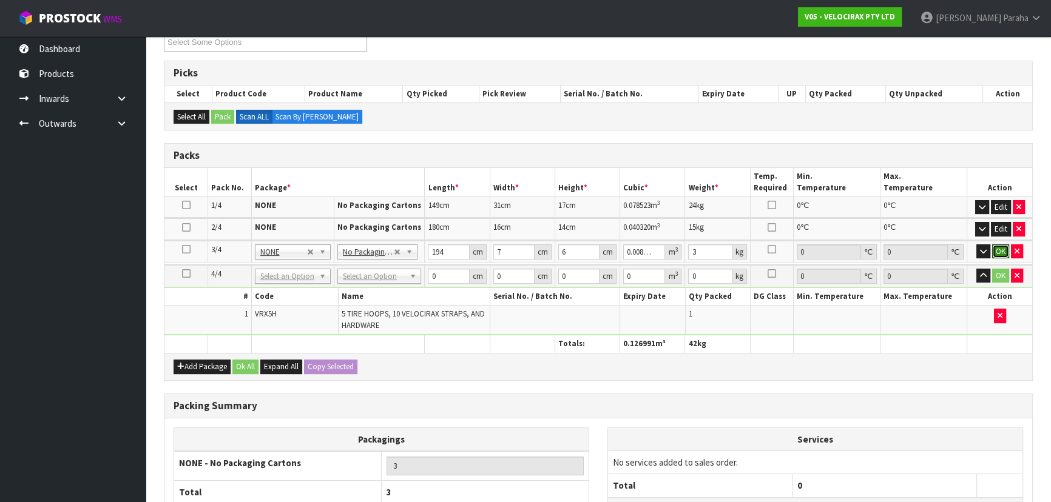
click button "OK" at bounding box center [1000, 252] width 17 height 15
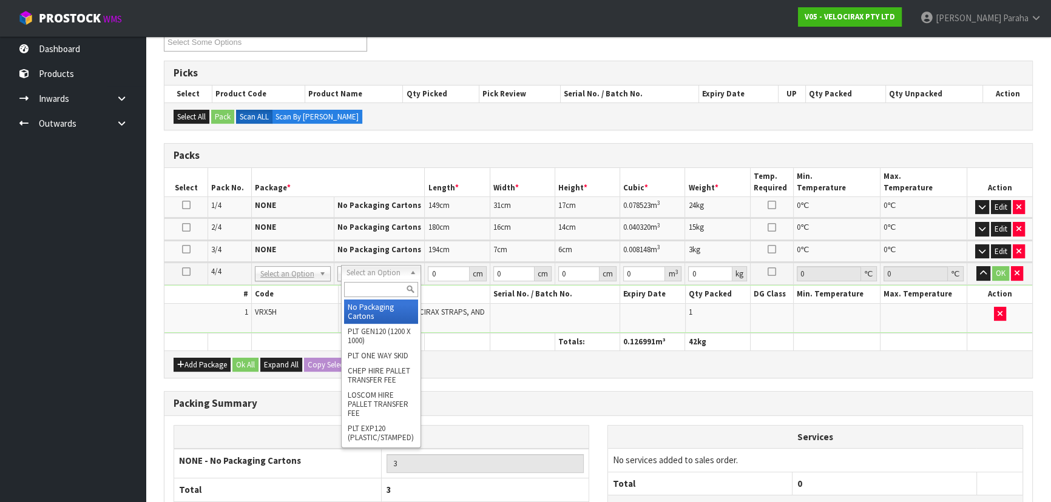
type input "4"
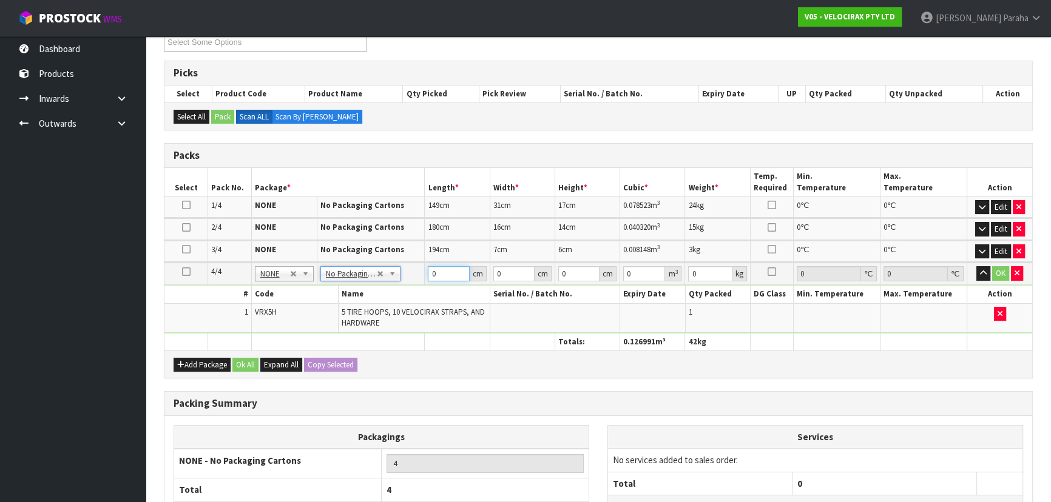
click at [448, 269] on input "0" at bounding box center [448, 273] width 41 height 15
type input "69"
type input "33"
type input "2"
type input "0.004554"
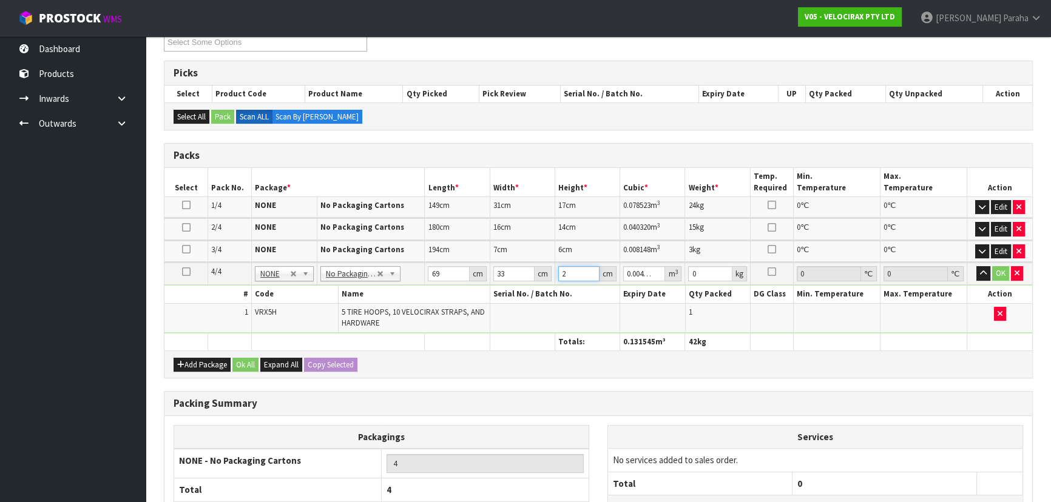
type input "23"
type input "0.052371"
type input "23"
type input "16"
click at [976, 266] on button "button" at bounding box center [983, 273] width 14 height 15
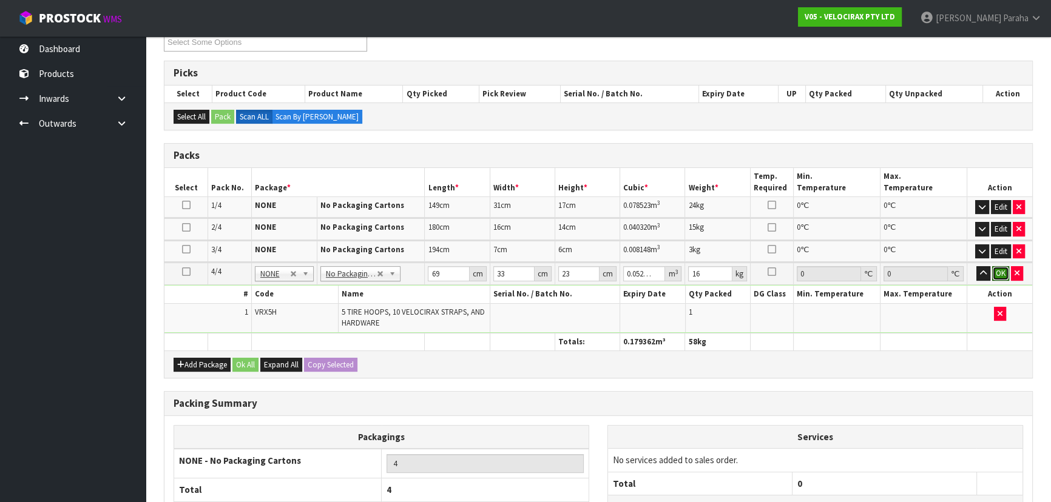
click button "OK" at bounding box center [1000, 273] width 17 height 15
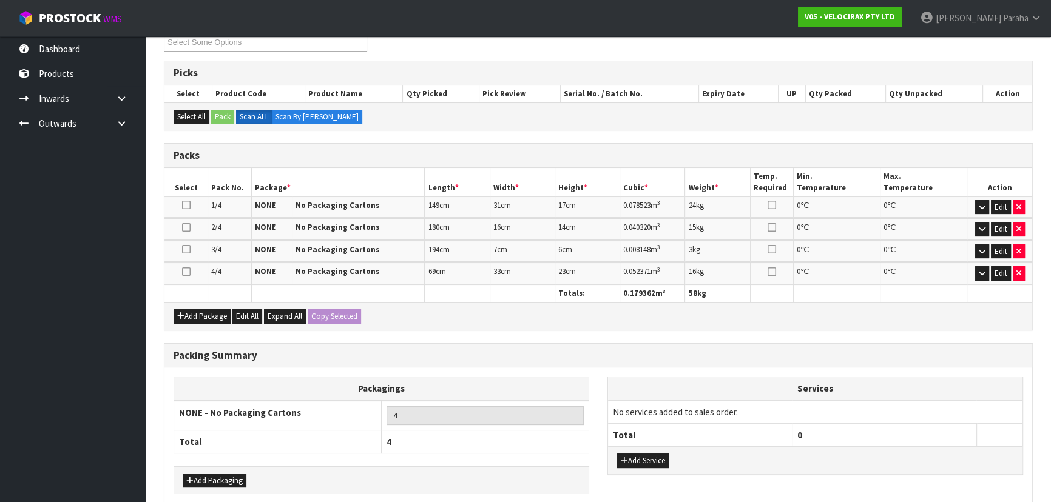
scroll to position [275, 0]
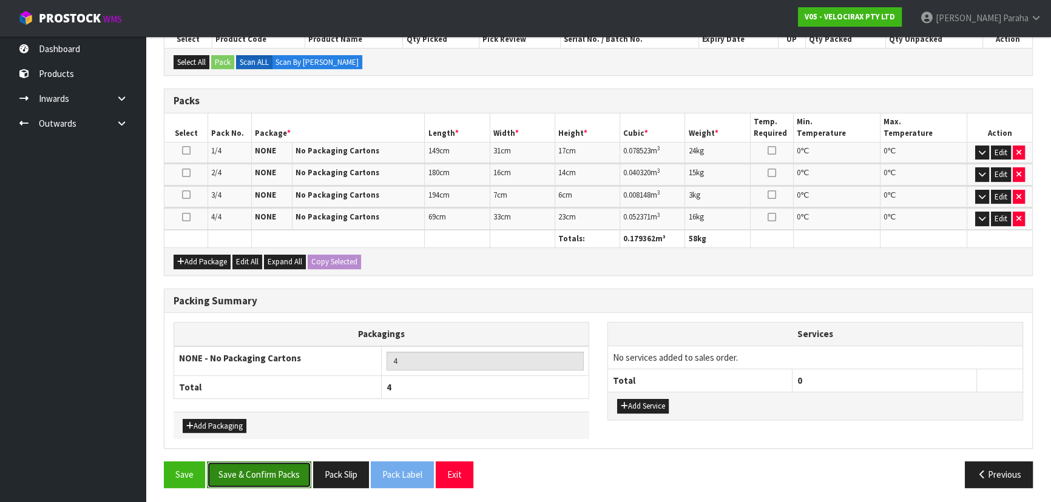
click at [262, 468] on button "Save & Confirm Packs" at bounding box center [259, 475] width 104 height 26
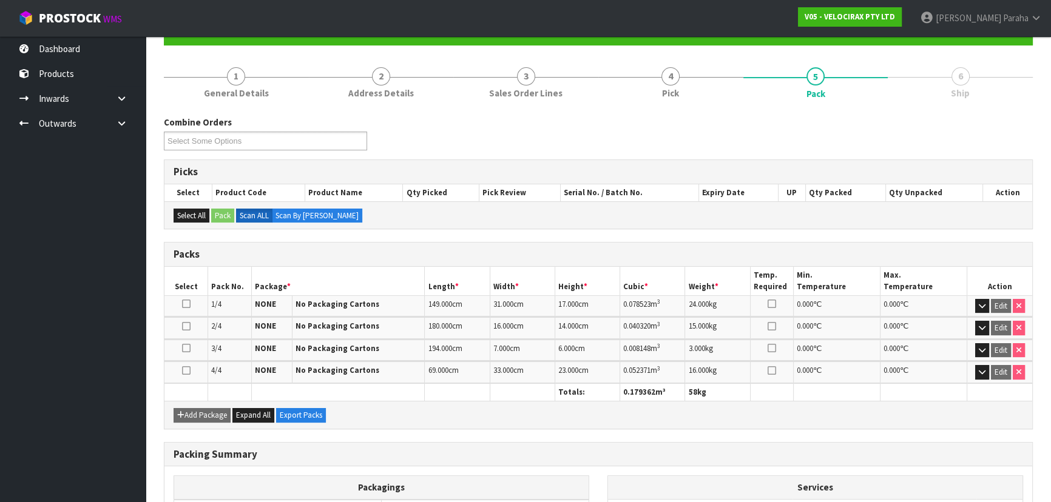
scroll to position [248, 0]
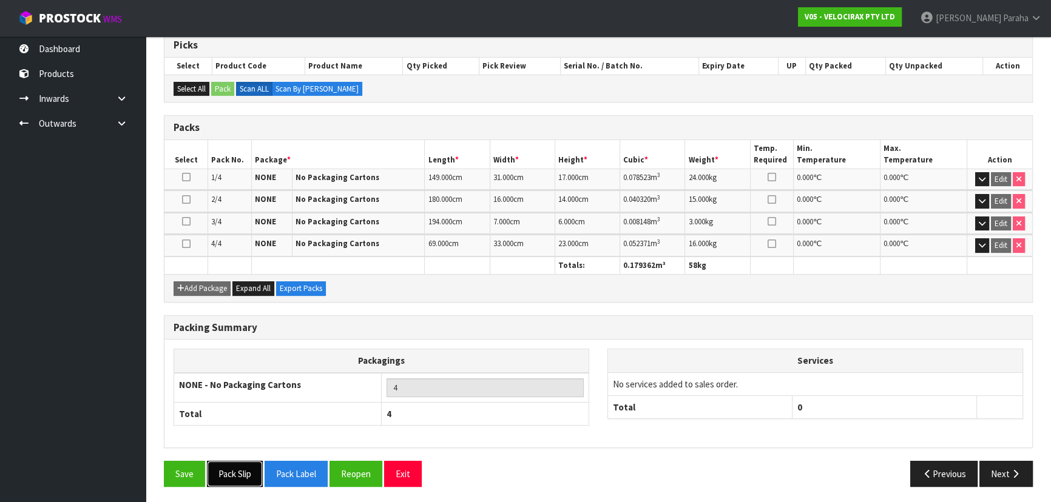
click at [241, 478] on button "Pack Slip" at bounding box center [235, 474] width 56 height 26
click at [1005, 467] on button "Next" at bounding box center [1005, 474] width 53 height 26
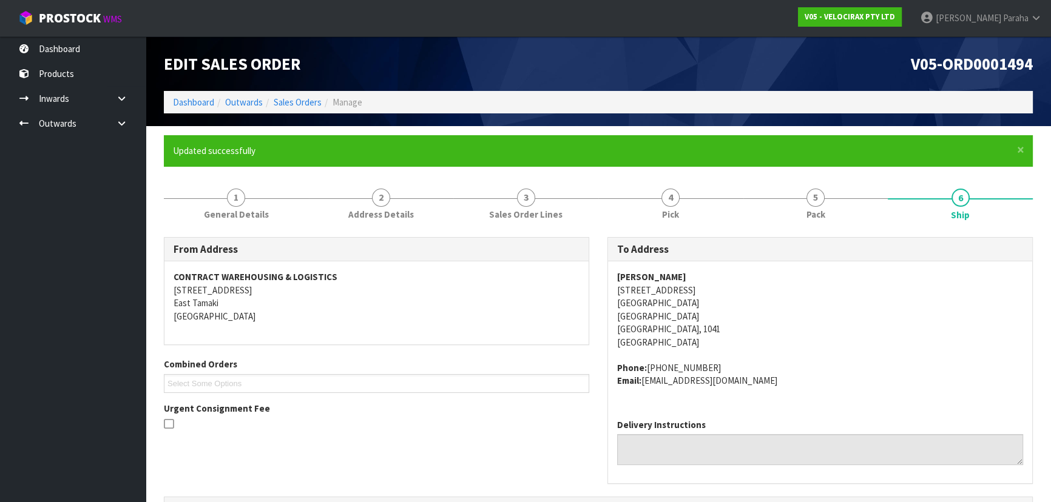
scroll to position [0, 0]
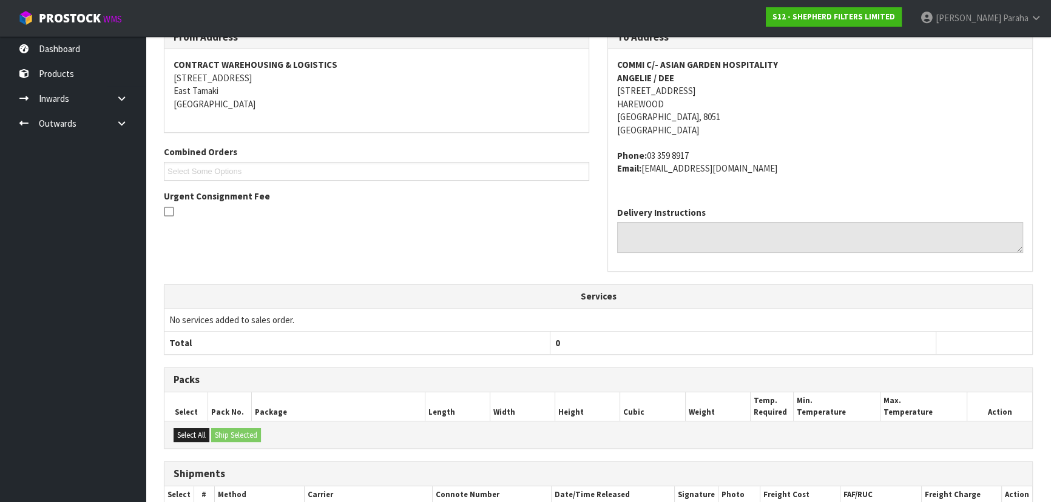
scroll to position [336, 0]
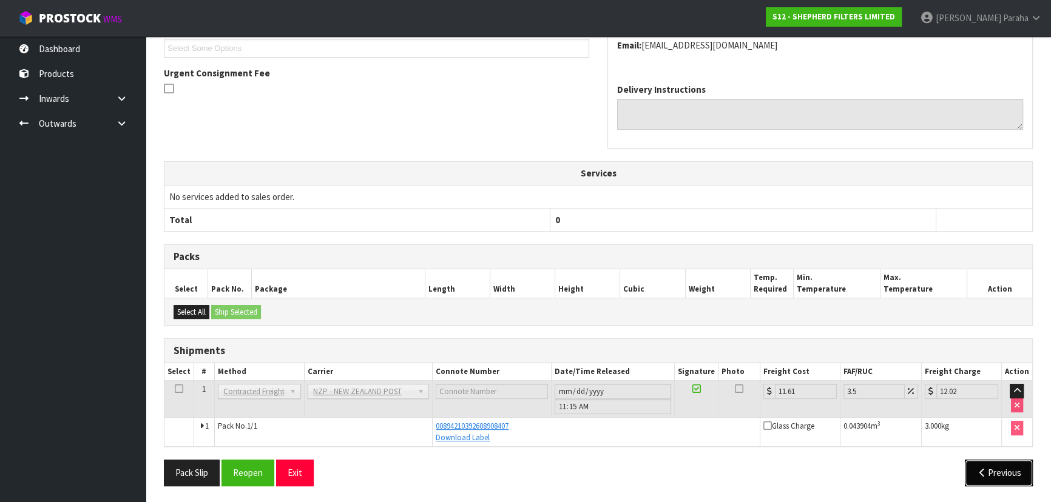
click at [983, 468] on icon "button" at bounding box center [982, 472] width 12 height 9
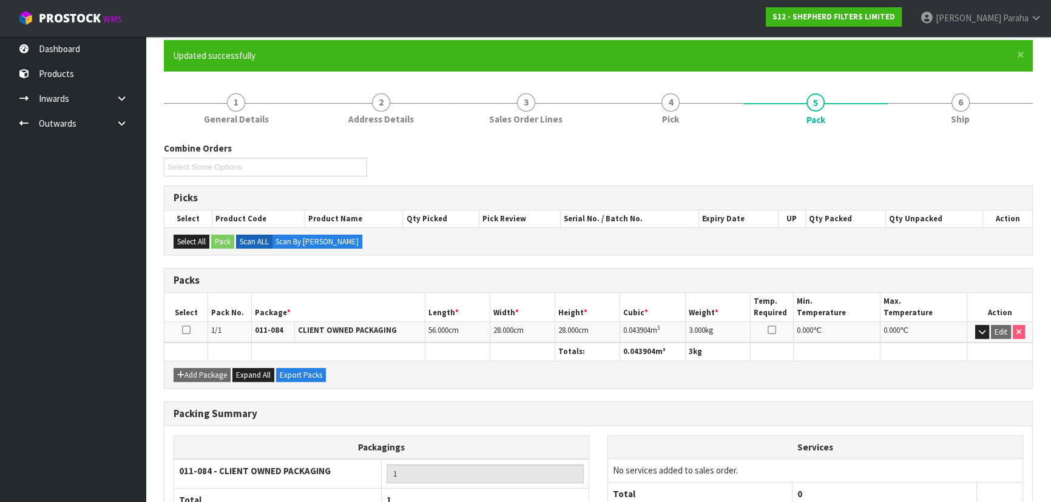
scroll to position [0, 0]
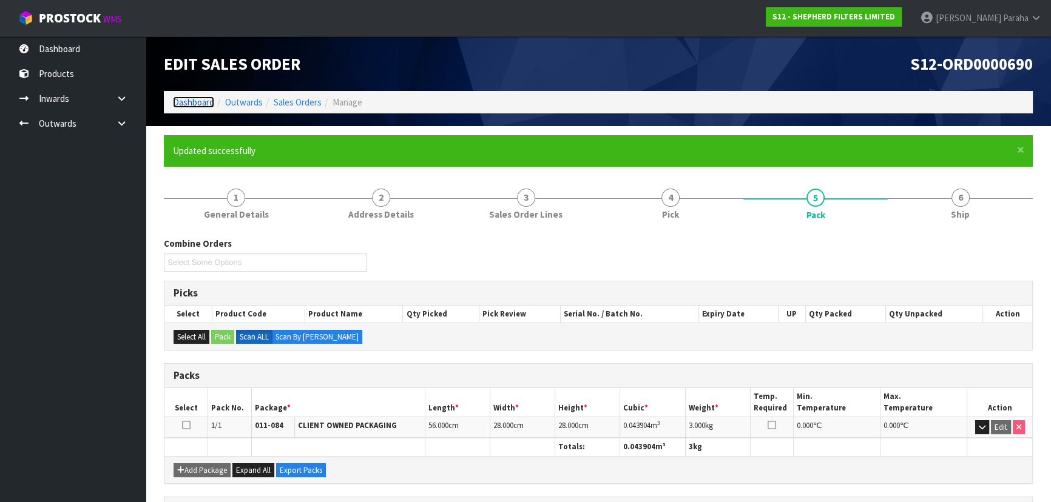
click at [185, 97] on link "Dashboard" at bounding box center [193, 102] width 41 height 12
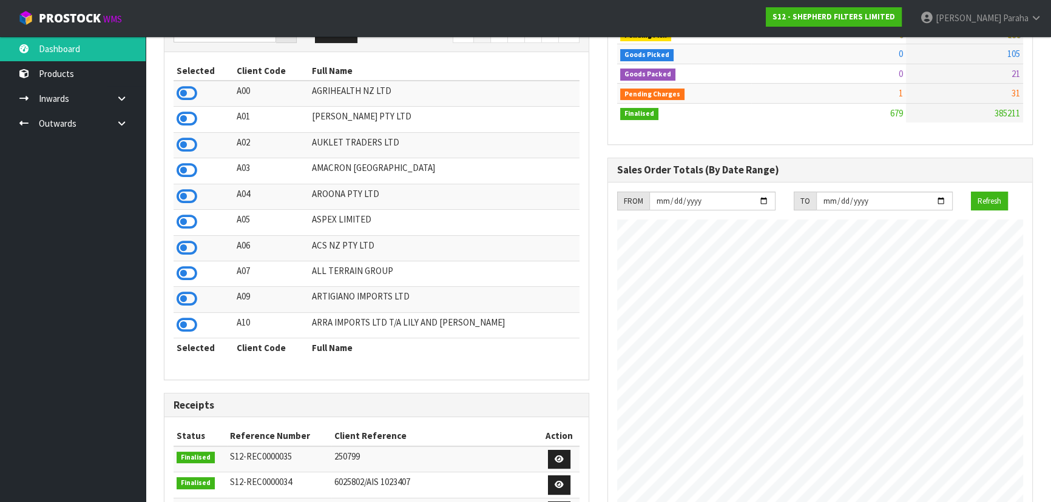
scroll to position [110, 0]
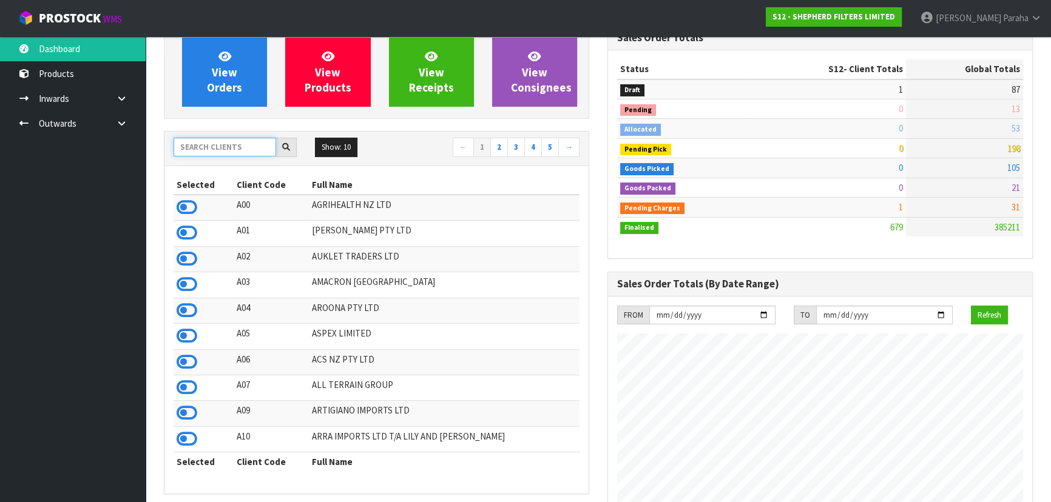
click at [206, 141] on input "text" at bounding box center [225, 147] width 103 height 19
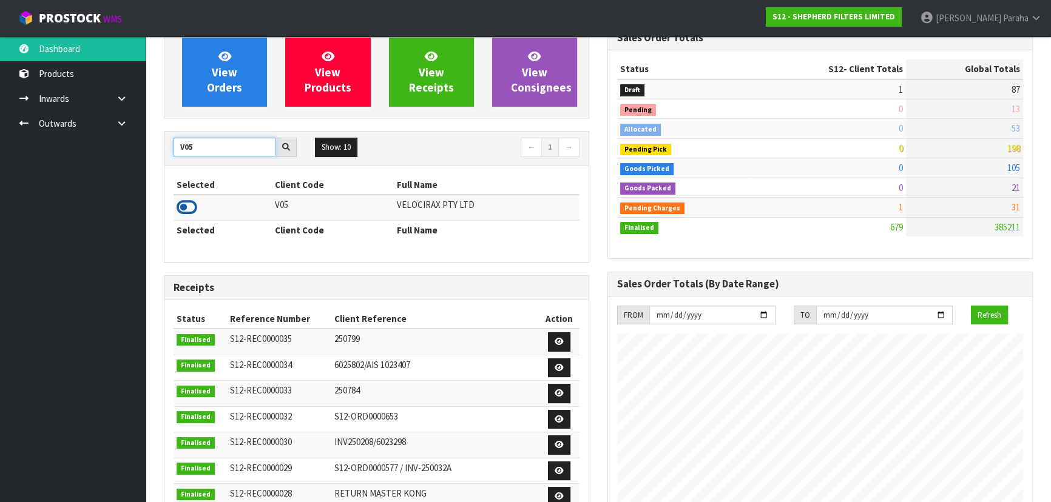
type input "V05"
click at [192, 211] on icon at bounding box center [187, 207] width 21 height 18
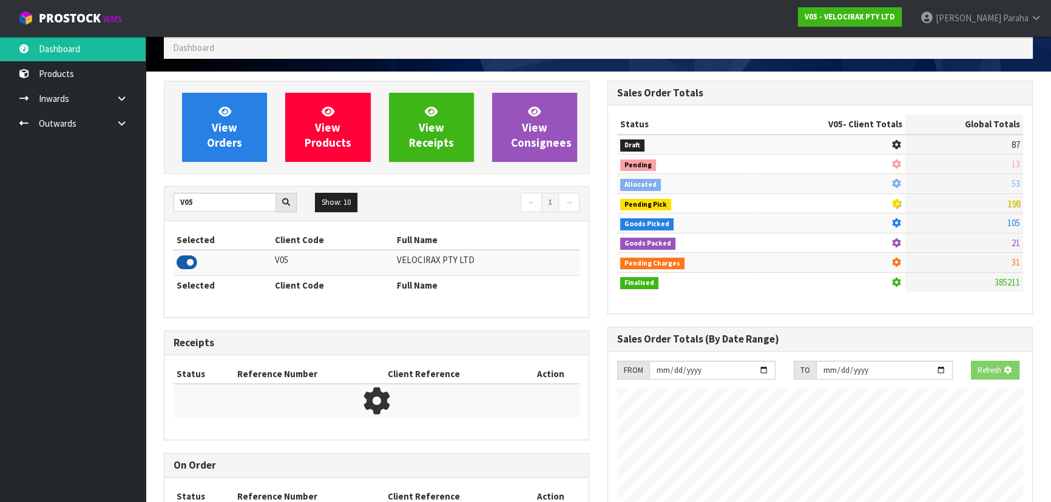
scroll to position [944, 443]
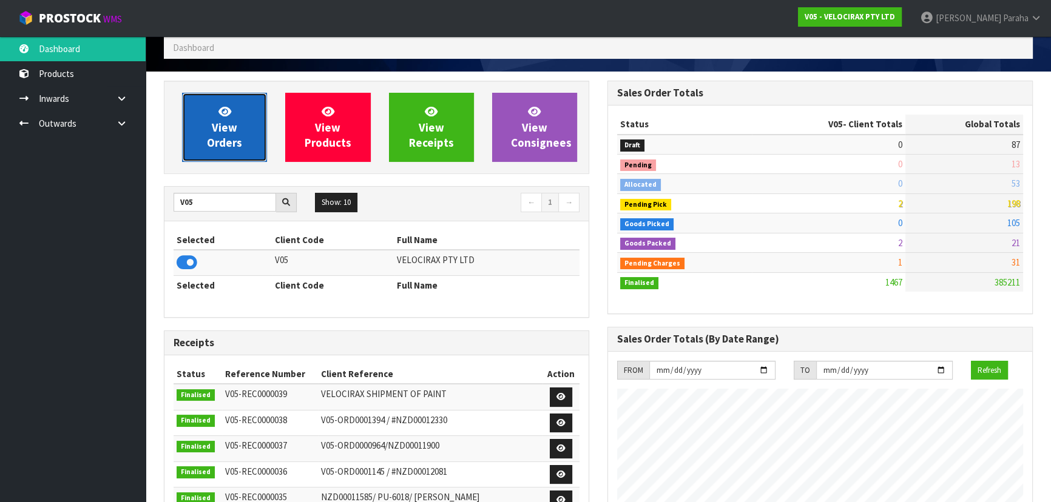
click at [198, 122] on link "View Orders" at bounding box center [224, 127] width 85 height 69
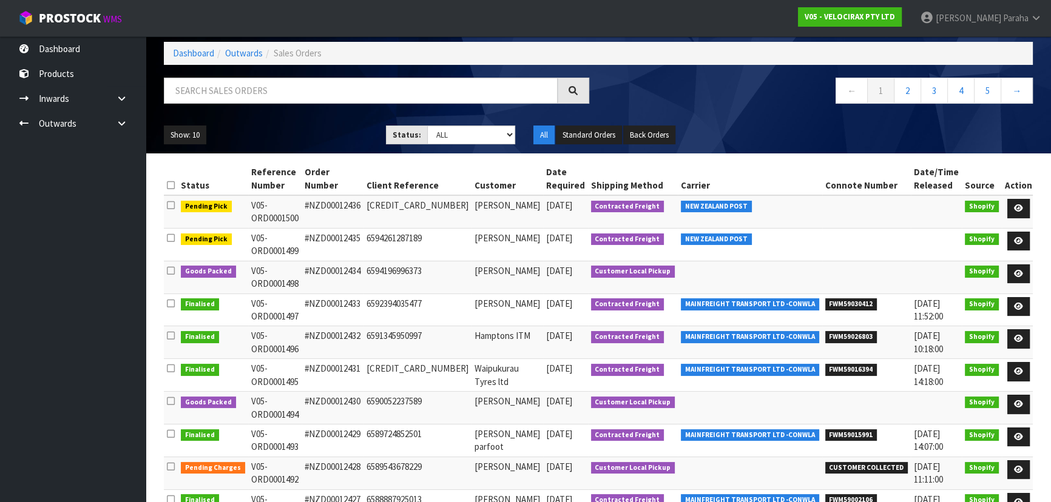
scroll to position [109, 0]
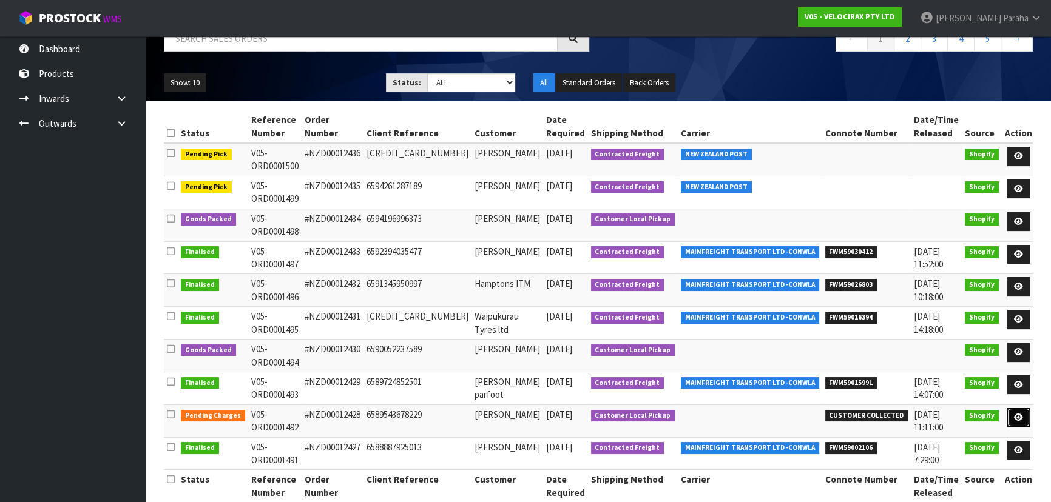
click at [1021, 408] on link at bounding box center [1018, 417] width 22 height 19
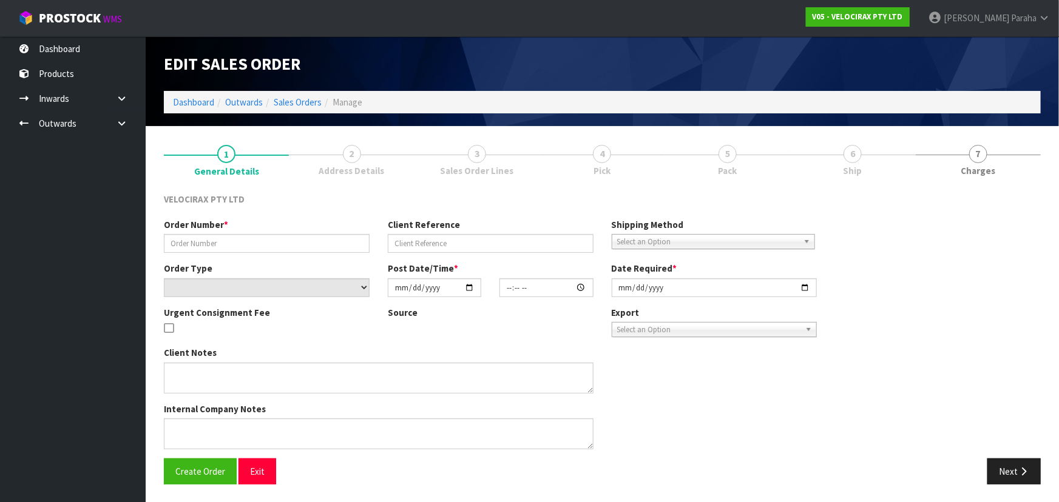
type input "#NZD00012428"
type input "6589543678229"
select select "number:0"
type input "2025-10-07"
type input "09:28:47.000"
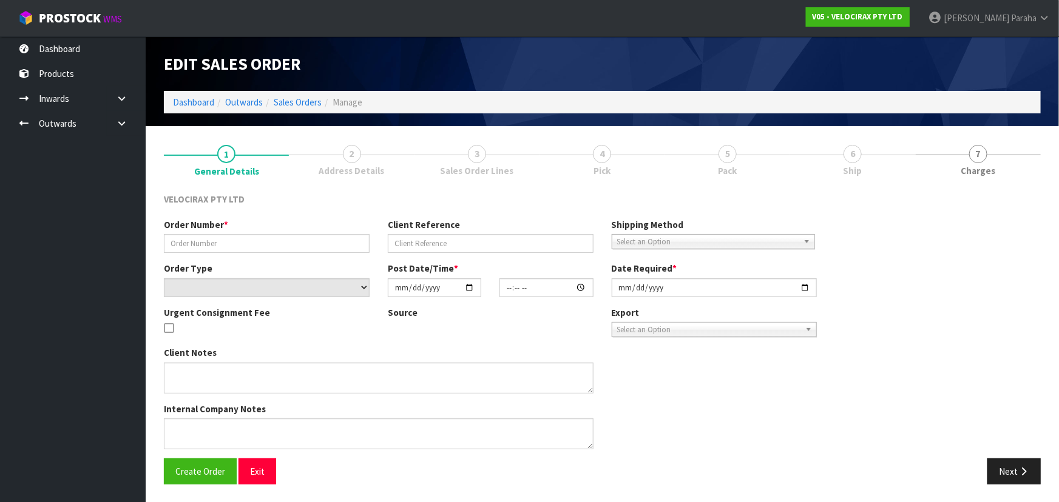
type input "2025-10-07"
type textarea "CUSTOMER PICKUP"
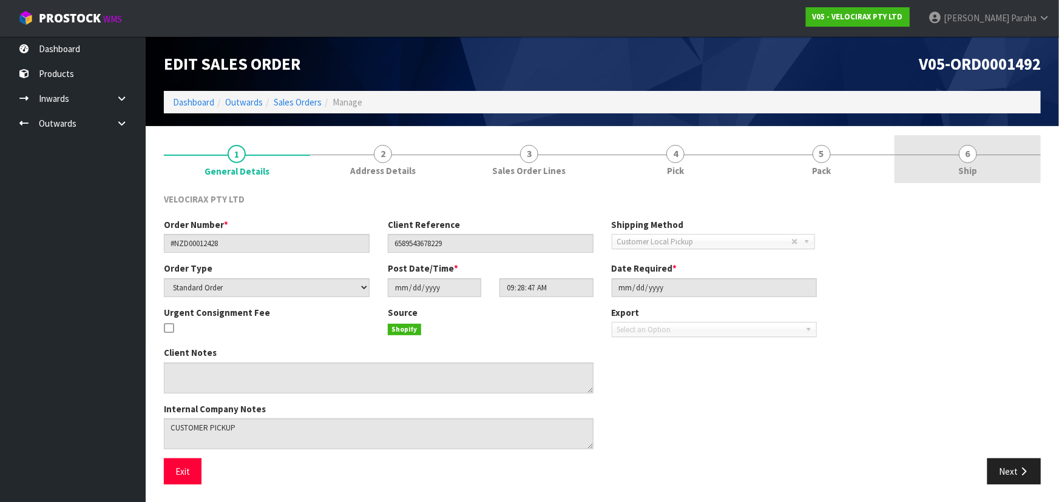
click at [968, 149] on span "6" at bounding box center [968, 154] width 18 height 18
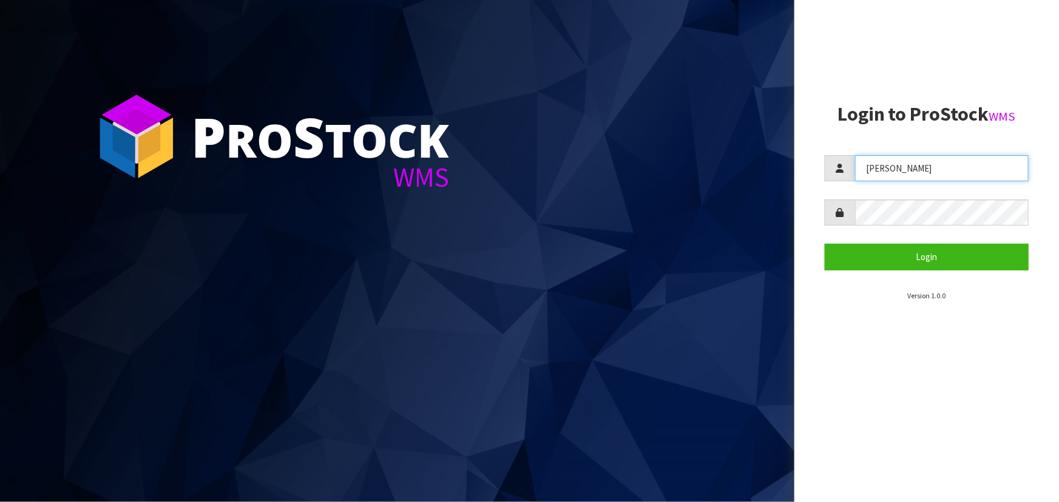
drag, startPoint x: 882, startPoint y: 177, endPoint x: 805, endPoint y: 164, distance: 78.2
click at [805, 164] on aside "Login to ProStock WMS Lalisha Login Version 1.0.0" at bounding box center [926, 251] width 265 height 502
type input "POLLY"
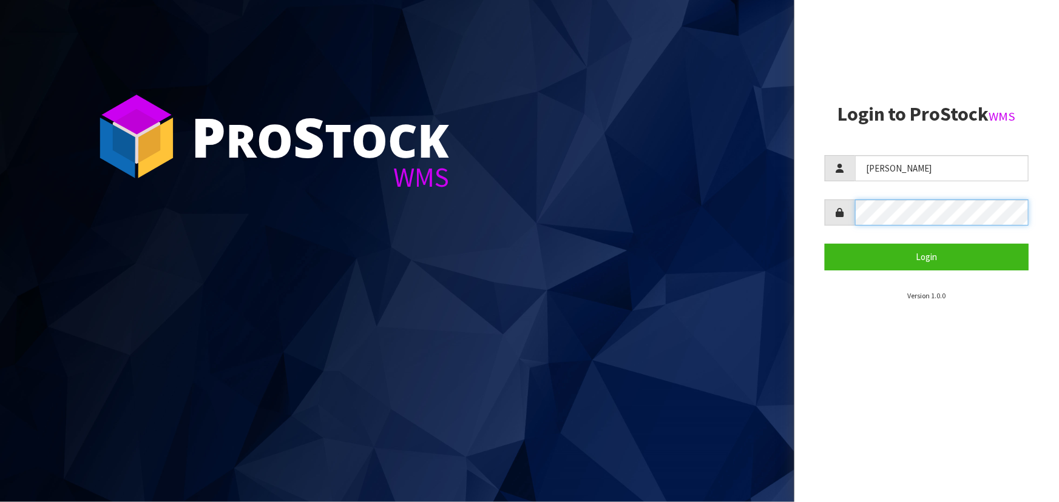
click at [818, 216] on aside "Login to ProStock WMS POLLY Login Version 1.0.0" at bounding box center [926, 251] width 265 height 502
click at [825, 244] on button "Login" at bounding box center [927, 257] width 204 height 26
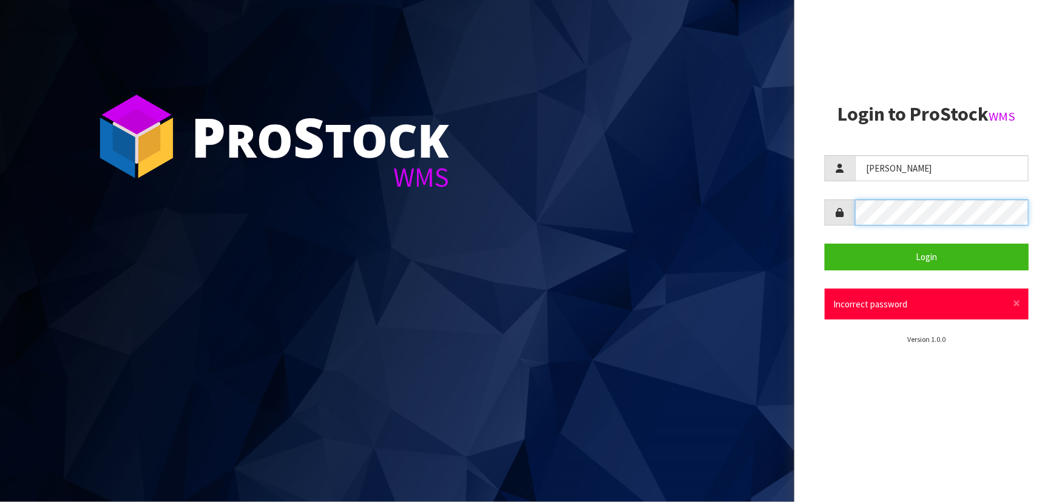
click at [825, 244] on button "Login" at bounding box center [927, 257] width 204 height 26
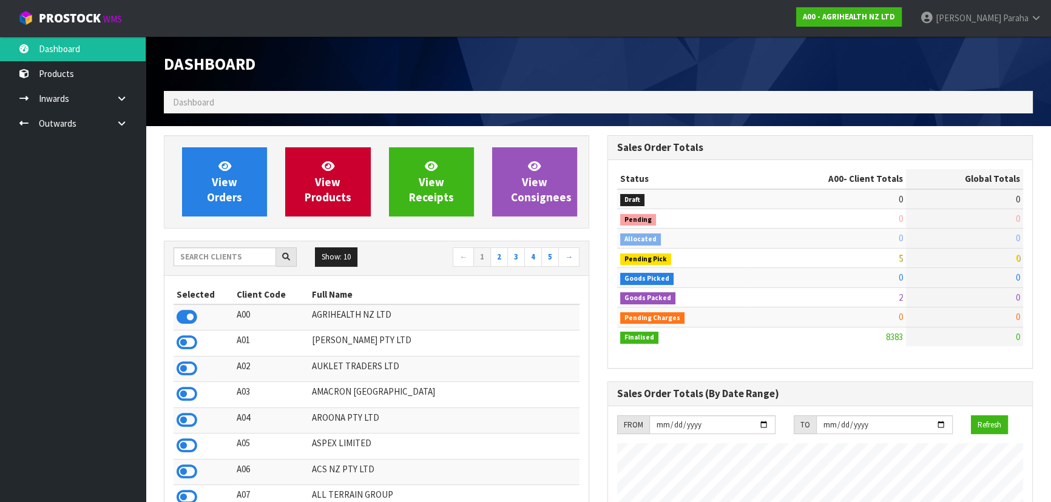
scroll to position [917, 443]
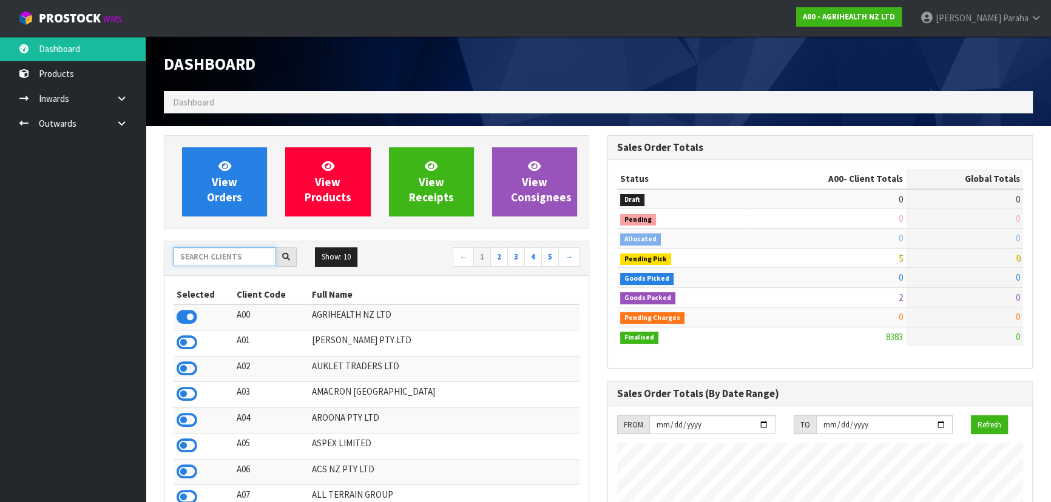
click at [208, 255] on input "text" at bounding box center [225, 257] width 103 height 19
click at [213, 256] on input "text" at bounding box center [225, 257] width 103 height 19
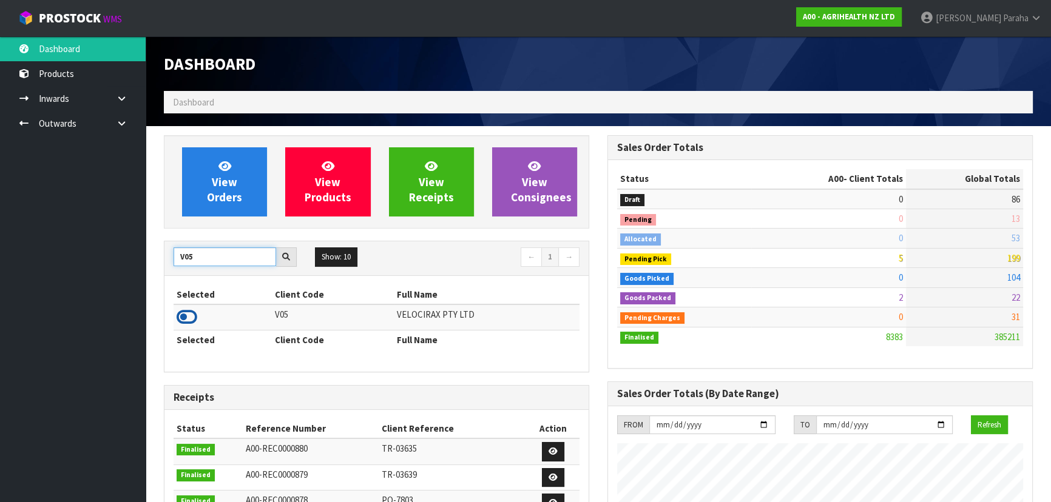
type input "V05"
click at [195, 322] on icon at bounding box center [187, 317] width 21 height 18
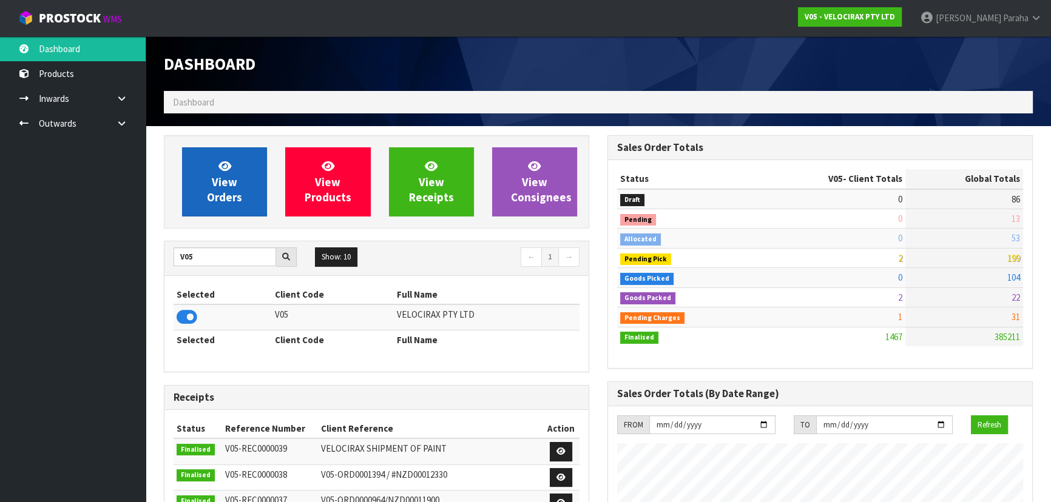
scroll to position [944, 443]
click at [217, 216] on link "View Orders" at bounding box center [224, 181] width 85 height 69
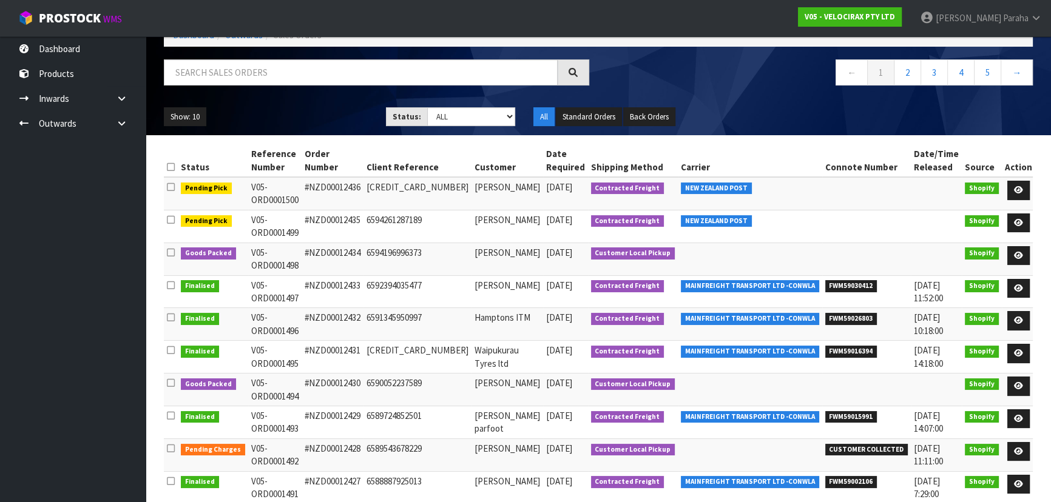
scroll to position [109, 0]
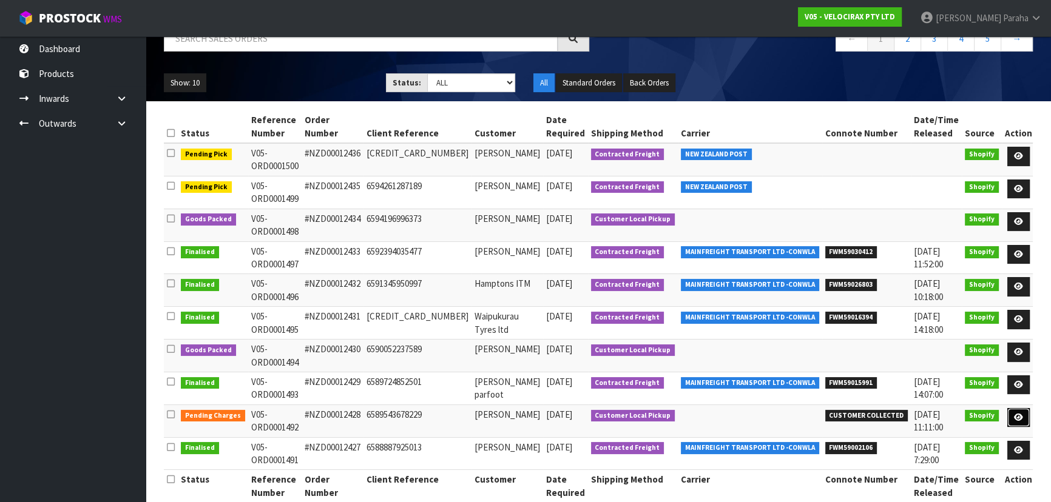
click at [1010, 408] on link at bounding box center [1018, 417] width 22 height 19
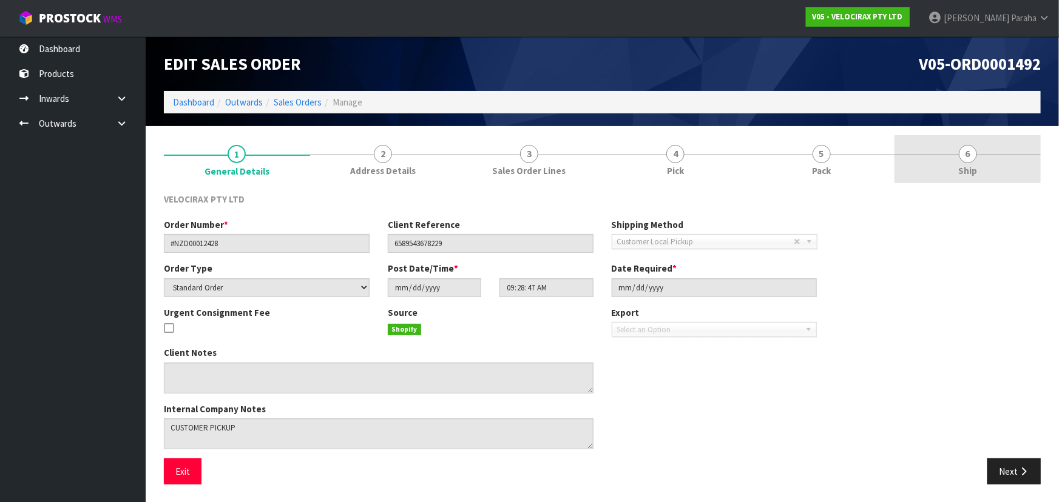
click at [971, 159] on span "6" at bounding box center [968, 154] width 18 height 18
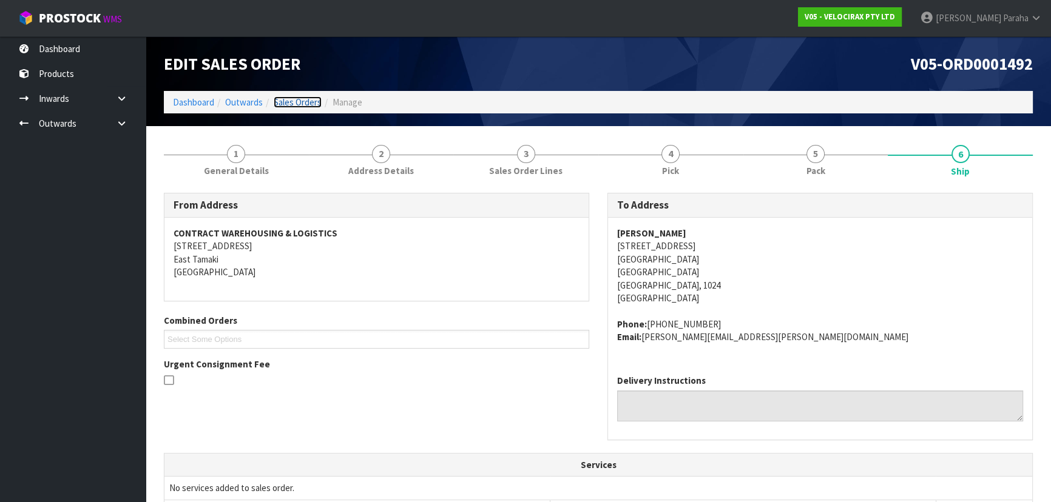
click at [290, 103] on link "Sales Orders" at bounding box center [298, 102] width 48 height 12
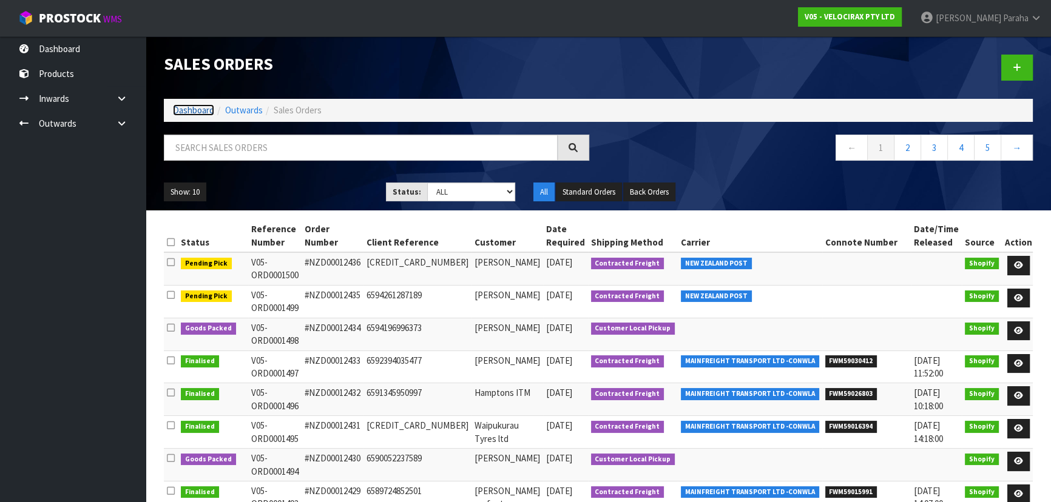
click at [196, 113] on link "Dashboard" at bounding box center [193, 110] width 41 height 12
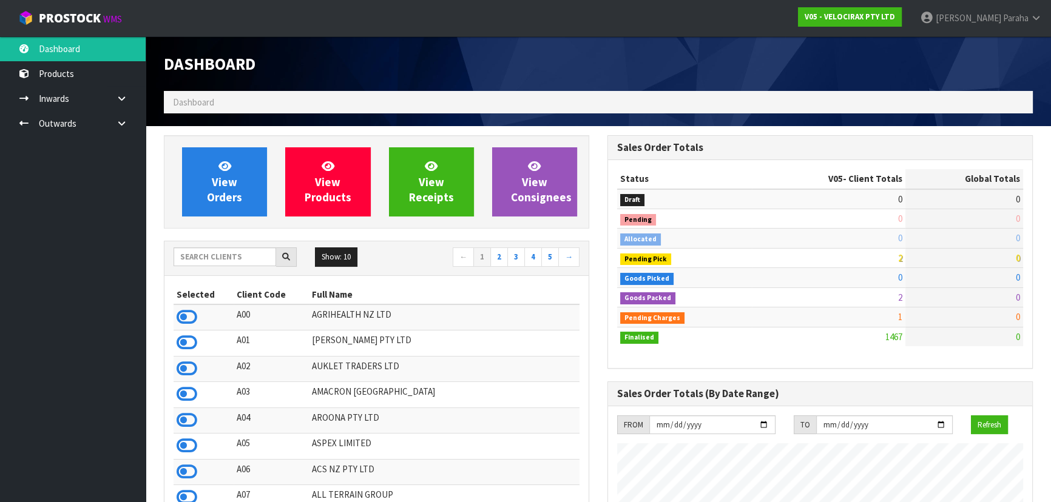
scroll to position [944, 443]
click at [225, 260] on input "text" at bounding box center [225, 257] width 103 height 19
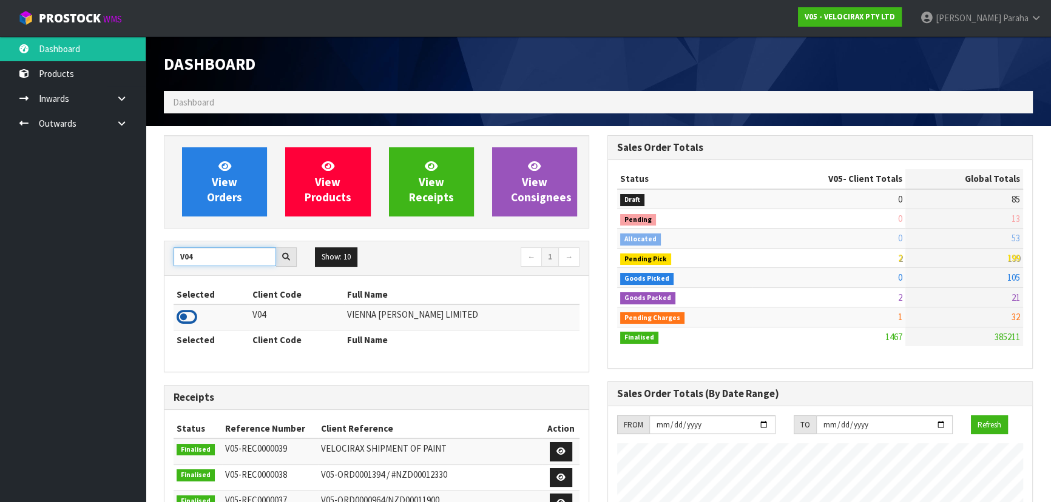
type input "V04"
click at [185, 317] on icon at bounding box center [187, 317] width 21 height 18
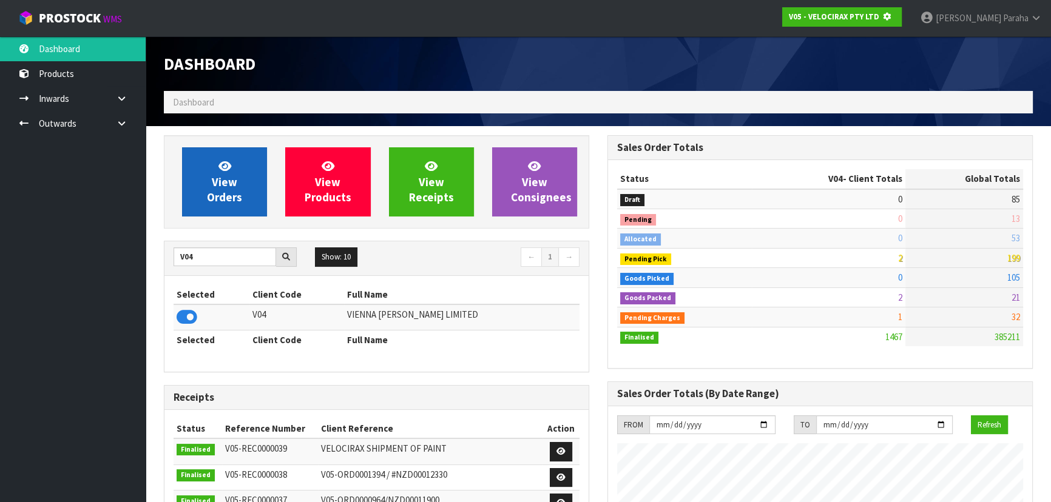
scroll to position [606039, 606351]
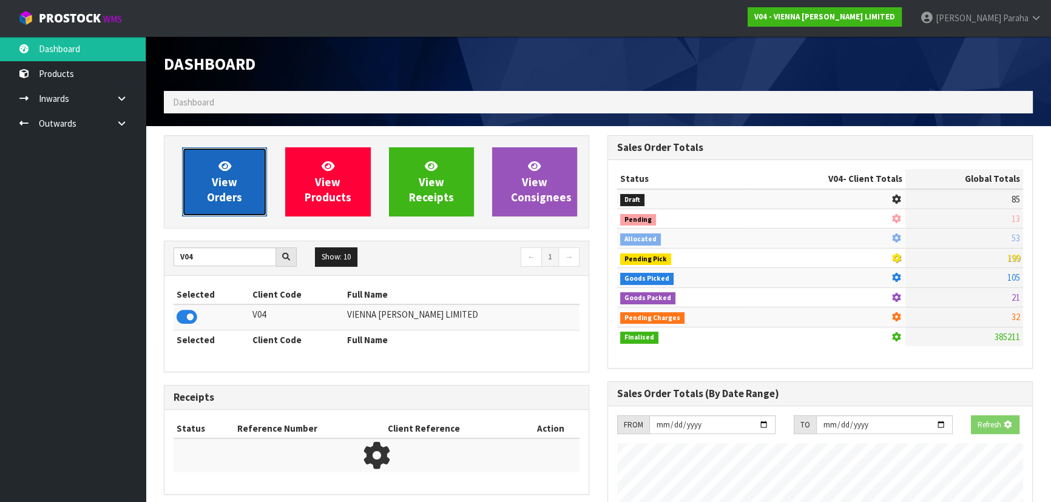
click at [222, 206] on link "View Orders" at bounding box center [224, 181] width 85 height 69
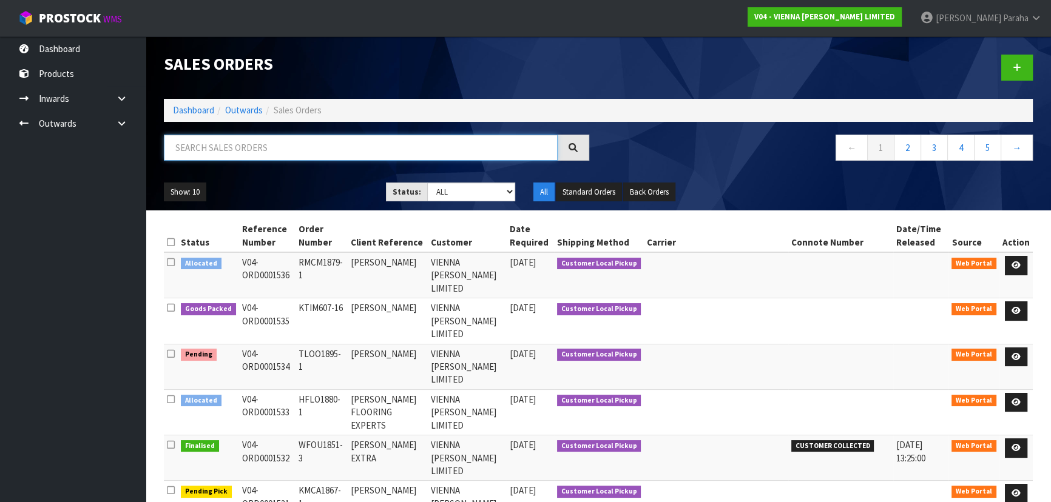
click at [222, 144] on input "text" at bounding box center [361, 148] width 394 height 26
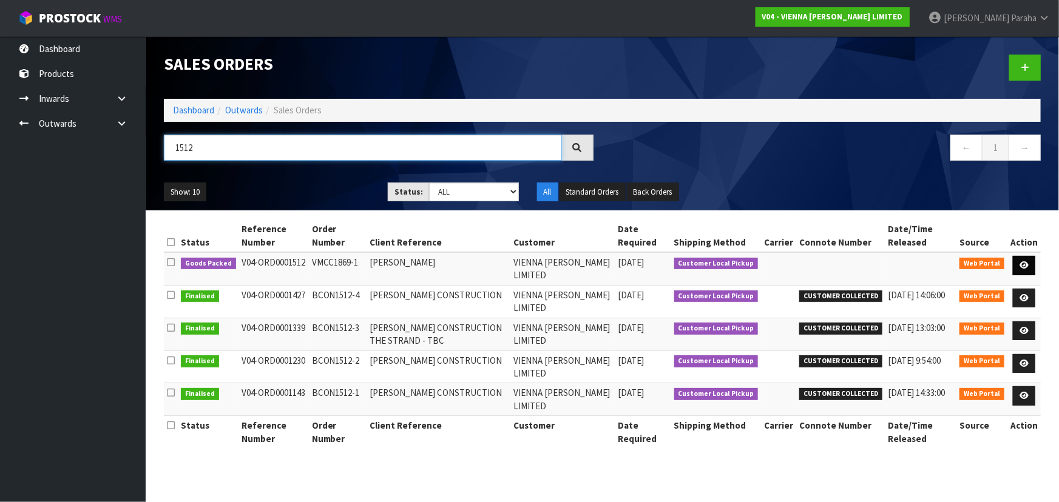
type input "1512"
click at [1033, 268] on link at bounding box center [1024, 265] width 22 height 19
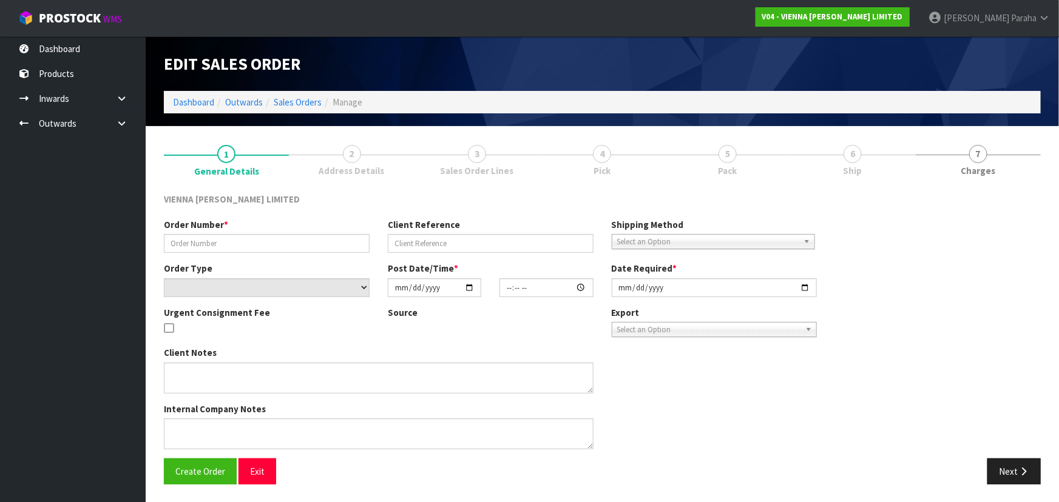
type input "VMCC1869-1"
type input "VICKY MCCAULEY"
select select "number:0"
type input "2025-09-22"
type input "15:42:00.000"
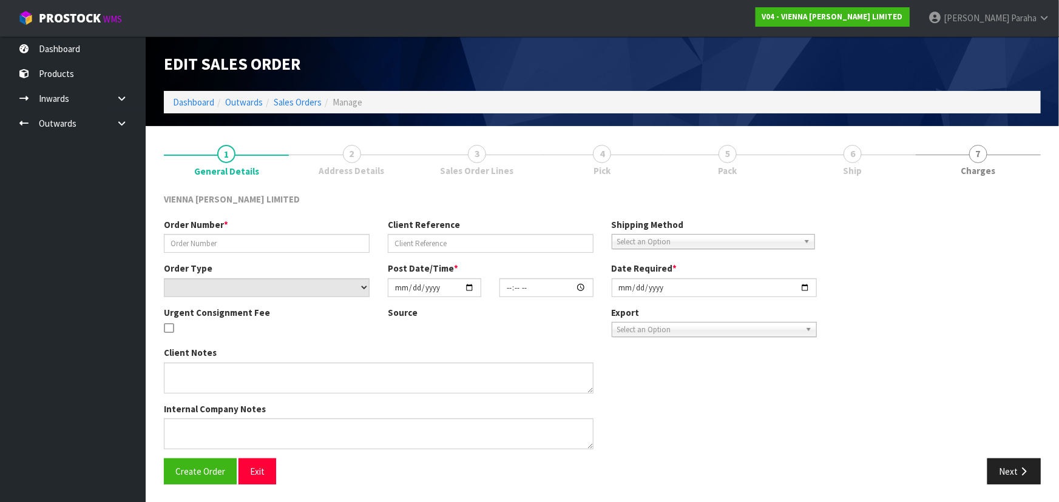
type input "2025-10-06"
type textarea "LAMINATE ORDER"
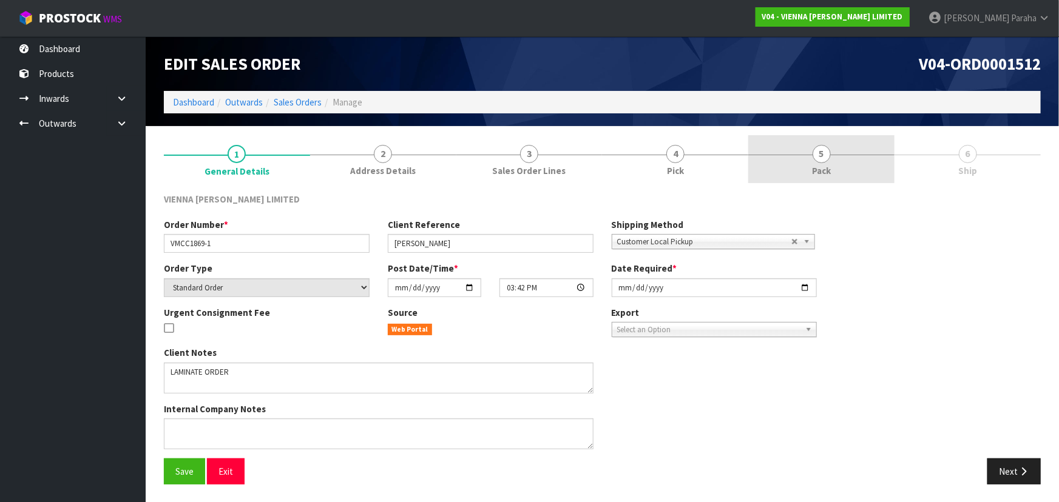
click at [817, 151] on span "5" at bounding box center [821, 154] width 18 height 18
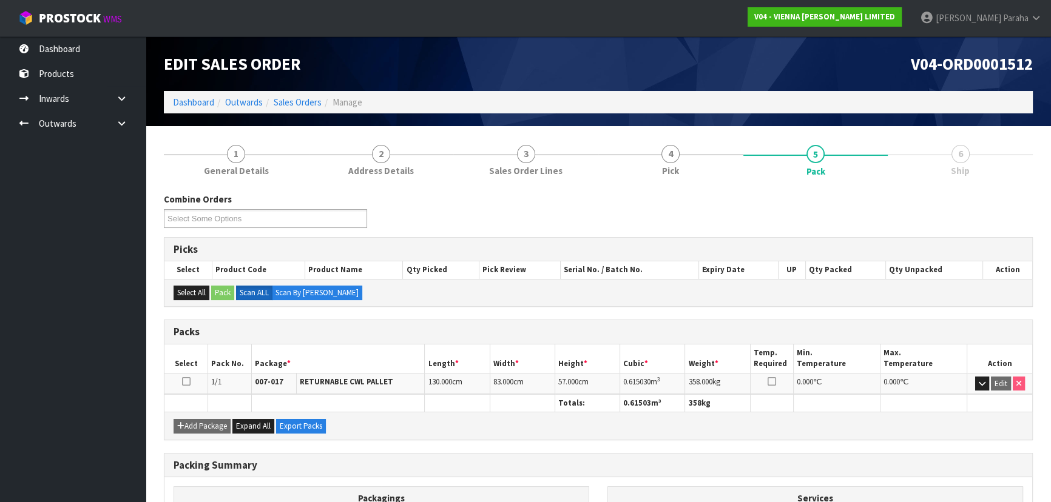
scroll to position [138, 0]
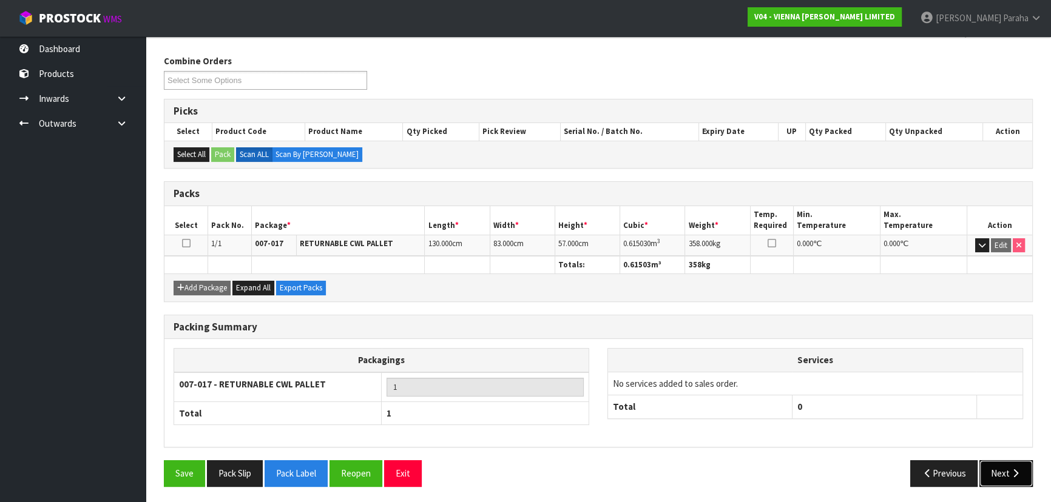
click at [1017, 478] on button "Next" at bounding box center [1005, 474] width 53 height 26
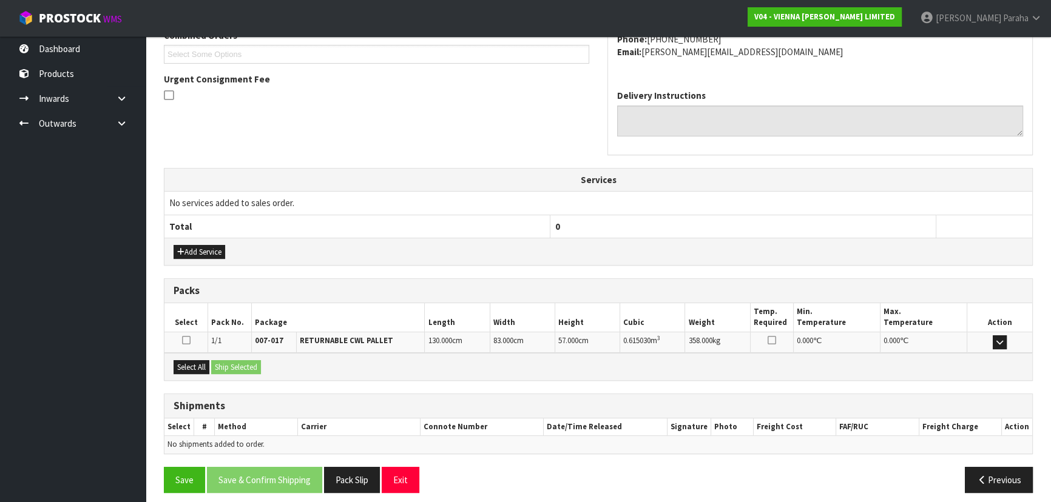
scroll to position [292, 0]
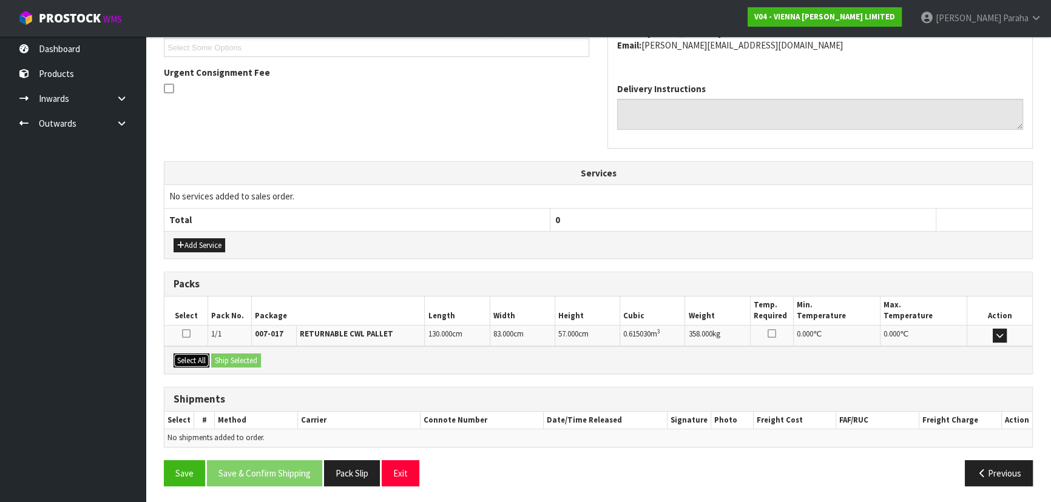
drag, startPoint x: 197, startPoint y: 357, endPoint x: 223, endPoint y: 357, distance: 25.5
click at [200, 357] on button "Select All" at bounding box center [192, 361] width 36 height 15
click at [223, 357] on button "Ship Selected" at bounding box center [236, 361] width 50 height 15
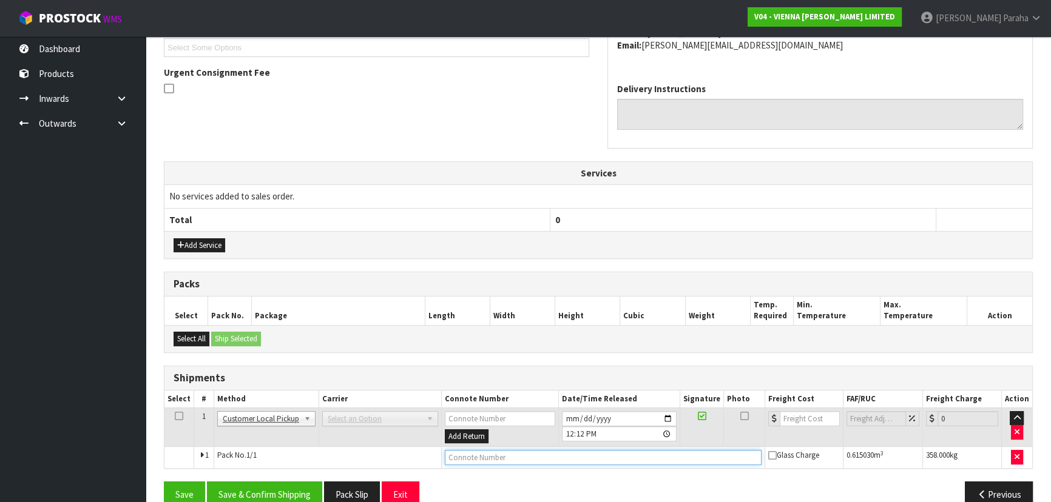
click at [609, 454] on input "text" at bounding box center [603, 457] width 317 height 15
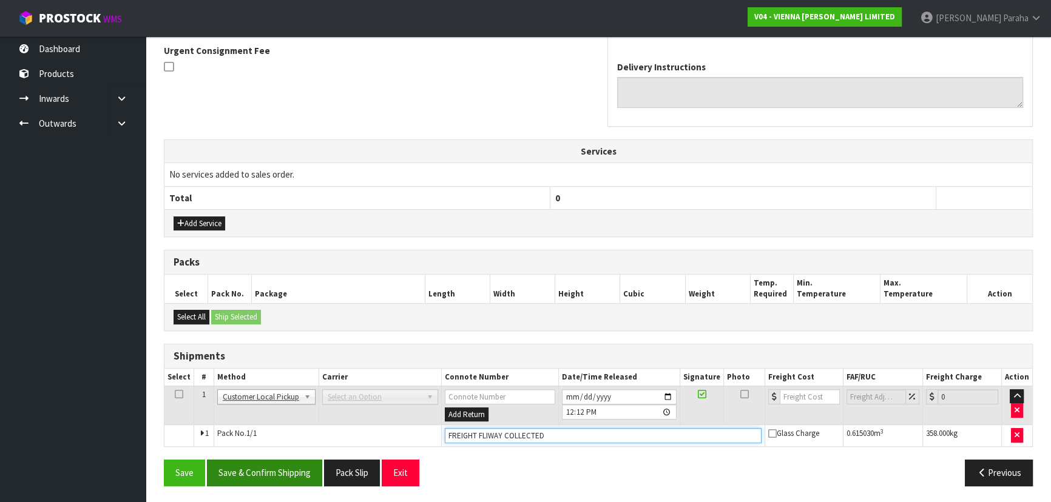
type input "FREIGHT FLIWAY COLLECTED"
click at [266, 469] on button "Save & Confirm Shipping" at bounding box center [264, 473] width 115 height 26
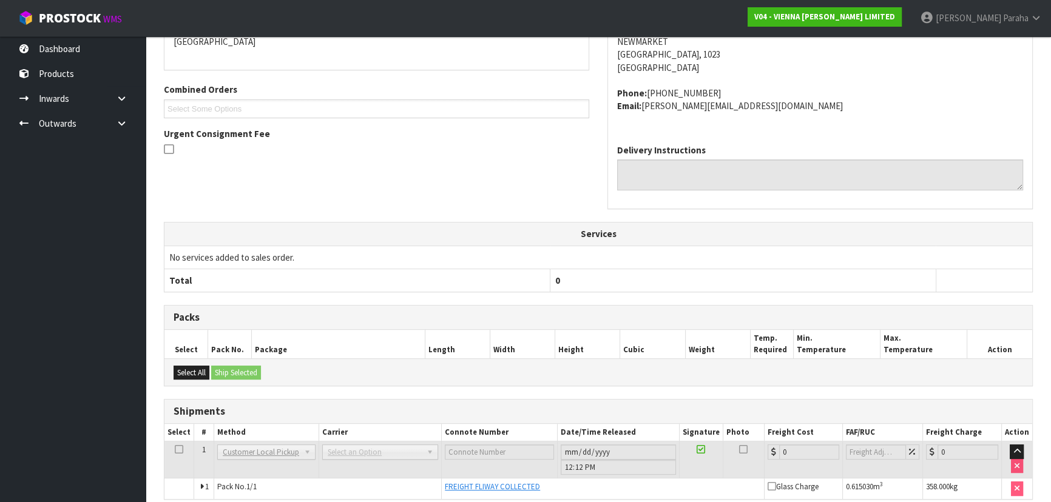
scroll to position [328, 0]
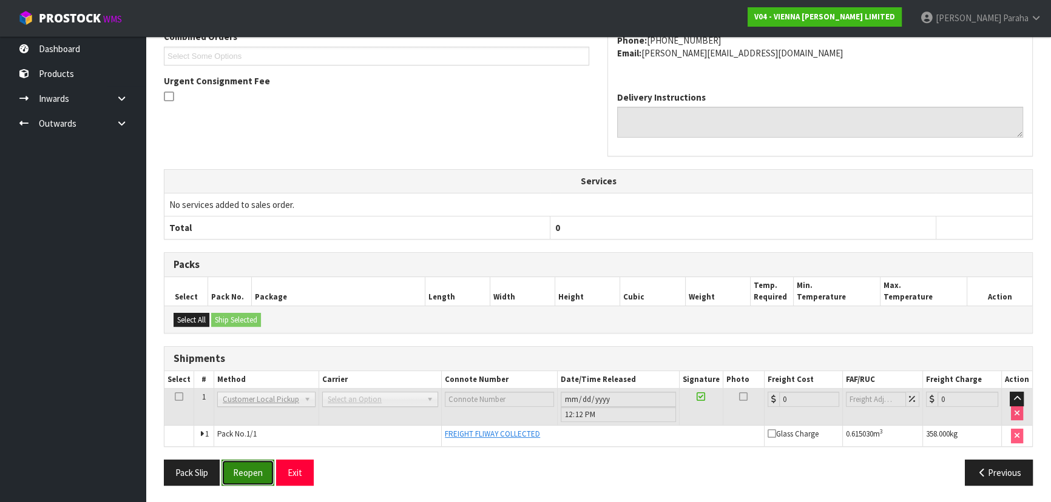
click at [246, 472] on button "Reopen" at bounding box center [247, 473] width 53 height 26
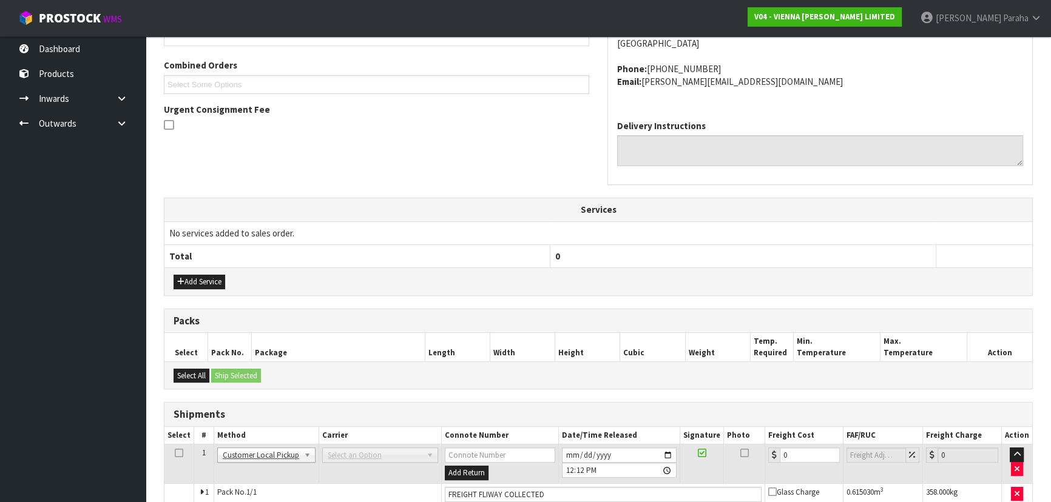
scroll to position [357, 0]
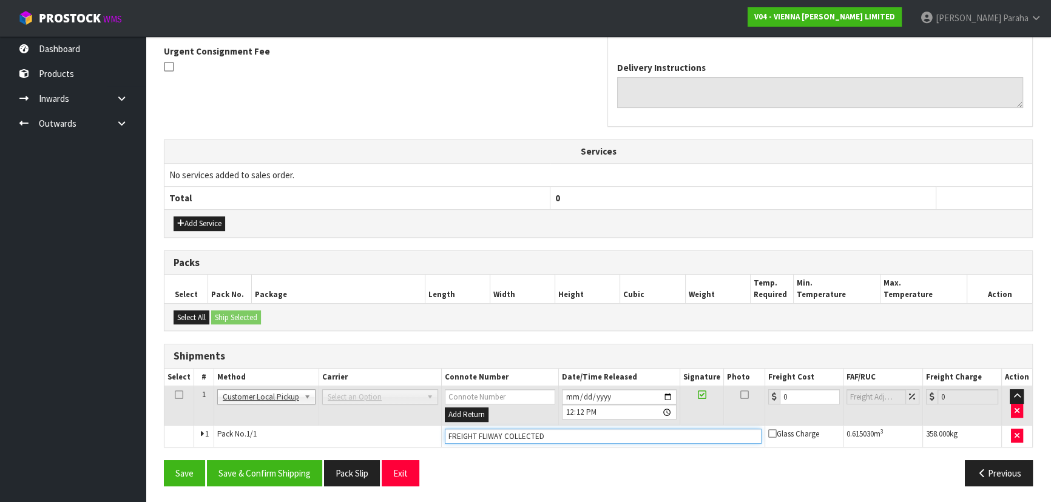
click at [500, 433] on input "FREIGHT FLIWAY COLLECTED" at bounding box center [603, 436] width 317 height 15
type input "CUSTOMER COLLECTED"
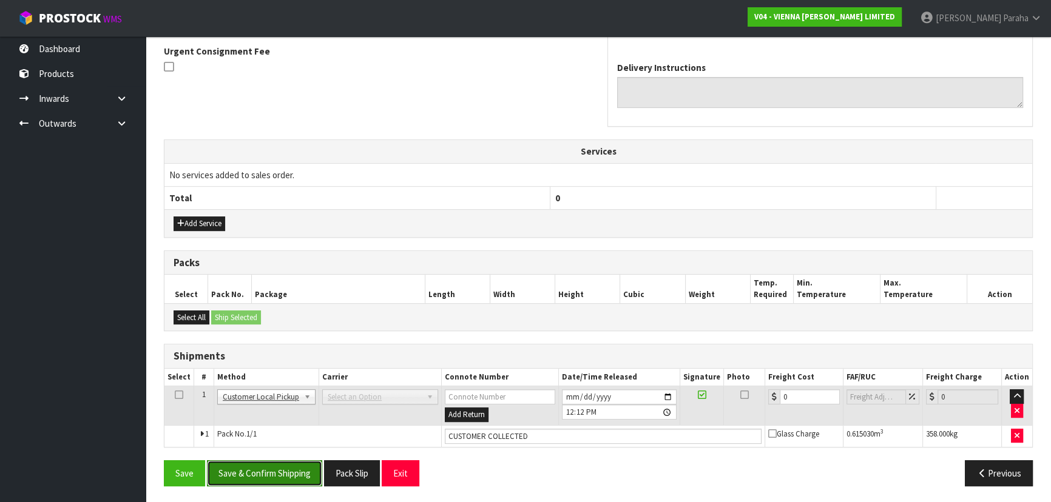
click at [275, 465] on button "Save & Confirm Shipping" at bounding box center [264, 474] width 115 height 26
